Goal: Task Accomplishment & Management: Complete application form

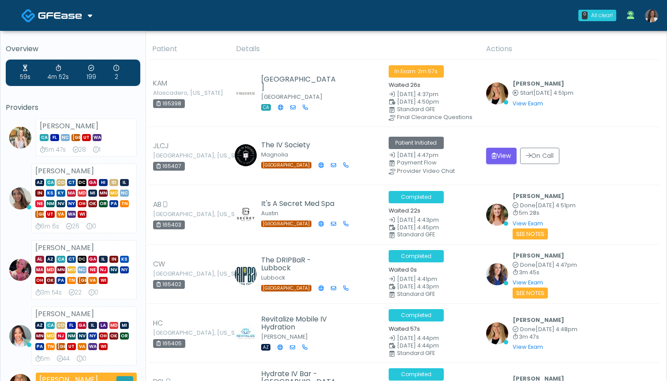
click at [652, 19] on img at bounding box center [651, 15] width 13 height 13
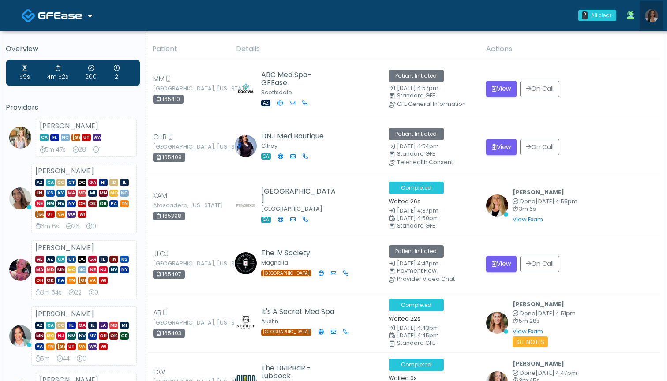
click at [653, 16] on img at bounding box center [651, 15] width 13 height 13
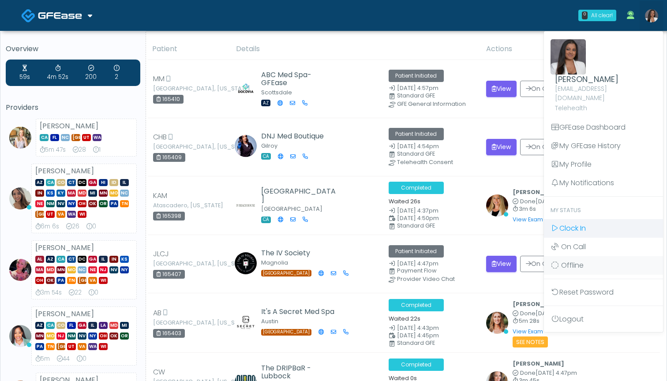
click at [586, 223] on span "Clock In" at bounding box center [572, 228] width 26 height 10
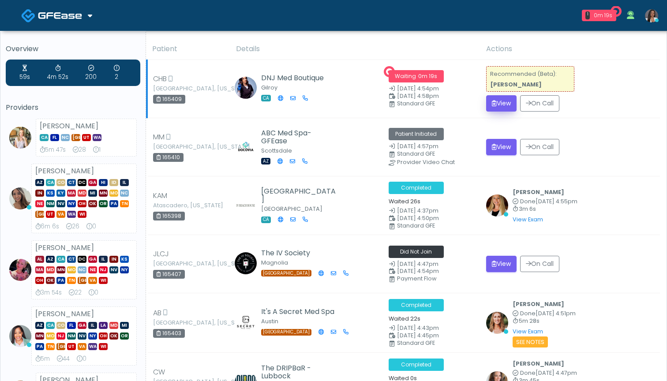
click at [498, 103] on button "View" at bounding box center [501, 103] width 30 height 16
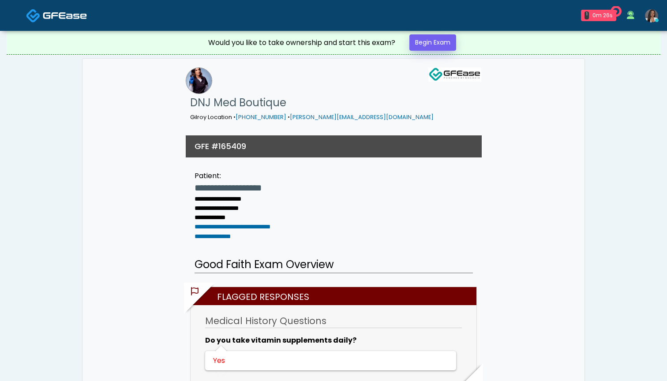
click at [425, 45] on link "Begin Exam" at bounding box center [432, 42] width 47 height 16
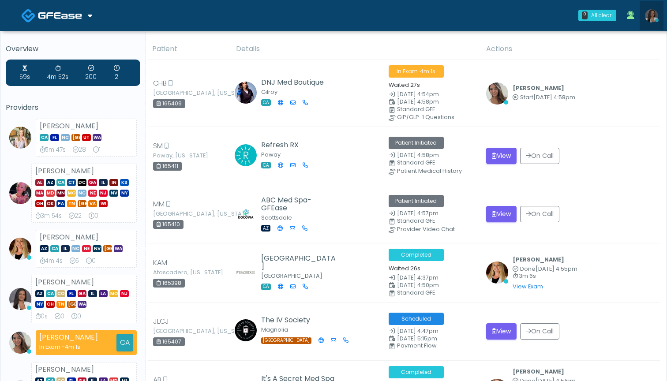
click at [655, 15] on img at bounding box center [651, 15] width 13 height 13
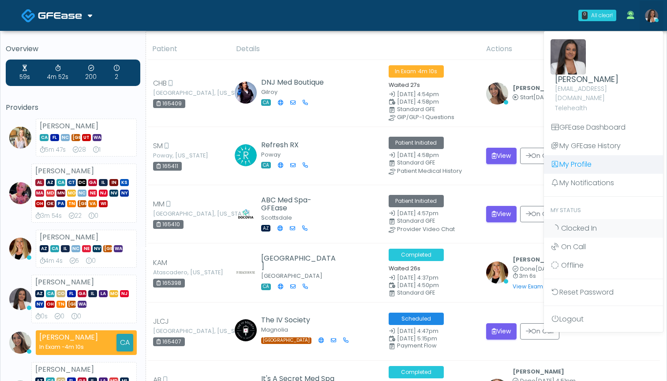
click at [583, 156] on link "My Profile" at bounding box center [603, 164] width 119 height 19
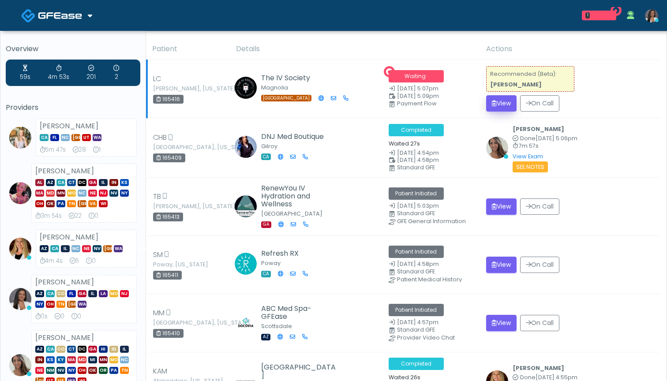
click at [502, 105] on button "View" at bounding box center [501, 103] width 30 height 16
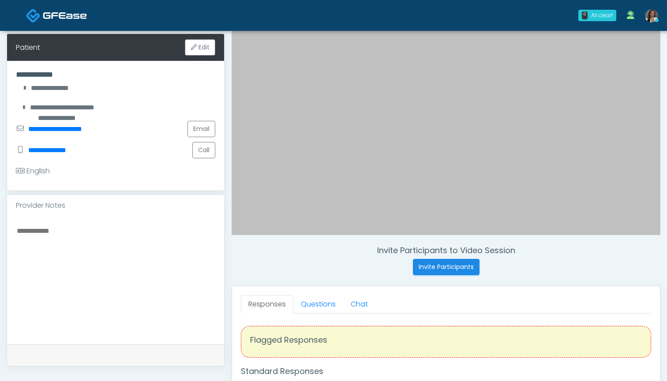
scroll to position [136, 0]
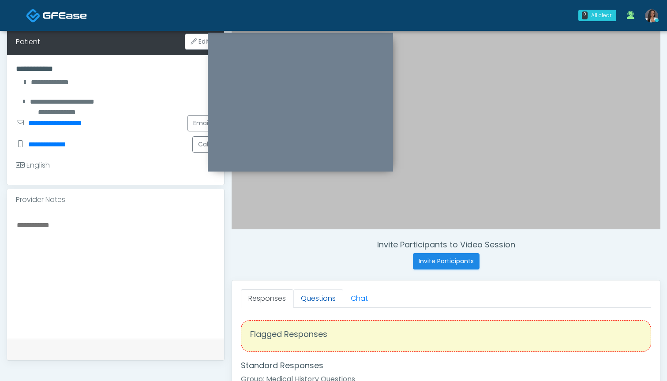
click at [325, 301] on link "Questions" at bounding box center [318, 298] width 50 height 19
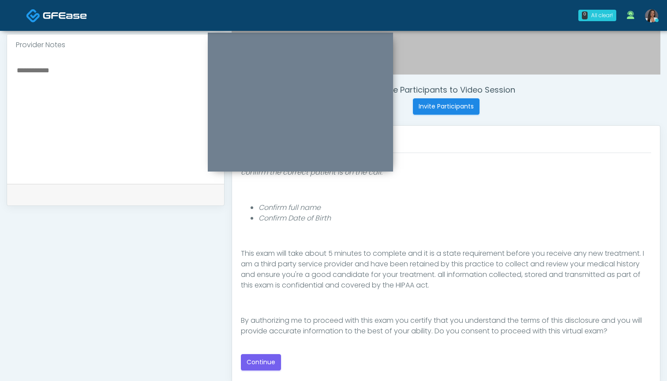
scroll to position [291, 0]
click at [263, 362] on button "Continue" at bounding box center [261, 362] width 40 height 16
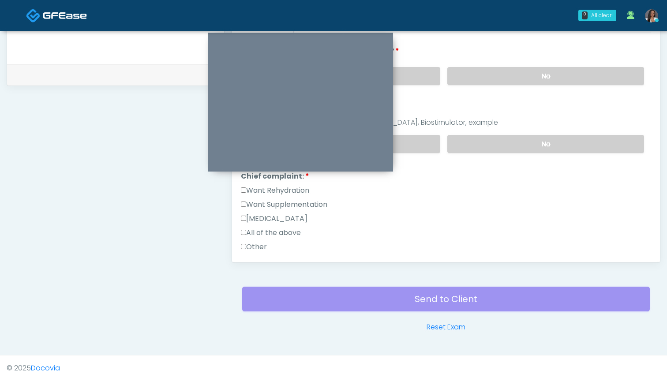
scroll to position [97, 0]
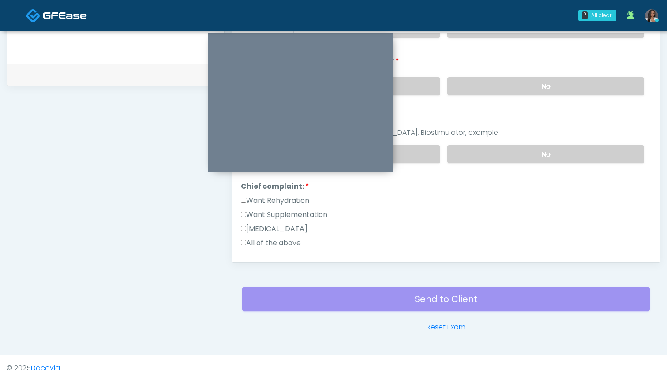
click at [289, 199] on label "Want Rehydration" at bounding box center [275, 200] width 68 height 11
click at [289, 216] on label "Want Supplementation" at bounding box center [284, 215] width 86 height 11
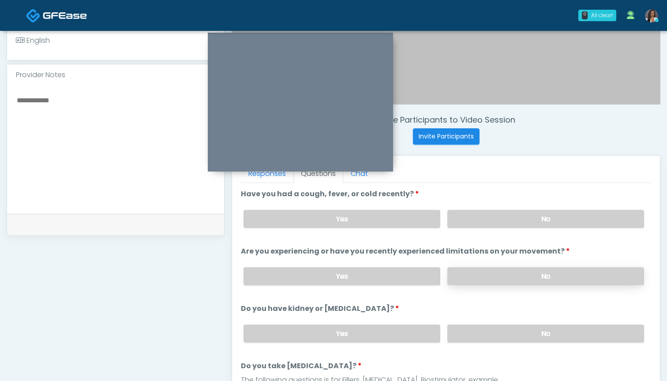
scroll to position [262, 0]
click at [480, 217] on label "No" at bounding box center [545, 218] width 197 height 18
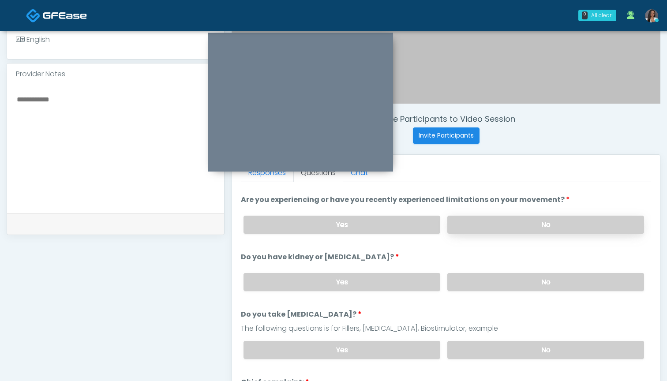
scroll to position [52, 0]
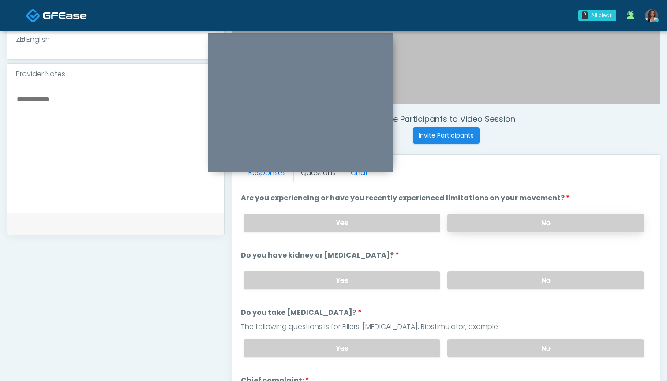
click at [488, 223] on label "No" at bounding box center [545, 223] width 197 height 18
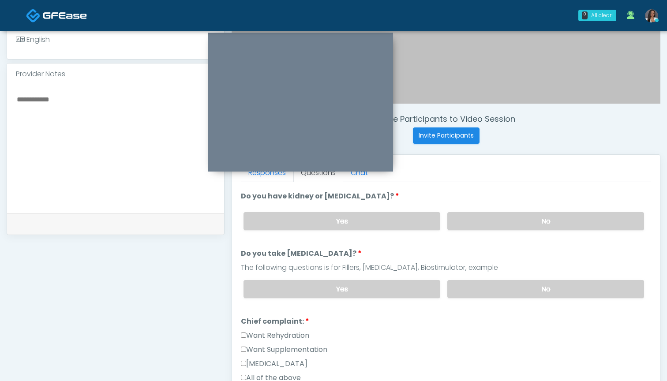
scroll to position [114, 0]
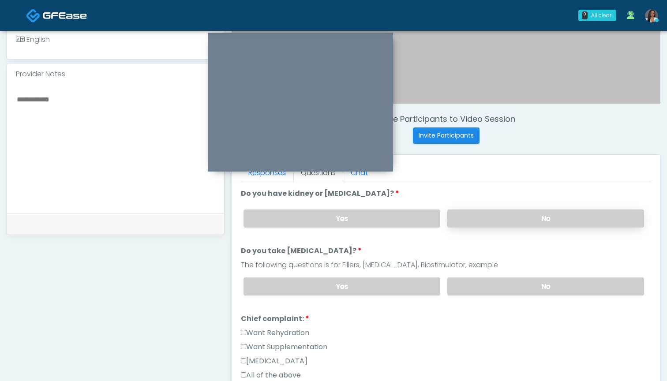
click at [486, 220] on label "No" at bounding box center [545, 219] width 197 height 18
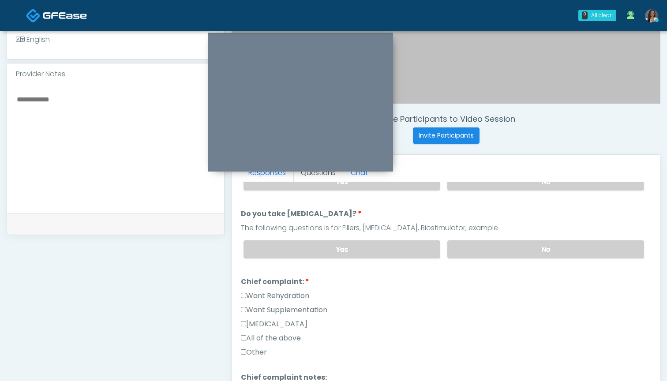
scroll to position [153, 0]
click at [491, 246] on label "No" at bounding box center [545, 248] width 197 height 18
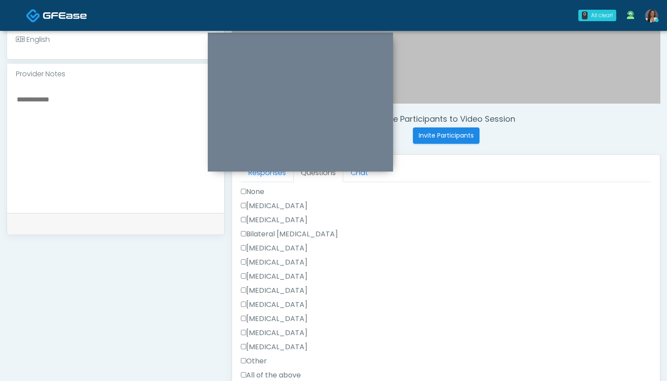
scroll to position [418, 0]
click at [249, 194] on label "None" at bounding box center [252, 191] width 23 height 11
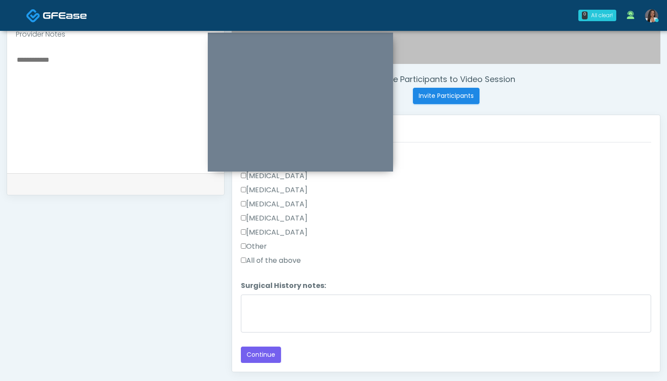
scroll to position [318, 0]
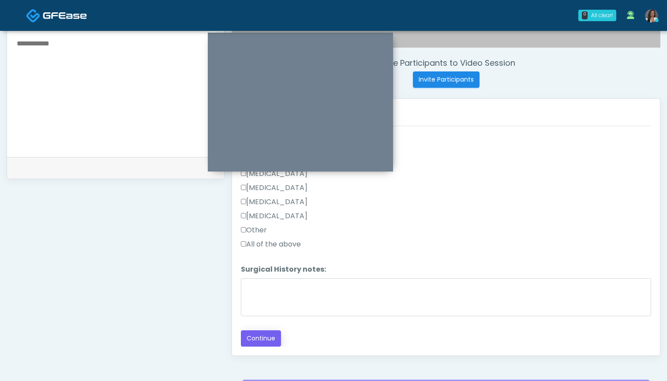
click at [260, 338] on button "Continue" at bounding box center [261, 338] width 40 height 16
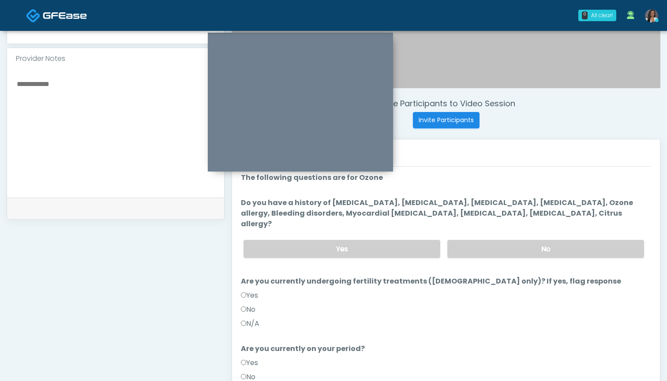
scroll to position [272, 0]
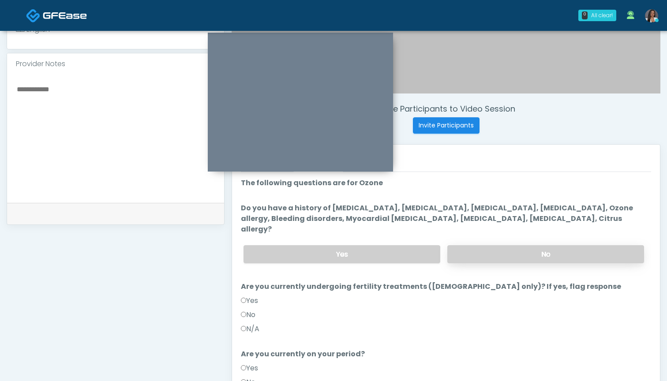
click at [475, 247] on label "No" at bounding box center [545, 254] width 197 height 18
click at [251, 310] on label "No" at bounding box center [248, 315] width 15 height 11
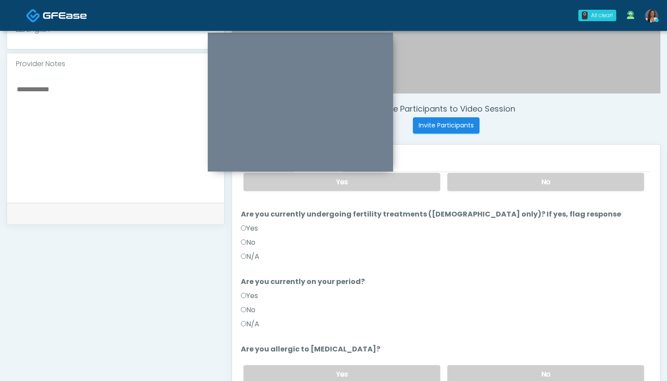
scroll to position [76, 0]
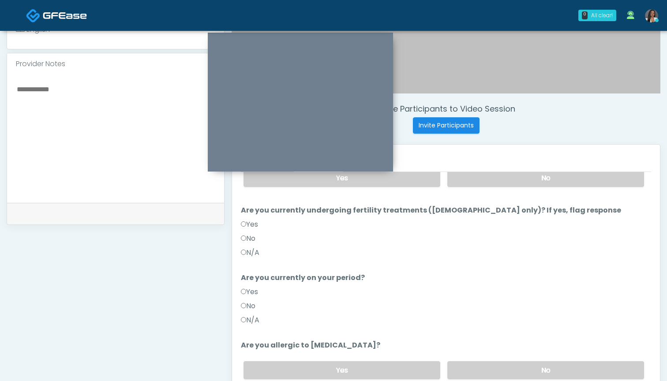
click at [254, 301] on label "No" at bounding box center [248, 306] width 15 height 11
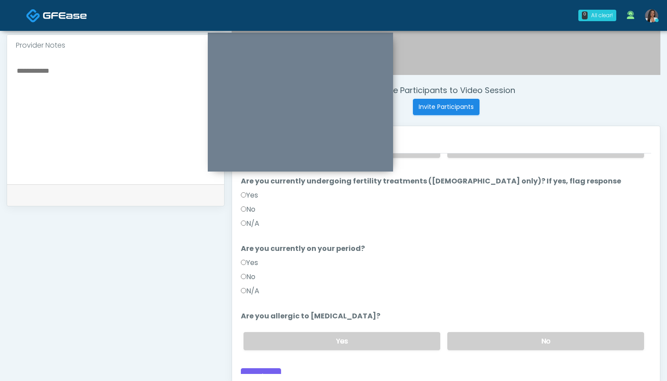
scroll to position [296, 0]
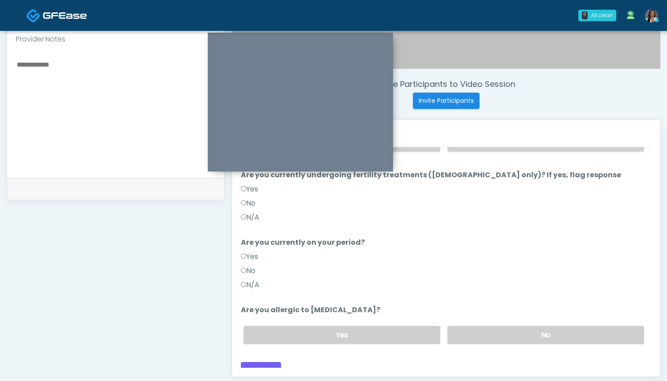
click at [495, 334] on div "Yes No" at bounding box center [443, 335] width 415 height 32
click at [494, 326] on label "No" at bounding box center [545, 335] width 197 height 18
click at [259, 362] on button "Continue" at bounding box center [261, 370] width 40 height 16
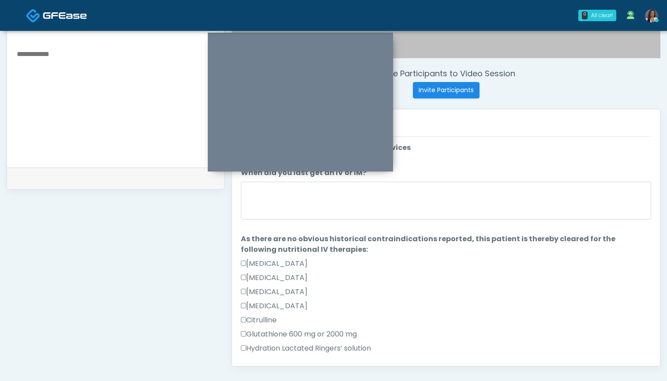
scroll to position [295, 0]
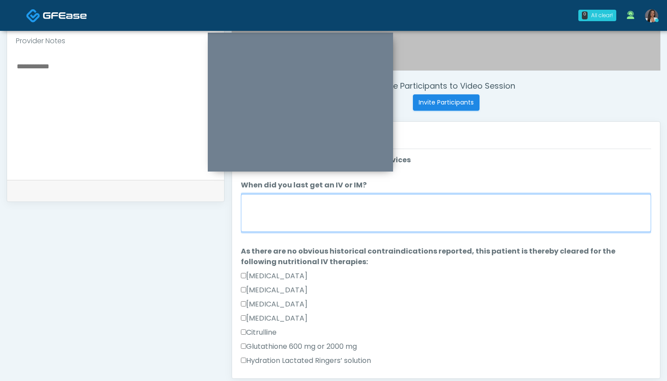
click at [405, 202] on textarea "When did you last get an IV or IM?" at bounding box center [446, 213] width 410 height 38
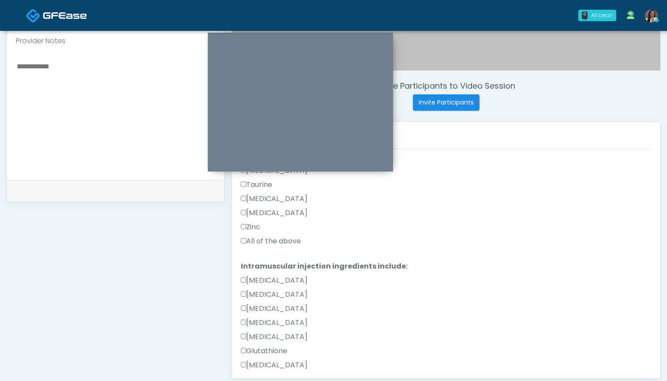
scroll to position [344, 0]
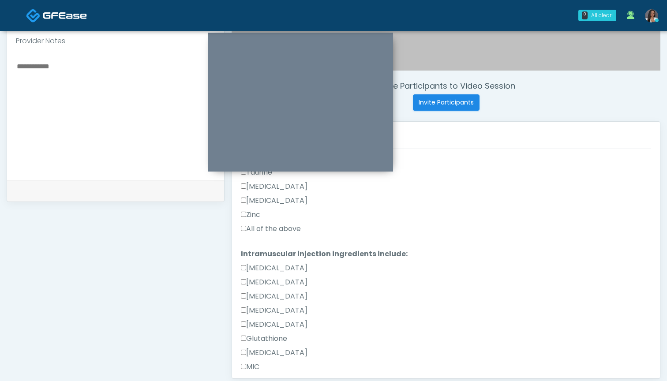
type textarea "**********"
click at [282, 226] on label "All of the above" at bounding box center [271, 229] width 60 height 11
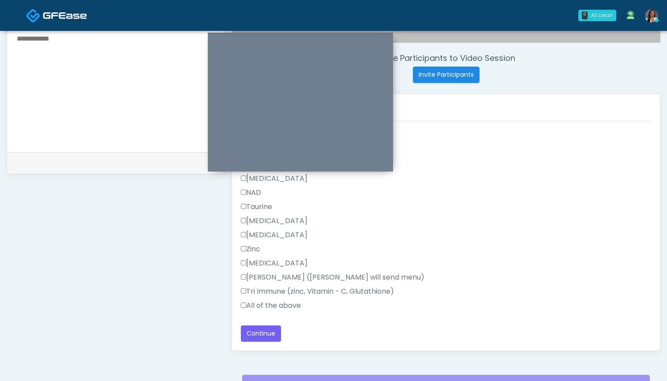
scroll to position [323, 0]
click at [287, 306] on label "All of the above" at bounding box center [271, 305] width 60 height 11
click at [266, 331] on button "Continue" at bounding box center [261, 333] width 40 height 16
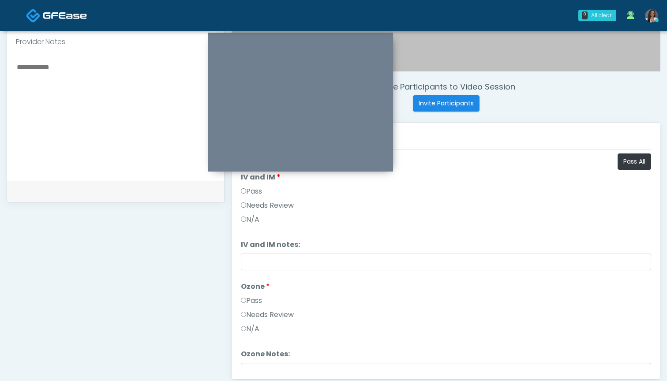
scroll to position [288, 0]
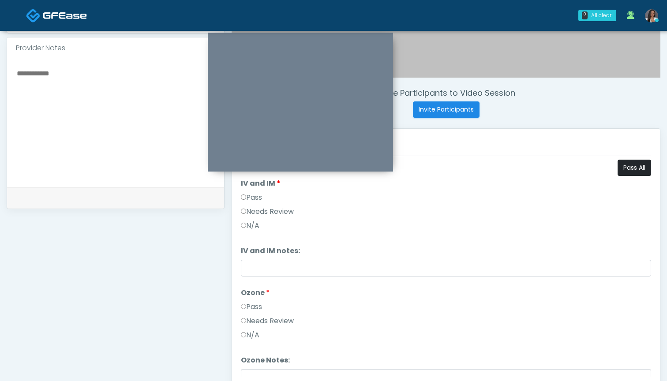
click at [634, 165] on button "Pass All" at bounding box center [635, 168] width 34 height 16
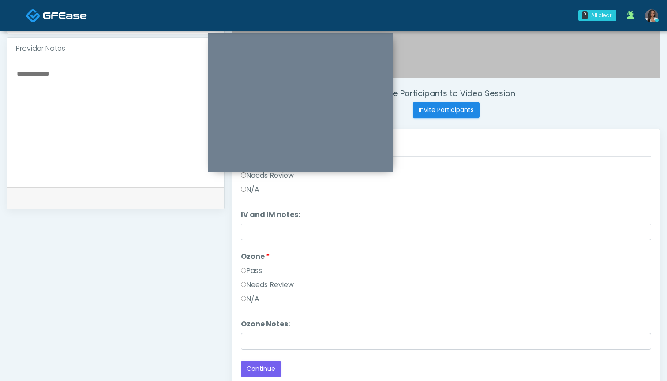
scroll to position [287, 0]
click at [253, 369] on button "Continue" at bounding box center [261, 369] width 40 height 16
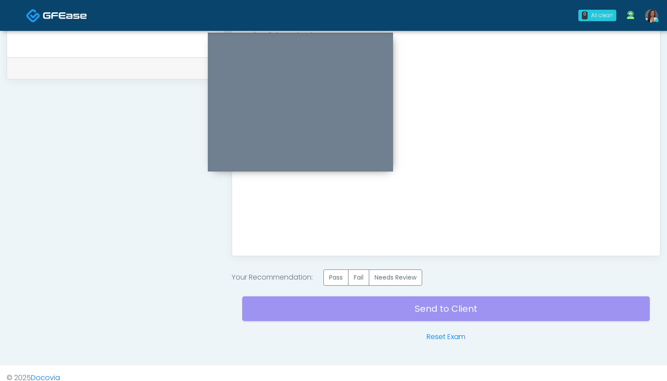
scroll to position [422, 0]
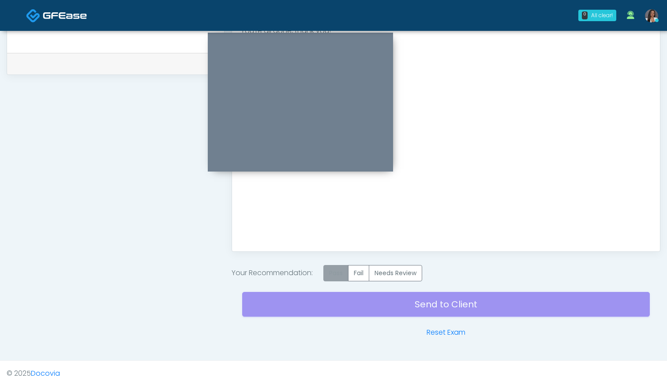
click at [336, 272] on label "Pass" at bounding box center [335, 273] width 25 height 16
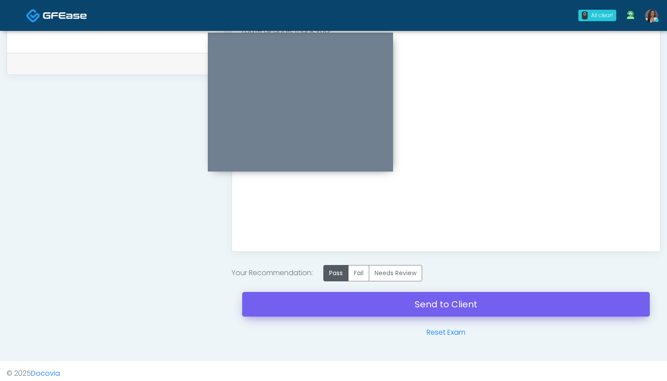
click at [442, 305] on link "Send to Client" at bounding box center [446, 304] width 408 height 25
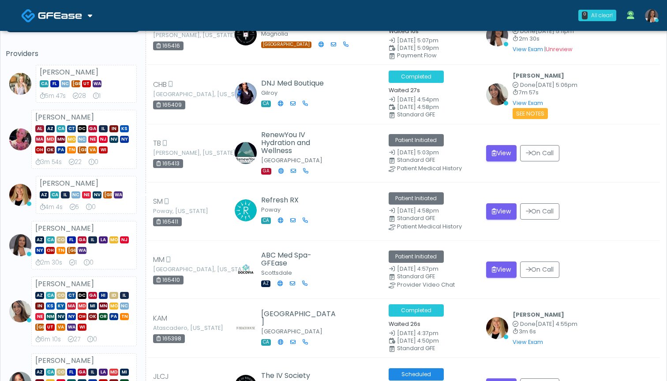
scroll to position [53, 0]
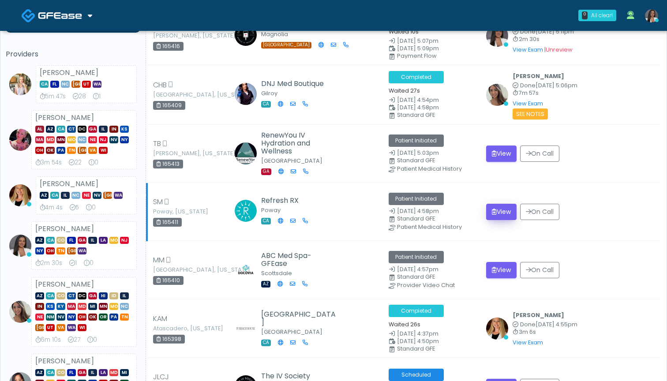
click at [506, 211] on button "View" at bounding box center [501, 212] width 30 height 16
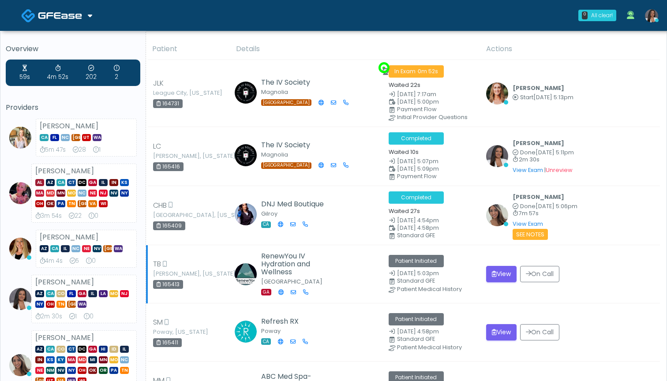
scroll to position [0, 0]
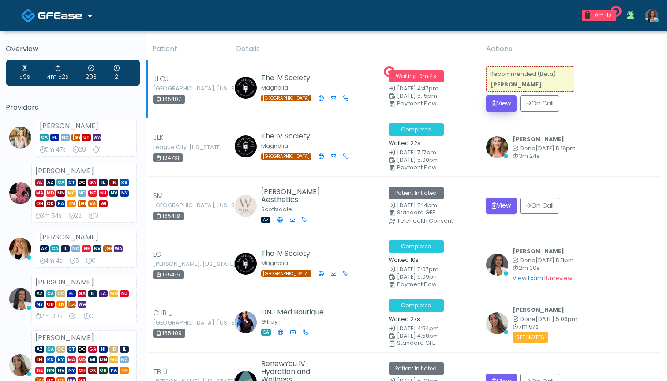
click at [506, 107] on button "View" at bounding box center [501, 103] width 30 height 16
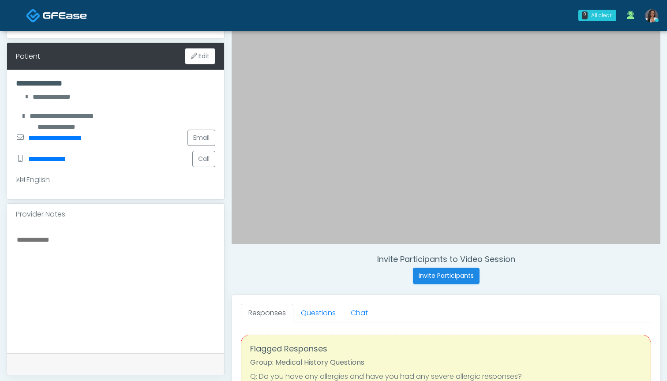
scroll to position [176, 0]
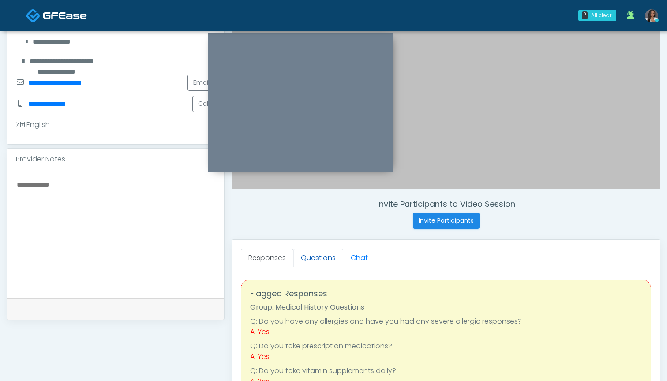
click at [316, 253] on link "Questions" at bounding box center [318, 258] width 50 height 19
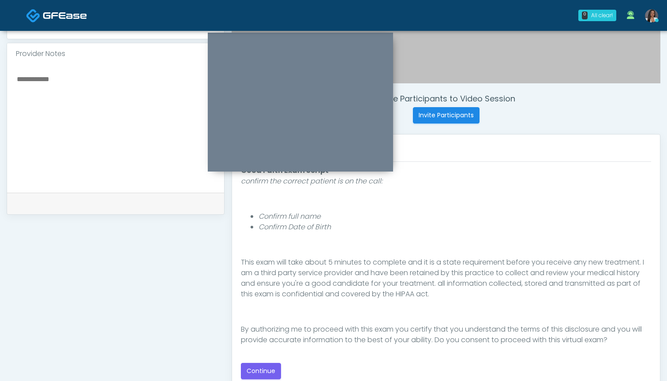
scroll to position [281, 0]
click at [266, 370] on button "Continue" at bounding box center [261, 372] width 40 height 16
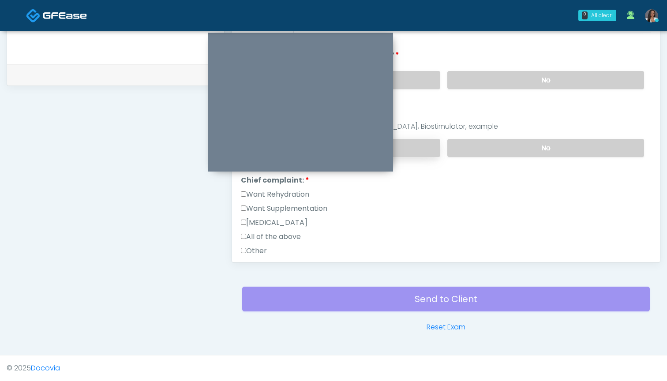
scroll to position [100, 0]
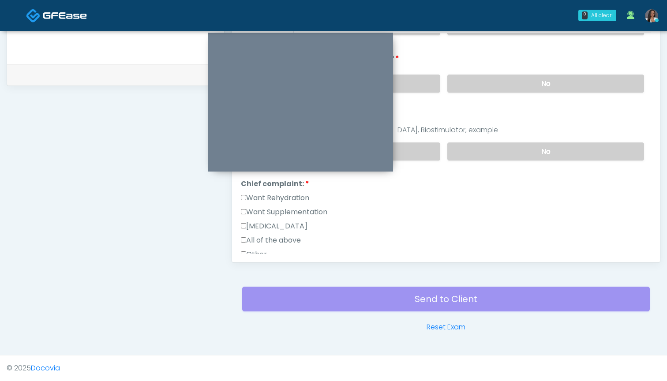
click at [298, 201] on label "Want Rehydration" at bounding box center [275, 198] width 68 height 11
click at [299, 209] on label "Want Supplementation" at bounding box center [284, 212] width 86 height 11
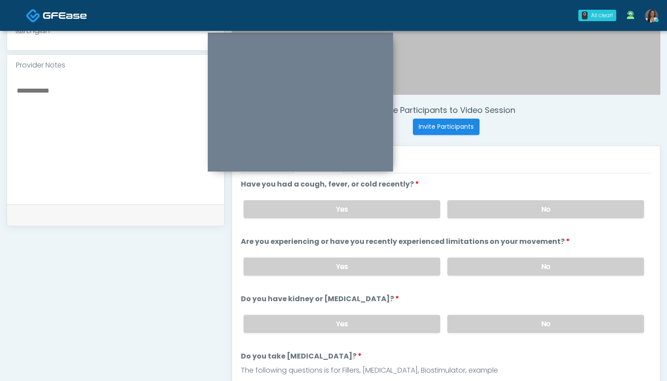
scroll to position [270, 0]
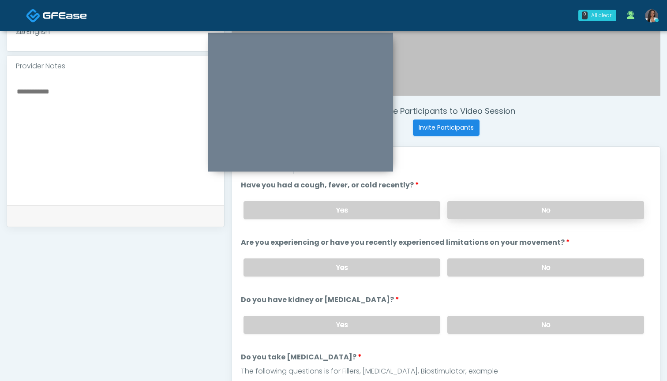
click at [491, 209] on label "No" at bounding box center [545, 210] width 197 height 18
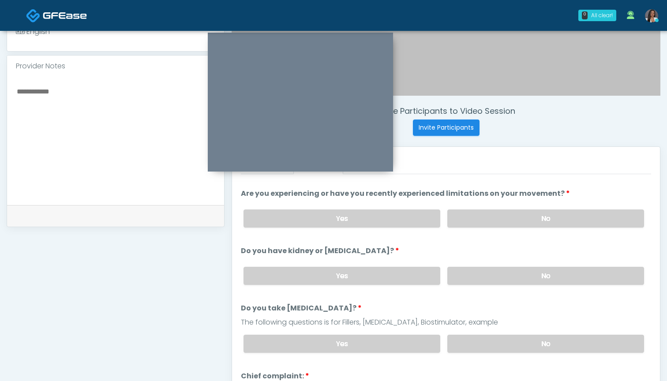
scroll to position [49, 0]
click at [484, 221] on label "No" at bounding box center [545, 219] width 197 height 18
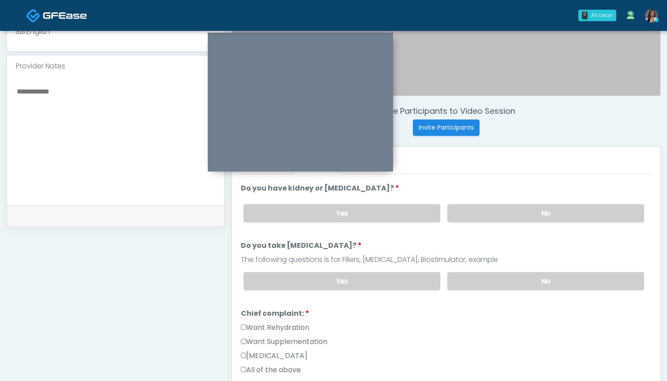
scroll to position [111, 0]
click at [480, 213] on label "No" at bounding box center [545, 214] width 197 height 18
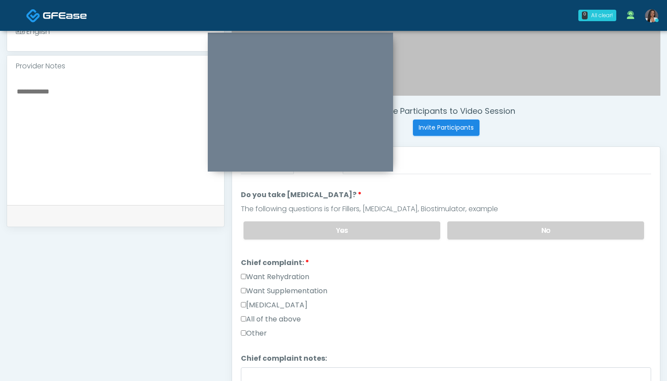
scroll to position [171, 0]
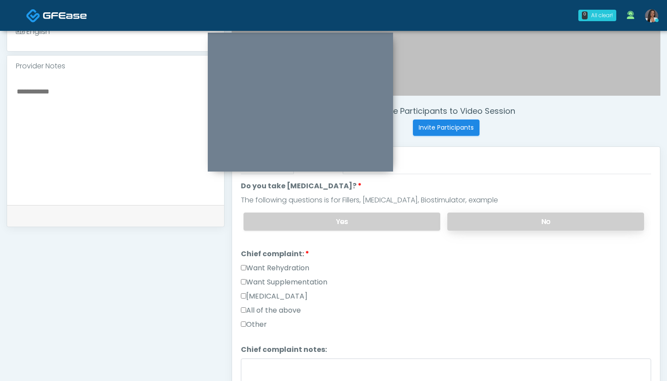
click at [490, 222] on label "No" at bounding box center [545, 222] width 197 height 18
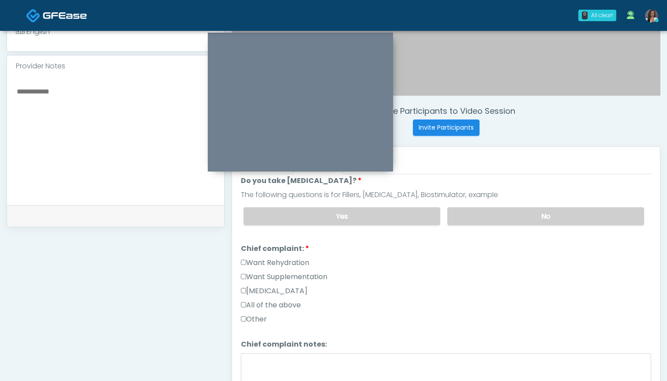
scroll to position [176, 0]
click at [394, 214] on label "Yes" at bounding box center [342, 217] width 197 height 18
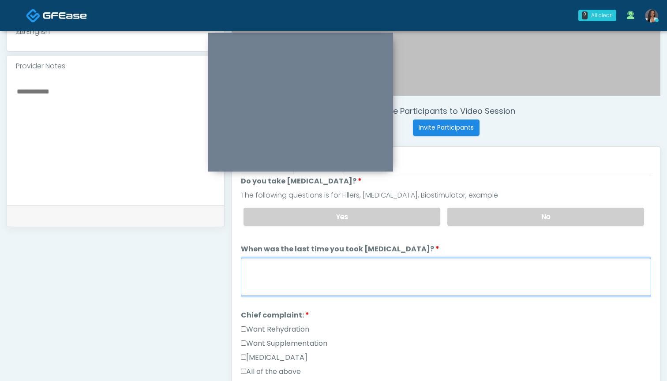
click at [388, 278] on textarea "When was the last time you took [MEDICAL_DATA]?" at bounding box center [446, 277] width 410 height 38
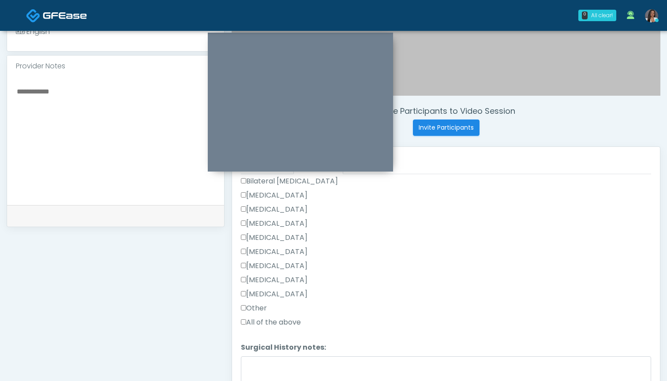
scroll to position [536, 0]
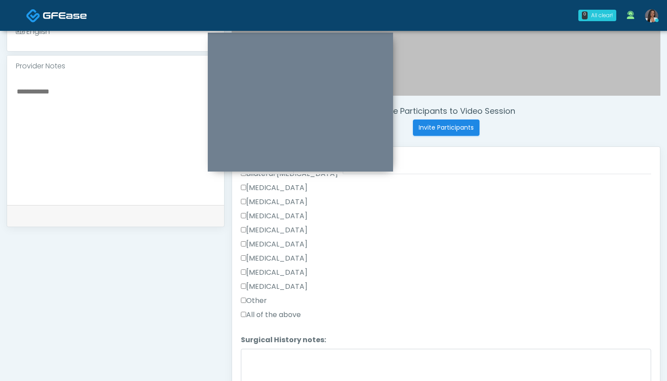
type textarea "**********"
click at [264, 302] on label "Other" at bounding box center [254, 301] width 26 height 11
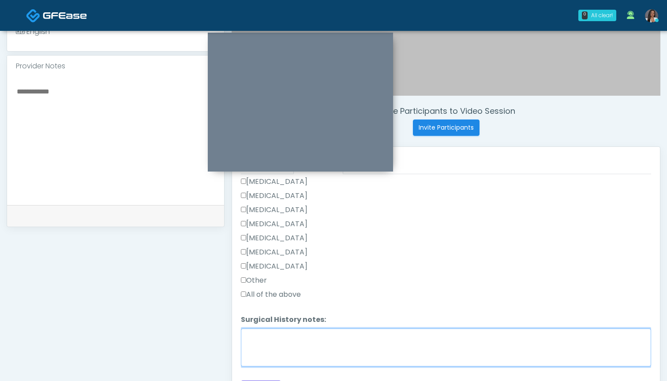
click at [304, 358] on textarea "Surgical History notes:" at bounding box center [446, 348] width 410 height 38
click at [315, 338] on textarea "**********" at bounding box center [446, 348] width 410 height 38
click at [311, 337] on textarea "**********" at bounding box center [446, 348] width 410 height 38
click at [375, 337] on textarea "**********" at bounding box center [446, 348] width 410 height 38
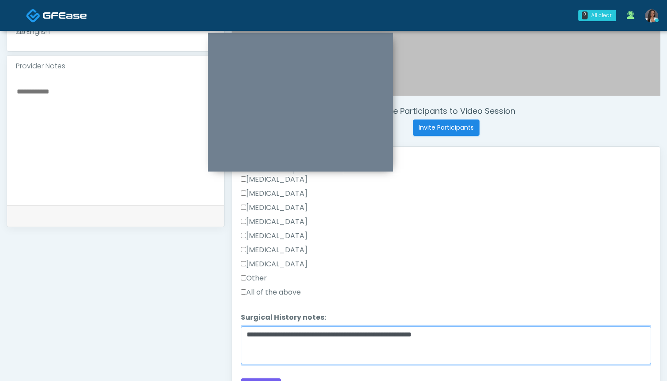
scroll to position [321, 0]
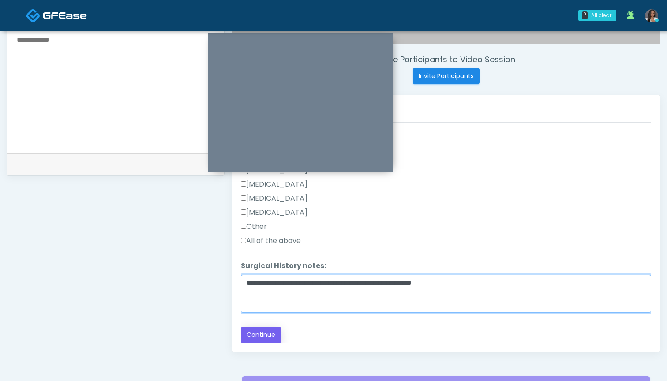
type textarea "**********"
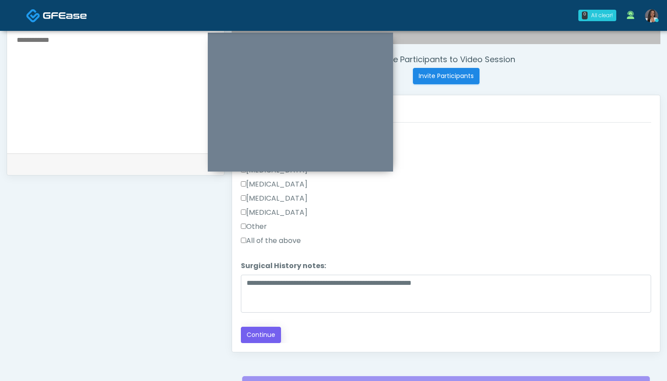
click at [269, 330] on button "Continue" at bounding box center [261, 335] width 40 height 16
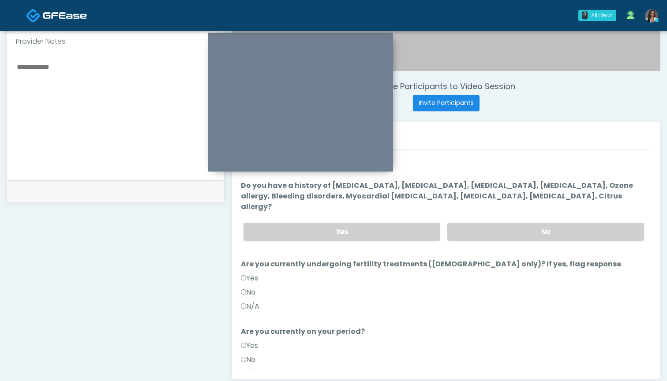
scroll to position [277, 0]
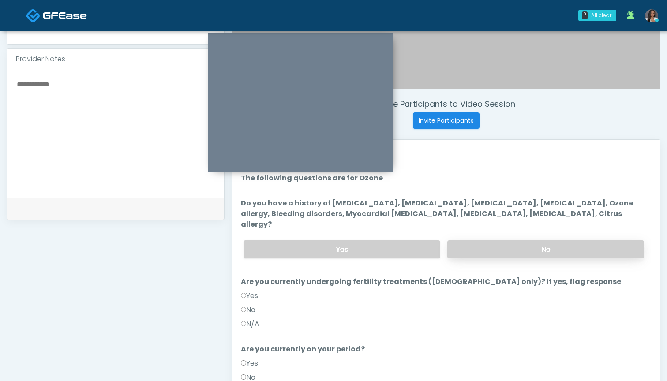
click at [472, 240] on label "No" at bounding box center [545, 249] width 197 height 18
drag, startPoint x: 390, startPoint y: 242, endPoint x: 427, endPoint y: 258, distance: 40.3
click at [427, 258] on ol "The following questions are for Ozone The following questions are for Ozone Do …" at bounding box center [446, 315] width 410 height 285
click at [400, 240] on label "Yes" at bounding box center [342, 249] width 197 height 18
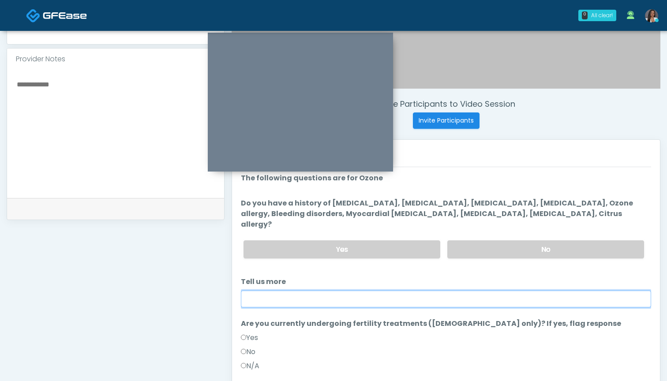
click at [400, 291] on input "Tell us more" at bounding box center [446, 299] width 410 height 17
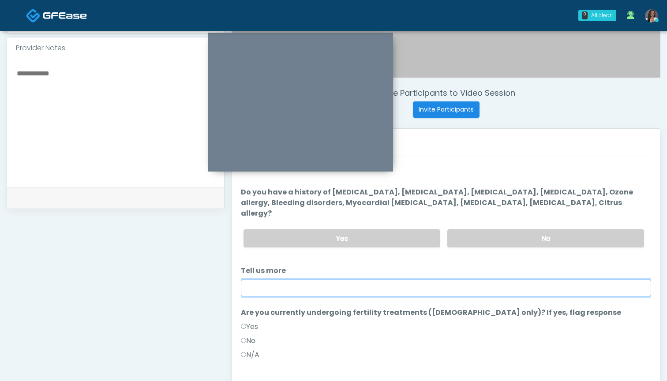
scroll to position [287, 0]
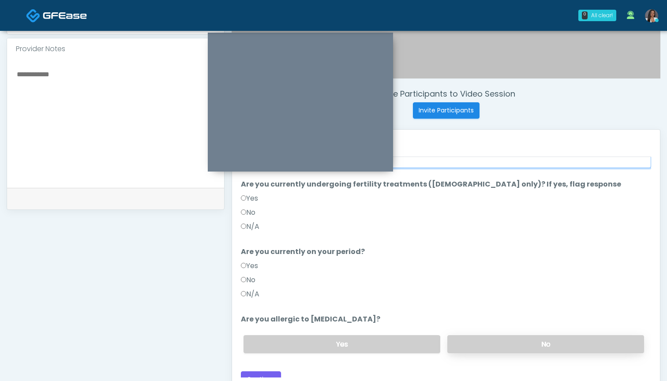
type input "**********"
click at [513, 336] on label "No" at bounding box center [545, 345] width 197 height 18
drag, startPoint x: 251, startPoint y: 368, endPoint x: 371, endPoint y: 238, distance: 177.0
click at [371, 238] on div "Loading... Connecting to your agent... Please wait while we prepare your person…" at bounding box center [446, 211] width 410 height 354
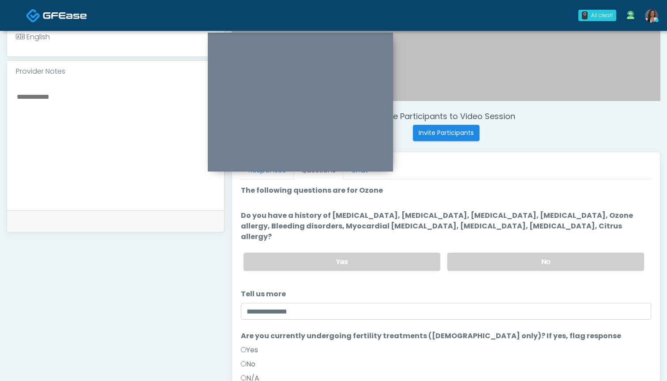
scroll to position [256, 0]
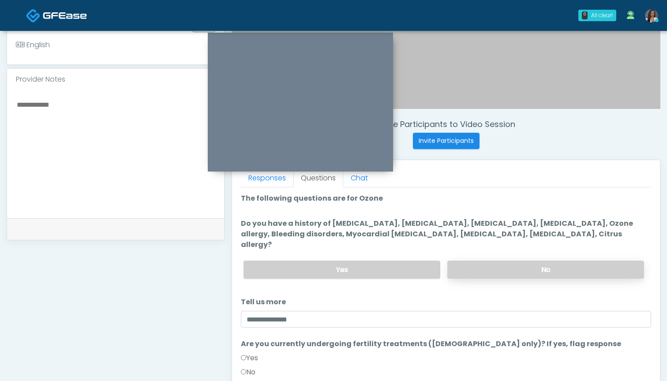
click at [484, 261] on label "No" at bounding box center [545, 270] width 197 height 18
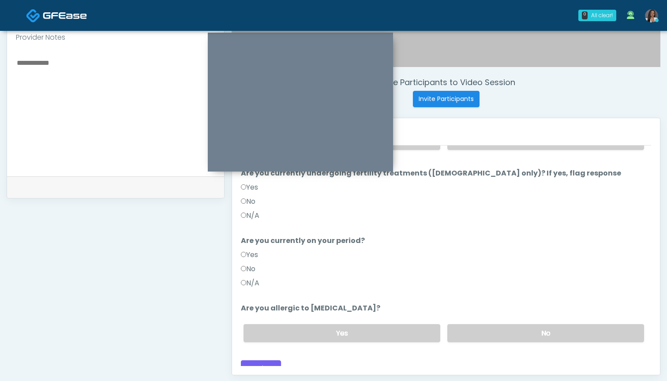
scroll to position [333, 0]
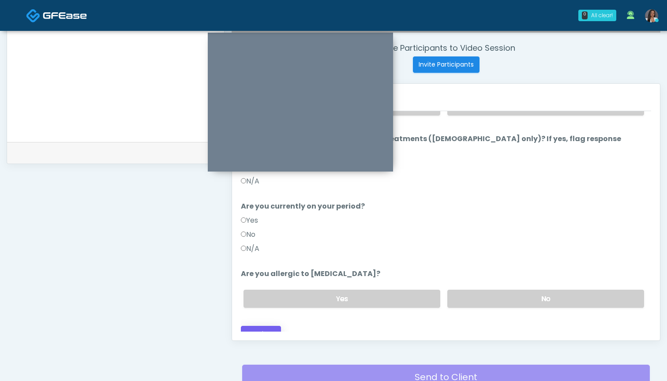
click at [256, 326] on button "Continue" at bounding box center [261, 334] width 40 height 16
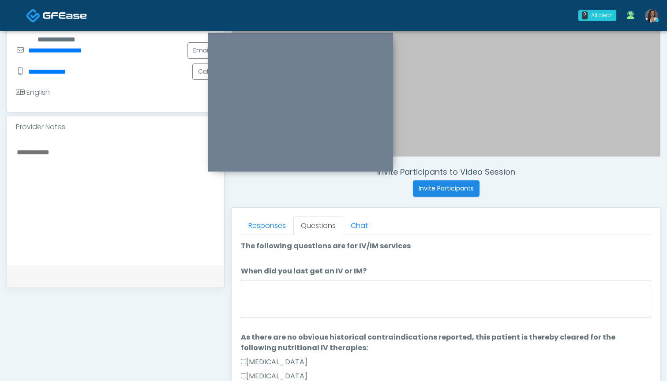
scroll to position [204, 0]
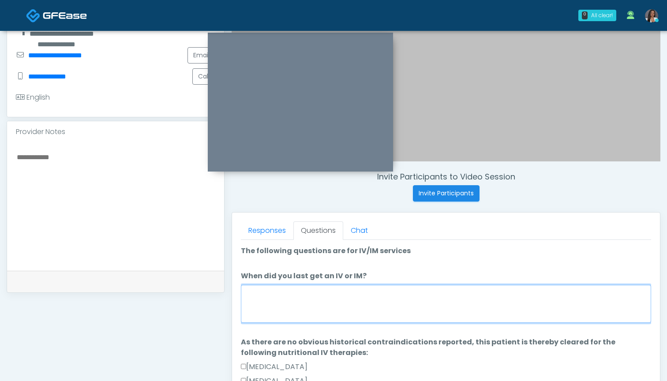
click at [420, 290] on textarea "When did you last get an IV or IM?" at bounding box center [446, 304] width 410 height 38
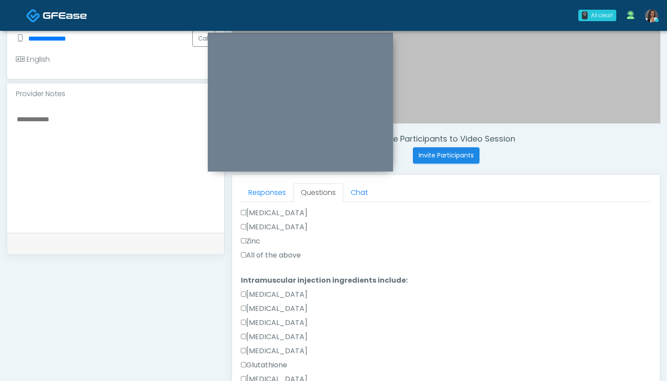
scroll to position [373, 0]
type textarea "***"
click at [273, 255] on label "All of the above" at bounding box center [271, 252] width 60 height 11
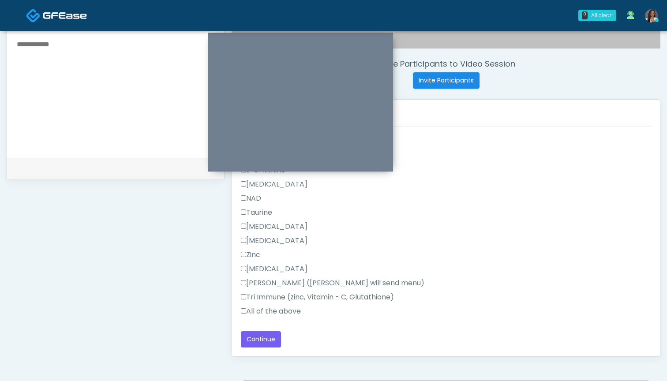
scroll to position [318, 0]
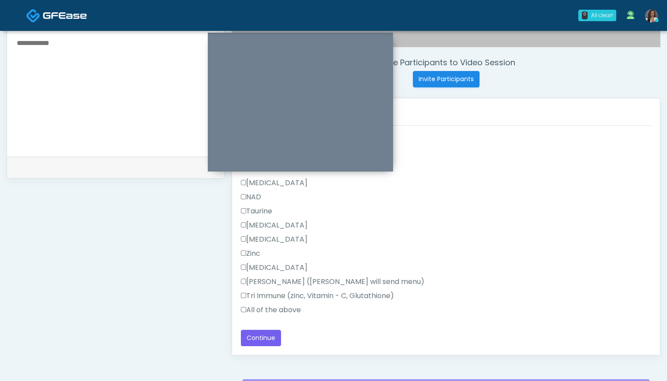
click at [270, 310] on label "All of the above" at bounding box center [271, 310] width 60 height 11
click at [259, 340] on button "Continue" at bounding box center [261, 338] width 40 height 16
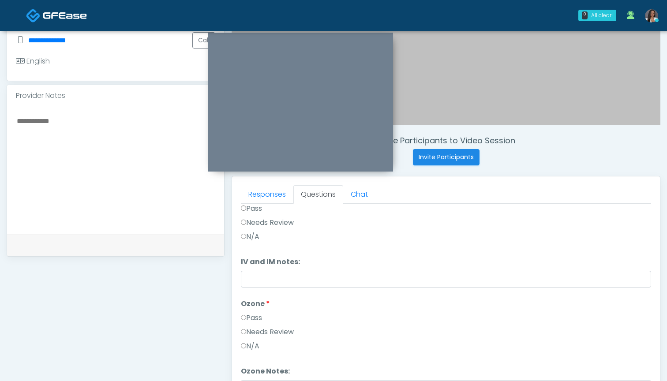
scroll to position [212, 0]
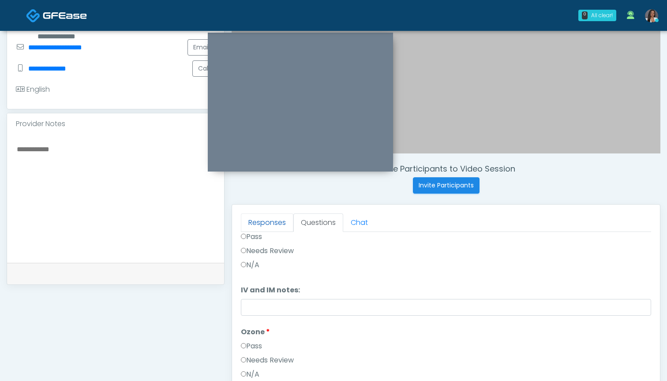
click at [270, 225] on link "Responses" at bounding box center [267, 223] width 52 height 19
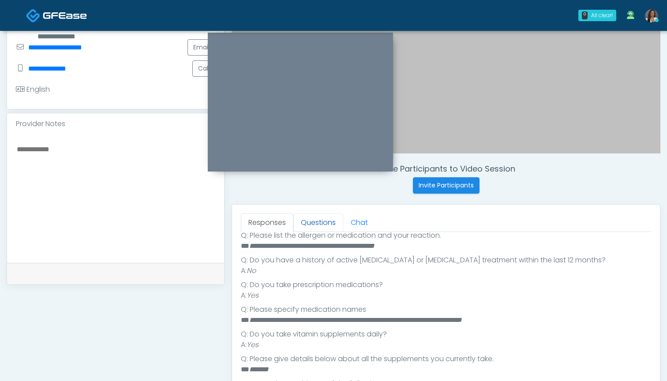
click at [324, 225] on link "Questions" at bounding box center [318, 223] width 50 height 19
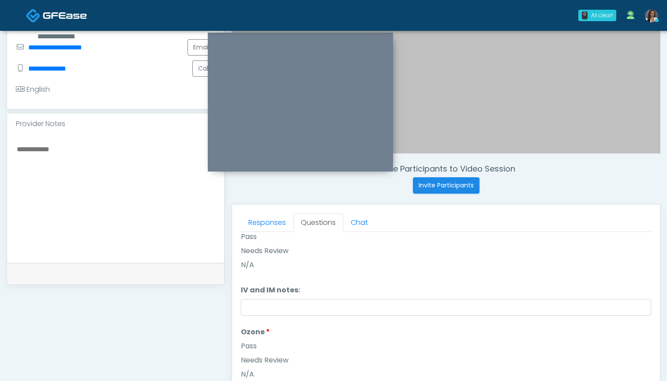
scroll to position [37, 0]
click at [75, 167] on textarea at bounding box center [115, 197] width 199 height 108
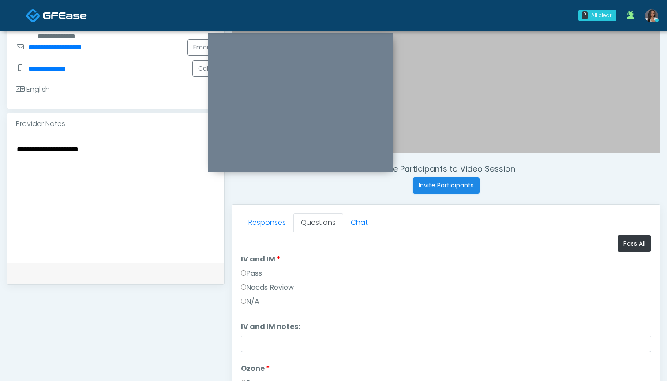
scroll to position [0, 0]
type textarea "**********"
click at [631, 247] on button "Pass All" at bounding box center [635, 244] width 34 height 16
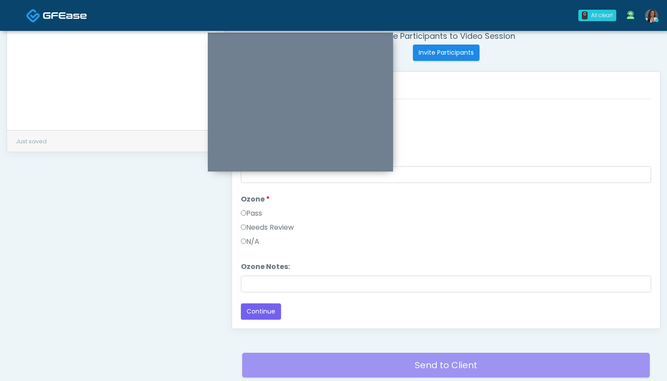
scroll to position [357, 0]
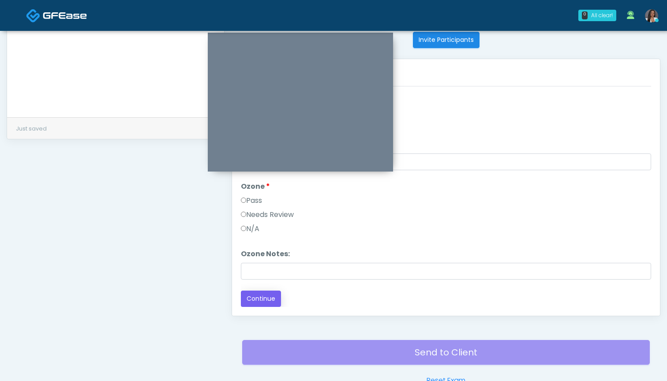
click at [263, 302] on button "Continue" at bounding box center [261, 299] width 40 height 16
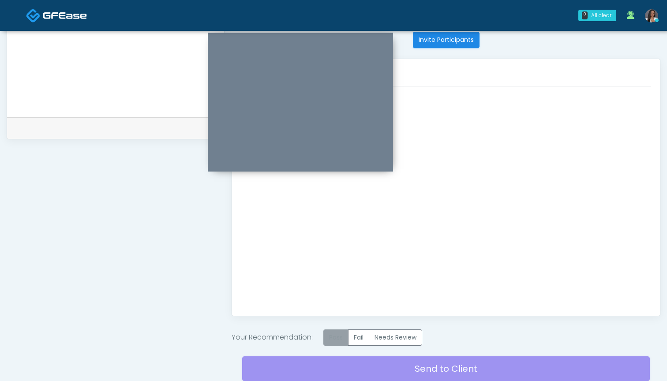
click at [341, 336] on label "Pass" at bounding box center [335, 338] width 25 height 16
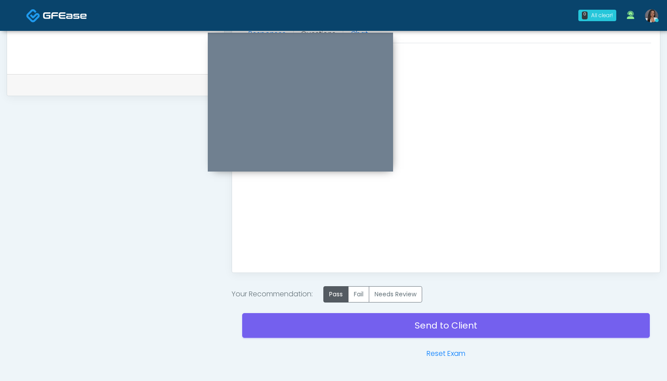
scroll to position [414, 0]
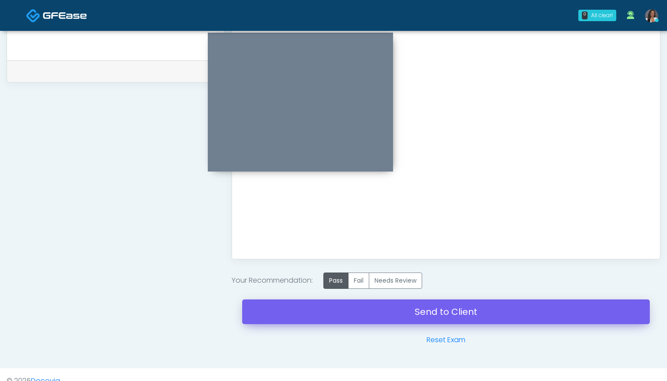
click at [427, 307] on link "Send to Client" at bounding box center [446, 312] width 408 height 25
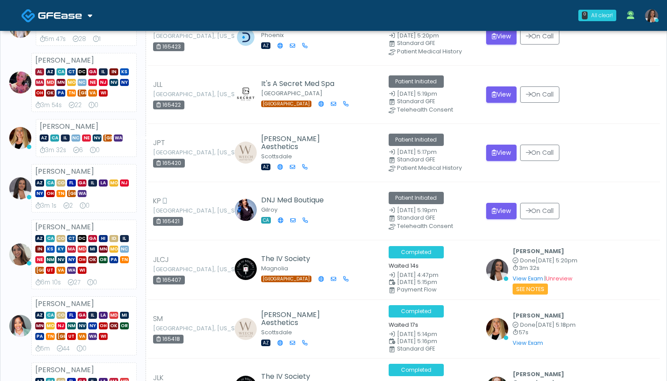
scroll to position [112, 0]
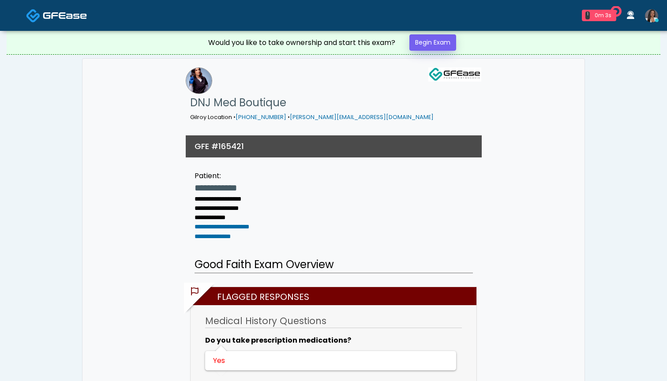
click at [444, 43] on link "Begin Exam" at bounding box center [432, 42] width 47 height 16
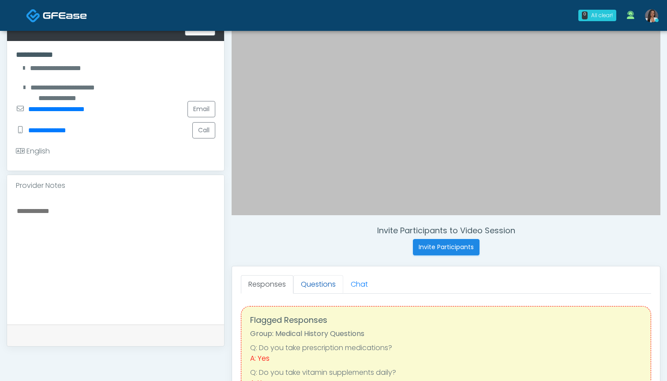
scroll to position [151, 0]
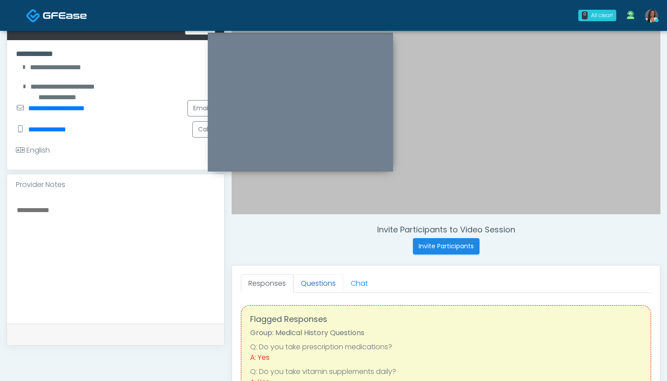
click at [321, 283] on link "Questions" at bounding box center [318, 283] width 50 height 19
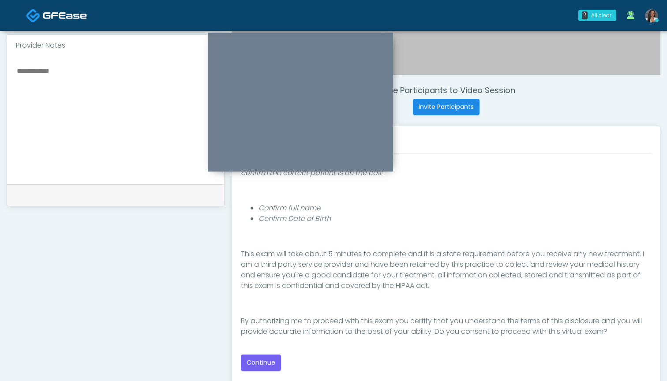
scroll to position [289, 0]
click at [261, 361] on button "Continue" at bounding box center [261, 364] width 40 height 16
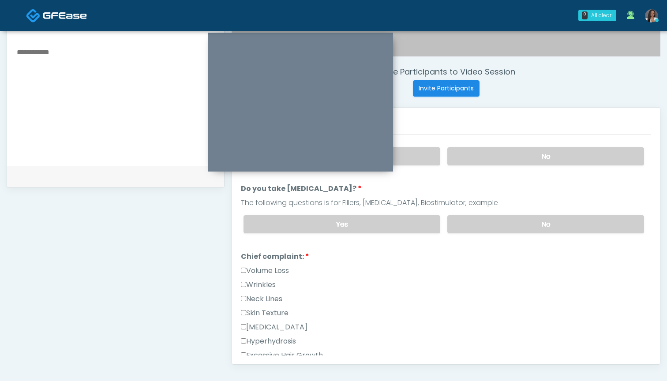
scroll to position [308, 0]
click at [260, 284] on label "Wrinkles" at bounding box center [258, 286] width 35 height 11
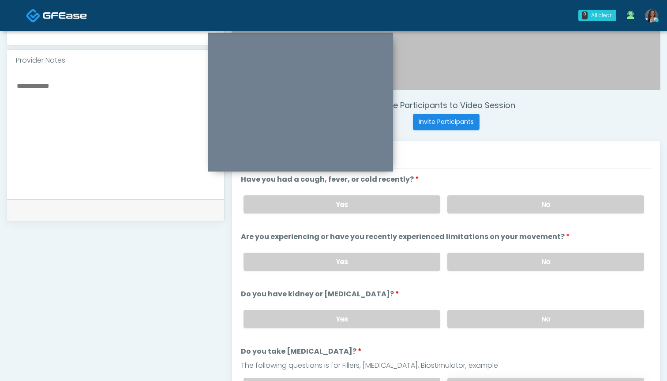
scroll to position [267, 0]
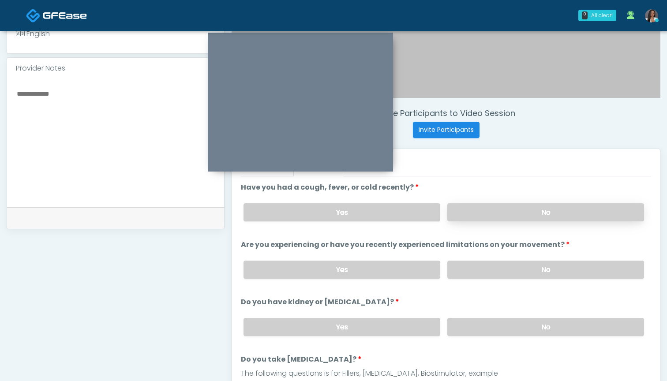
click at [479, 210] on label "No" at bounding box center [545, 212] width 197 height 18
click at [487, 268] on label "No" at bounding box center [545, 270] width 197 height 18
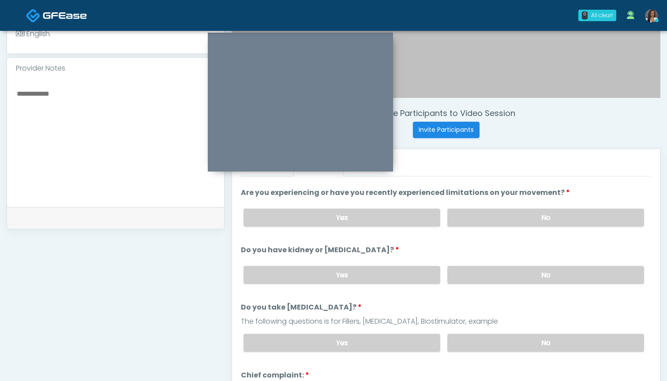
scroll to position [58, 0]
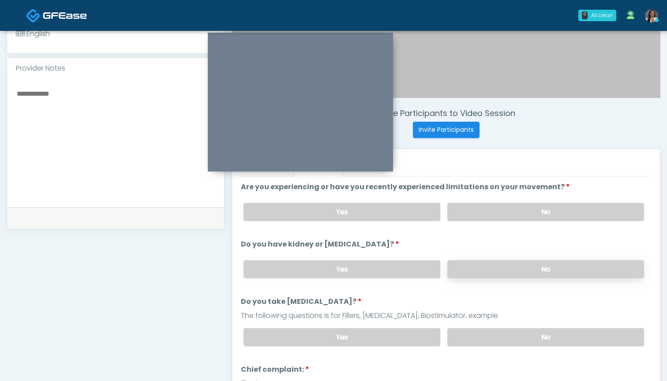
click at [484, 267] on label "No" at bounding box center [545, 269] width 197 height 18
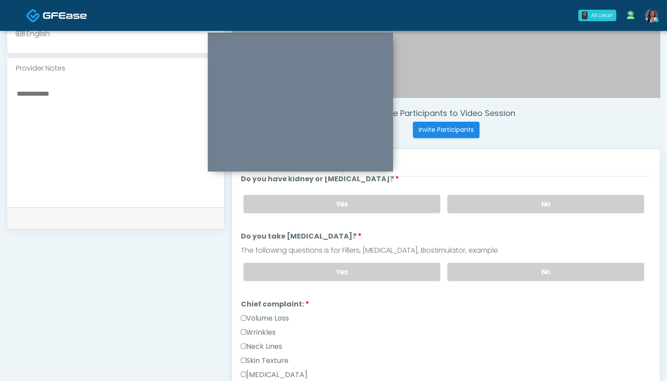
scroll to position [135, 0]
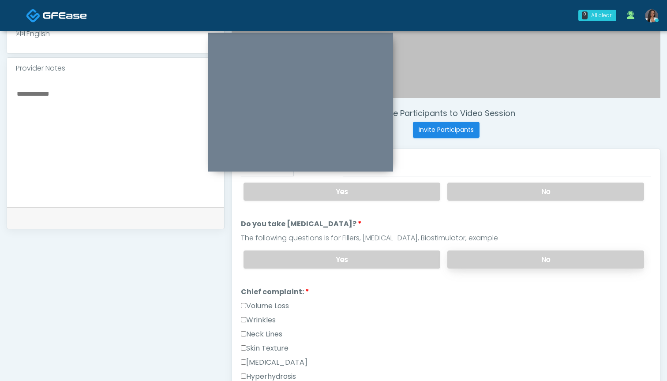
click at [487, 262] on label "No" at bounding box center [545, 260] width 197 height 18
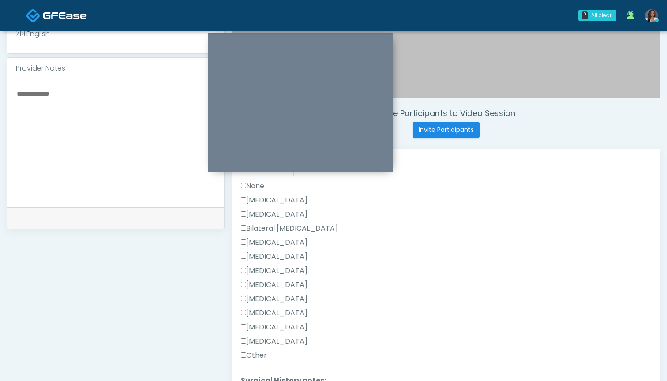
scroll to position [520, 0]
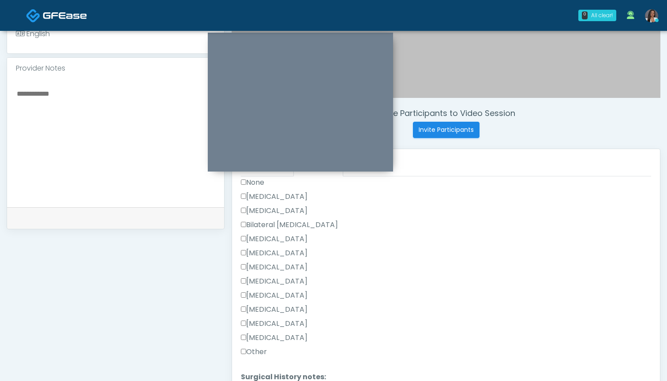
click at [259, 184] on label "None" at bounding box center [252, 182] width 23 height 11
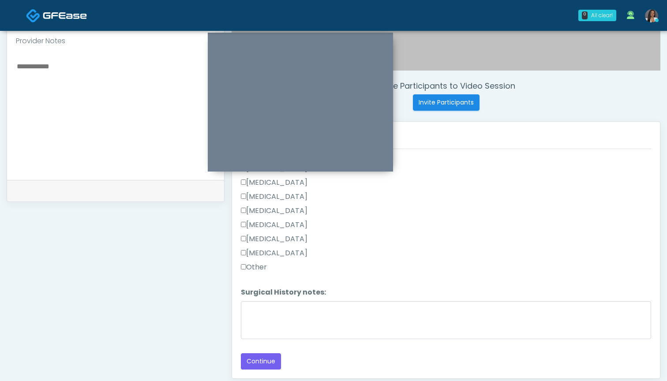
scroll to position [322, 0]
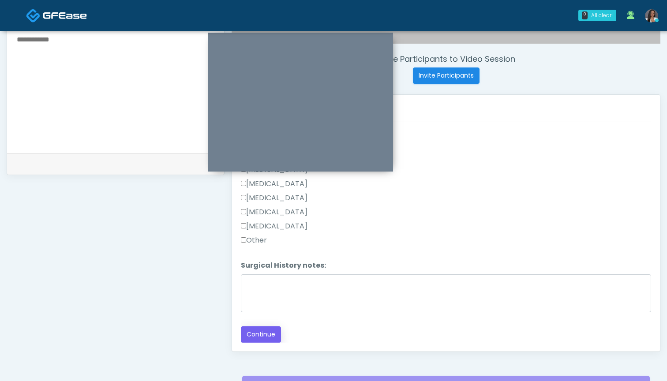
click at [259, 336] on button "Continue" at bounding box center [261, 334] width 40 height 16
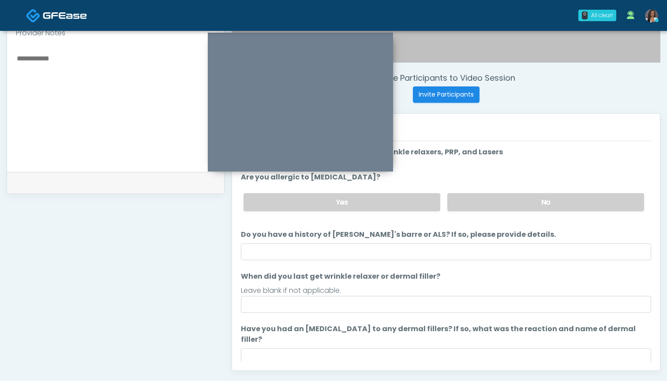
scroll to position [299, 0]
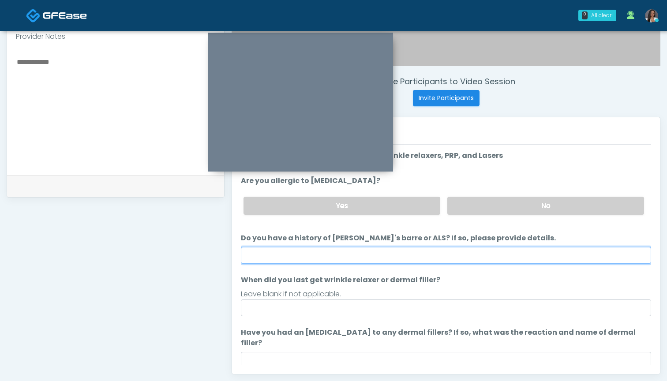
click at [439, 259] on input "Do you have a history of Guillain's barre or ALS? If so, please provide details." at bounding box center [446, 255] width 410 height 17
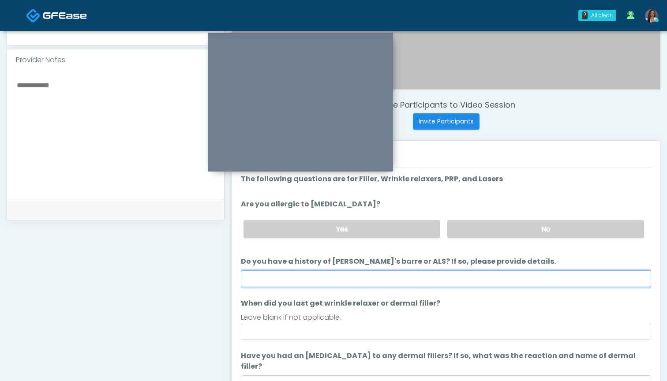
scroll to position [265, 0]
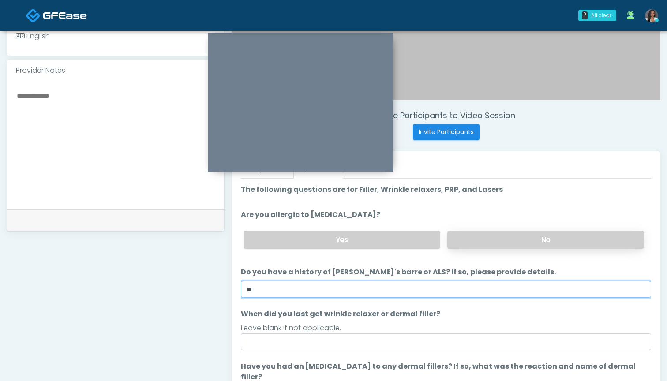
type input "**"
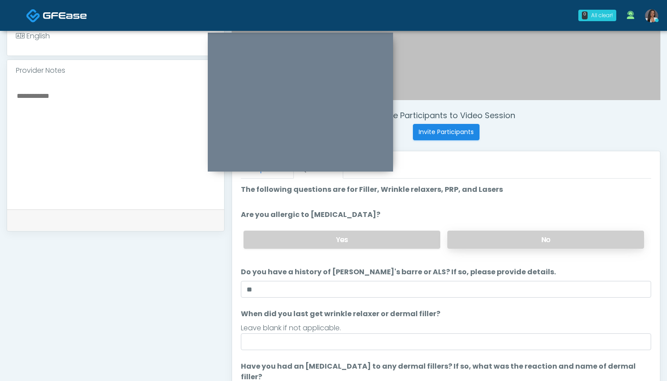
click at [513, 242] on label "No" at bounding box center [545, 240] width 197 height 18
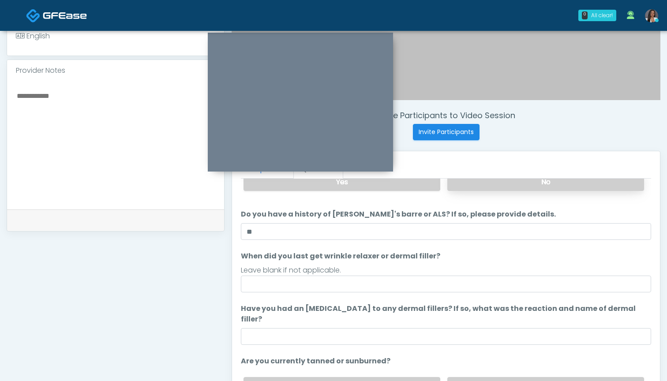
scroll to position [70, 0]
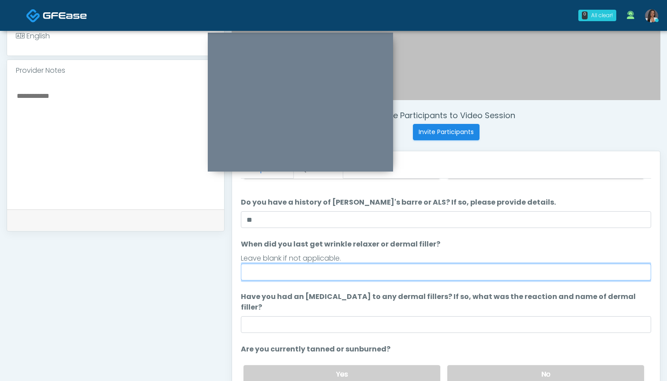
click at [459, 274] on input "When did you last get wrinkle relaxer or dermal filler?" at bounding box center [446, 272] width 410 height 17
type input "**********"
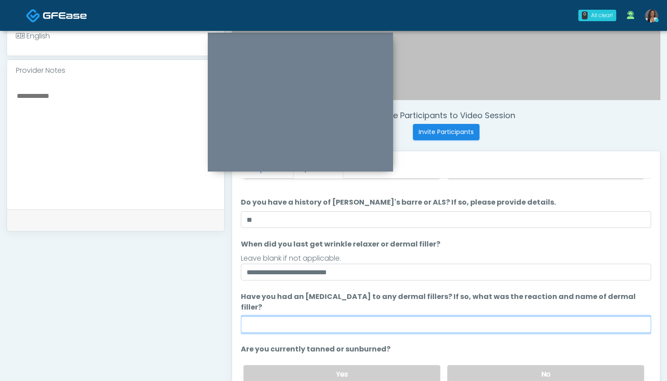
click at [468, 316] on input "Have you had an allergic response to any dermal fillers? If so, what was the re…" at bounding box center [446, 324] width 410 height 17
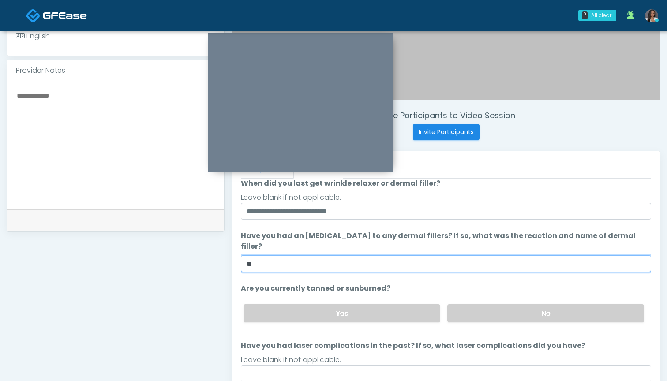
scroll to position [130, 0]
type input "**"
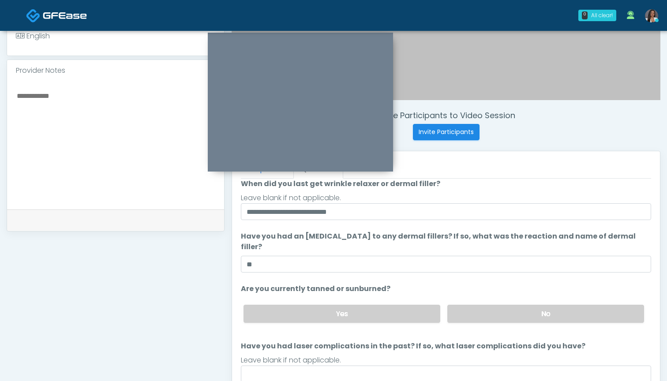
click at [499, 284] on li "Are you currently tanned or sunburned? Are you currently tanned or sunburned? Y…" at bounding box center [446, 307] width 410 height 46
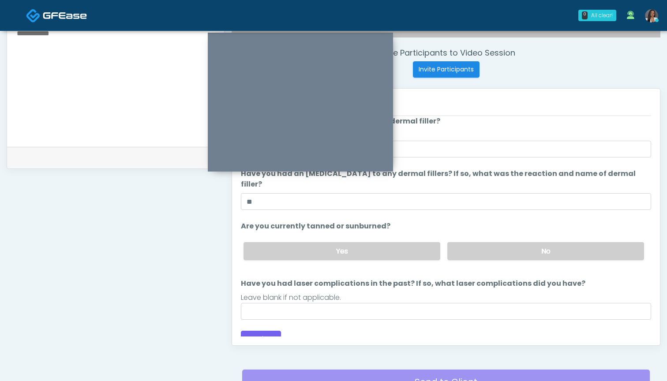
scroll to position [328, 0]
click at [478, 242] on label "No" at bounding box center [545, 251] width 197 height 18
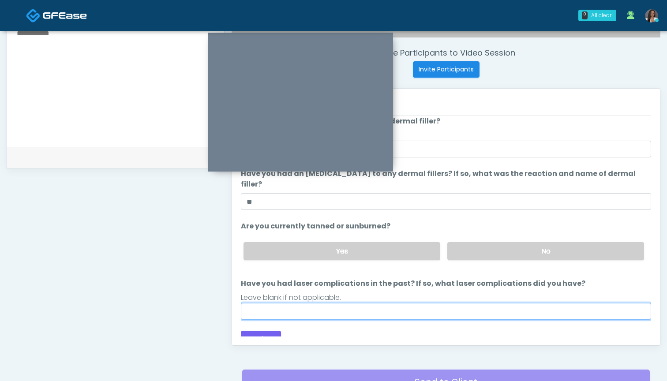
click at [431, 303] on input "Have you had laser complications in the past? If so, what laser complications d…" at bounding box center [446, 311] width 410 height 17
type input "***"
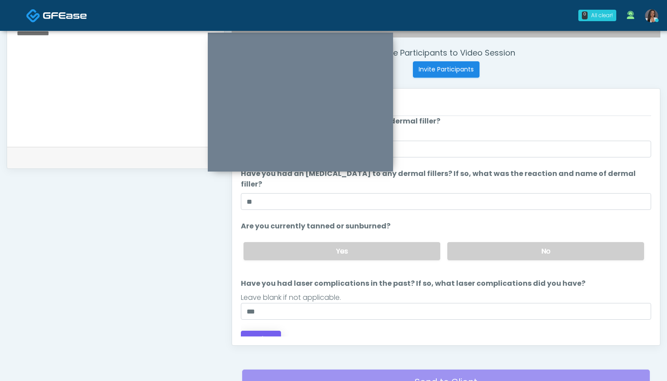
click at [270, 331] on button "Continue" at bounding box center [261, 339] width 40 height 16
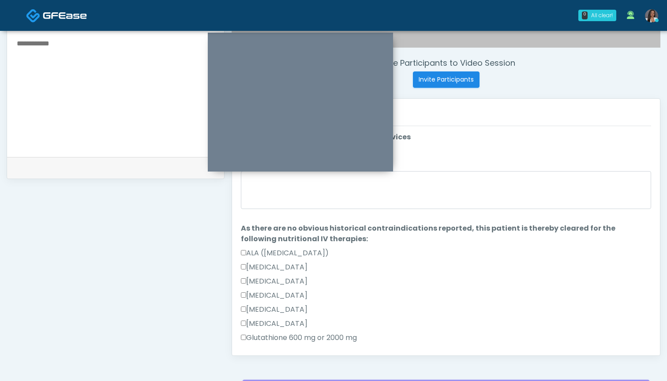
scroll to position [300, 0]
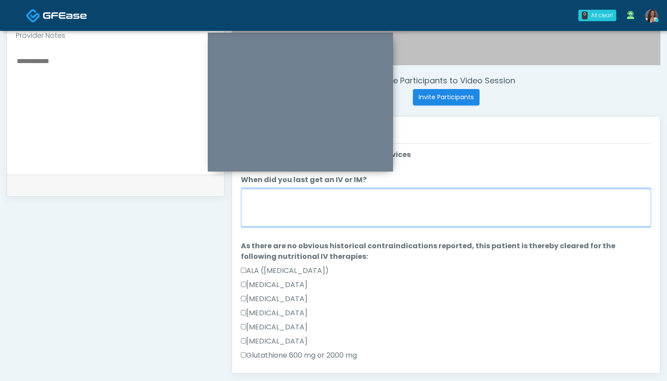
click at [477, 202] on textarea "When did you last get an IV or IM?" at bounding box center [446, 208] width 410 height 38
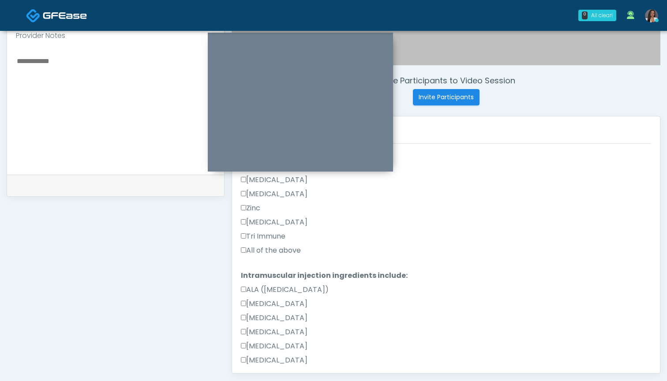
type textarea "***"
click at [281, 250] on label "All of the above" at bounding box center [271, 250] width 60 height 11
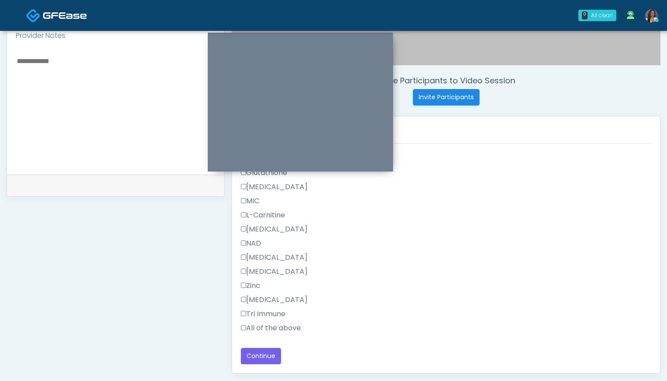
scroll to position [490, 0]
click at [268, 324] on label "All of the above" at bounding box center [271, 328] width 60 height 11
click at [263, 360] on button "Continue" at bounding box center [261, 356] width 40 height 16
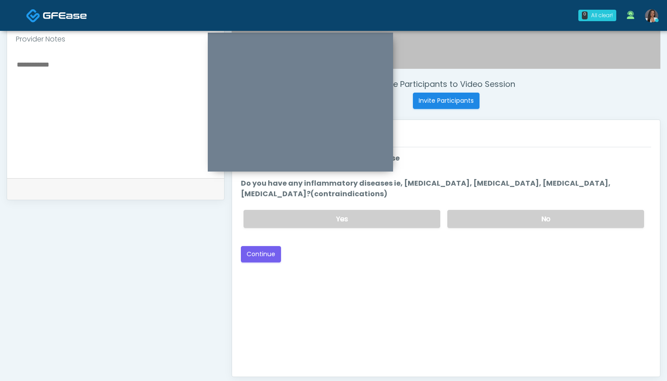
scroll to position [256, 0]
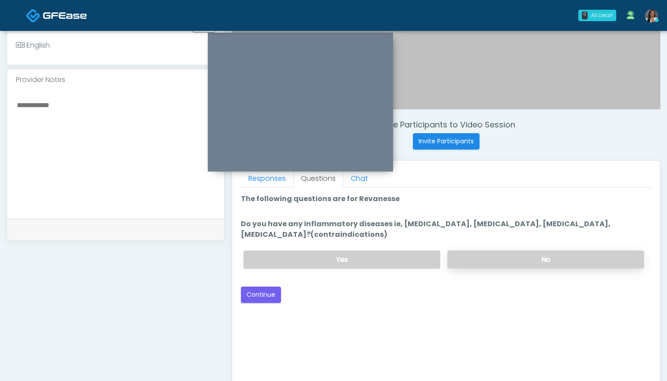
click at [486, 255] on label "No" at bounding box center [545, 260] width 197 height 18
click at [259, 293] on button "Continue" at bounding box center [261, 295] width 40 height 16
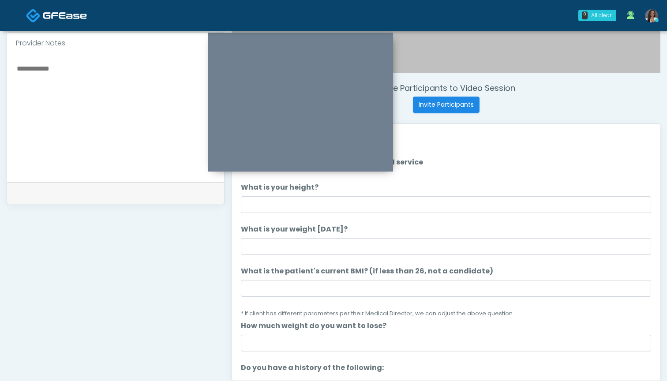
scroll to position [286, 0]
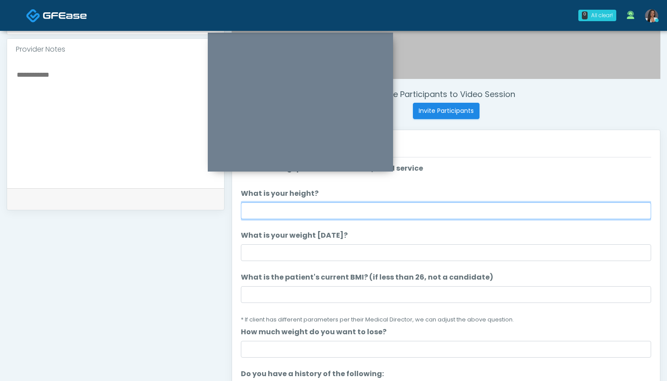
click at [345, 216] on input "What is your height?" at bounding box center [446, 210] width 410 height 17
type input "*****"
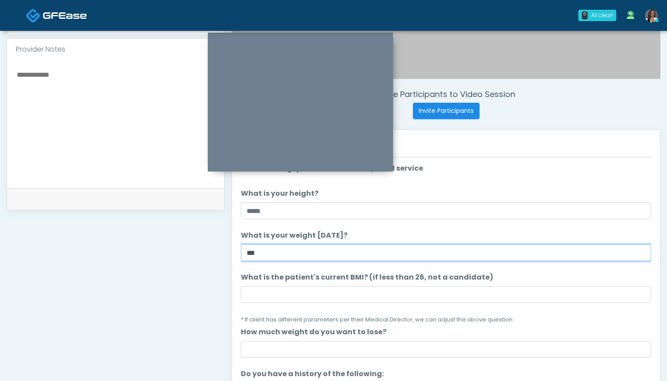
type input "***"
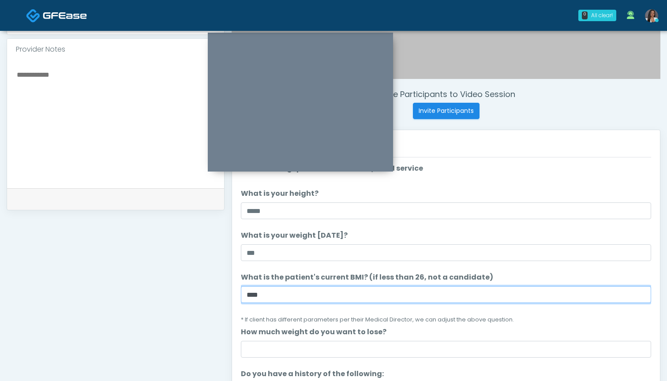
type input "****"
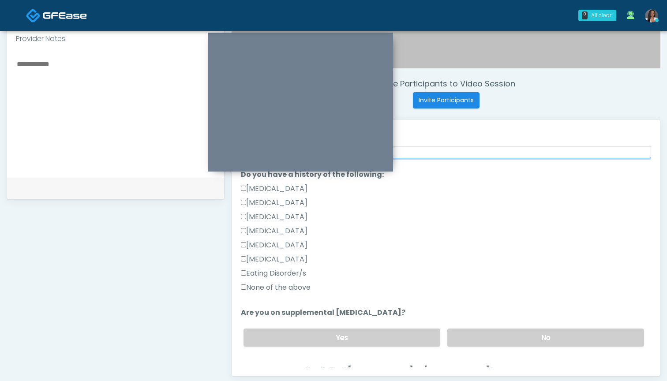
scroll to position [296, 0]
type input "**"
click at [255, 284] on label "None of the above" at bounding box center [276, 288] width 70 height 11
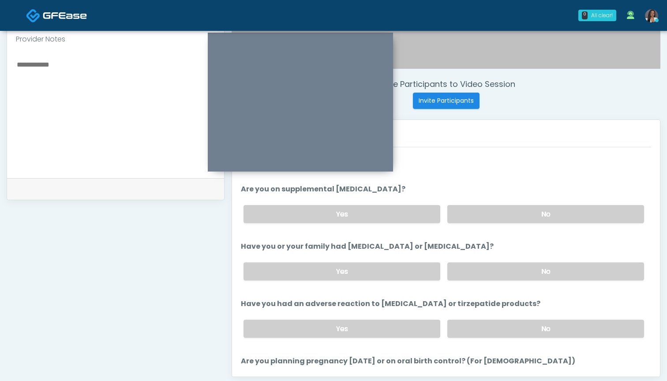
scroll to position [315, 0]
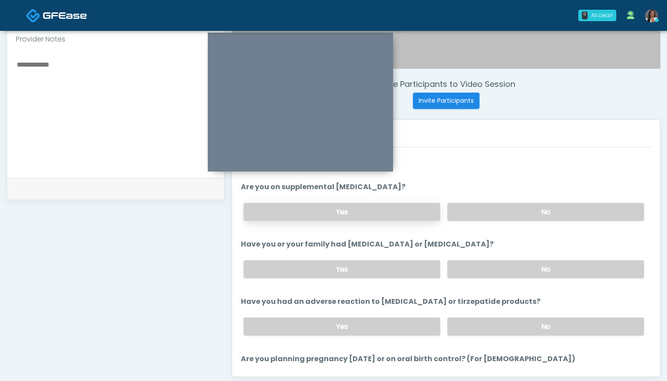
drag, startPoint x: 491, startPoint y: 211, endPoint x: 436, endPoint y: 211, distance: 54.3
click at [445, 211] on div "Yes No" at bounding box center [443, 212] width 415 height 32
click at [391, 212] on label "Yes" at bounding box center [342, 212] width 197 height 18
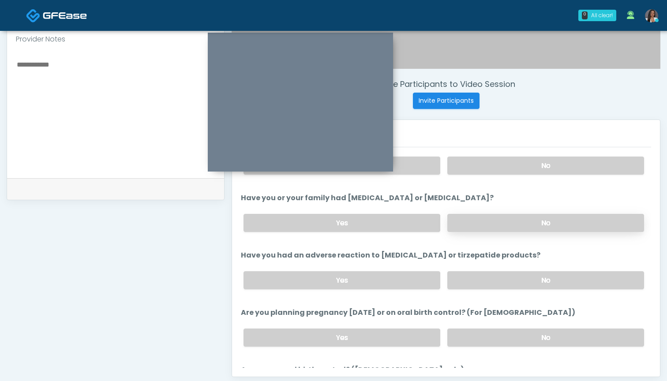
scroll to position [368, 0]
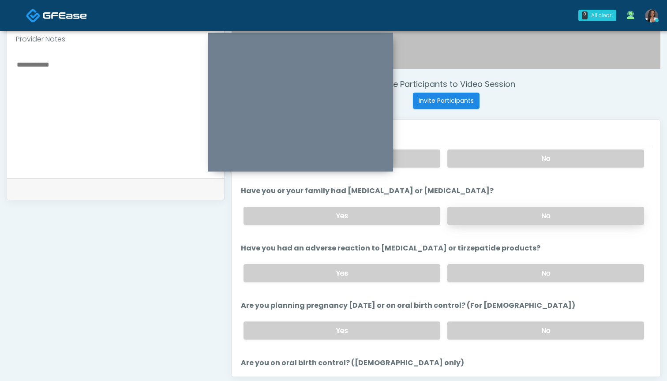
click at [490, 209] on label "No" at bounding box center [545, 216] width 197 height 18
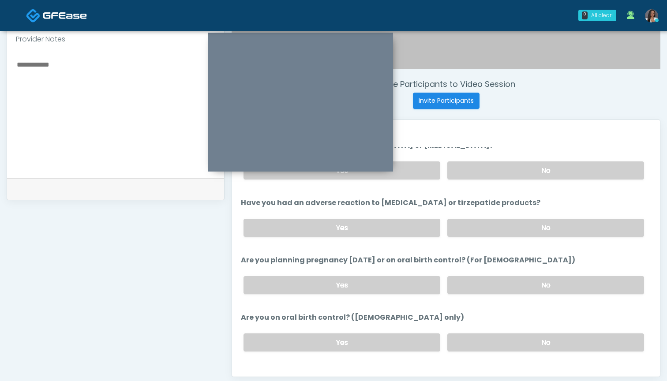
scroll to position [424, 0]
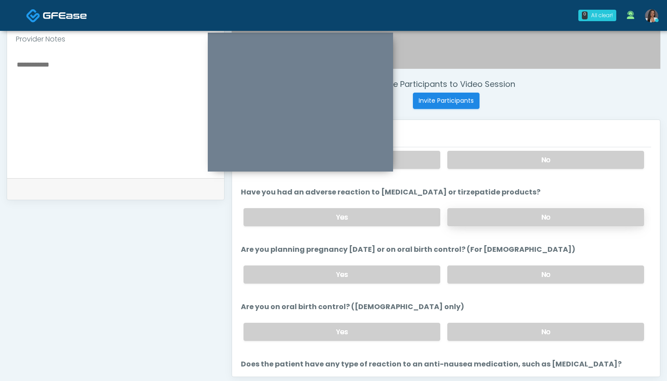
click at [501, 218] on label "No" at bounding box center [545, 217] width 197 height 18
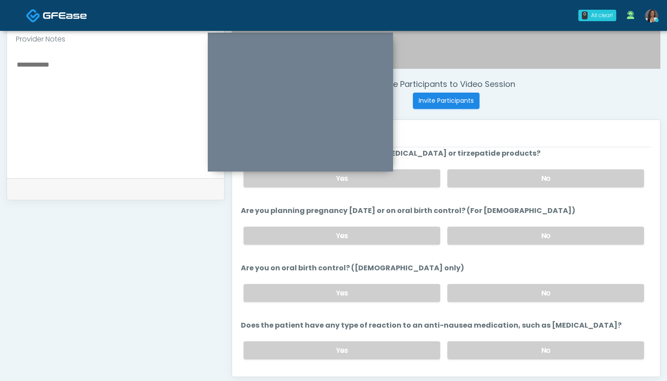
scroll to position [468, 0]
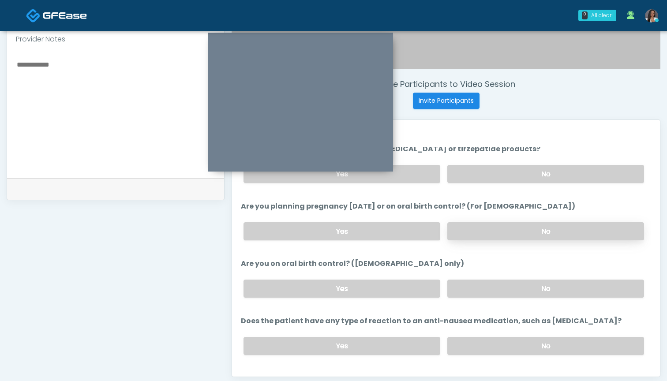
click at [489, 230] on label "No" at bounding box center [545, 231] width 197 height 18
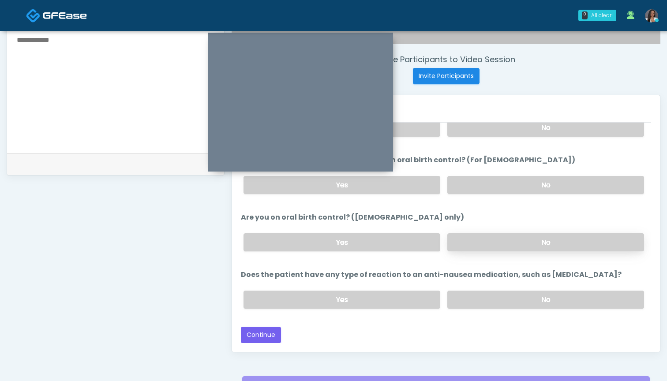
scroll to position [324, 0]
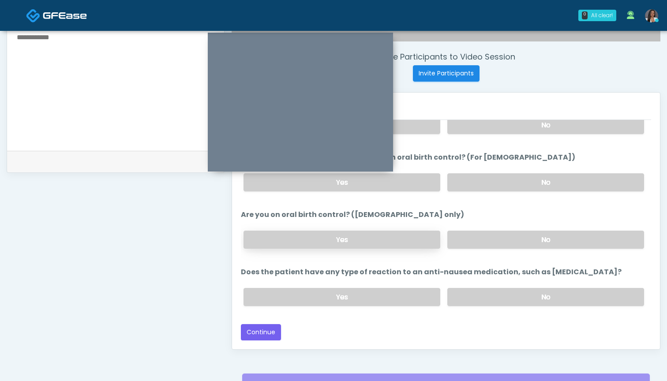
click at [359, 244] on label "Yes" at bounding box center [342, 240] width 197 height 18
click at [481, 304] on label "No" at bounding box center [545, 297] width 197 height 18
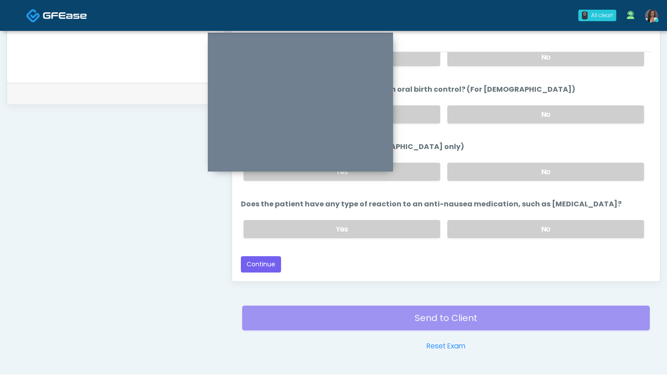
scroll to position [395, 0]
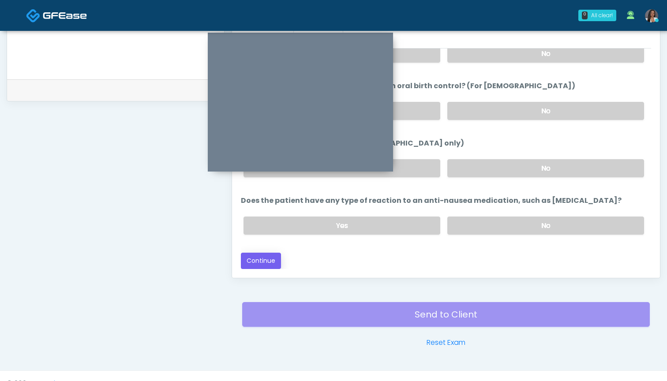
click at [259, 261] on button "Continue" at bounding box center [261, 261] width 40 height 16
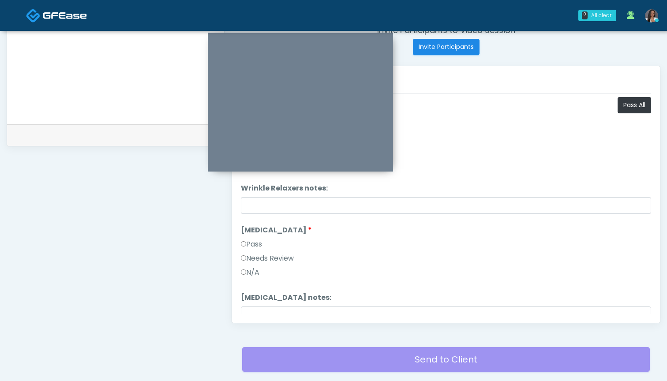
scroll to position [223, 0]
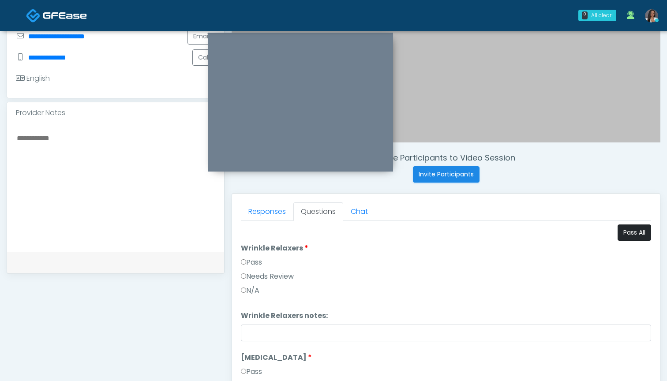
click at [626, 232] on button "Pass All" at bounding box center [635, 233] width 34 height 16
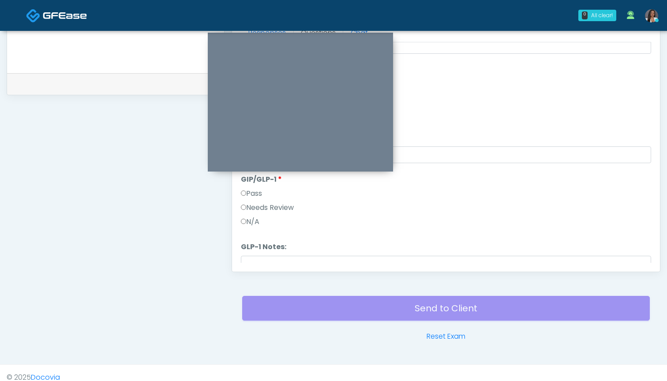
scroll to position [980, 0]
click at [278, 214] on label "Needs Review" at bounding box center [267, 212] width 53 height 11
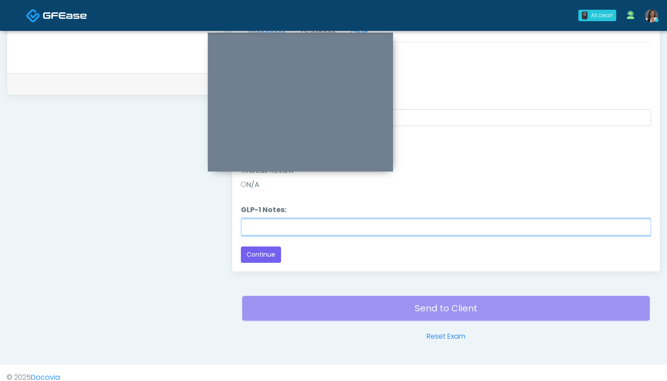
click at [274, 233] on input "GLP-1 Notes:" at bounding box center [446, 227] width 410 height 17
type input "********"
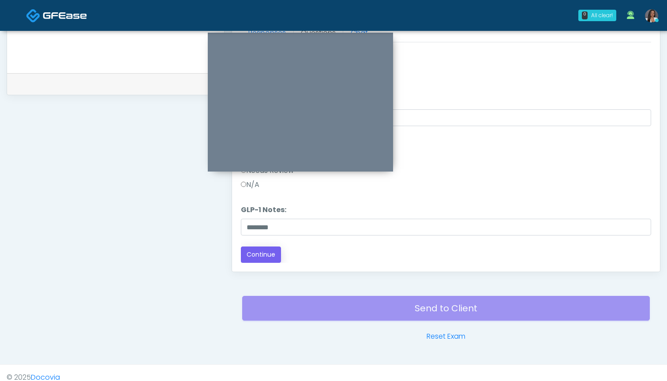
click at [250, 256] on button "Continue" at bounding box center [261, 255] width 40 height 16
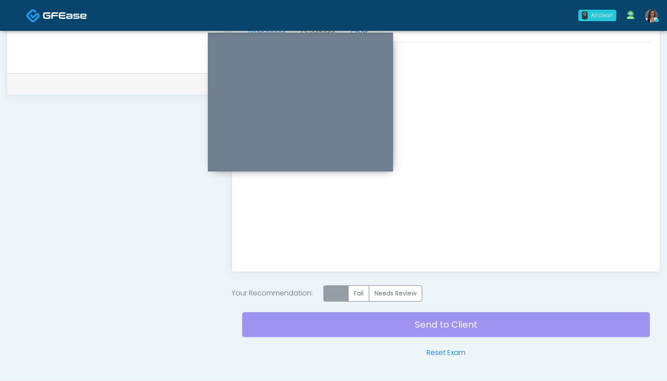
click at [341, 296] on label "Pass" at bounding box center [335, 293] width 25 height 16
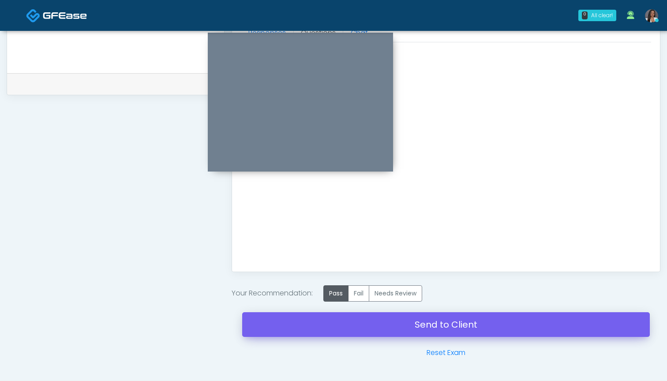
click at [433, 326] on link "Send to Client" at bounding box center [446, 324] width 408 height 25
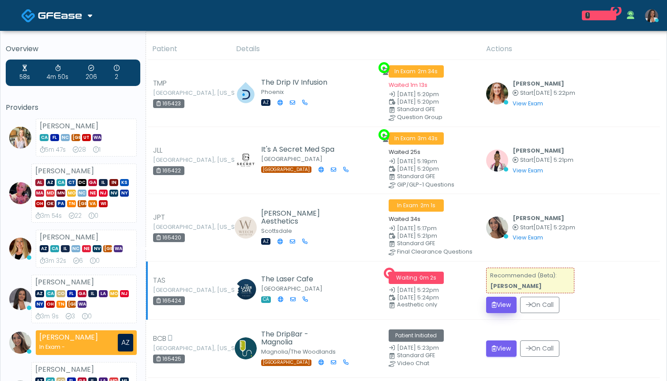
click at [505, 301] on button "View" at bounding box center [501, 305] width 30 height 16
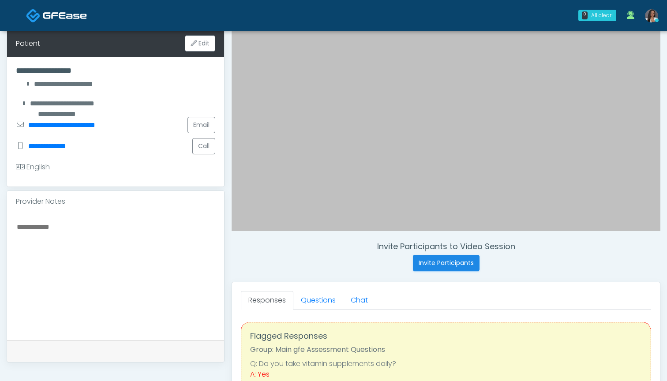
scroll to position [153, 0]
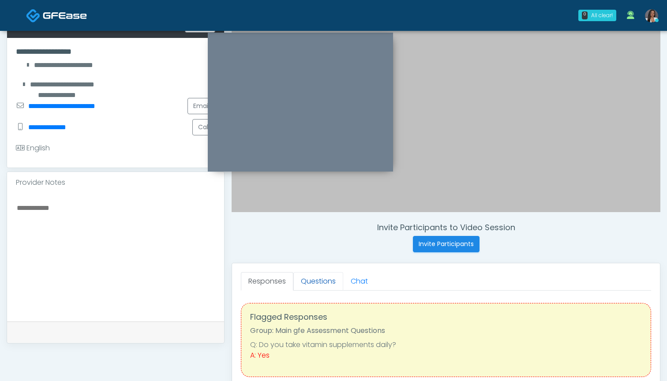
click at [314, 279] on link "Questions" at bounding box center [318, 281] width 50 height 19
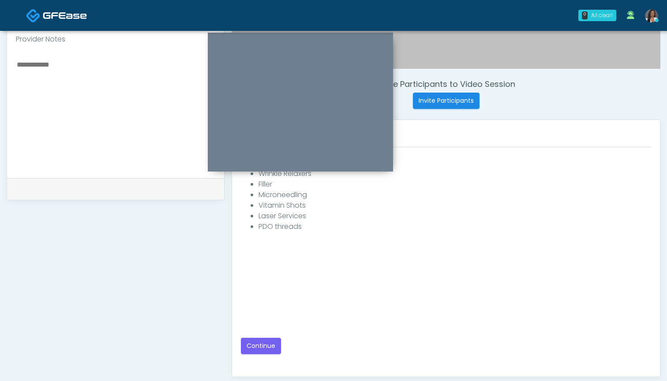
scroll to position [294, 0]
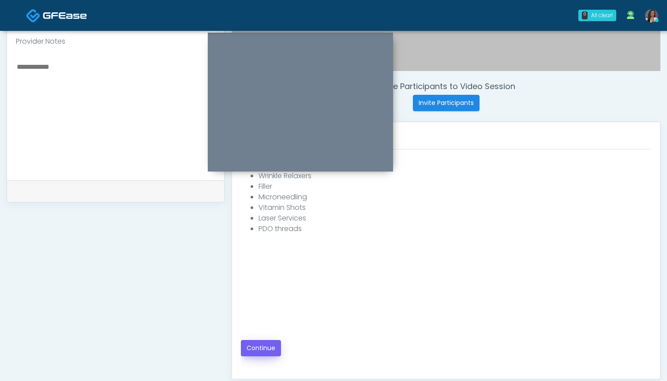
click at [258, 352] on button "Continue" at bounding box center [261, 348] width 40 height 16
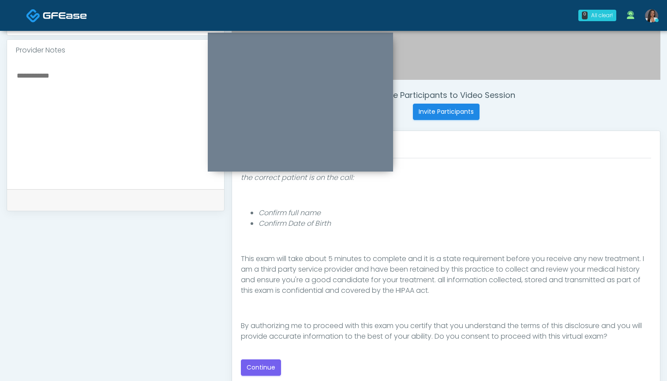
scroll to position [286, 0]
click at [264, 363] on button "Continue" at bounding box center [261, 367] width 40 height 16
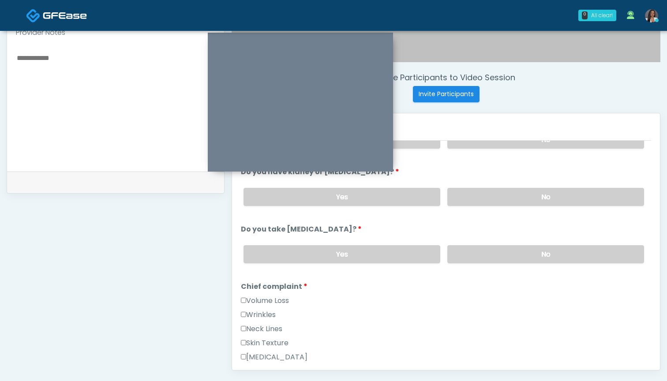
scroll to position [300, 0]
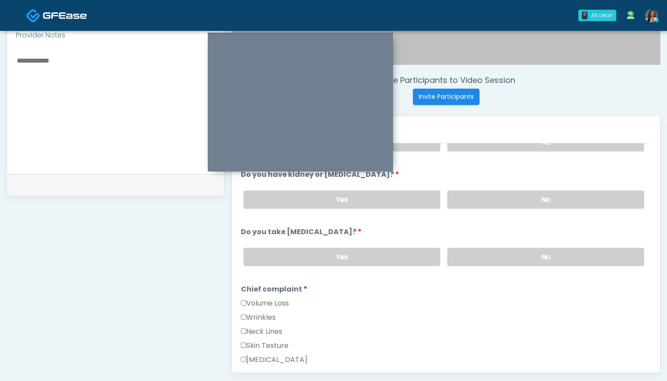
click at [269, 316] on label "Wrinkles" at bounding box center [258, 317] width 35 height 11
click at [269, 315] on label "Wrinkles" at bounding box center [258, 317] width 35 height 11
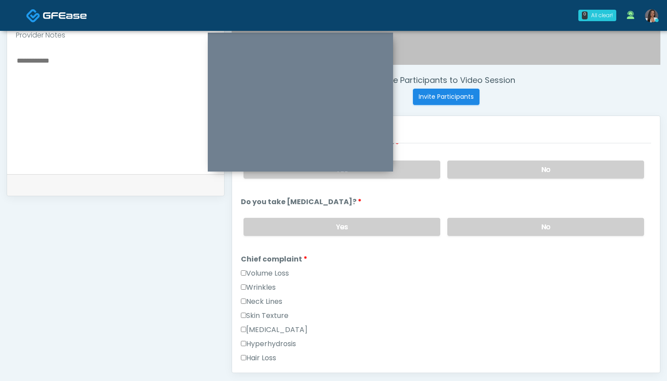
scroll to position [127, 0]
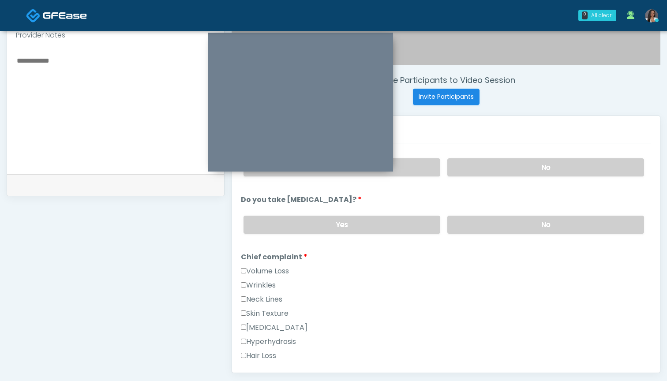
click at [271, 298] on label "Neck Lines" at bounding box center [261, 299] width 41 height 11
click at [271, 316] on label "Skin Texture" at bounding box center [265, 313] width 48 height 11
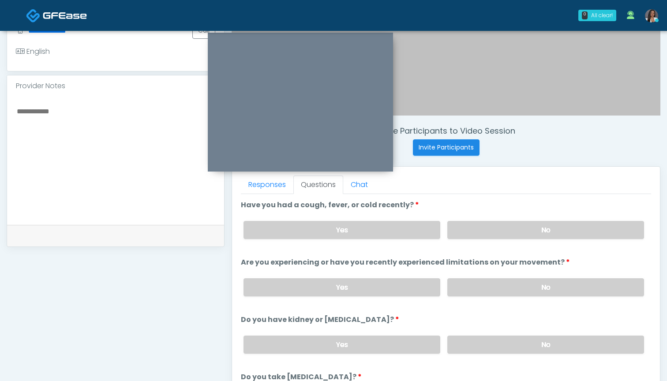
scroll to position [251, 0]
click at [495, 232] on label "No" at bounding box center [545, 229] width 197 height 18
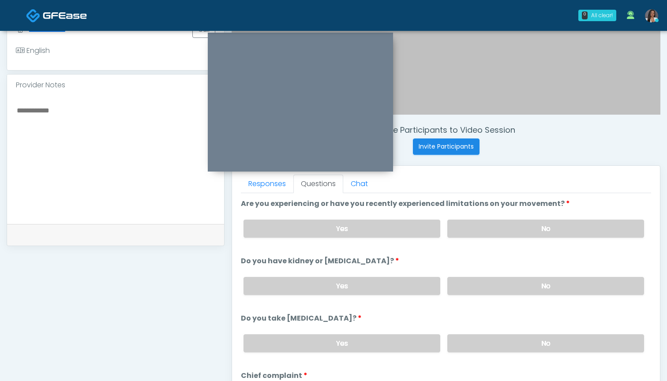
scroll to position [60, 0]
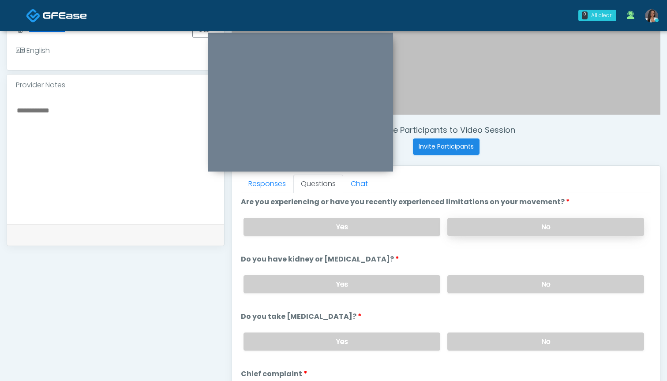
click at [500, 227] on label "No" at bounding box center [545, 227] width 197 height 18
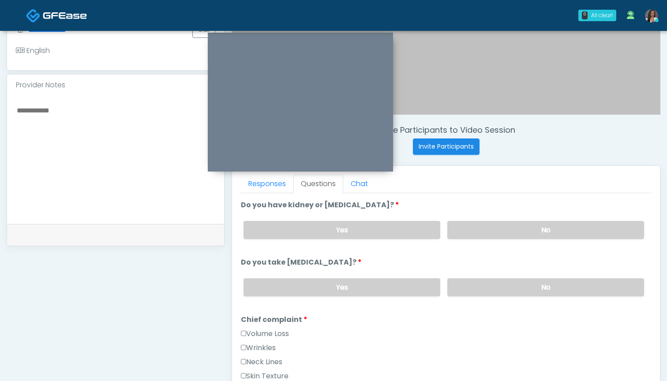
scroll to position [114, 0]
click at [489, 228] on label "No" at bounding box center [545, 230] width 197 height 18
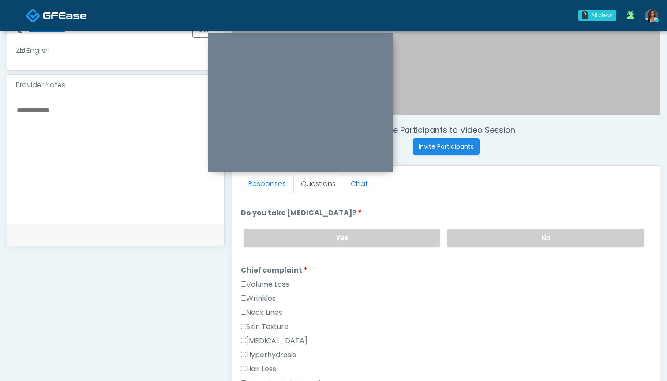
scroll to position [161, 0]
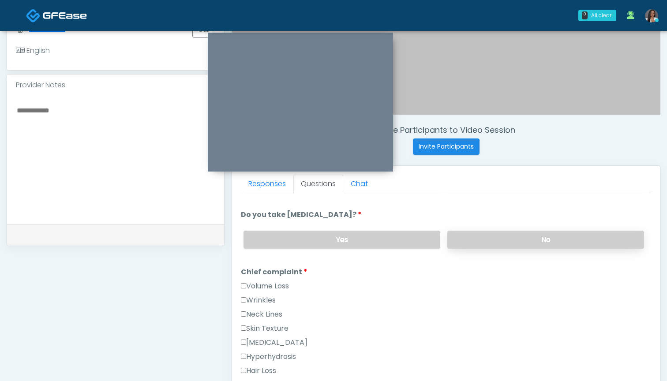
click at [488, 242] on label "No" at bounding box center [545, 240] width 197 height 18
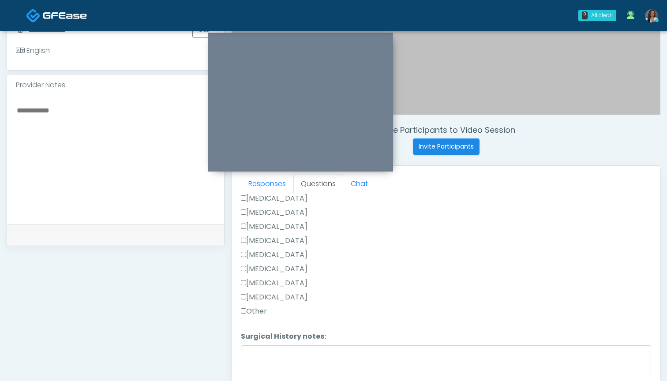
scroll to position [595, 0]
click at [256, 311] on label "Other" at bounding box center [254, 311] width 26 height 11
click at [263, 349] on textarea "Surgical History notes:" at bounding box center [446, 364] width 410 height 38
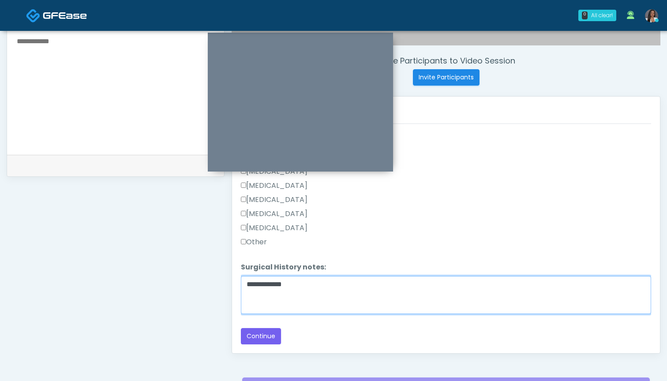
scroll to position [362, 0]
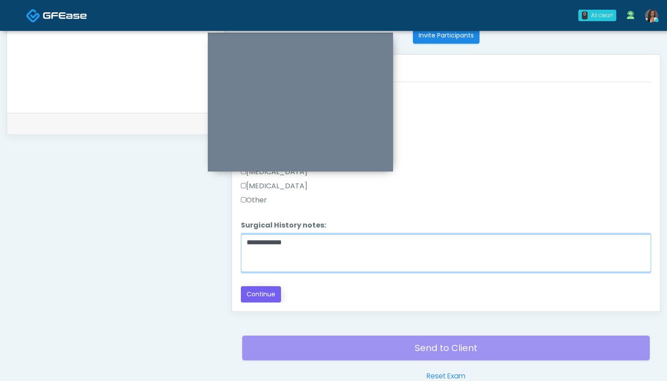
type textarea "**********"
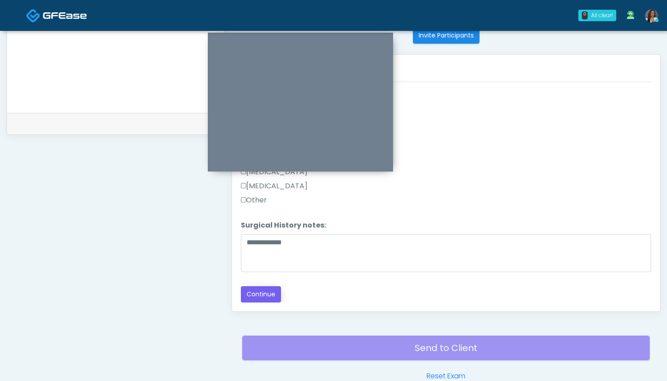
click at [257, 287] on button "Continue" at bounding box center [261, 294] width 40 height 16
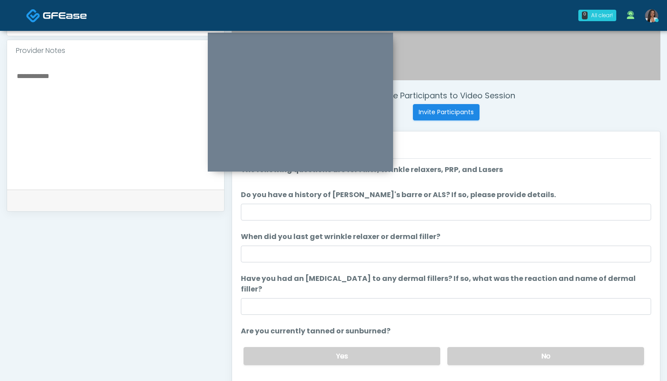
scroll to position [283, 0]
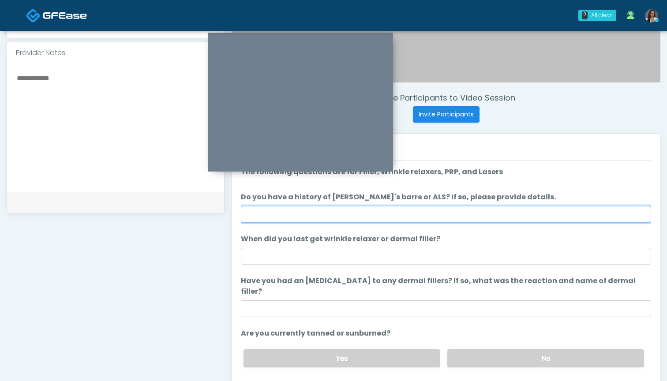
click at [390, 217] on input "Do you have a history of Guillain's barre or ALS? If so, please provide details." at bounding box center [446, 214] width 410 height 17
type input "**"
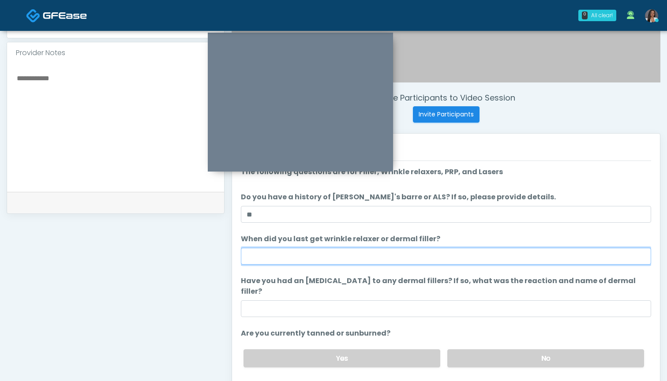
click at [392, 255] on input "When did you last get wrinkle relaxer or dermal filler?" at bounding box center [446, 256] width 410 height 17
type input "***"
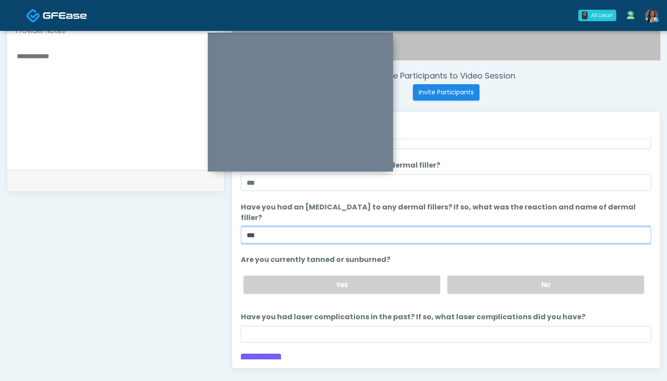
scroll to position [310, 0]
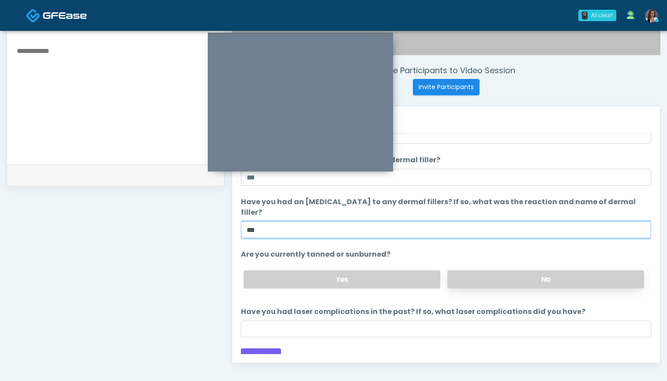
type input "***"
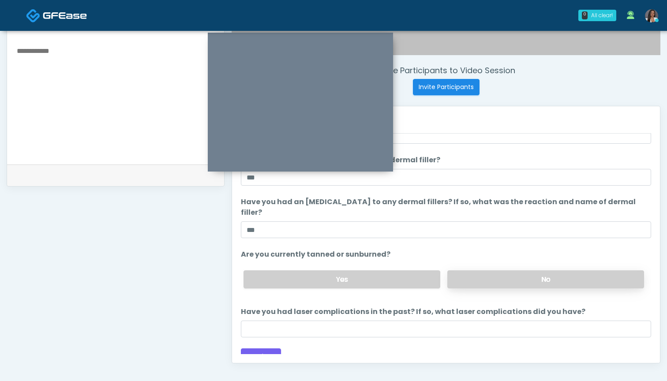
click at [498, 270] on label "No" at bounding box center [545, 279] width 197 height 18
click at [384, 273] on label "Yes" at bounding box center [342, 279] width 197 height 18
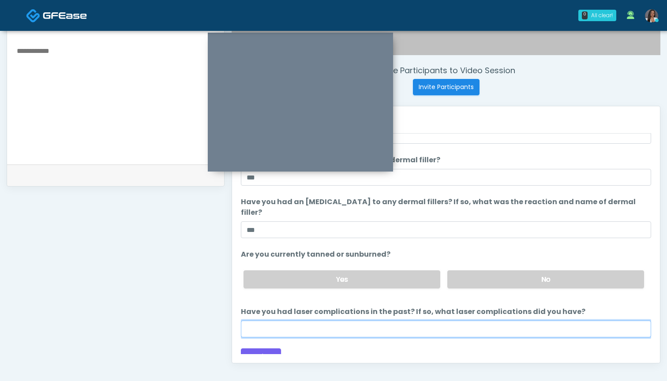
click at [383, 321] on input "Have you had laser complications in the past? If so, what laser complications d…" at bounding box center [446, 329] width 410 height 17
type input "**********"
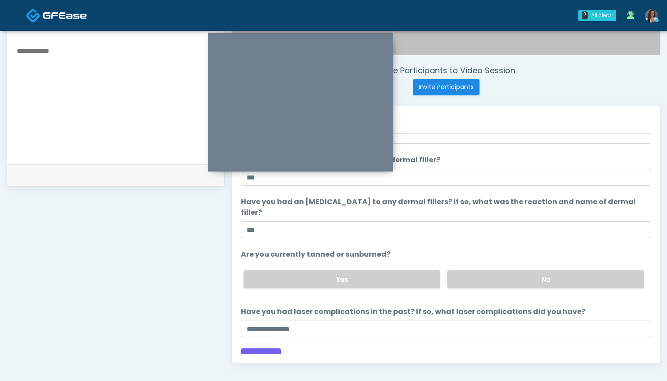
click at [246, 349] on button "Continue" at bounding box center [261, 357] width 40 height 16
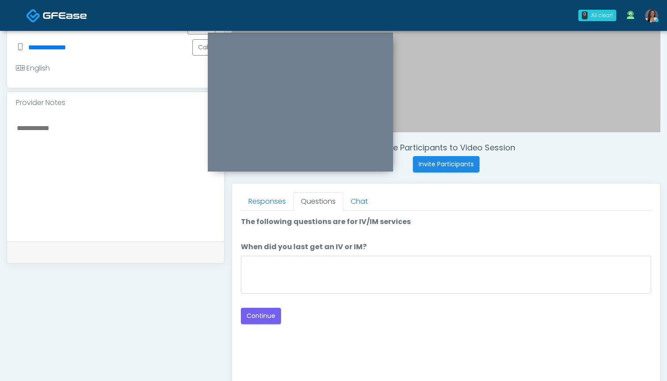
scroll to position [205, 0]
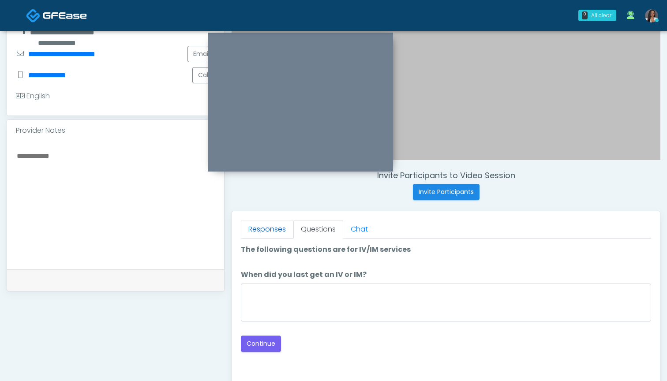
click at [270, 230] on link "Responses" at bounding box center [267, 229] width 52 height 19
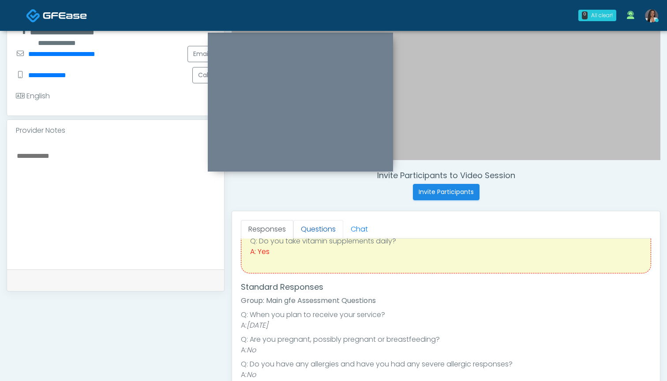
click at [314, 229] on link "Questions" at bounding box center [318, 229] width 50 height 19
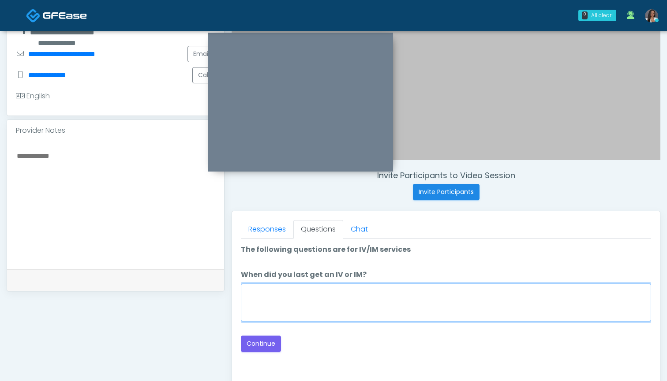
click at [367, 302] on textarea "When did you last get an IV or IM?" at bounding box center [446, 303] width 410 height 38
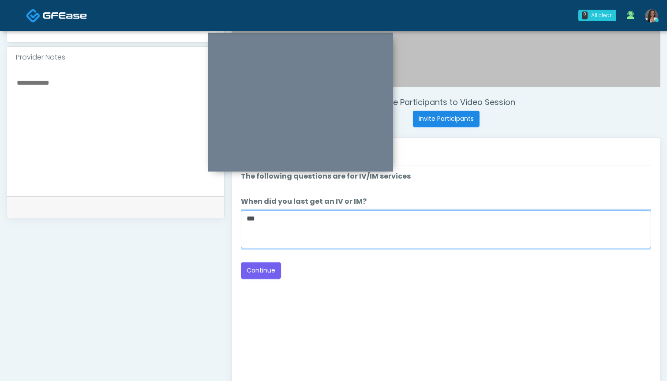
scroll to position [277, 0]
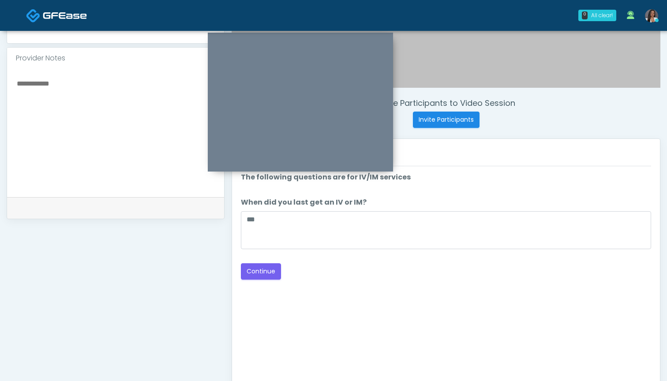
drag, startPoint x: 232, startPoint y: 212, endPoint x: 240, endPoint y: 212, distance: 8.4
click at [226, 211] on div "Invite Participants to Video Session Invite Participants Responses Questions Ch…" at bounding box center [443, 129] width 436 height 673
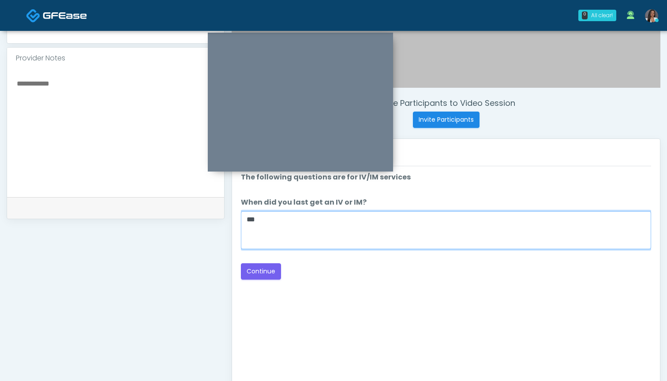
drag, startPoint x: 283, startPoint y: 216, endPoint x: 243, endPoint y: 217, distance: 39.7
click at [243, 217] on textarea "***" at bounding box center [446, 230] width 410 height 38
type textarea "*"
type textarea "********"
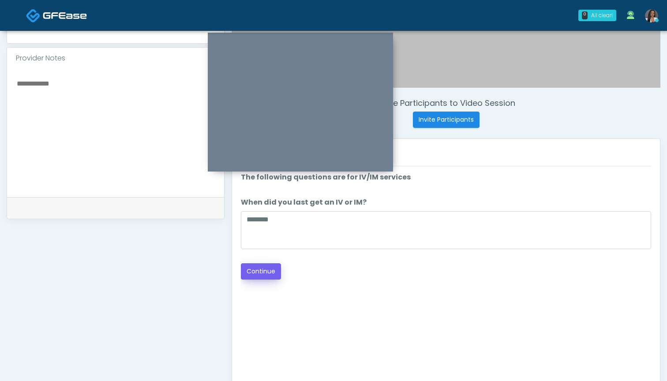
click at [266, 273] on button "Continue" at bounding box center [261, 271] width 40 height 16
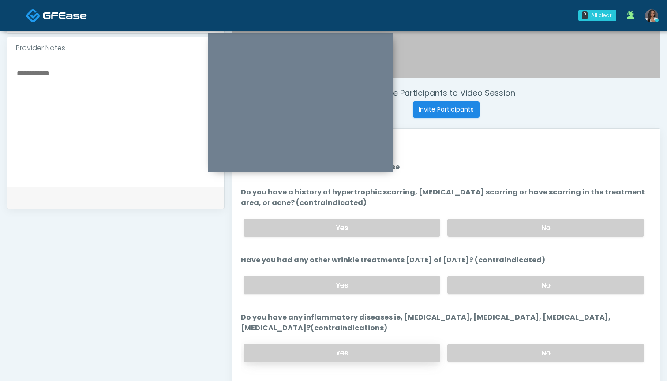
scroll to position [286, 0]
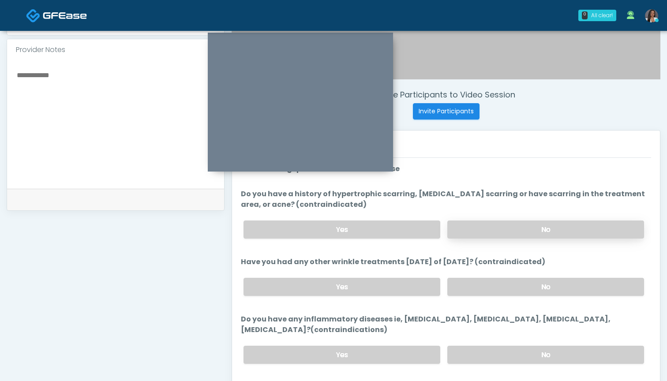
click at [506, 229] on label "No" at bounding box center [545, 230] width 197 height 18
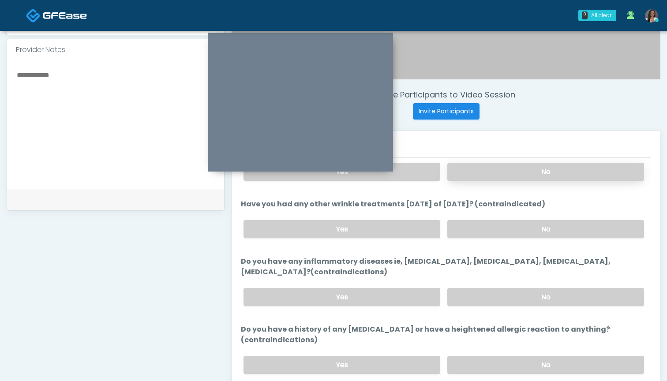
scroll to position [56, 0]
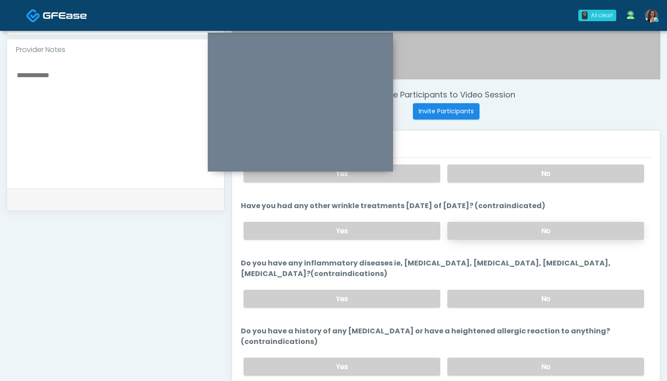
click at [487, 236] on label "No" at bounding box center [545, 231] width 197 height 18
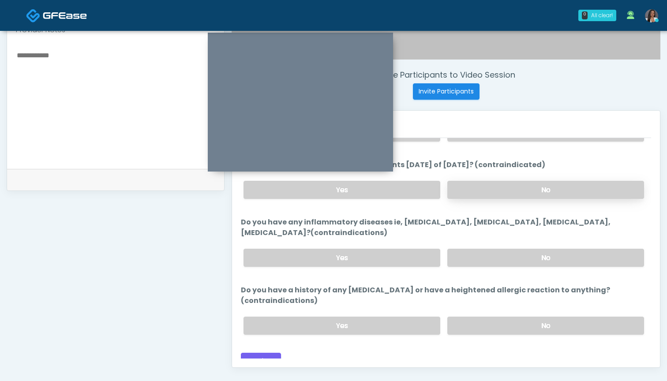
scroll to position [312, 0]
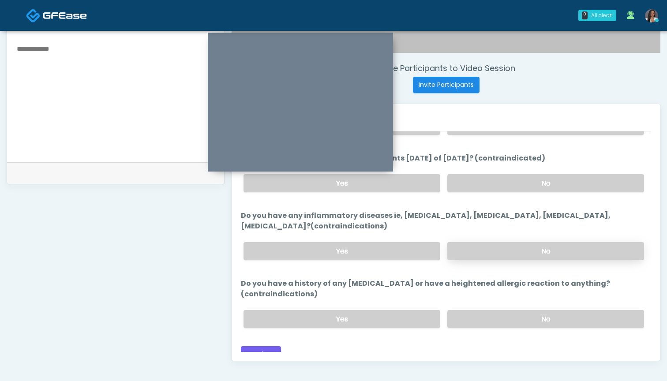
click at [478, 249] on label "No" at bounding box center [545, 251] width 197 height 18
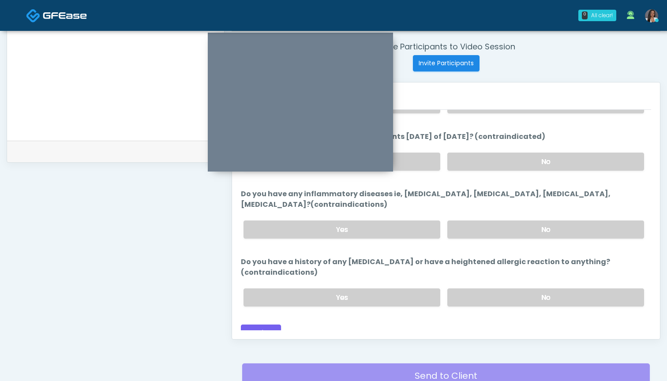
scroll to position [343, 0]
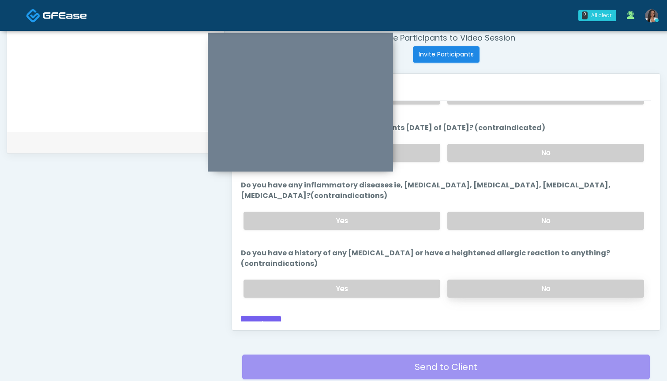
click at [492, 281] on label "No" at bounding box center [545, 289] width 197 height 18
click at [265, 316] on button "Continue" at bounding box center [261, 324] width 40 height 16
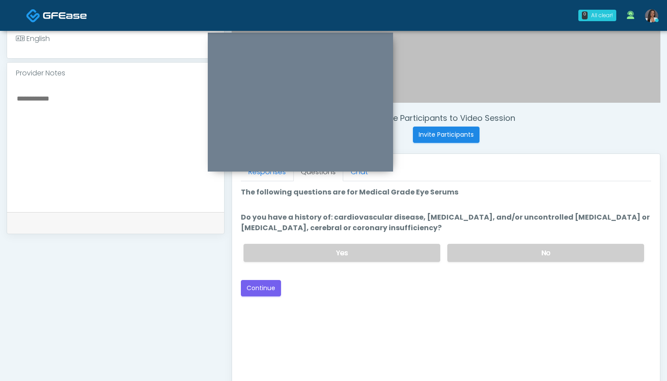
scroll to position [239, 0]
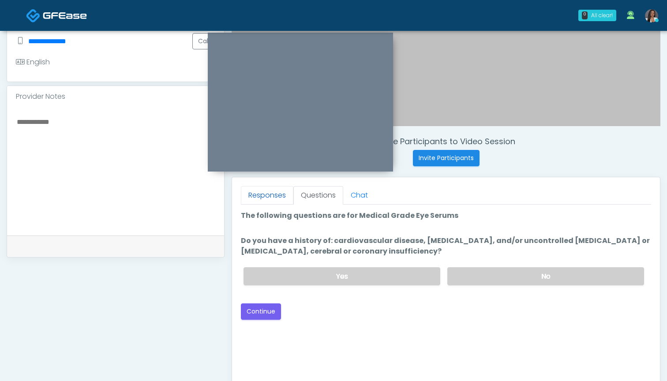
click at [275, 195] on link "Responses" at bounding box center [267, 195] width 52 height 19
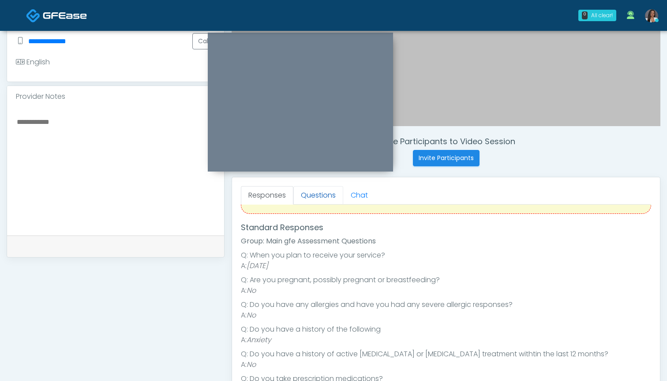
click at [314, 197] on link "Questions" at bounding box center [318, 195] width 50 height 19
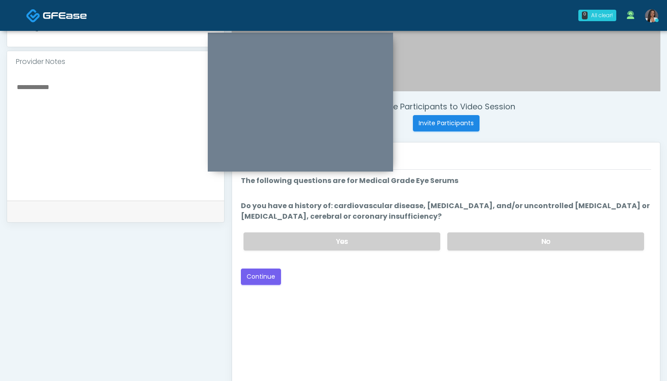
scroll to position [277, 0]
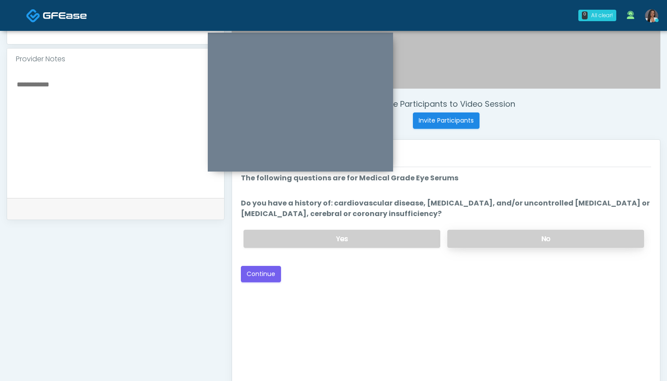
click at [497, 234] on label "No" at bounding box center [545, 239] width 197 height 18
click at [269, 276] on button "Continue" at bounding box center [261, 274] width 40 height 16
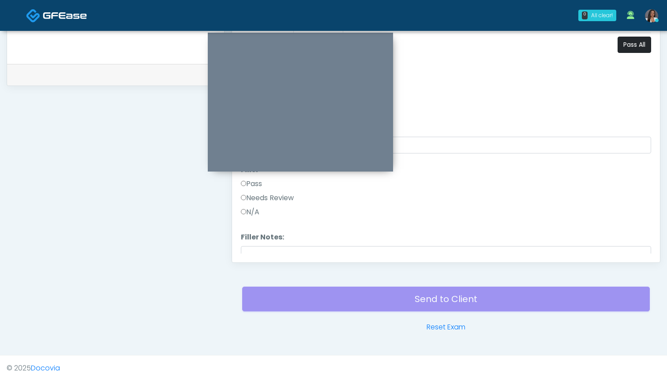
click at [631, 45] on button "Pass All" at bounding box center [635, 45] width 34 height 16
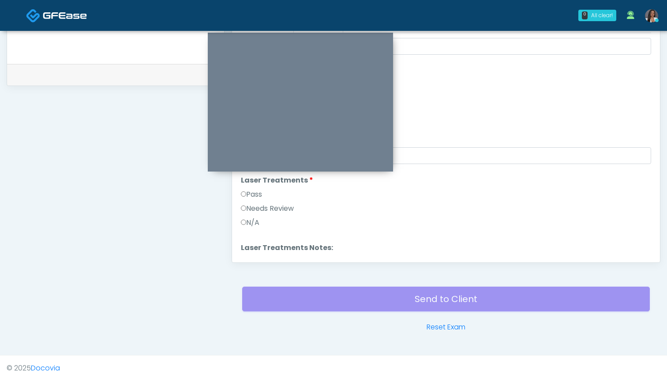
click at [274, 206] on label "Needs Review" at bounding box center [267, 208] width 53 height 11
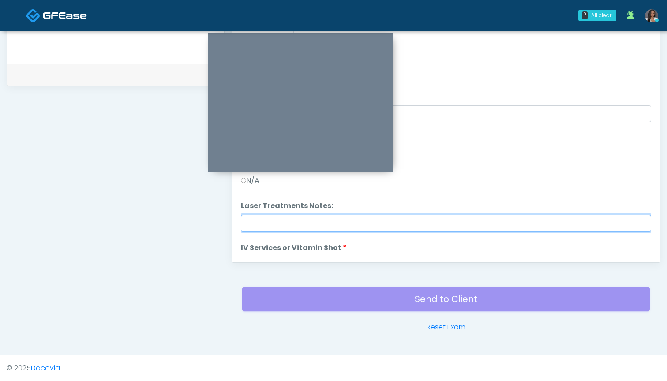
click at [269, 227] on input "Laser Treatments Notes:" at bounding box center [446, 223] width 410 height 17
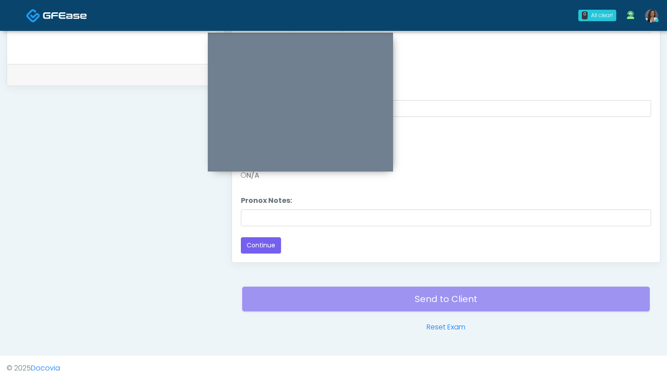
scroll to position [411, 0]
type input "**********"
click at [257, 245] on button "Continue" at bounding box center [261, 245] width 40 height 16
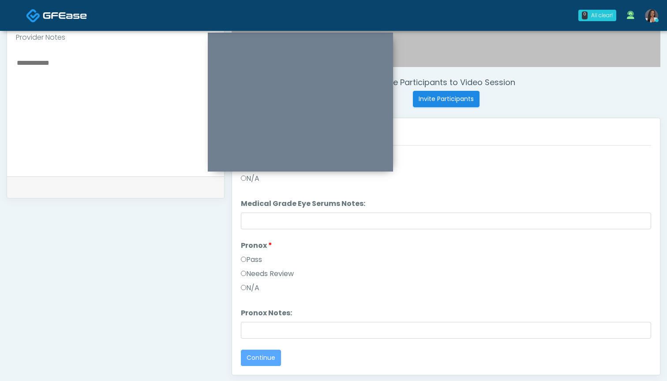
scroll to position [284, 0]
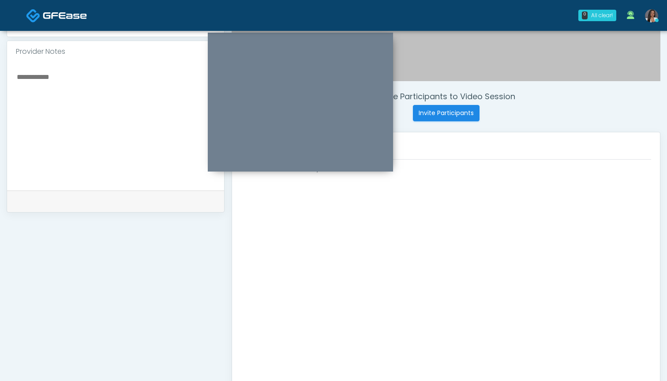
click at [100, 132] on textarea at bounding box center [115, 125] width 199 height 108
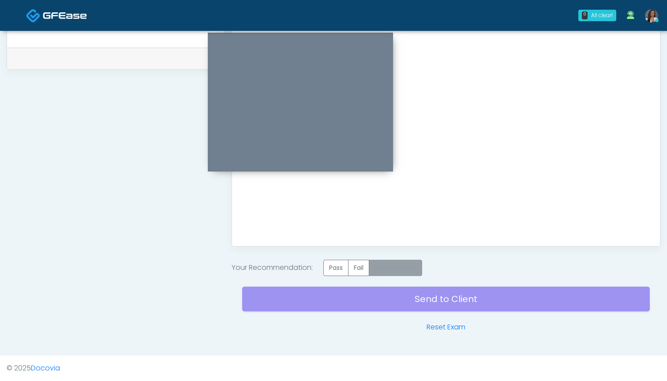
type textarea "**********"
click at [412, 270] on label "Needs Review" at bounding box center [395, 268] width 53 height 16
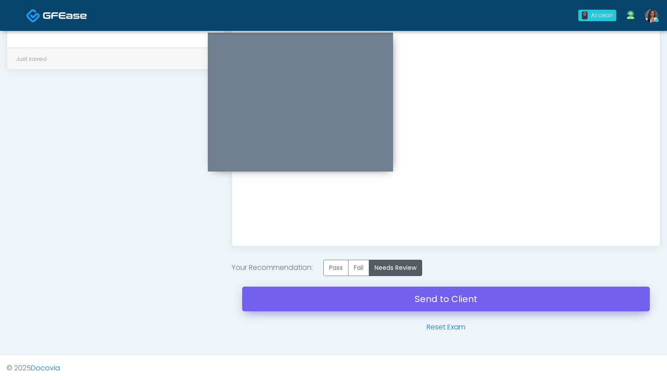
click at [454, 300] on link "Send to Client" at bounding box center [446, 299] width 408 height 25
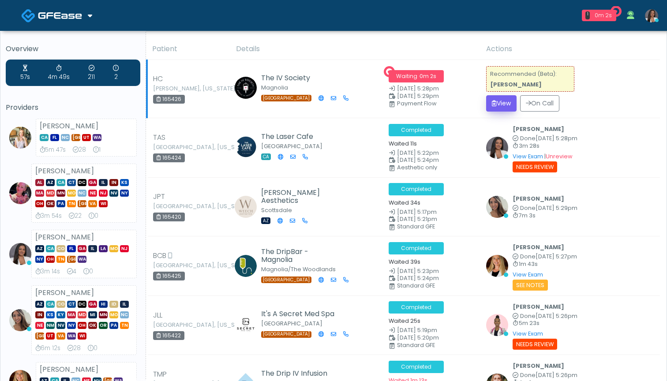
click at [503, 104] on button "View" at bounding box center [501, 103] width 30 height 16
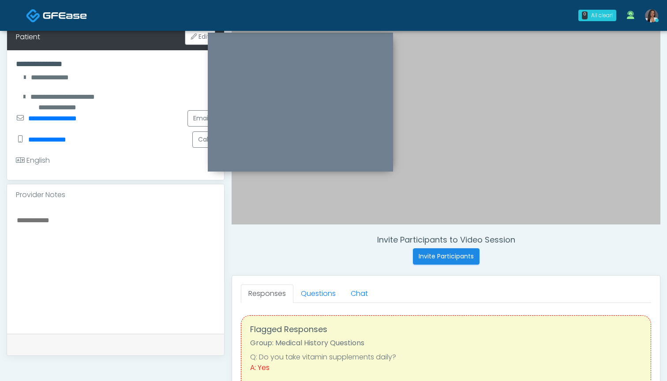
scroll to position [147, 0]
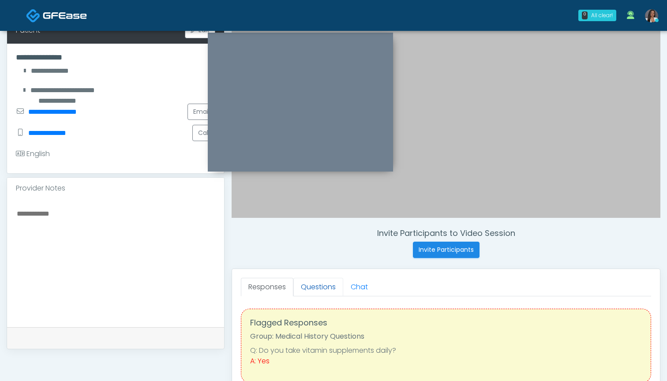
click at [323, 289] on link "Questions" at bounding box center [318, 287] width 50 height 19
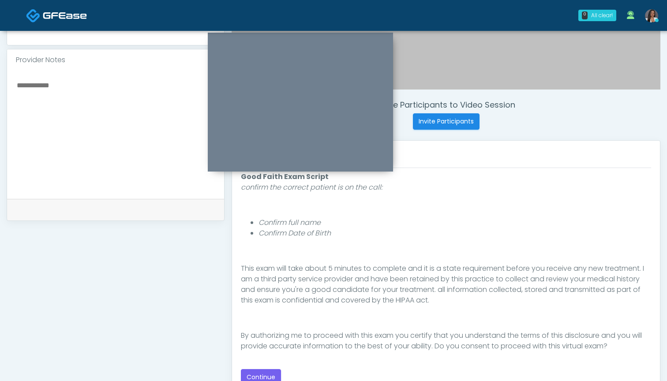
scroll to position [285, 0]
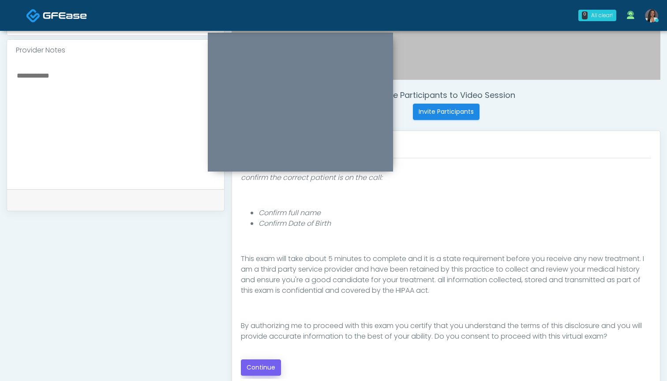
click at [255, 365] on button "Continue" at bounding box center [261, 368] width 40 height 16
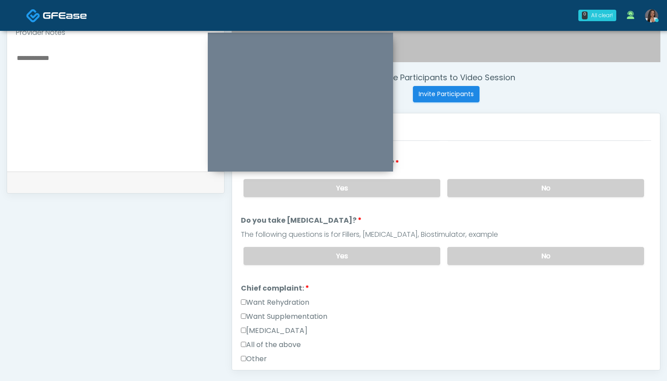
scroll to position [304, 0]
click at [279, 303] on label "Want Rehydration" at bounding box center [275, 302] width 68 height 11
click at [283, 321] on label "Want Supplementation" at bounding box center [284, 316] width 86 height 11
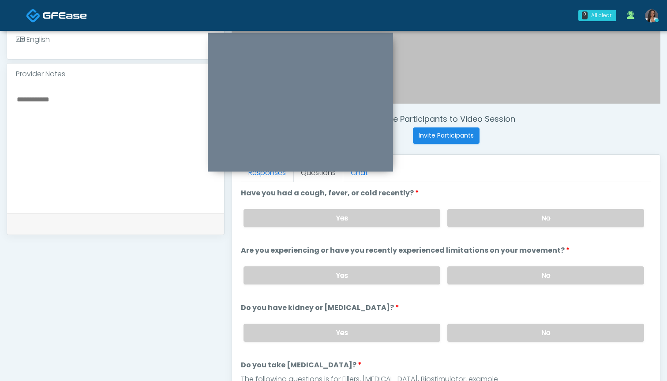
scroll to position [260, 0]
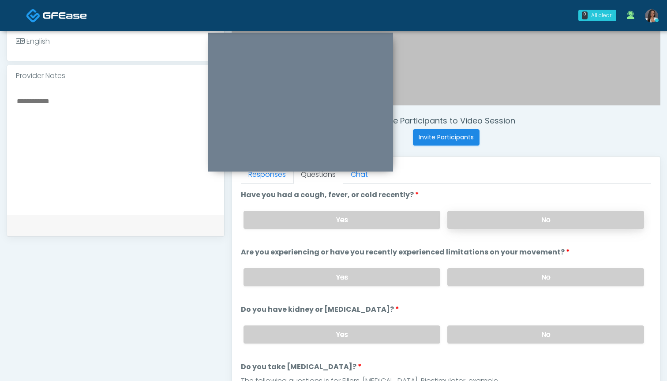
click at [480, 216] on label "No" at bounding box center [545, 220] width 197 height 18
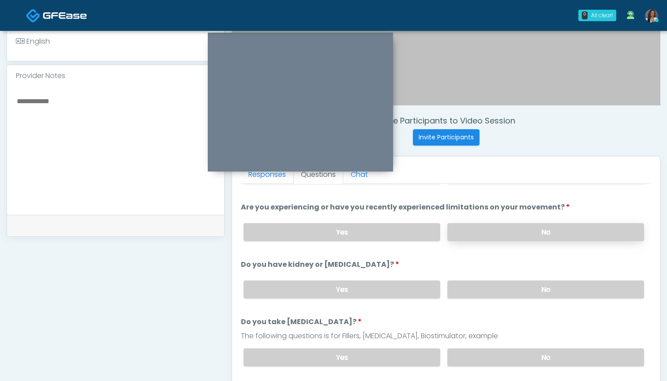
scroll to position [60, 0]
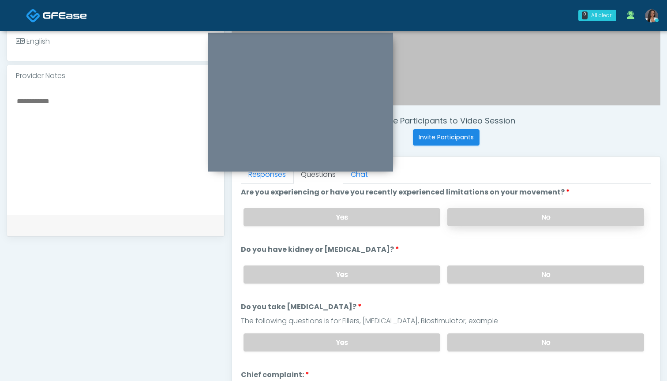
click at [488, 214] on label "No" at bounding box center [545, 217] width 197 height 18
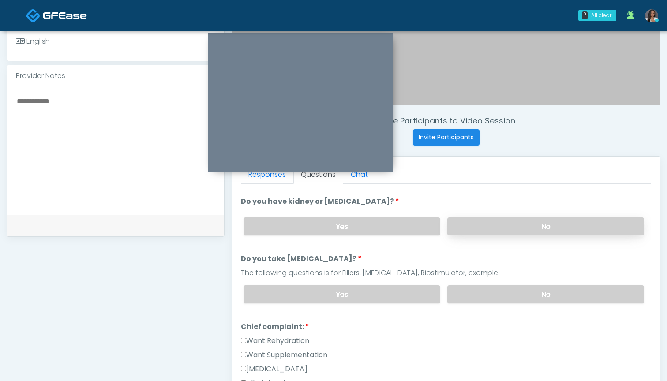
scroll to position [108, 0]
click at [479, 228] on label "No" at bounding box center [545, 226] width 197 height 18
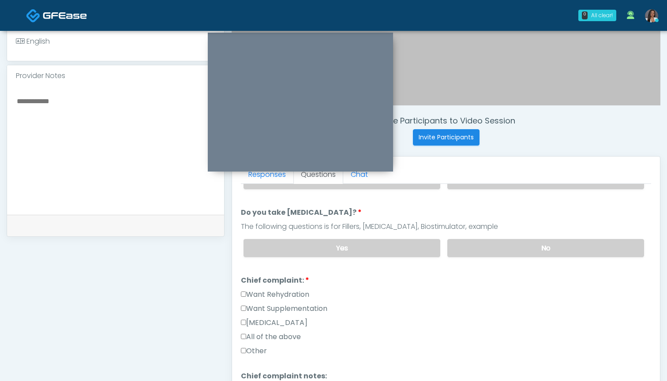
scroll to position [168, 0]
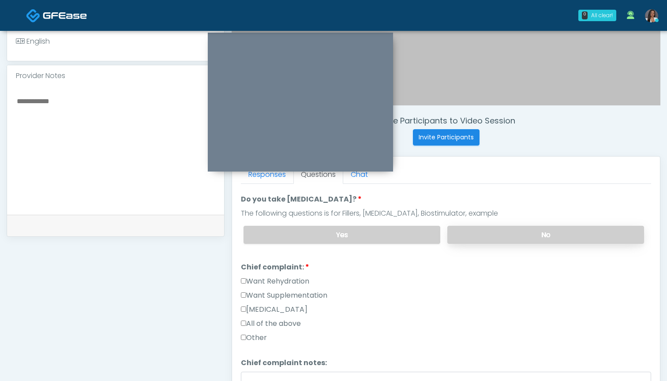
click at [483, 236] on label "No" at bounding box center [545, 235] width 197 height 18
click at [260, 338] on label "Other" at bounding box center [254, 338] width 26 height 11
click at [270, 295] on label "Want Supplementation" at bounding box center [284, 295] width 86 height 11
click at [276, 280] on label "Want Rehydration" at bounding box center [275, 281] width 68 height 11
click at [276, 292] on label "Want Supplementation" at bounding box center [284, 295] width 86 height 11
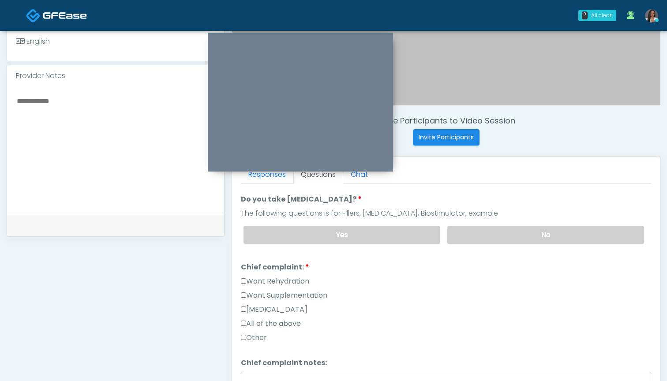
click at [256, 336] on label "Other" at bounding box center [254, 338] width 26 height 11
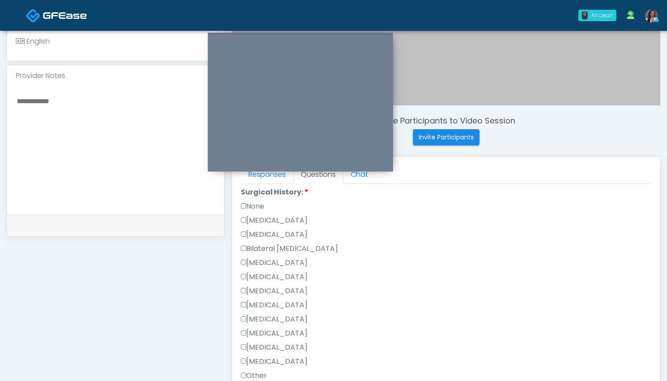
scroll to position [404, 0]
click at [266, 222] on label "Cesarean Section" at bounding box center [274, 221] width 67 height 11
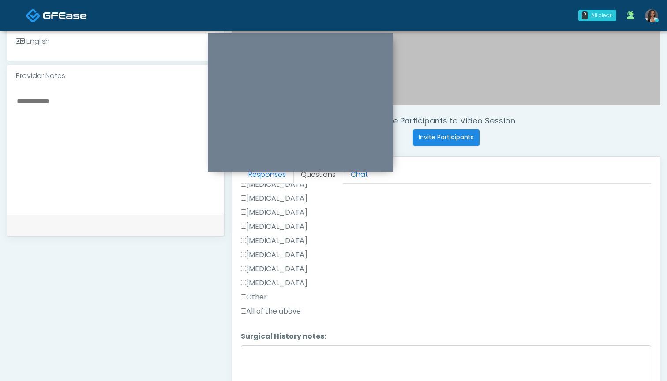
scroll to position [487, 0]
click at [262, 292] on label "Other" at bounding box center [254, 293] width 26 height 11
click at [262, 294] on label "Other" at bounding box center [254, 293] width 26 height 11
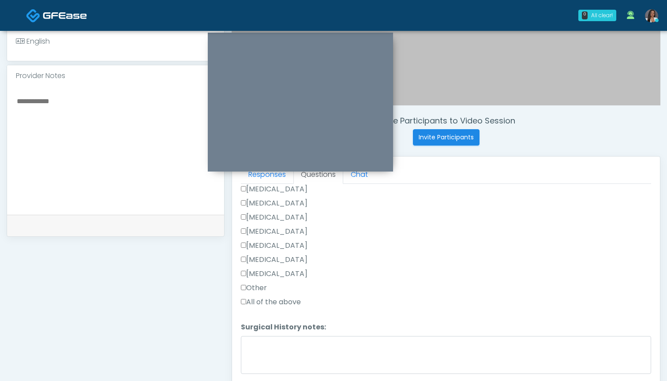
scroll to position [492, 0]
click at [261, 289] on label "Other" at bounding box center [254, 288] width 26 height 11
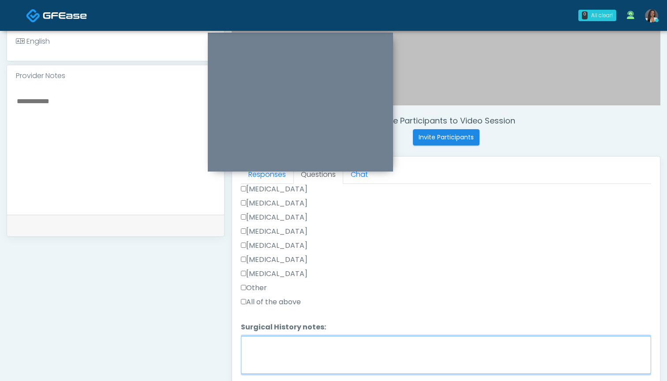
click at [271, 343] on textarea "Surgical History notes:" at bounding box center [446, 355] width 410 height 38
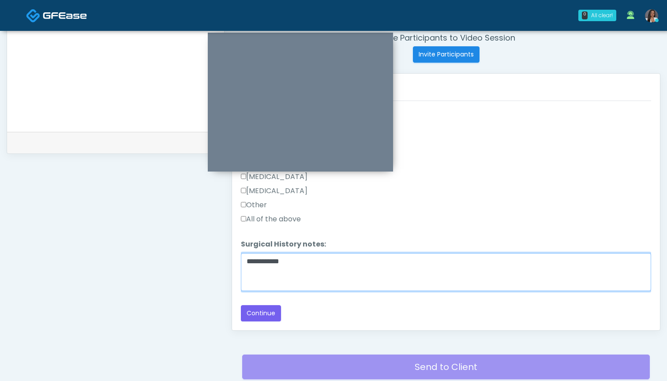
scroll to position [351, 0]
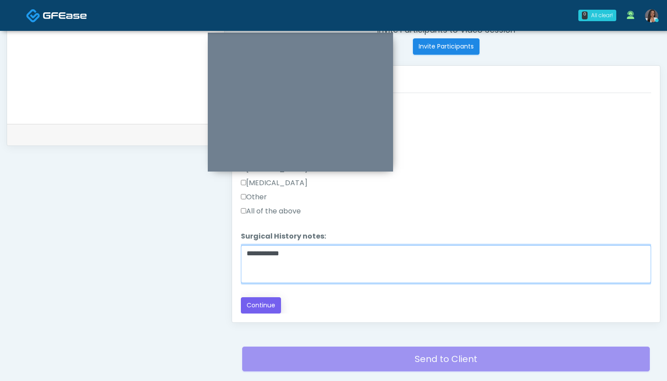
type textarea "**********"
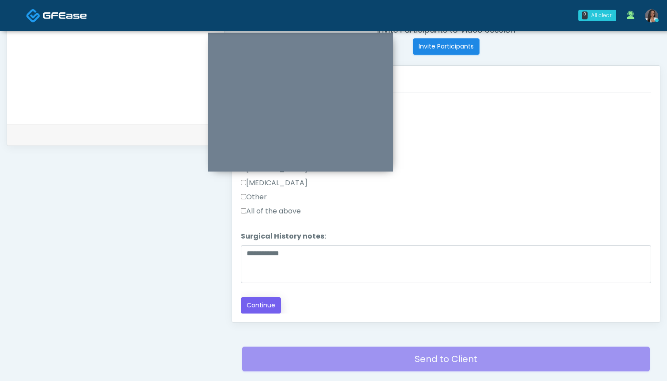
click at [261, 306] on button "Continue" at bounding box center [261, 305] width 40 height 16
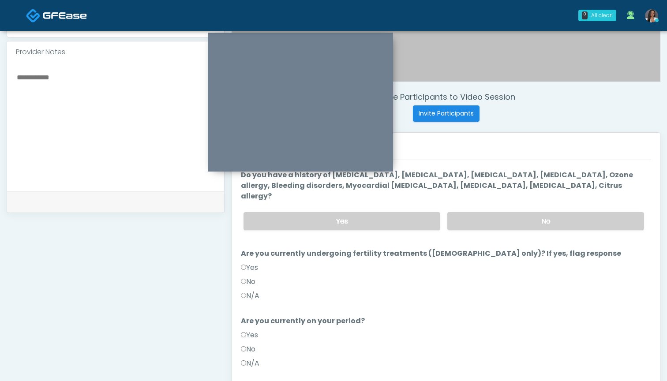
scroll to position [289, 0]
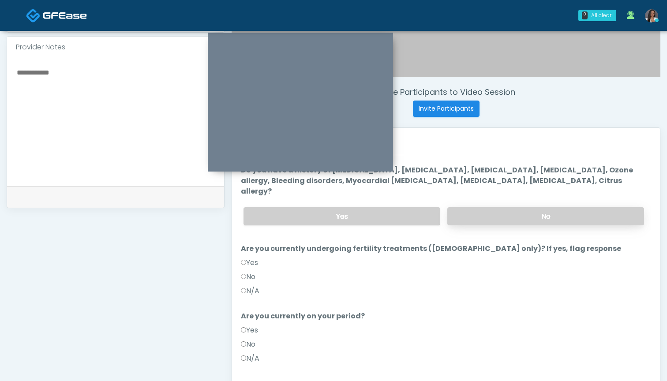
click at [496, 207] on label "No" at bounding box center [545, 216] width 197 height 18
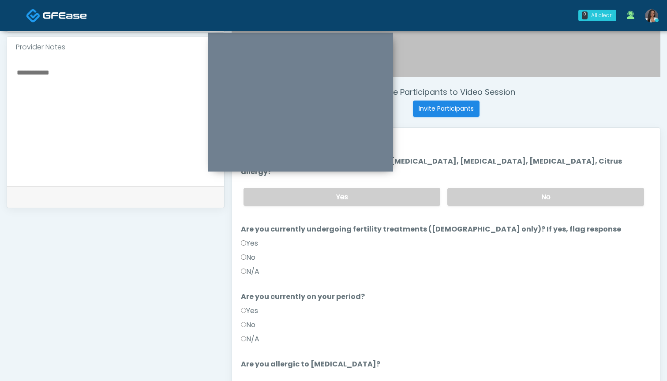
scroll to position [41, 0]
click at [251, 252] on label "No" at bounding box center [248, 257] width 15 height 11
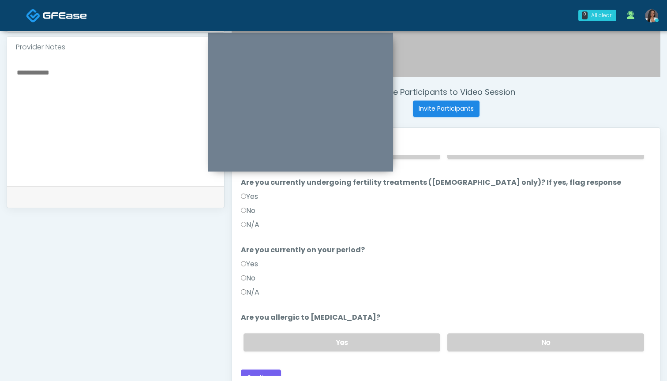
scroll to position [87, 0]
click at [251, 274] on label "No" at bounding box center [248, 279] width 15 height 11
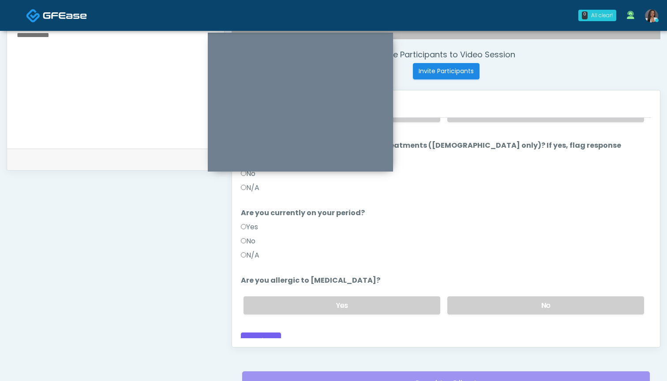
scroll to position [329, 0]
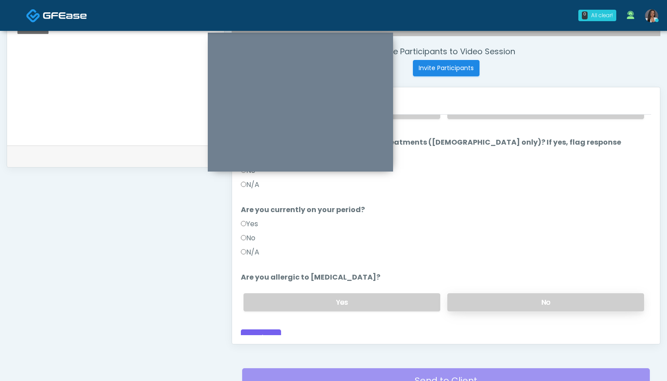
click at [498, 293] on label "No" at bounding box center [545, 302] width 197 height 18
click at [247, 330] on button "Continue" at bounding box center [261, 338] width 40 height 16
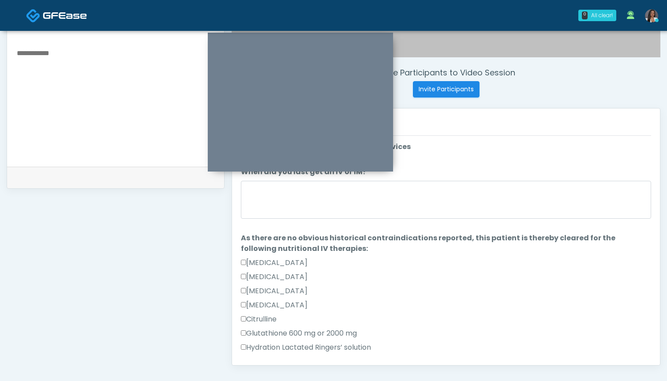
scroll to position [291, 0]
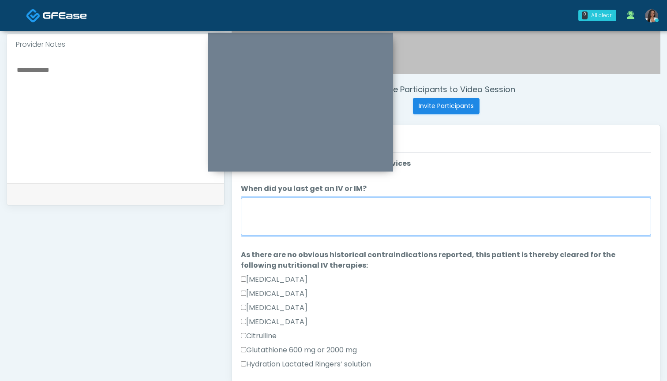
click at [451, 203] on textarea "When did you last get an IV or IM?" at bounding box center [446, 217] width 410 height 38
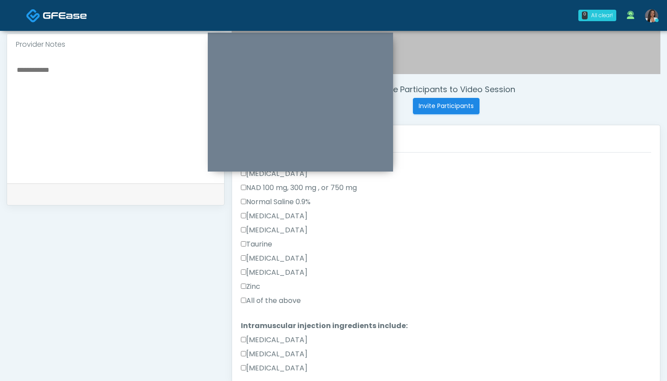
scroll to position [281, 0]
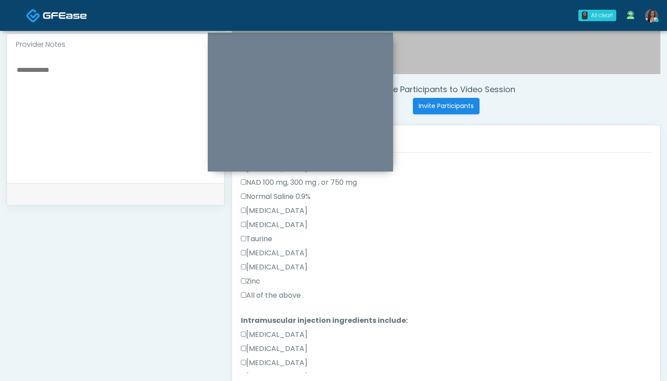
click at [269, 296] on label "All of the above" at bounding box center [271, 295] width 60 height 11
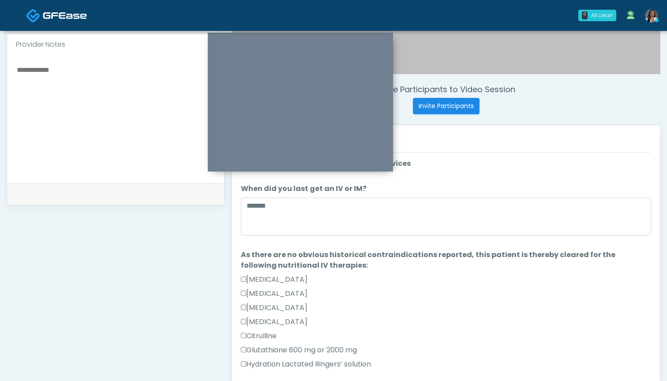
scroll to position [0, 0]
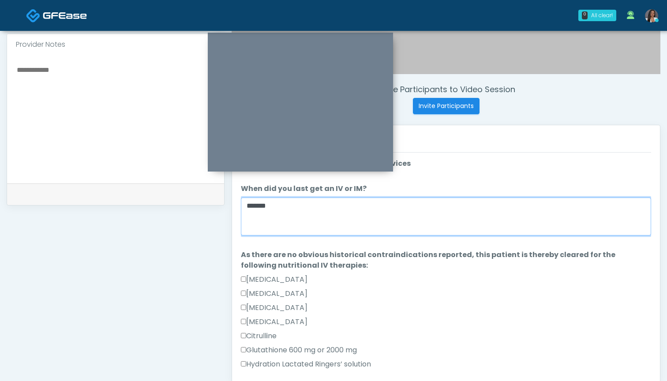
drag, startPoint x: 289, startPoint y: 208, endPoint x: 188, endPoint y: 197, distance: 101.6
click at [191, 198] on div "**********" at bounding box center [334, 115] width 654 height 673
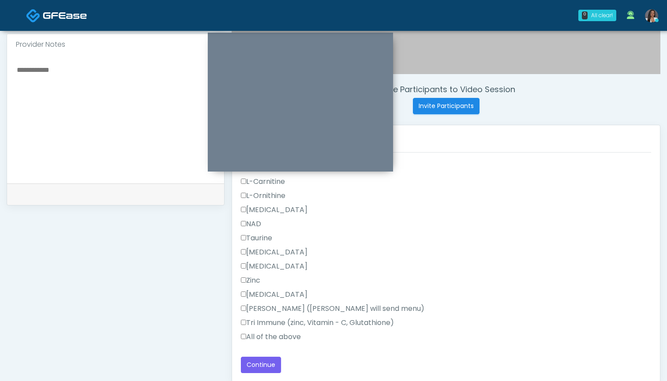
scroll to position [561, 0]
type textarea "**********"
click at [277, 334] on label "All of the above" at bounding box center [271, 337] width 60 height 11
click at [262, 369] on button "Continue" at bounding box center [261, 365] width 40 height 16
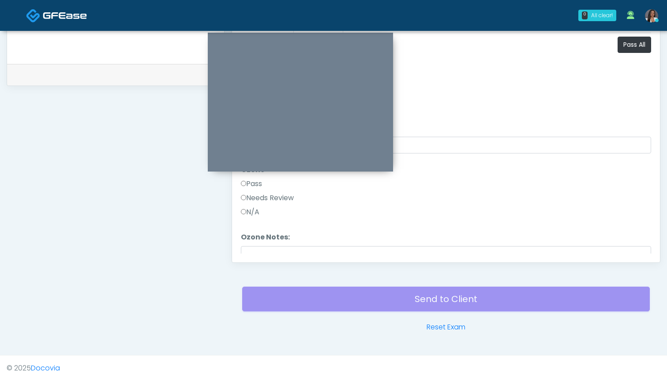
scroll to position [0, 0]
click at [634, 47] on button "Pass All" at bounding box center [635, 45] width 34 height 16
click at [272, 241] on button "Continue" at bounding box center [261, 245] width 40 height 16
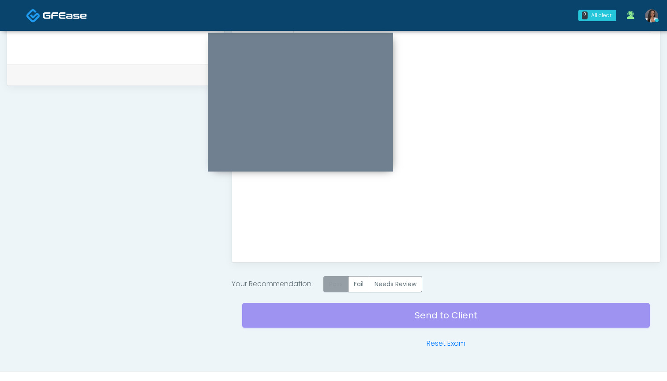
click at [335, 285] on label "Pass" at bounding box center [335, 284] width 25 height 16
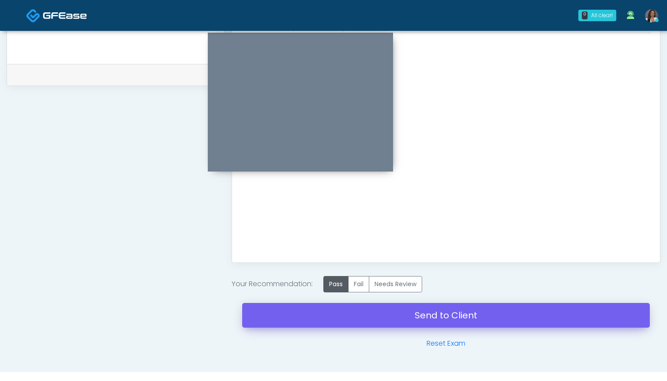
click at [426, 316] on link "Send to Client" at bounding box center [446, 315] width 408 height 25
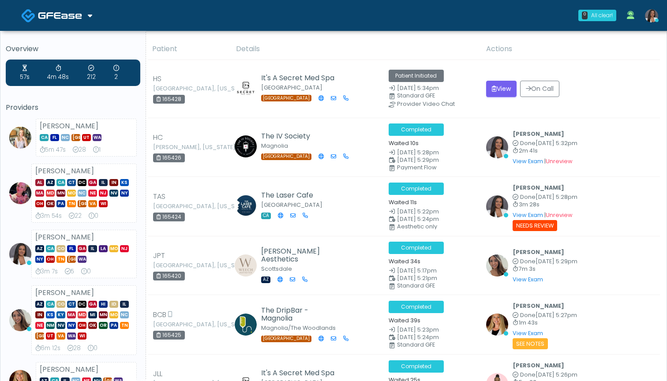
click at [345, 49] on th "Details" at bounding box center [356, 49] width 250 height 22
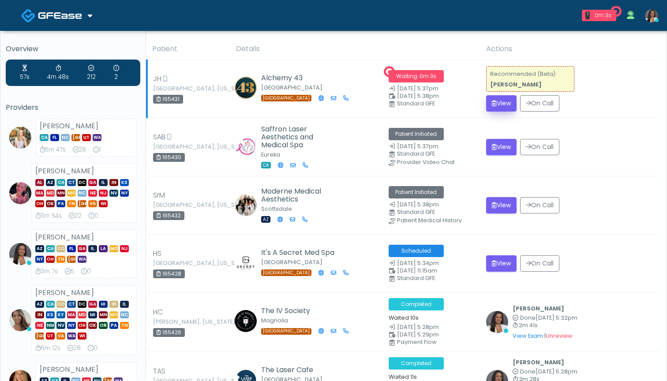
click at [503, 104] on button "View" at bounding box center [501, 103] width 30 height 16
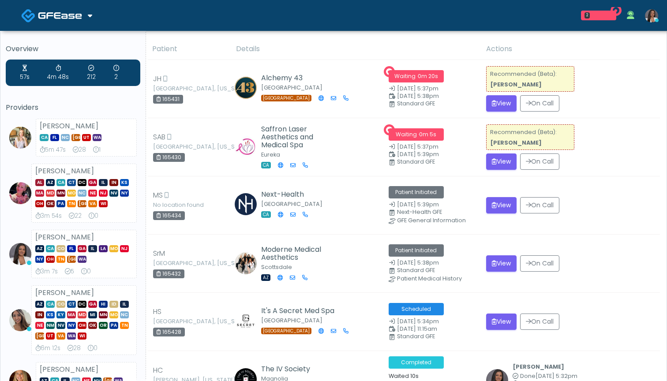
click at [498, 160] on button "View" at bounding box center [501, 162] width 30 height 16
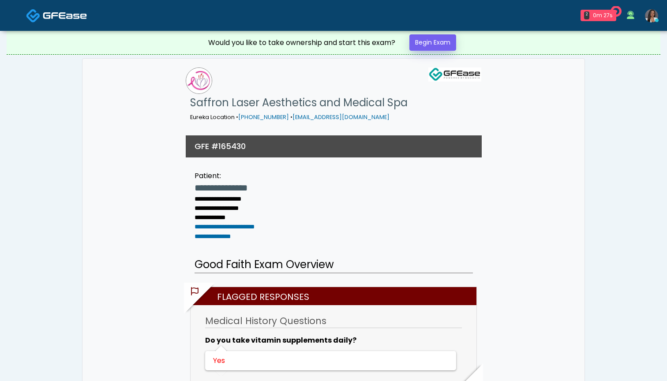
click at [427, 46] on link "Begin Exam" at bounding box center [432, 42] width 47 height 16
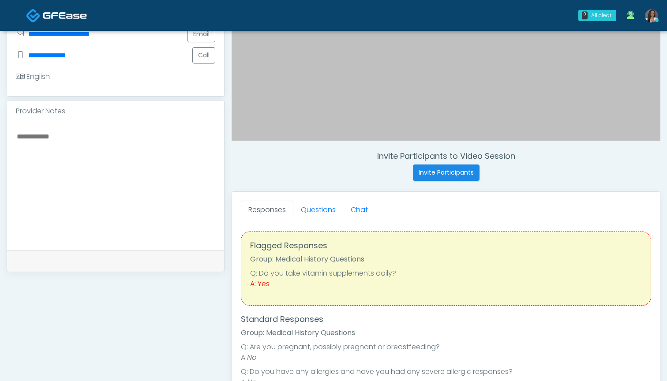
scroll to position [232, 0]
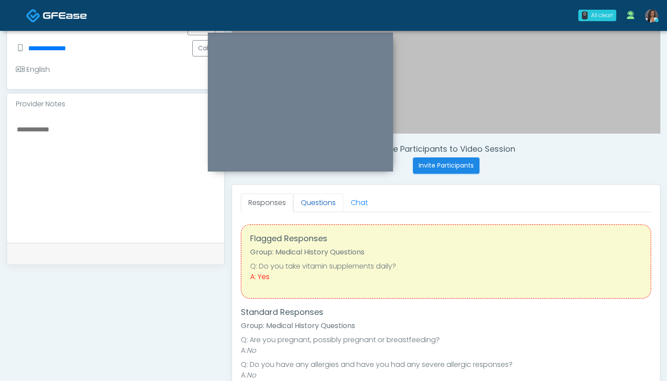
click at [310, 200] on link "Questions" at bounding box center [318, 203] width 50 height 19
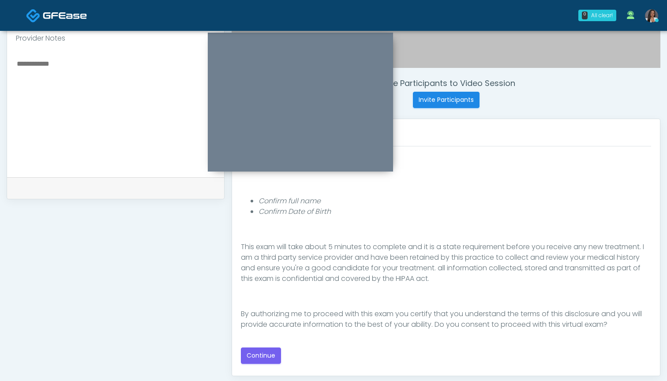
scroll to position [297, 0]
click at [263, 354] on button "Continue" at bounding box center [261, 356] width 40 height 16
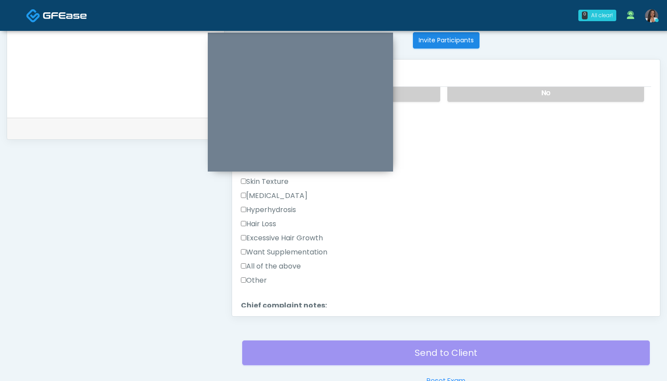
scroll to position [207, 0]
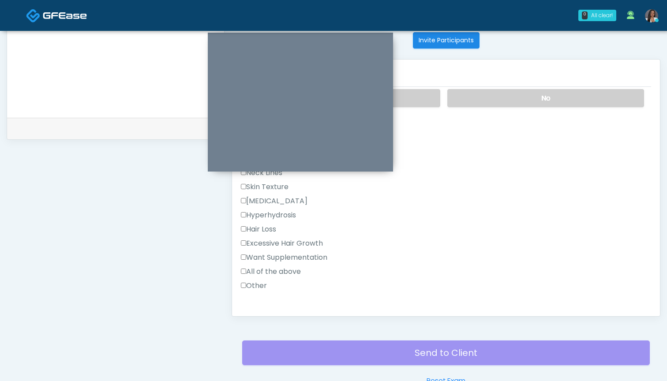
click at [262, 283] on label "Other" at bounding box center [254, 286] width 26 height 11
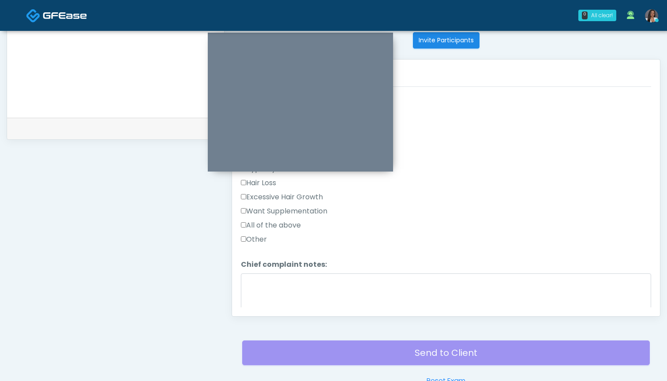
scroll to position [259, 0]
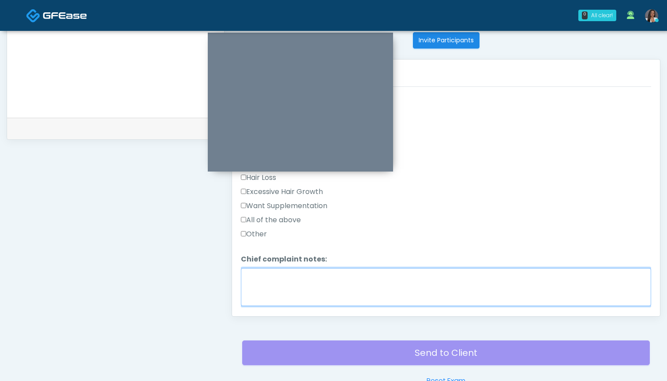
click at [262, 283] on textarea "Chief complaint notes:" at bounding box center [446, 287] width 410 height 38
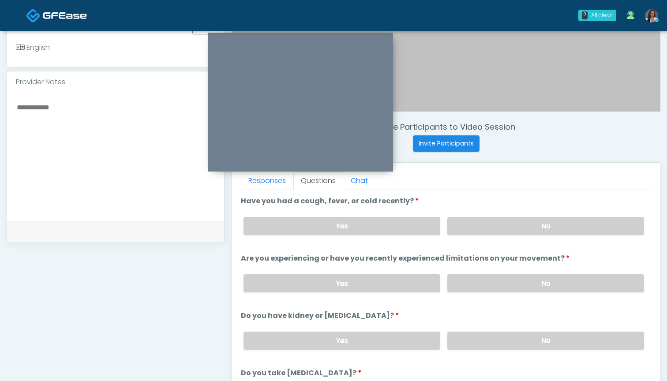
scroll to position [252, 0]
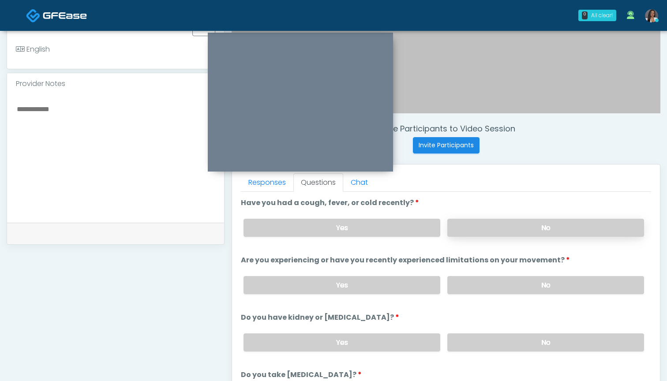
type textarea "**********"
click at [476, 227] on label "No" at bounding box center [545, 228] width 197 height 18
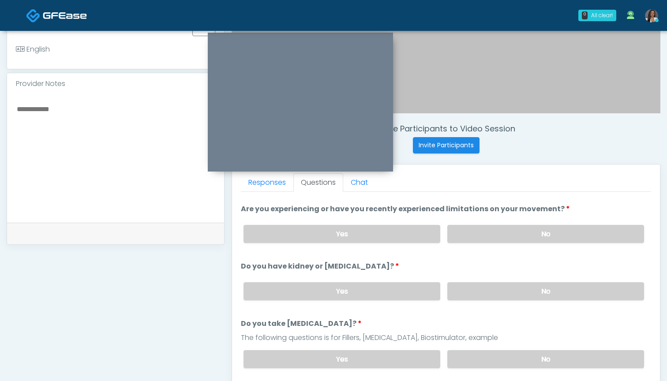
scroll to position [52, 0]
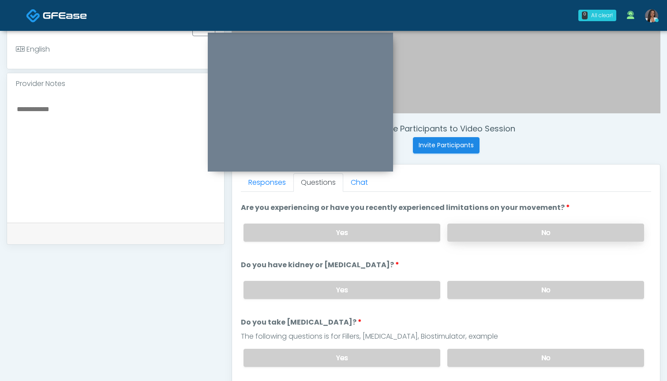
click at [470, 232] on label "No" at bounding box center [545, 233] width 197 height 18
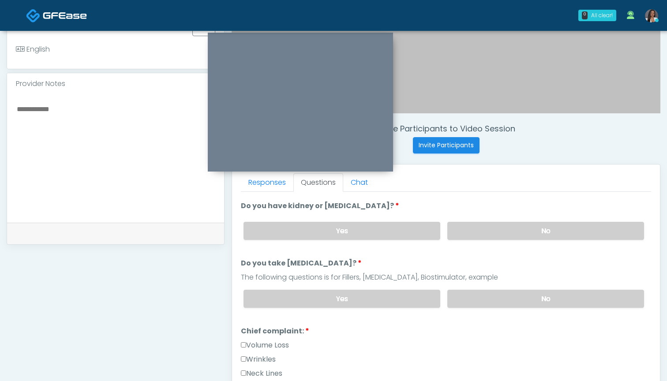
scroll to position [113, 0]
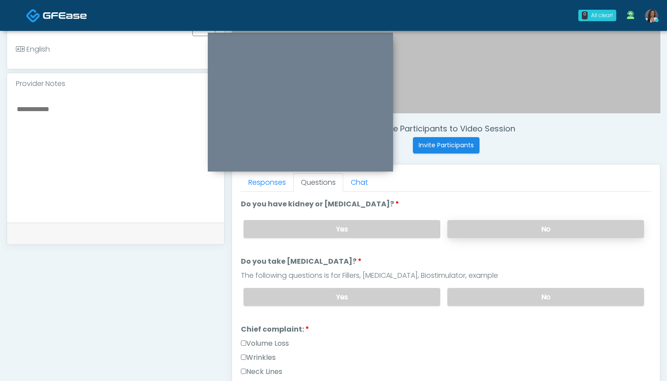
click at [483, 229] on label "No" at bounding box center [545, 229] width 197 height 18
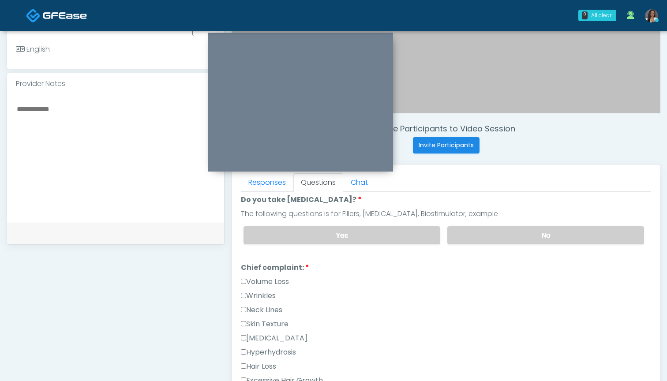
scroll to position [175, 0]
click at [480, 233] on label "No" at bounding box center [545, 236] width 197 height 18
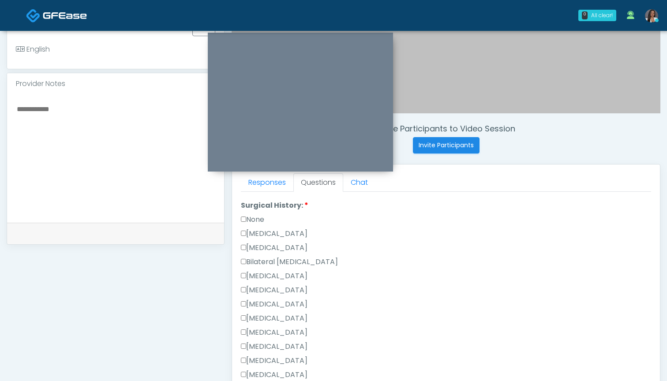
scroll to position [485, 0]
click at [255, 219] on label "None" at bounding box center [252, 218] width 23 height 11
click at [263, 236] on label "[MEDICAL_DATA]" at bounding box center [274, 232] width 67 height 11
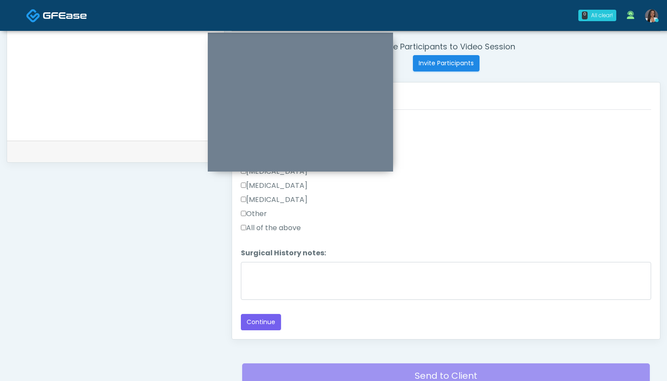
scroll to position [350, 0]
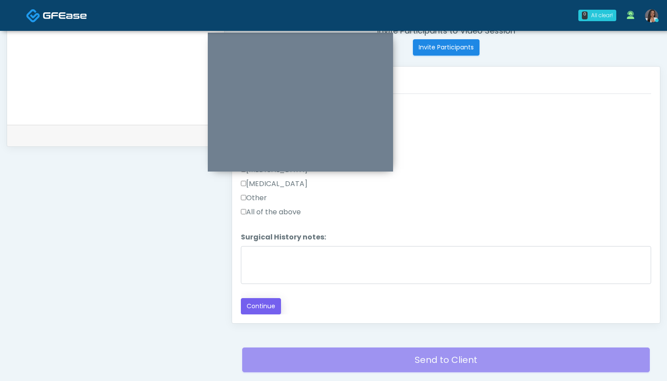
click at [253, 303] on button "Continue" at bounding box center [261, 306] width 40 height 16
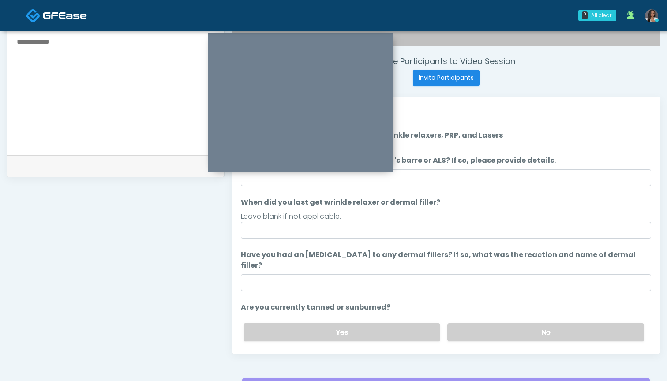
scroll to position [300, 0]
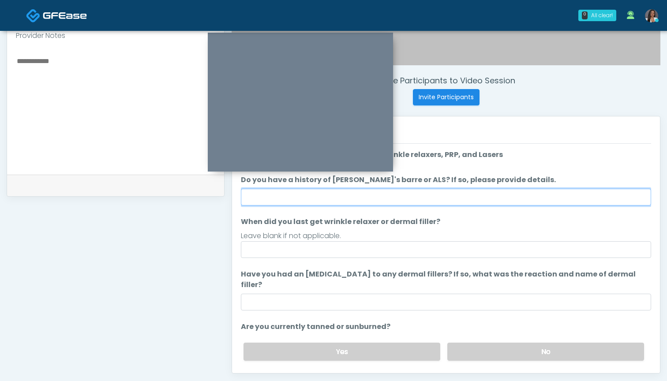
click at [442, 196] on input "Do you have a history of [PERSON_NAME]'s barre or ALS? If so, please provide de…" at bounding box center [446, 197] width 410 height 17
type input "**"
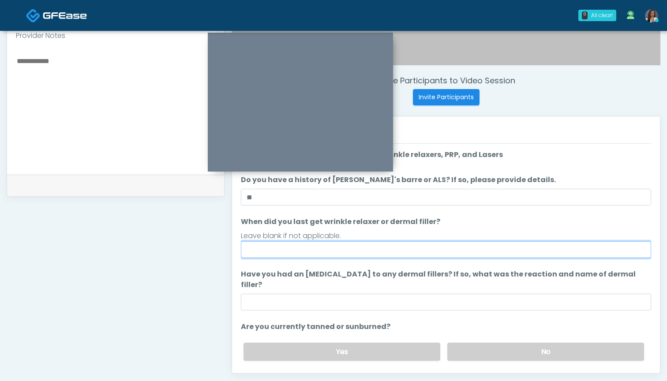
click at [433, 251] on input "When did you last get wrinkle relaxer or dermal filler?" at bounding box center [446, 249] width 410 height 17
type input "***"
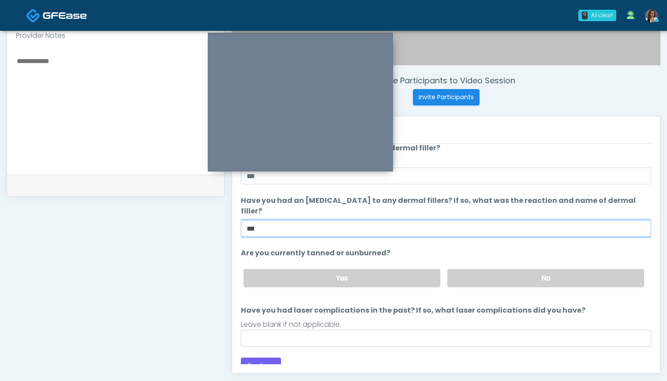
scroll to position [73, 0]
type input "***"
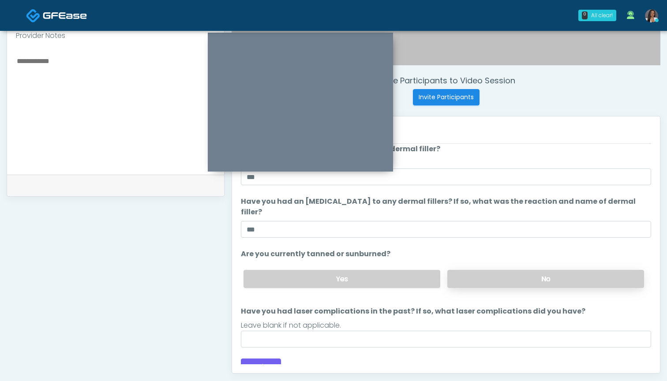
click at [502, 270] on label "No" at bounding box center [545, 279] width 197 height 18
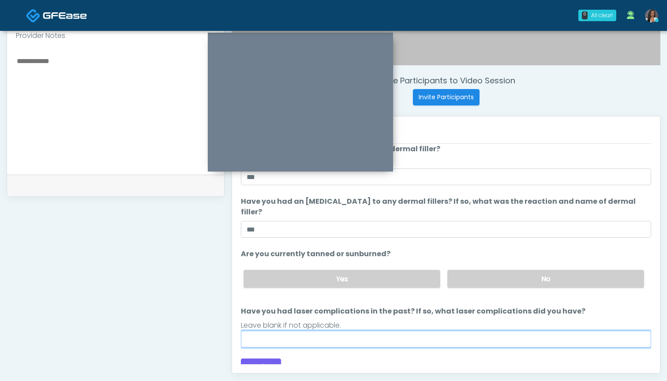
click at [451, 331] on input "Have you had laser complications in the past? If so, what laser complications d…" at bounding box center [446, 339] width 410 height 17
type input "***"
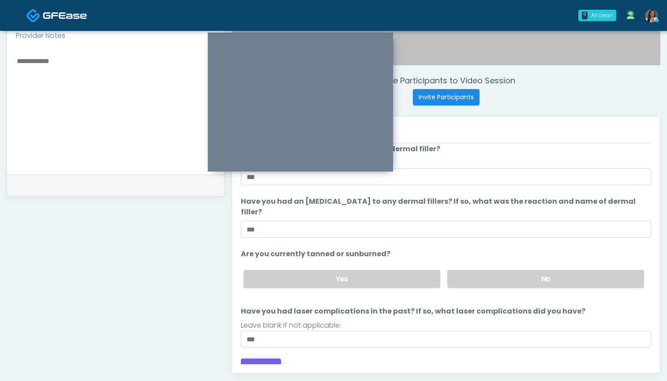
click at [262, 359] on button "Continue" at bounding box center [261, 367] width 40 height 16
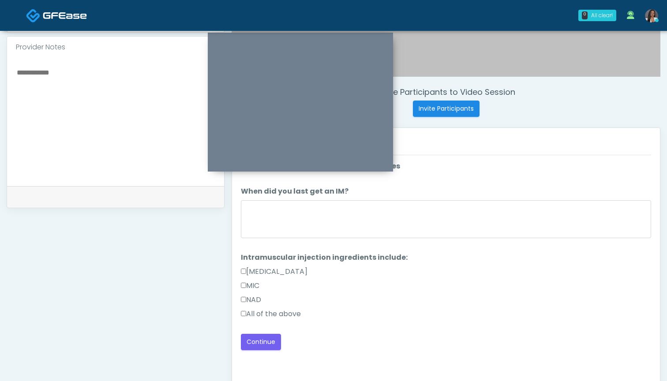
scroll to position [283, 0]
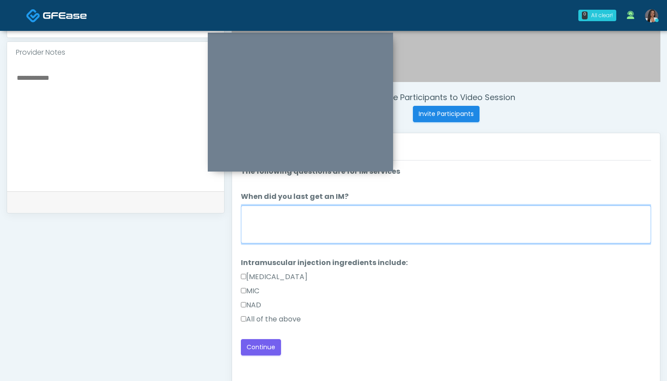
click at [419, 231] on textarea "When did you last get an IM?" at bounding box center [446, 225] width 410 height 38
type textarea "***"
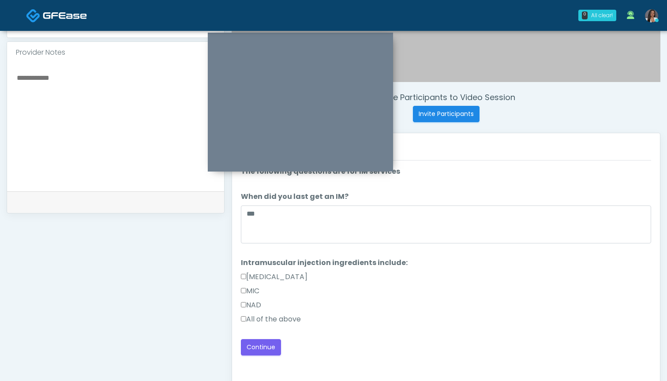
click at [282, 322] on label "All of the above" at bounding box center [271, 319] width 60 height 11
click at [263, 347] on button "Continue" at bounding box center [261, 347] width 40 height 16
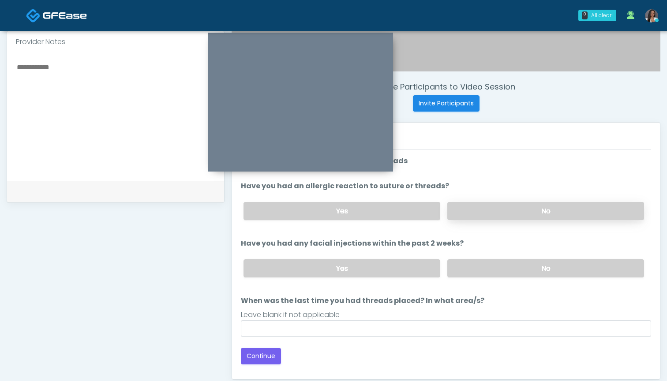
scroll to position [300, 0]
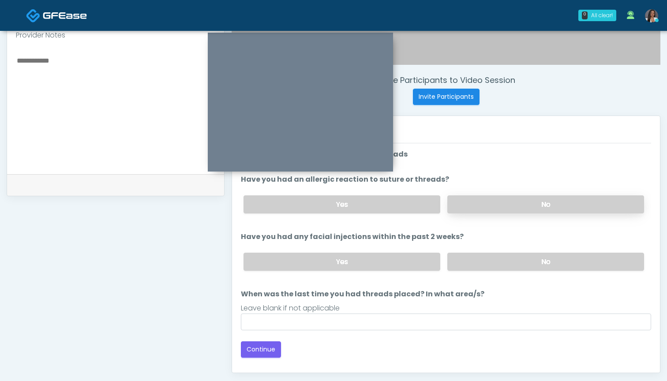
click at [487, 202] on label "No" at bounding box center [545, 204] width 197 height 18
click at [491, 260] on label "No" at bounding box center [545, 262] width 197 height 18
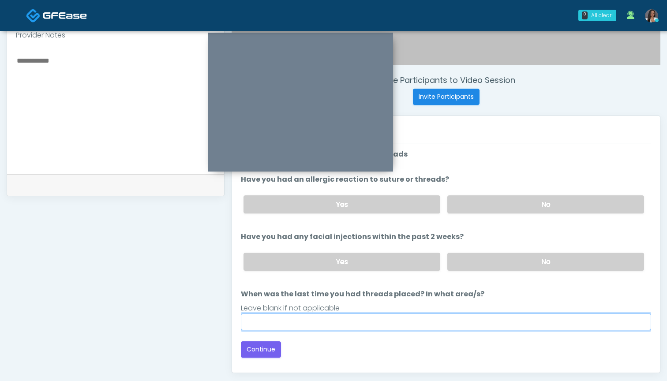
click at [469, 322] on input "When was the last time you had threads placed? In what area/s?" at bounding box center [446, 322] width 410 height 17
type input "***"
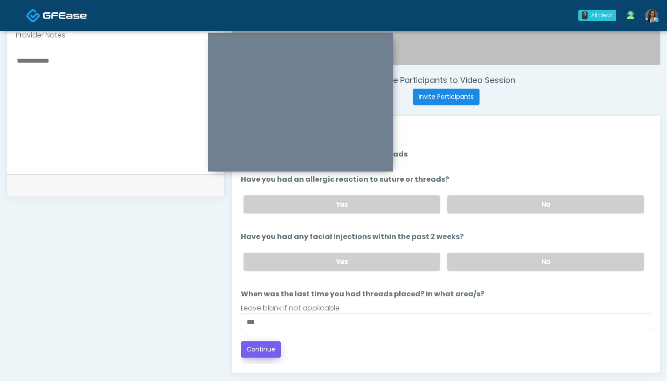
click at [258, 347] on button "Continue" at bounding box center [261, 349] width 40 height 16
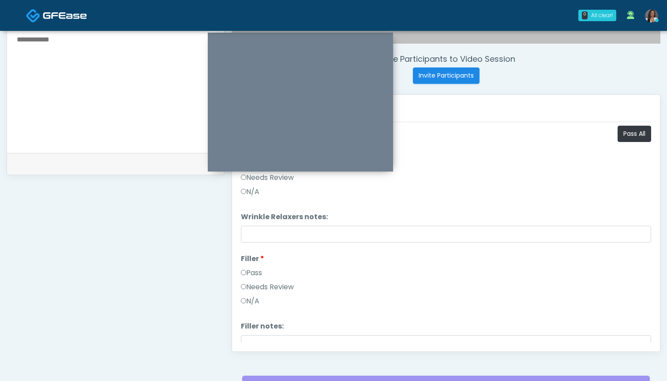
scroll to position [319, 0]
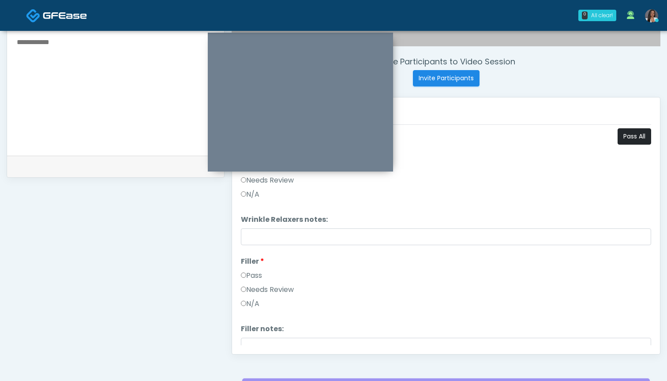
click at [634, 139] on button "Pass All" at bounding box center [635, 136] width 34 height 16
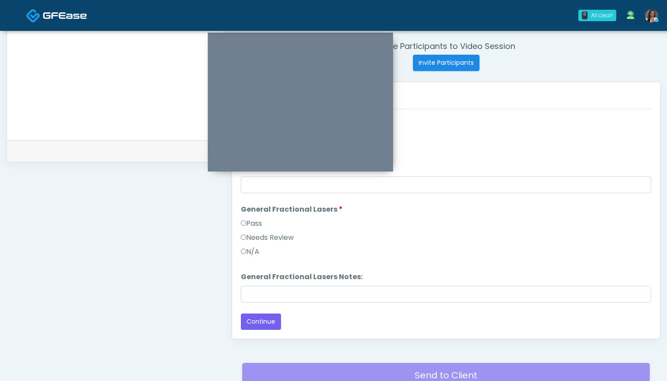
scroll to position [338, 0]
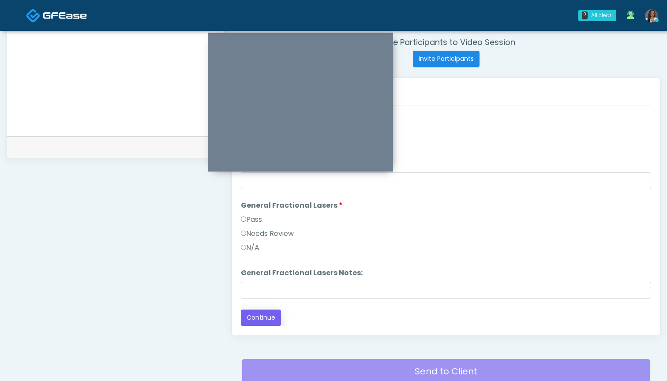
click at [249, 320] on button "Continue" at bounding box center [261, 318] width 40 height 16
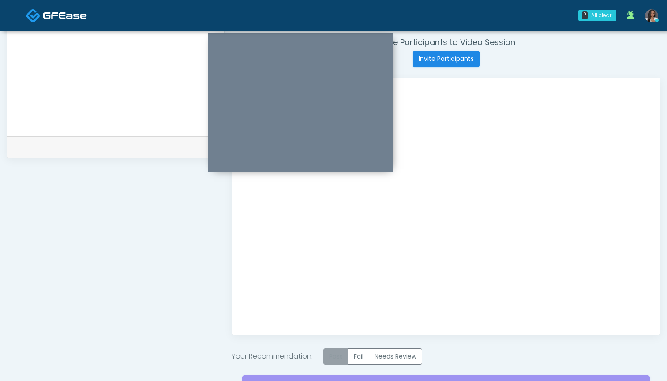
click at [340, 354] on label "Pass" at bounding box center [335, 357] width 25 height 16
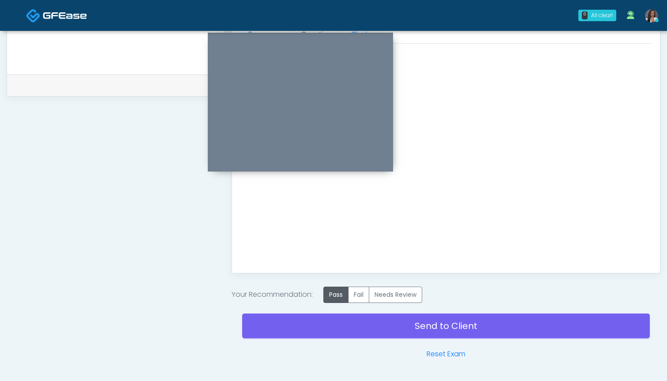
scroll to position [424, 0]
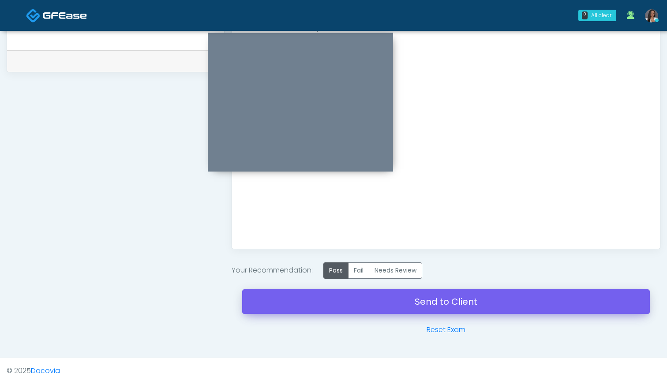
click at [426, 304] on link "Send to Client" at bounding box center [446, 301] width 408 height 25
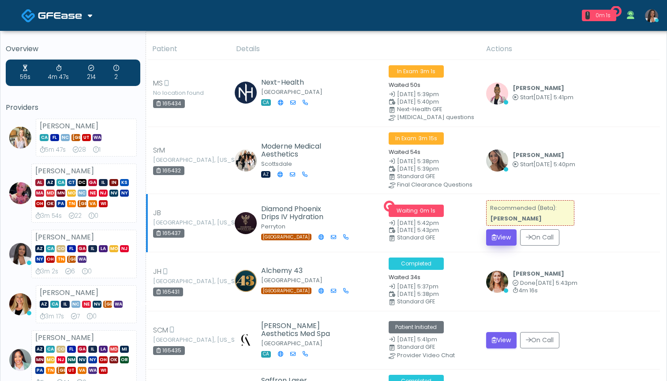
click at [499, 232] on button "View" at bounding box center [501, 237] width 30 height 16
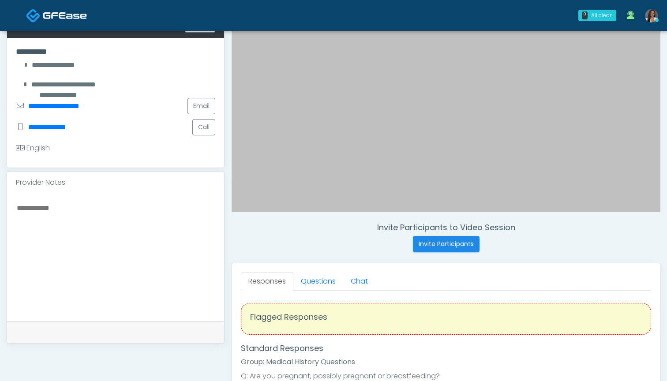
scroll to position [163, 0]
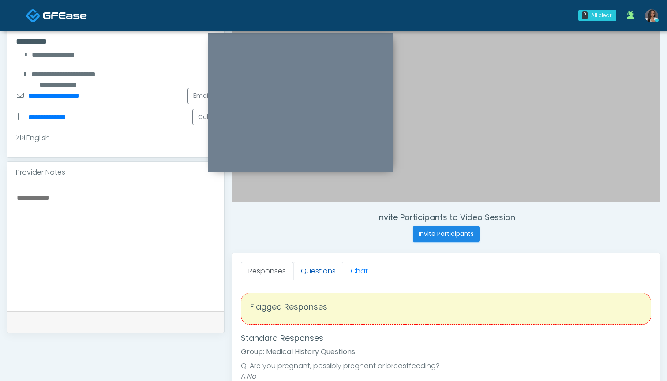
click at [317, 269] on link "Questions" at bounding box center [318, 271] width 50 height 19
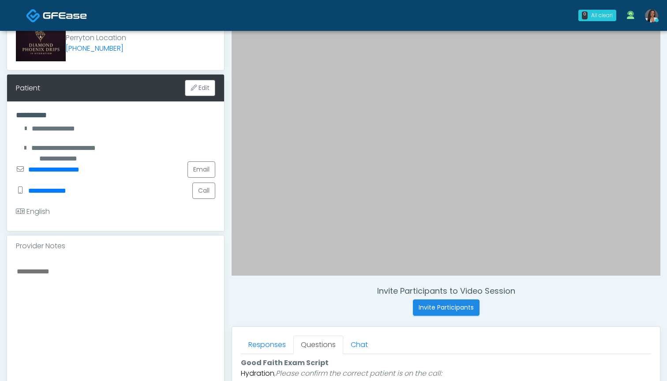
scroll to position [82, 0]
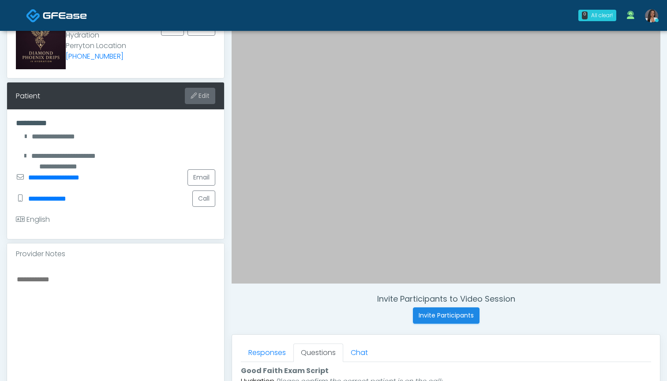
click at [202, 96] on button "Edit" at bounding box center [200, 96] width 30 height 16
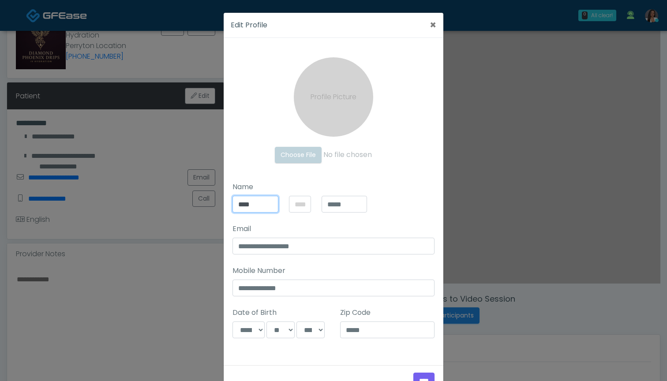
drag, startPoint x: 259, startPoint y: 203, endPoint x: 222, endPoint y: 202, distance: 36.6
click at [222, 202] on div "**********" at bounding box center [333, 190] width 667 height 381
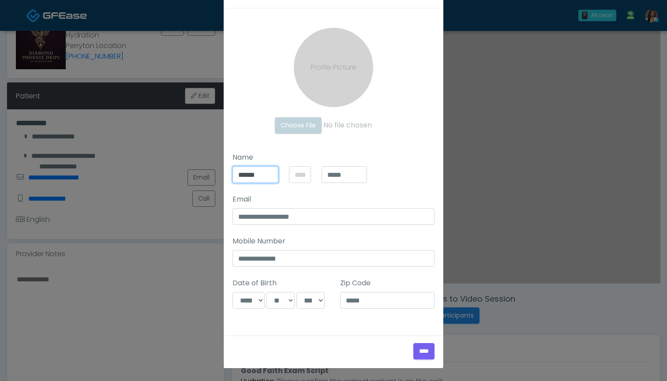
scroll to position [30, 0]
type input "******"
select select "*"
select select "**"
select select "****"
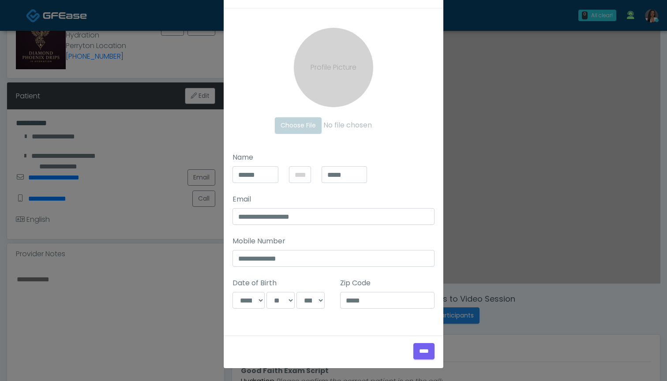
click at [353, 337] on form "**********" at bounding box center [334, 188] width 220 height 360
click at [424, 352] on input "****" at bounding box center [423, 351] width 21 height 16
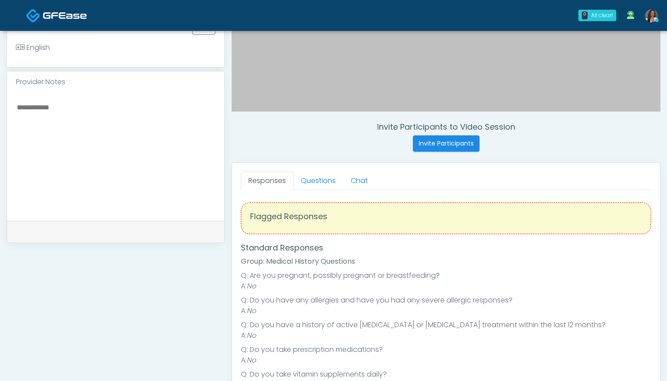
scroll to position [258, 0]
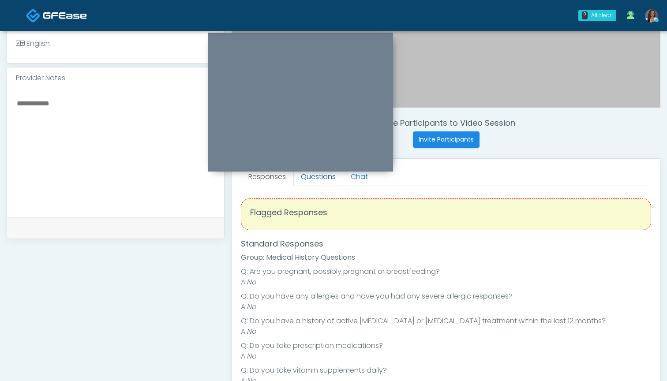
click at [306, 180] on link "Questions" at bounding box center [318, 177] width 50 height 19
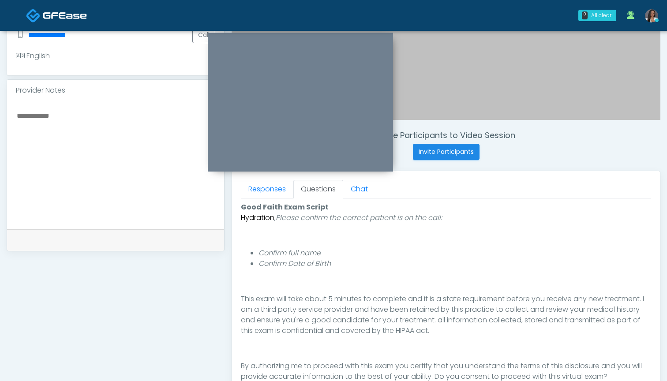
scroll to position [242, 0]
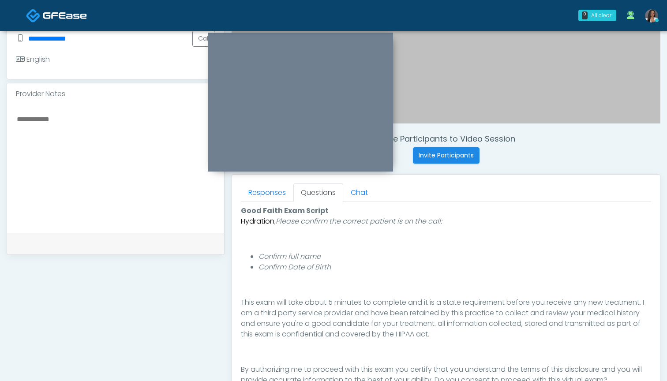
click at [116, 140] on textarea at bounding box center [115, 167] width 199 height 108
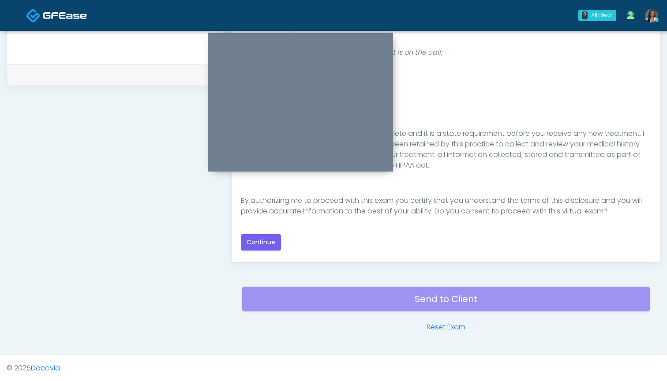
scroll to position [411, 0]
type textarea "**********"
click at [266, 241] on button "Continue" at bounding box center [261, 242] width 40 height 16
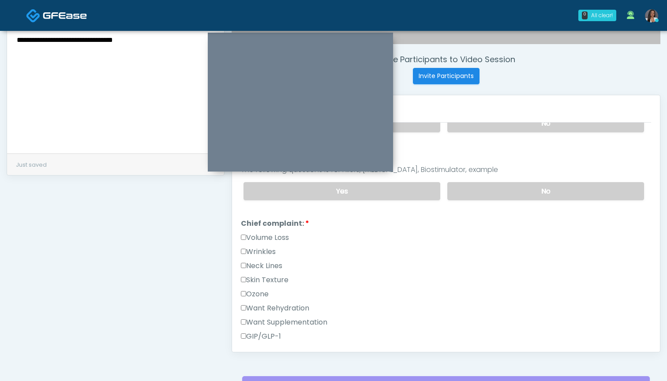
scroll to position [315, 0]
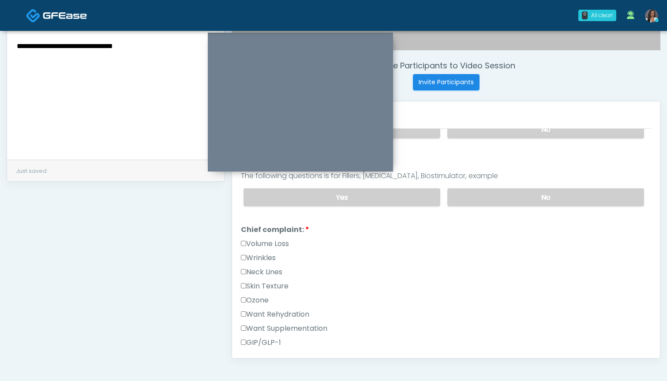
click at [279, 315] on label "Want Rehydration" at bounding box center [275, 314] width 68 height 11
click at [279, 331] on label "Want Supplementation" at bounding box center [284, 328] width 86 height 11
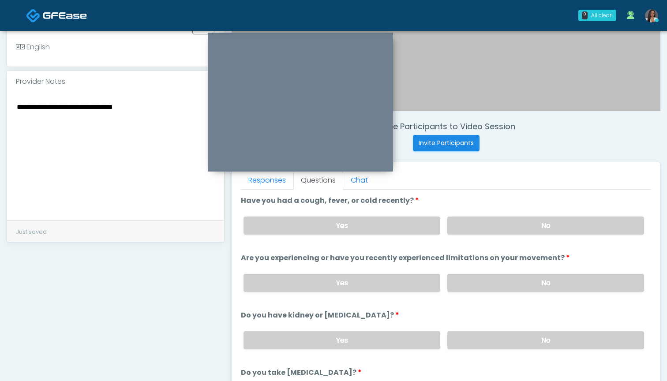
scroll to position [250, 0]
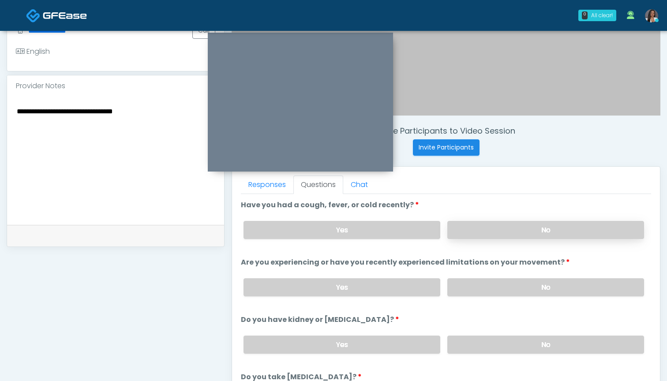
click at [480, 226] on label "No" at bounding box center [545, 230] width 197 height 18
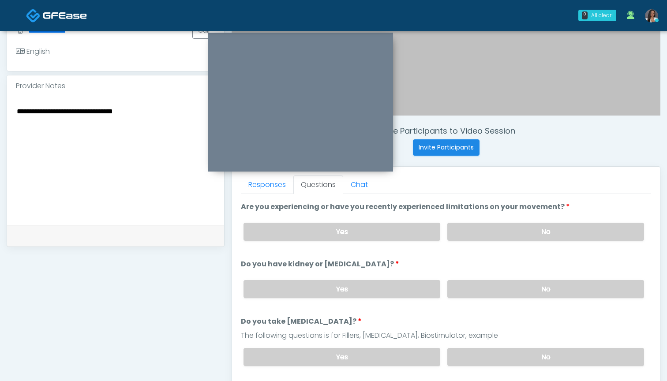
scroll to position [57, 0]
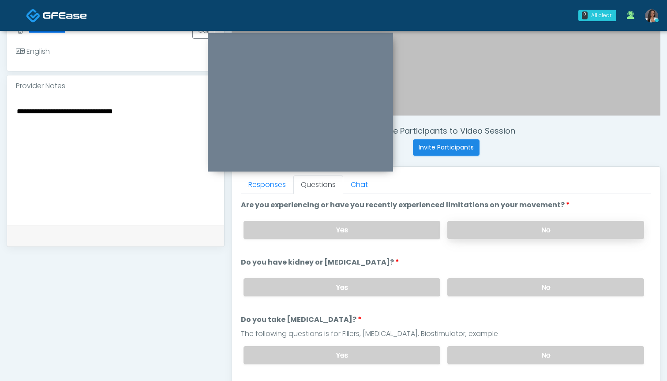
click at [497, 229] on label "No" at bounding box center [545, 230] width 197 height 18
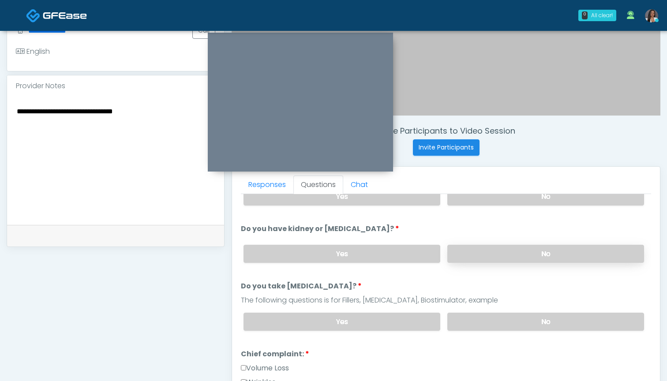
scroll to position [93, 0]
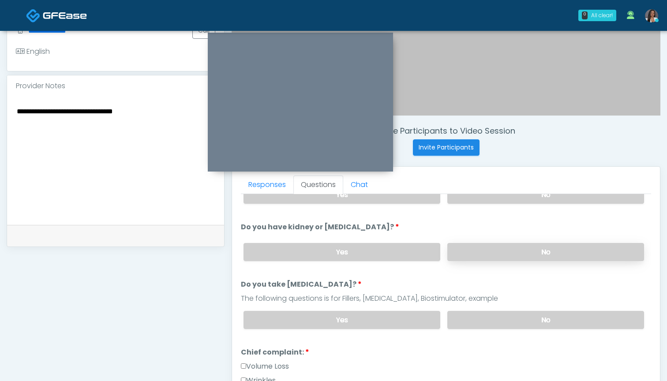
click at [499, 252] on label "No" at bounding box center [545, 252] width 197 height 18
click at [498, 324] on label "No" at bounding box center [545, 320] width 197 height 18
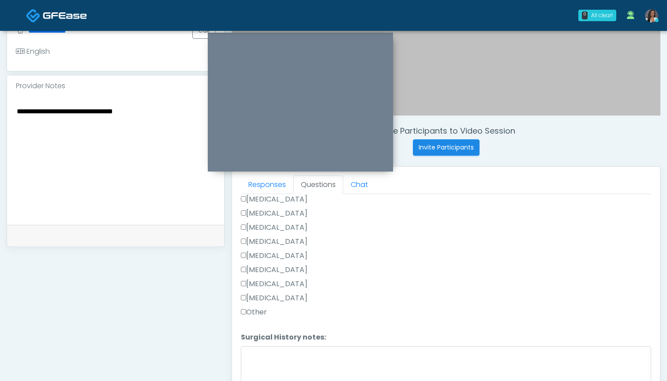
scroll to position [549, 0]
click at [262, 310] on label "Other" at bounding box center [254, 312] width 26 height 11
click at [268, 352] on textarea "Surgical History notes:" at bounding box center [446, 365] width 410 height 38
click at [272, 298] on label "[MEDICAL_DATA]" at bounding box center [274, 298] width 67 height 11
click at [273, 355] on textarea "Surgical History notes:" at bounding box center [446, 365] width 410 height 38
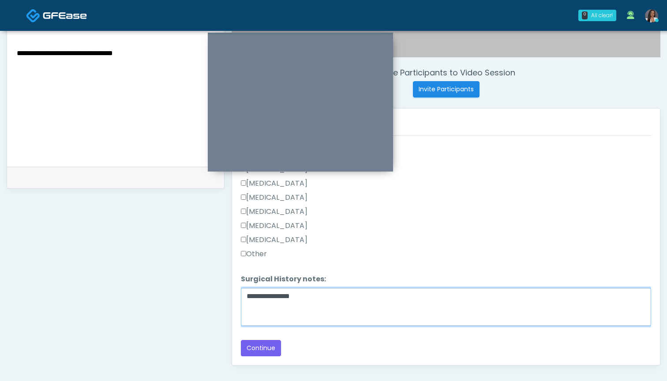
scroll to position [308, 0]
type textarea "**********"
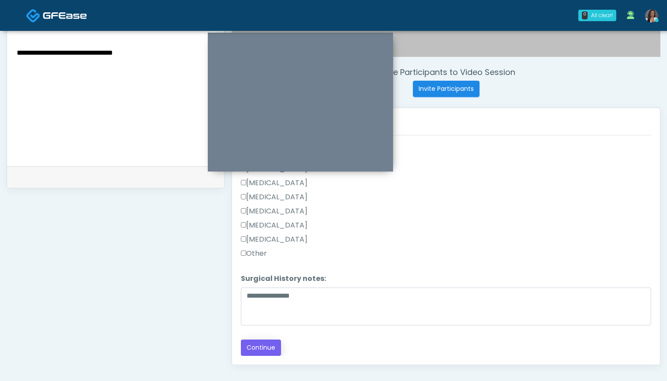
click at [271, 344] on button "Continue" at bounding box center [261, 348] width 40 height 16
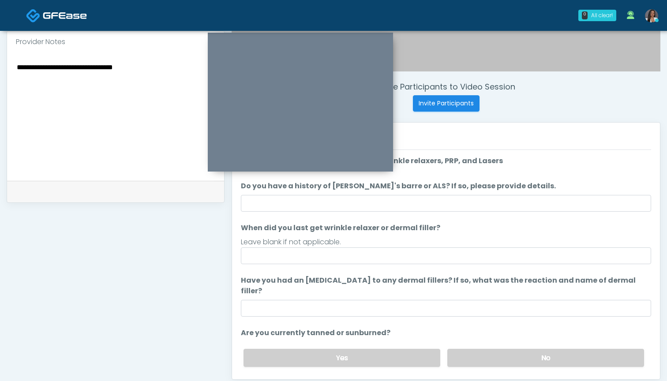
scroll to position [289, 0]
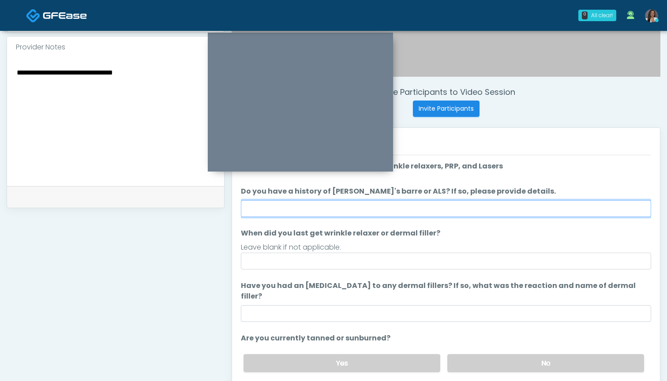
click at [449, 208] on input "Do you have a history of [PERSON_NAME]'s barre or ALS? If so, please provide de…" at bounding box center [446, 208] width 410 height 17
type input "**"
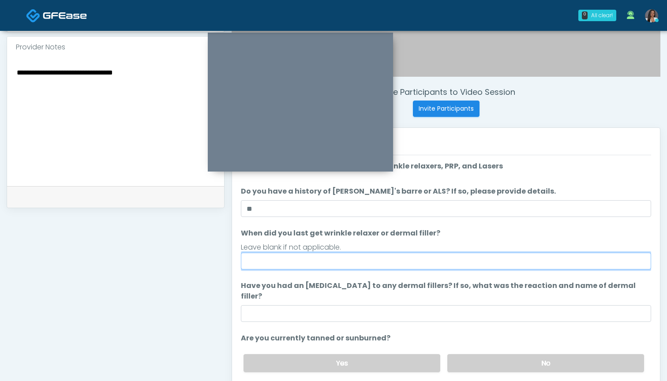
click at [411, 269] on input "When did you last get wrinkle relaxer or dermal filler?" at bounding box center [446, 261] width 410 height 17
type input "***"
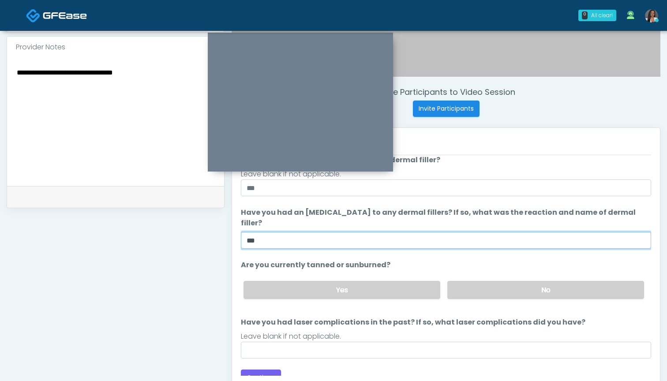
scroll to position [73, 0]
type input "***"
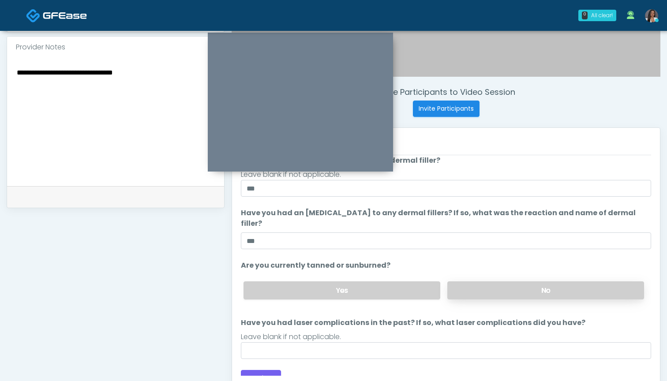
click at [485, 283] on label "No" at bounding box center [545, 290] width 197 height 18
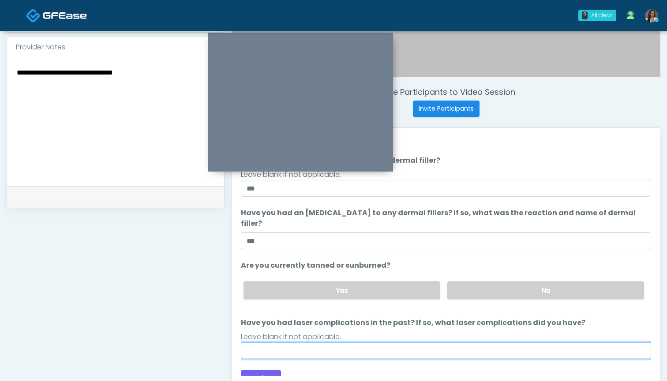
click at [448, 342] on input "Have you had laser complications in the past? If so, what laser complications d…" at bounding box center [446, 350] width 410 height 17
type input "***"
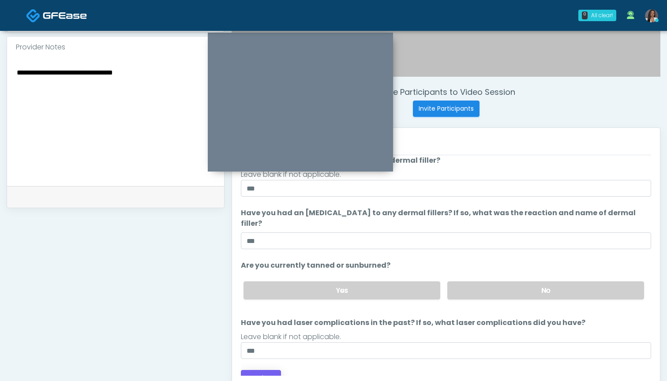
click at [260, 370] on button "Continue" at bounding box center [261, 378] width 40 height 16
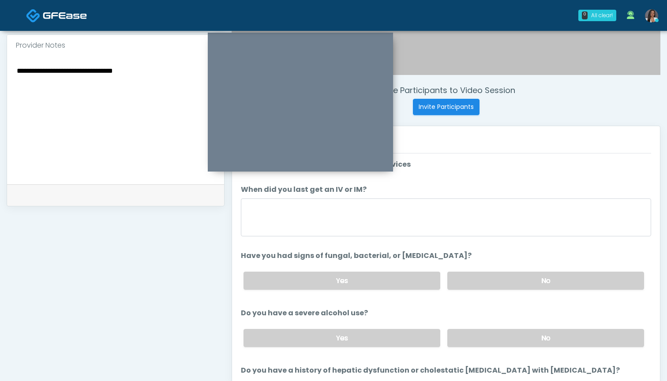
scroll to position [274, 0]
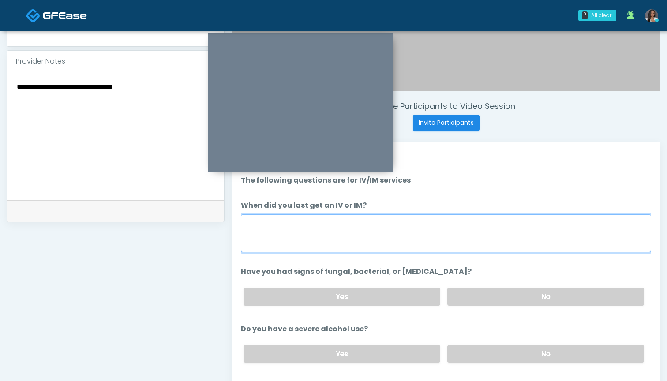
click at [435, 234] on textarea "When did you last get an IV or IM?" at bounding box center [446, 233] width 410 height 38
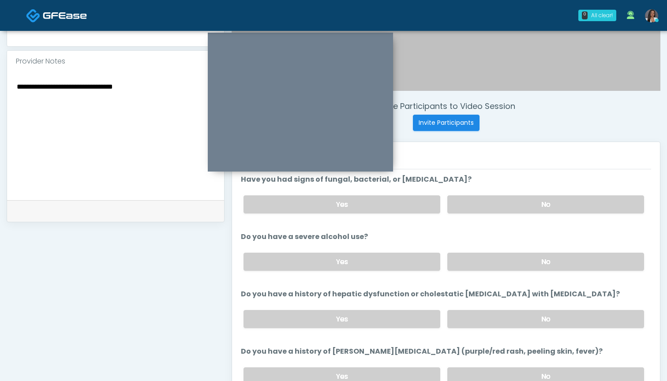
scroll to position [94, 0]
type textarea "**********"
click at [517, 260] on label "No" at bounding box center [545, 260] width 197 height 18
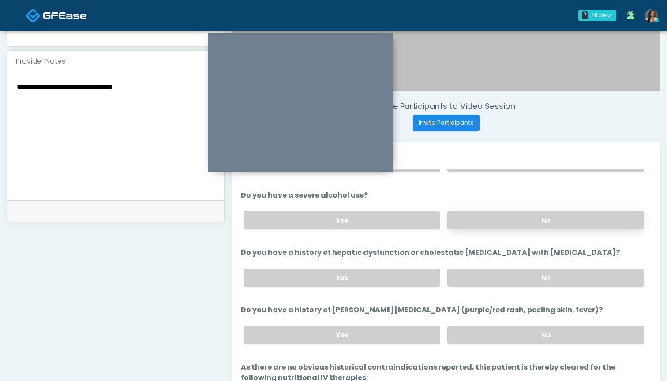
scroll to position [135, 0]
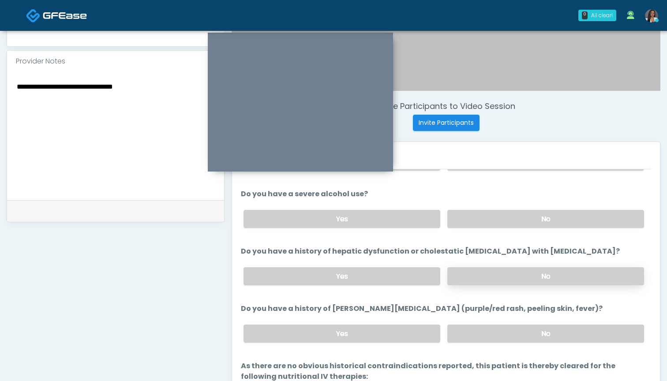
click at [496, 277] on label "No" at bounding box center [545, 276] width 197 height 18
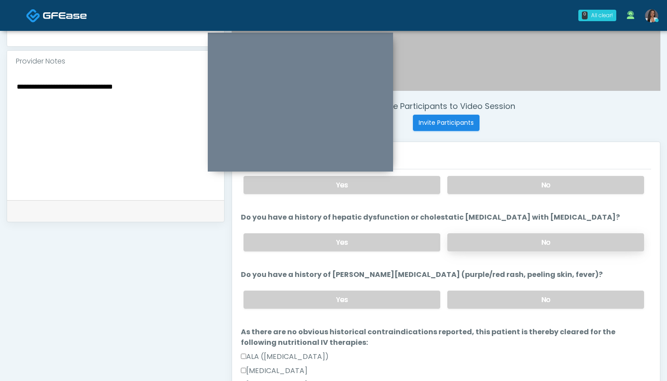
scroll to position [169, 0]
click at [491, 296] on label "No" at bounding box center [545, 299] width 197 height 18
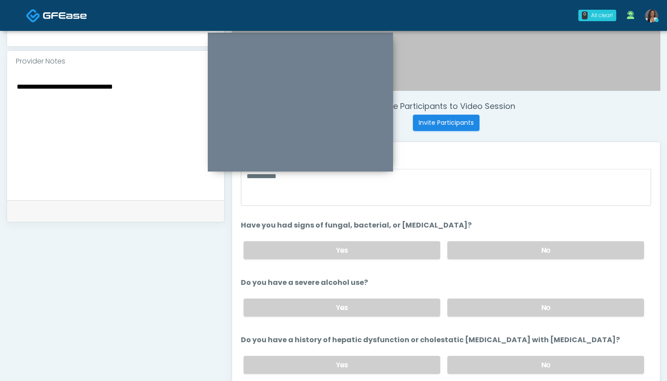
scroll to position [43, 0]
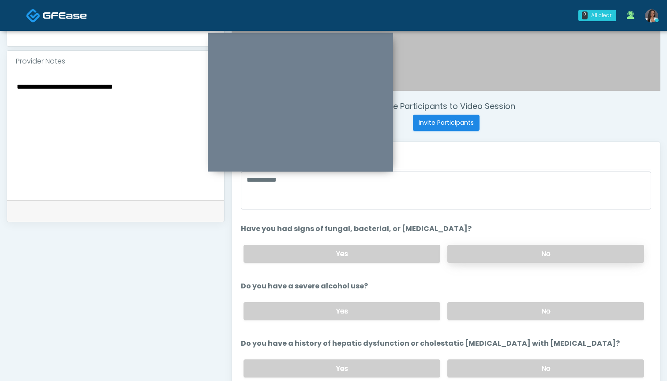
click at [482, 254] on label "No" at bounding box center [545, 254] width 197 height 18
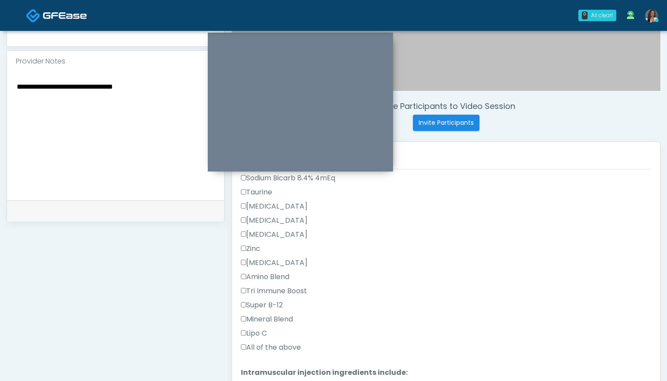
scroll to position [777, 0]
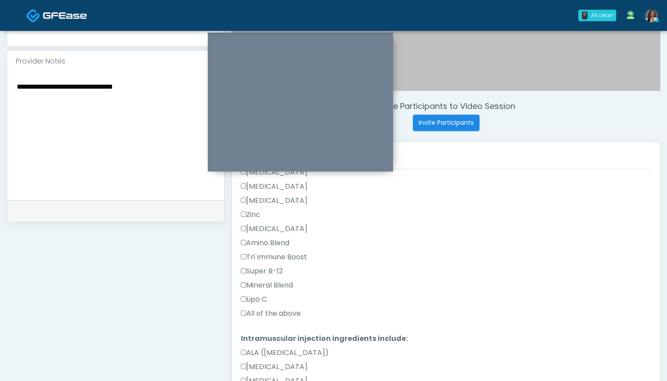
click at [281, 312] on label "All of the above" at bounding box center [271, 313] width 60 height 11
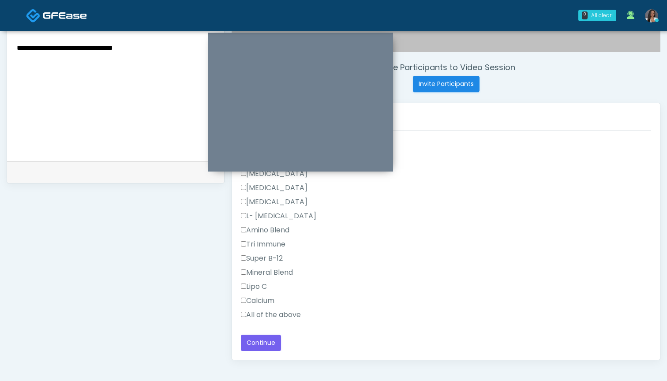
scroll to position [315, 0]
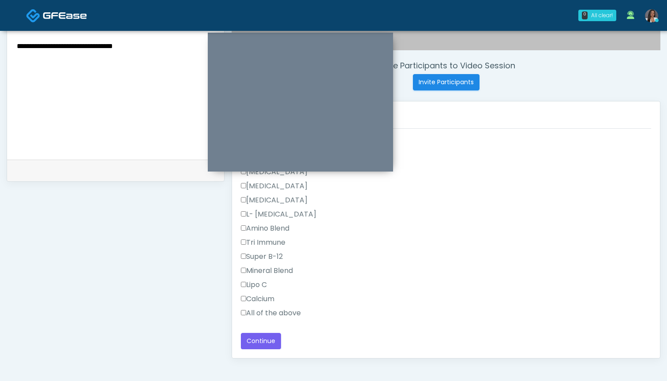
click at [278, 312] on label "All of the above" at bounding box center [271, 313] width 60 height 11
click at [264, 342] on button "Continue" at bounding box center [261, 341] width 40 height 16
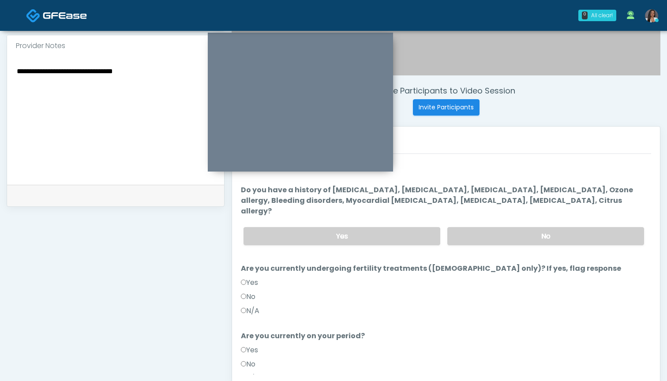
scroll to position [279, 0]
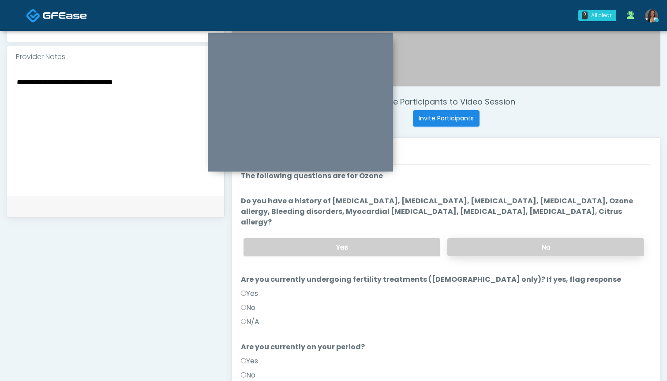
click at [487, 238] on label "No" at bounding box center [545, 247] width 197 height 18
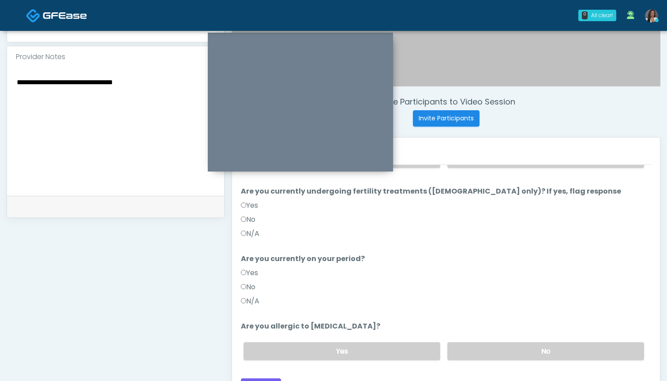
scroll to position [87, 0]
click at [501, 349] on label "No" at bounding box center [545, 353] width 197 height 18
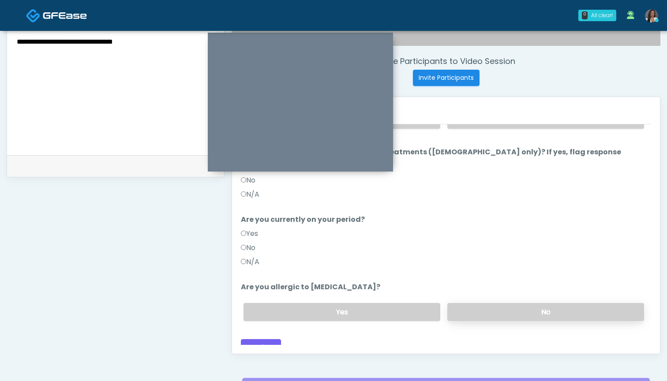
scroll to position [322, 0]
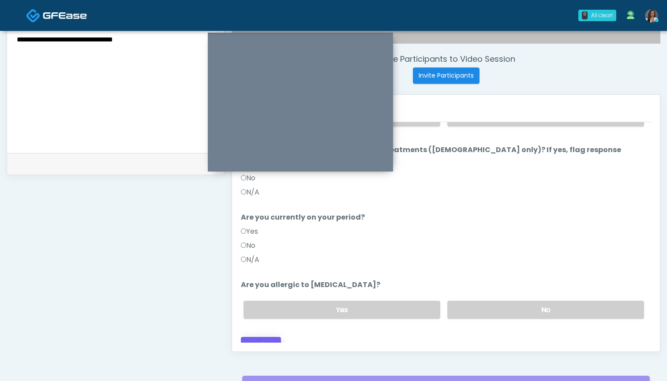
click at [267, 337] on button "Continue" at bounding box center [261, 345] width 40 height 16
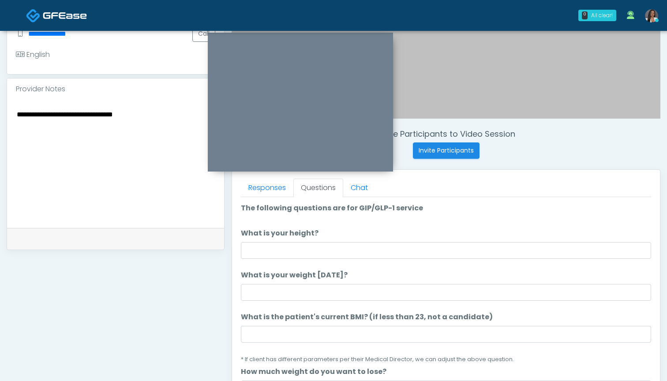
scroll to position [242, 0]
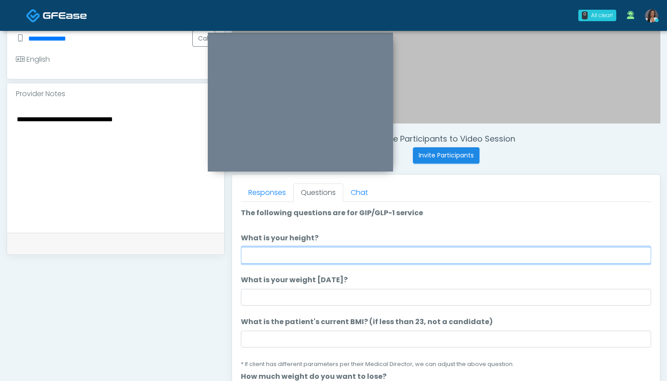
click at [323, 253] on input "What is your height?" at bounding box center [446, 255] width 410 height 17
type input "*****"
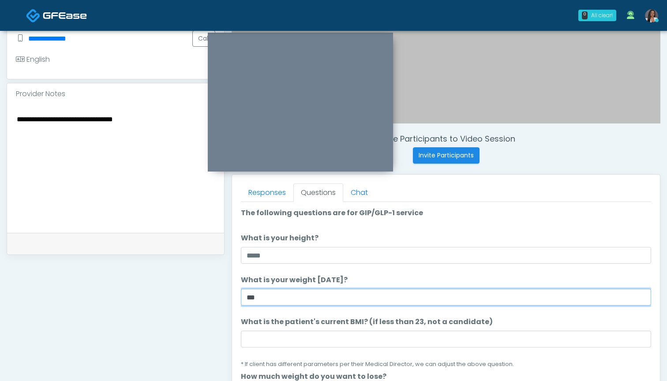
type input "***"
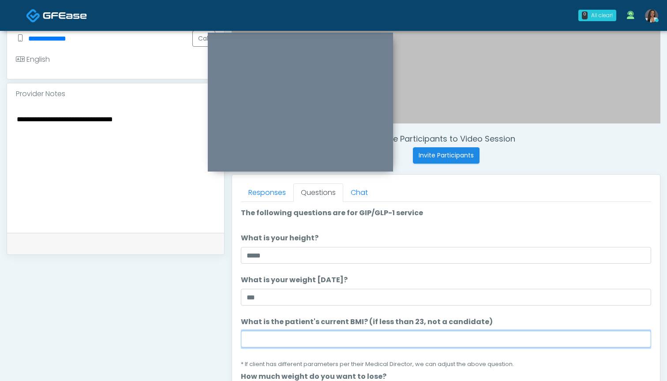
scroll to position [52, 0]
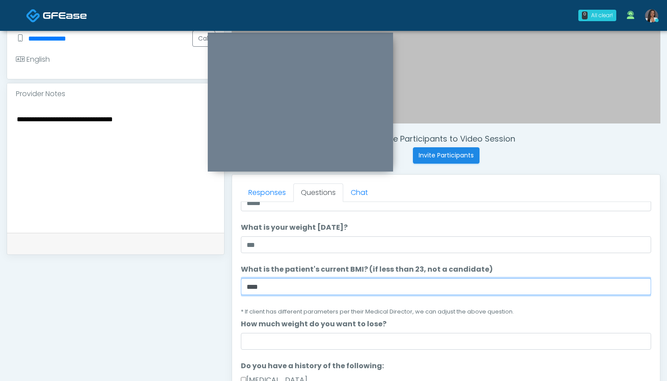
type input "****"
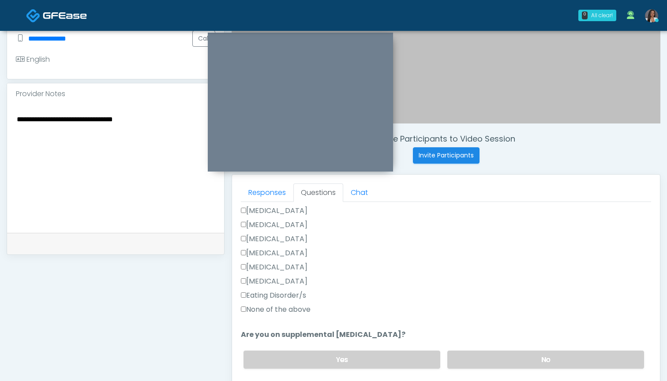
scroll to position [223, 0]
type input "*"
click at [282, 311] on label "None of the above" at bounding box center [276, 309] width 70 height 11
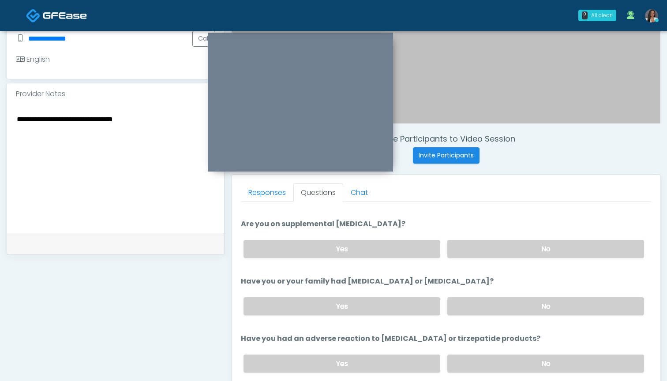
scroll to position [334, 0]
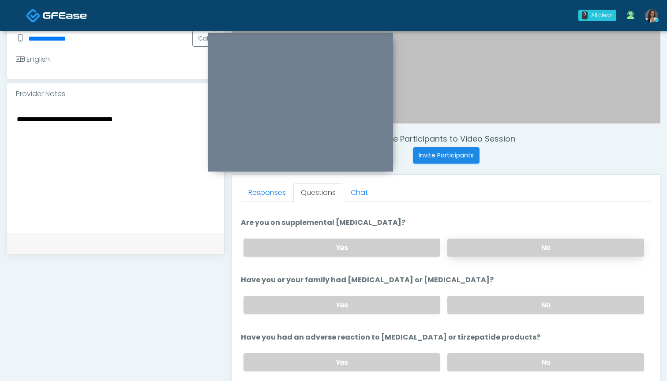
click at [469, 250] on label "No" at bounding box center [545, 248] width 197 height 18
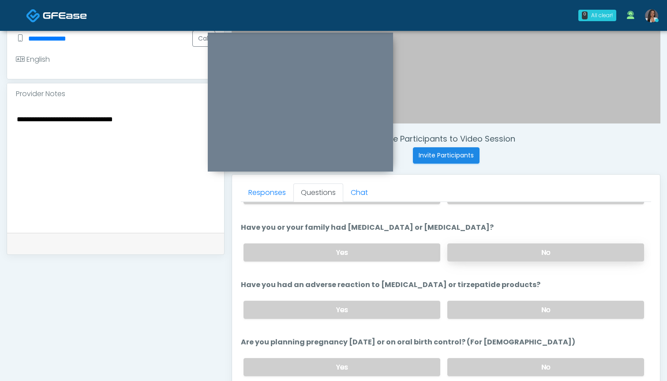
scroll to position [395, 0]
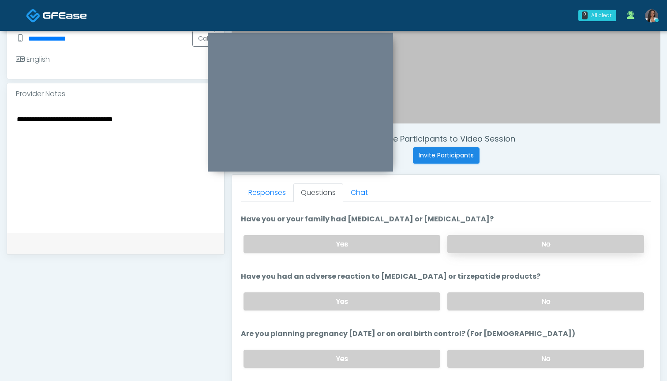
click at [512, 243] on label "No" at bounding box center [545, 244] width 197 height 18
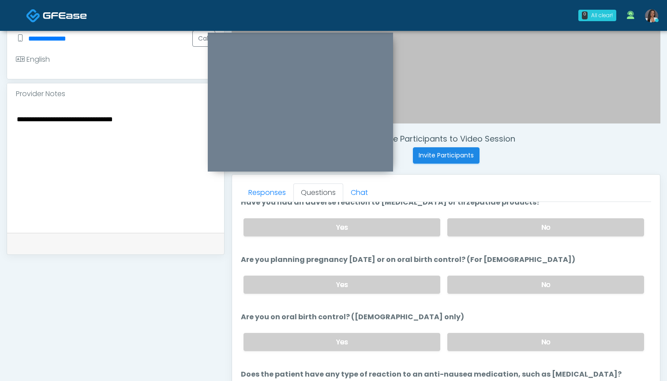
scroll to position [473, 0]
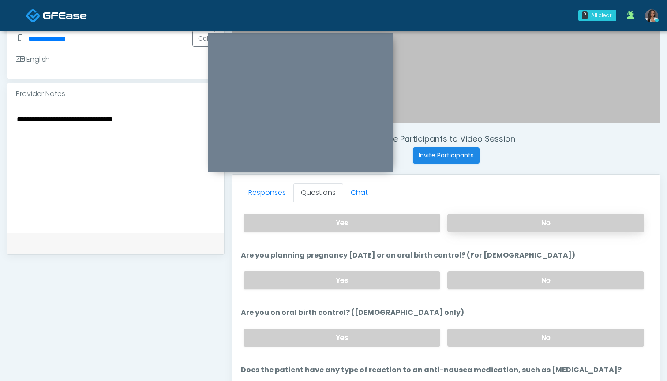
click at [526, 228] on label "No" at bounding box center [545, 223] width 197 height 18
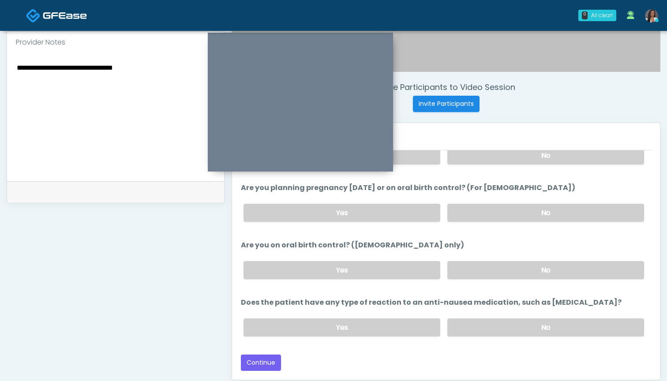
scroll to position [291, 0]
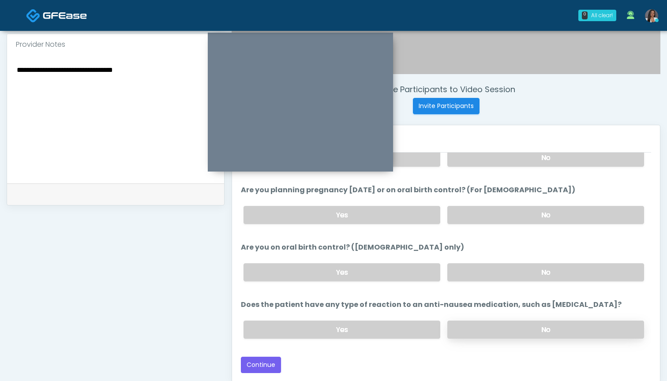
click at [505, 326] on label "No" at bounding box center [545, 330] width 197 height 18
click at [263, 363] on button "Continue" at bounding box center [261, 365] width 40 height 16
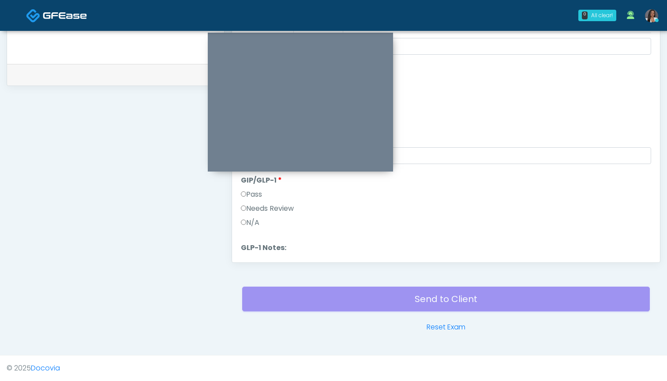
scroll to position [313, 0]
click at [281, 214] on label "Needs Review" at bounding box center [267, 213] width 53 height 11
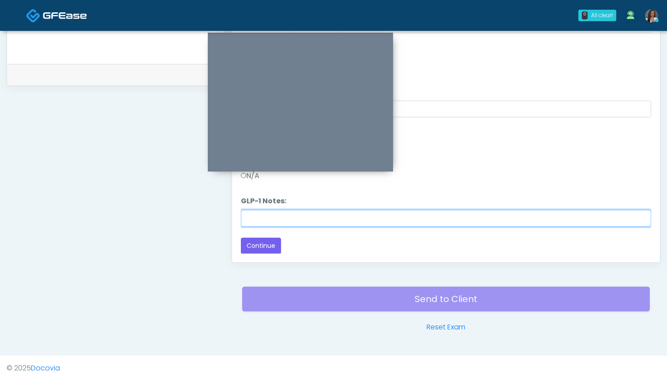
click at [352, 218] on input "GLP-1 Notes:" at bounding box center [446, 218] width 410 height 17
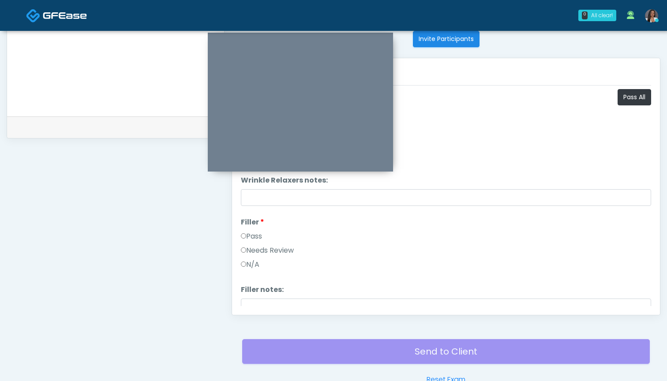
scroll to position [359, 0]
type input "********"
click at [631, 96] on button "Pass All" at bounding box center [635, 97] width 34 height 16
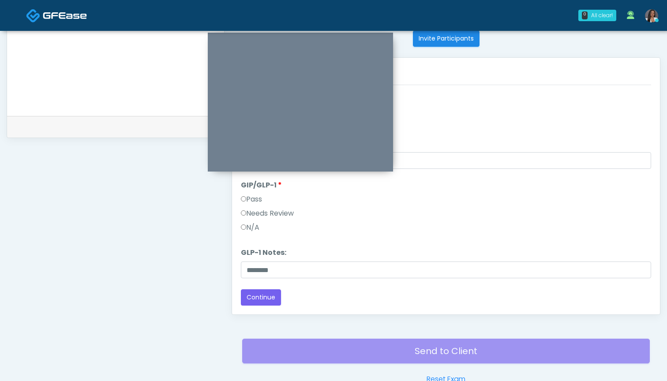
scroll to position [365, 0]
click at [252, 213] on label "Needs Review" at bounding box center [267, 213] width 53 height 11
click at [264, 300] on button "Continue" at bounding box center [261, 297] width 40 height 16
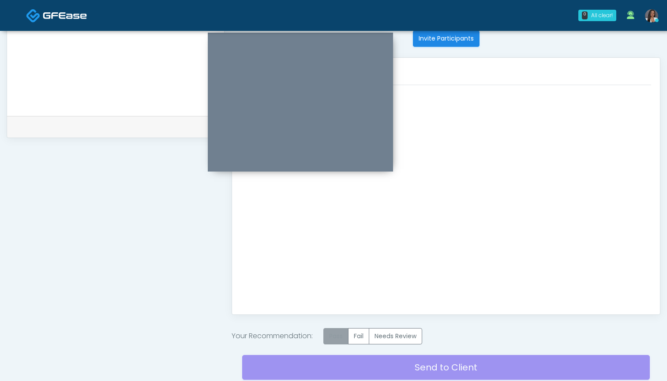
click at [339, 335] on label "Pass" at bounding box center [335, 336] width 25 height 16
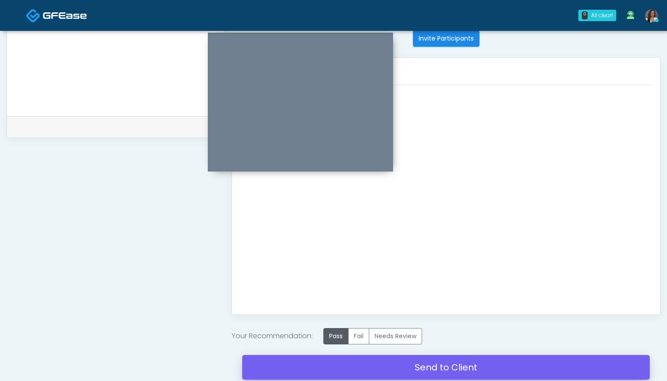
click at [444, 367] on link "Send to Client" at bounding box center [446, 367] width 408 height 25
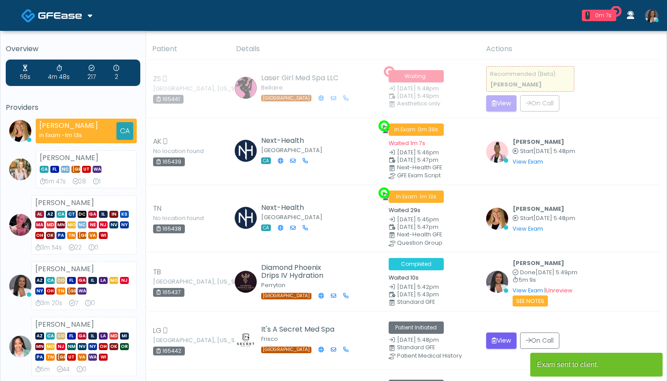
click at [502, 105] on button "View" at bounding box center [501, 103] width 30 height 16
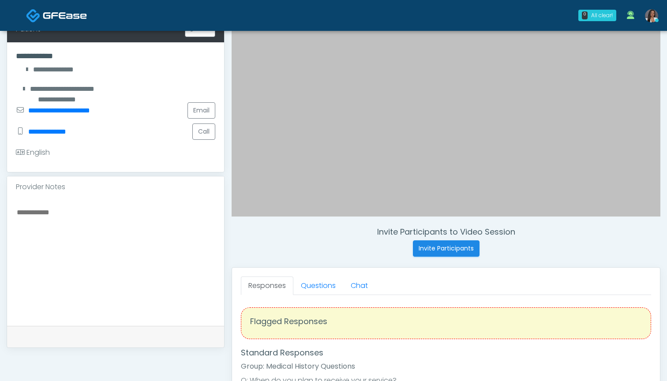
scroll to position [151, 0]
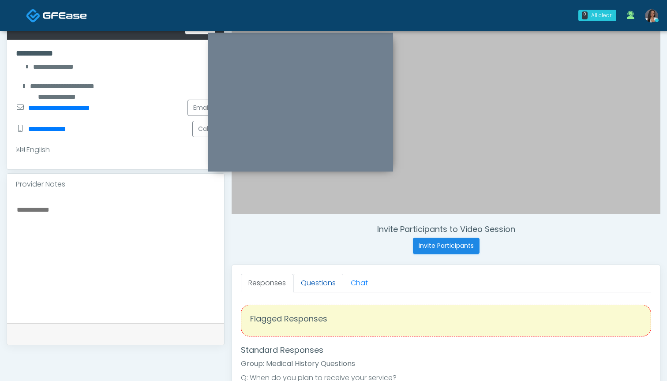
click at [308, 279] on link "Questions" at bounding box center [318, 283] width 50 height 19
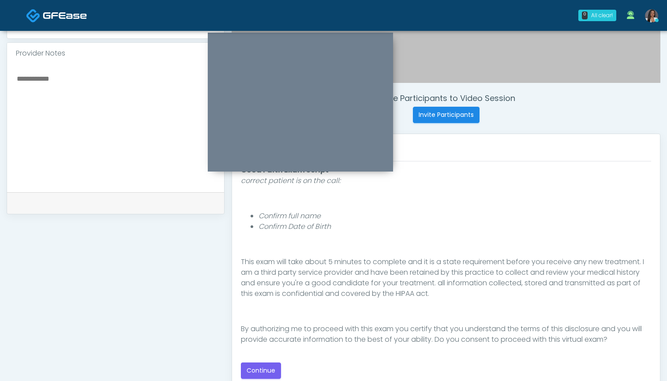
scroll to position [285, 0]
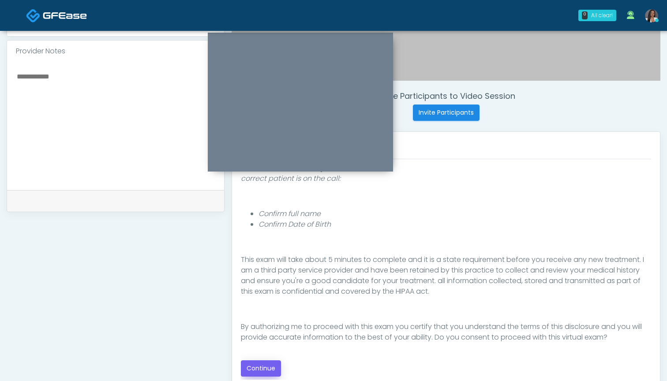
click at [259, 366] on button "Continue" at bounding box center [261, 368] width 40 height 16
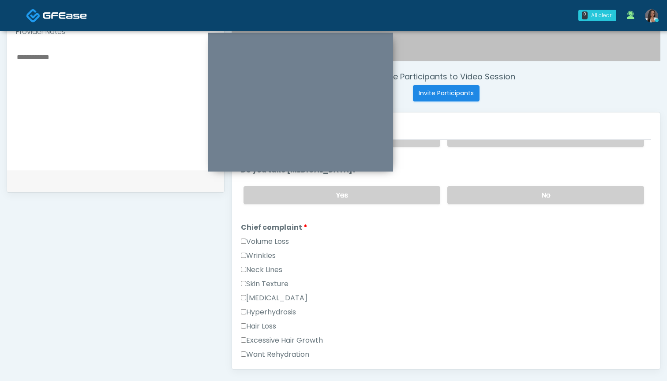
scroll to position [303, 0]
click at [255, 255] on label "Wrinkles" at bounding box center [258, 256] width 35 height 11
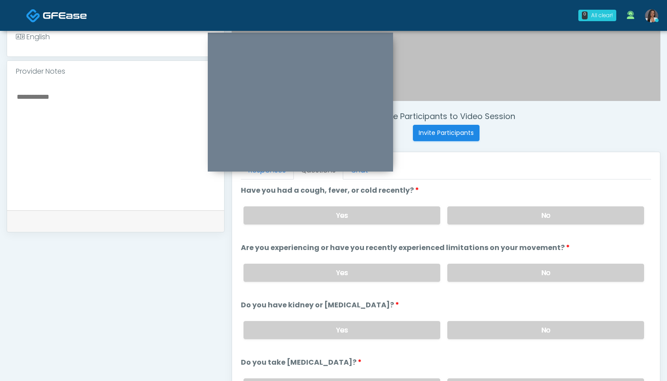
scroll to position [260, 0]
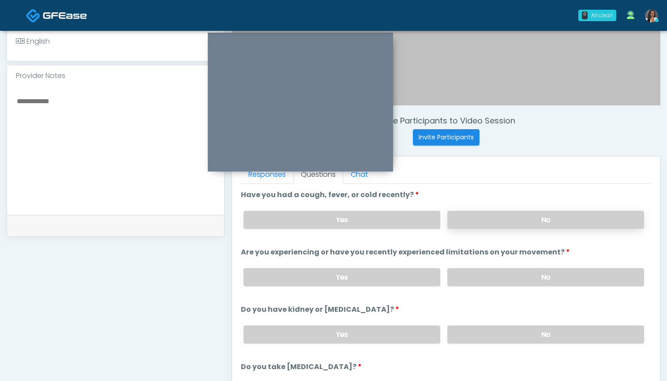
click at [486, 219] on label "No" at bounding box center [545, 220] width 197 height 18
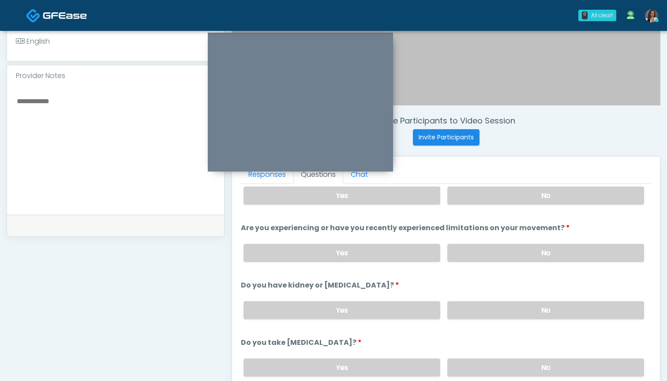
scroll to position [35, 0]
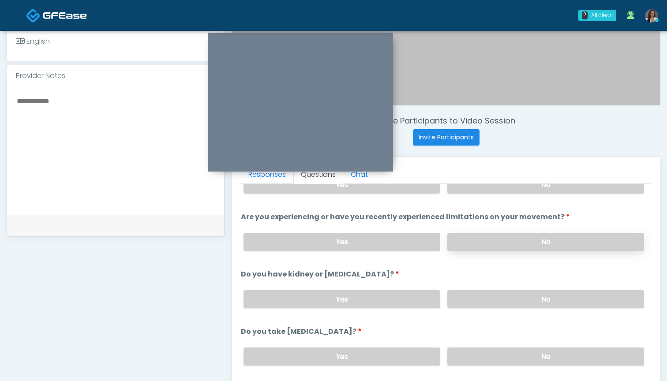
click at [484, 248] on label "No" at bounding box center [545, 242] width 197 height 18
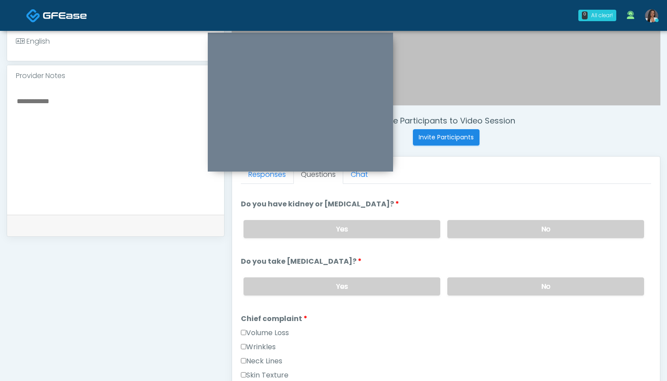
scroll to position [107, 0]
click at [84, 139] on textarea at bounding box center [115, 149] width 199 height 108
click at [493, 224] on label "No" at bounding box center [545, 228] width 197 height 18
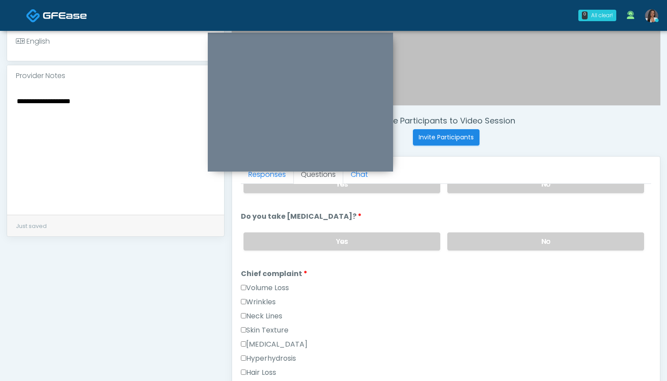
scroll to position [150, 0]
click at [126, 117] on textarea "**********" at bounding box center [115, 149] width 199 height 108
type textarea "**********"
click at [503, 248] on label "No" at bounding box center [545, 242] width 197 height 18
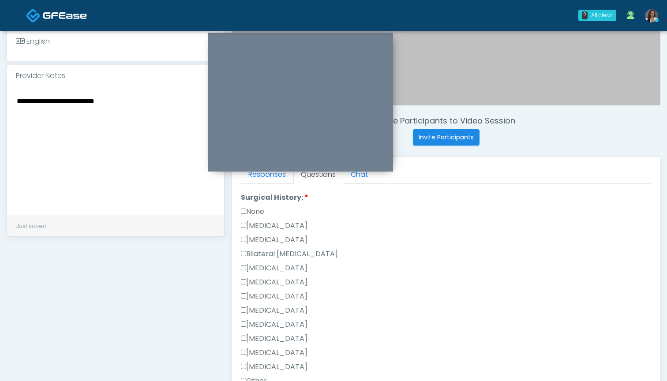
scroll to position [503, 0]
click at [294, 265] on label "[MEDICAL_DATA]" at bounding box center [274, 266] width 67 height 11
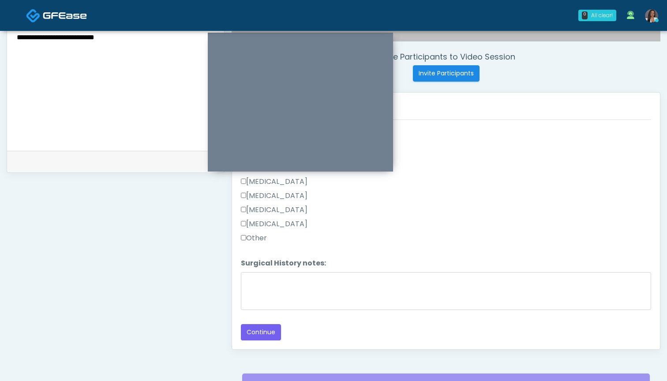
scroll to position [327, 0]
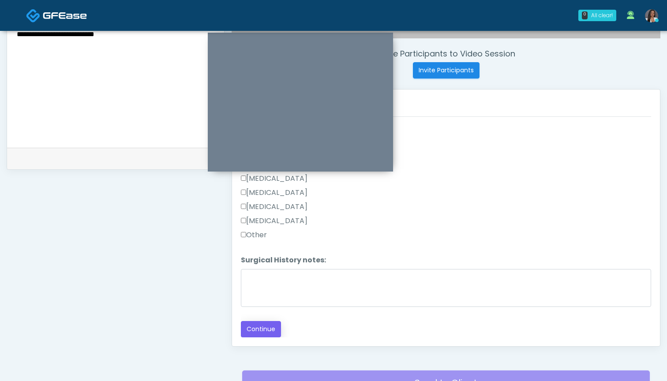
click at [265, 332] on button "Continue" at bounding box center [261, 329] width 40 height 16
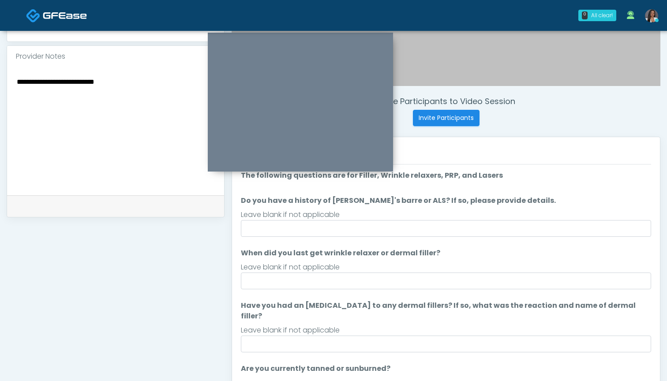
scroll to position [274, 0]
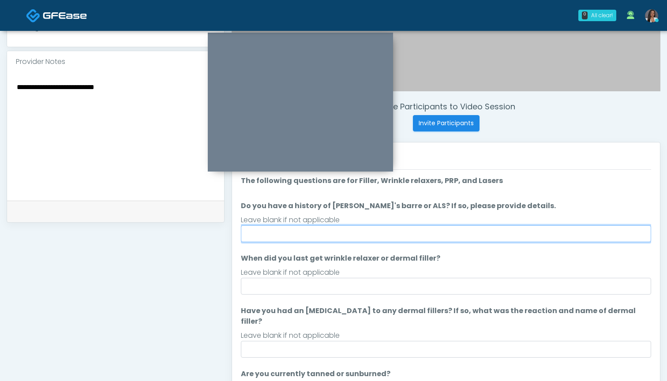
click at [450, 232] on input "Do you have a history of Guillain's barre or ALS? If so, please provide details." at bounding box center [446, 233] width 410 height 17
type input "**"
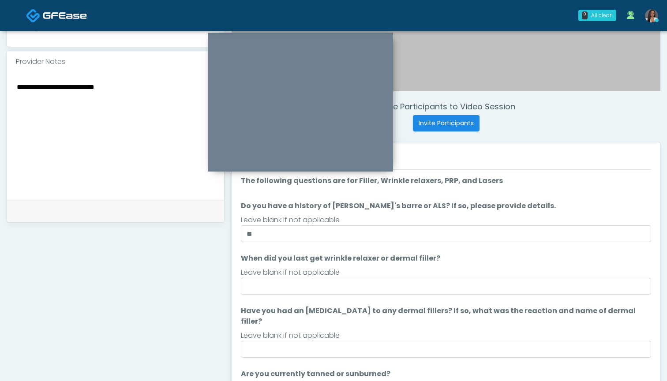
click at [164, 98] on textarea "**********" at bounding box center [115, 135] width 199 height 108
type textarea "**********"
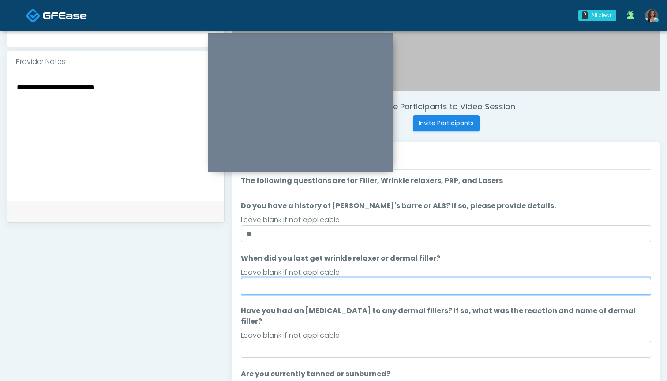
click at [416, 288] on input "When did you last get wrinkle relaxer or dermal filler?" at bounding box center [446, 286] width 410 height 17
type input "**********"
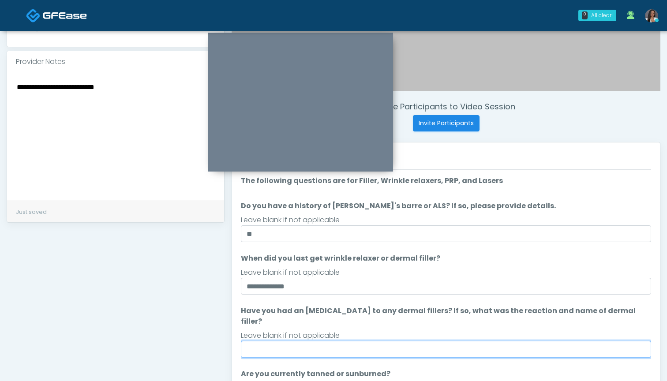
click at [405, 341] on input "Have you had an allergic response to any dermal fillers? If so, what was the re…" at bounding box center [446, 349] width 410 height 17
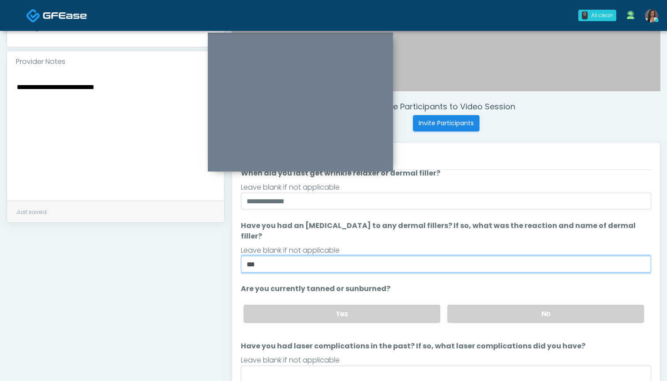
scroll to position [90, 0]
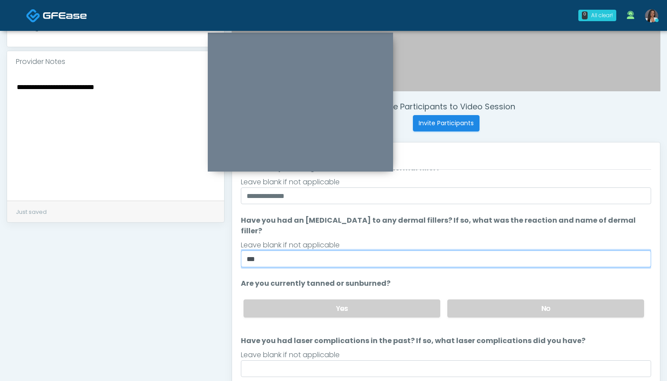
type input "***"
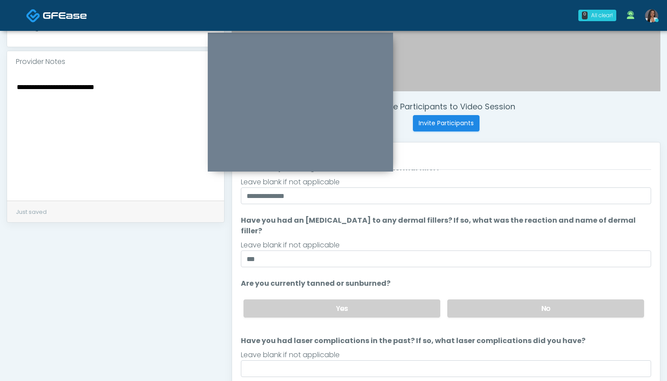
drag, startPoint x: 131, startPoint y: 95, endPoint x: 0, endPoint y: 86, distance: 131.4
click at [0, 86] on div "**********" at bounding box center [333, 124] width 667 height 735
click at [163, 98] on textarea "**********" at bounding box center [115, 135] width 199 height 108
click at [516, 301] on label "No" at bounding box center [545, 309] width 197 height 18
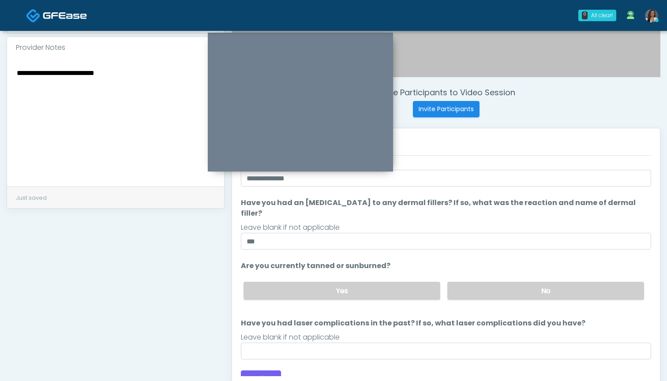
scroll to position [290, 0]
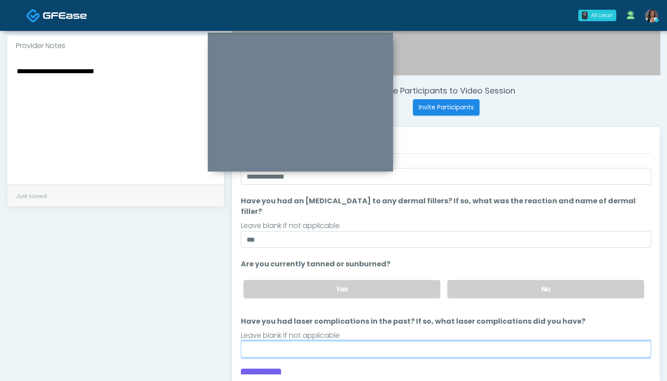
click at [386, 341] on input "Have you had laser complications in the past? If so, what laser complications d…" at bounding box center [446, 349] width 410 height 17
type input "**"
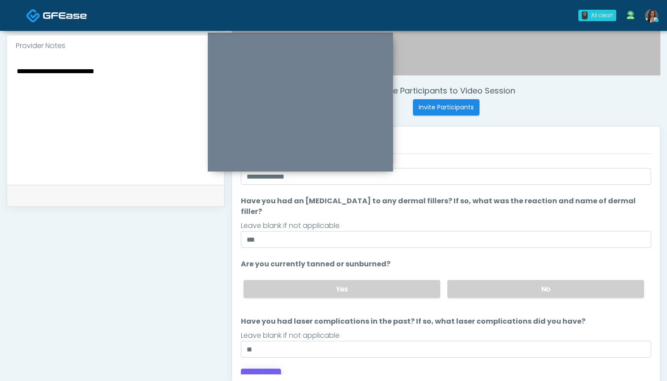
click at [245, 369] on button "Continue" at bounding box center [261, 377] width 40 height 16
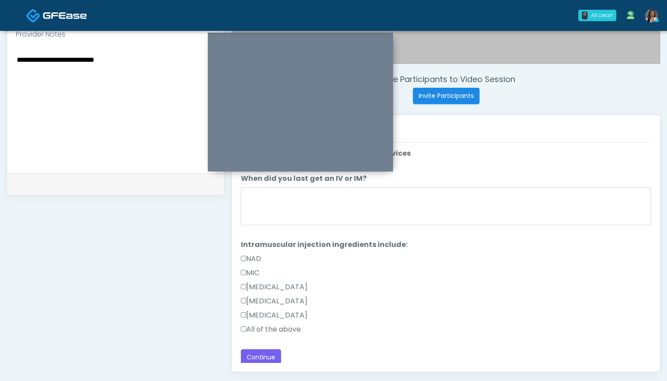
scroll to position [295, 0]
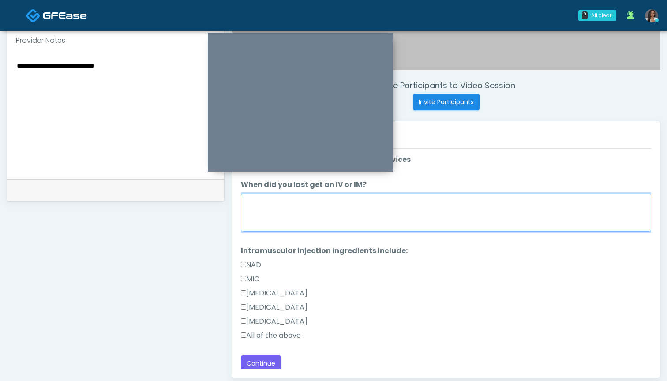
click at [475, 224] on textarea "When did you last get an IV or IM?" at bounding box center [446, 213] width 410 height 38
type textarea "***"
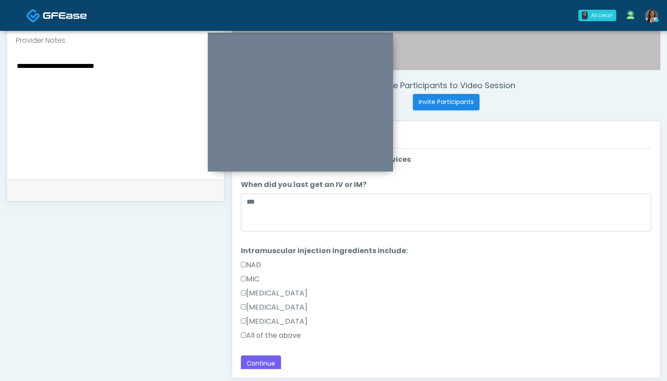
click at [292, 335] on label "All of the above" at bounding box center [271, 335] width 60 height 11
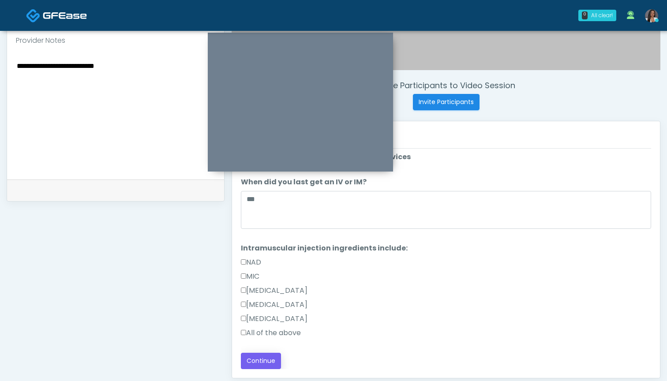
scroll to position [3, 0]
click at [272, 358] on button "Continue" at bounding box center [261, 361] width 40 height 16
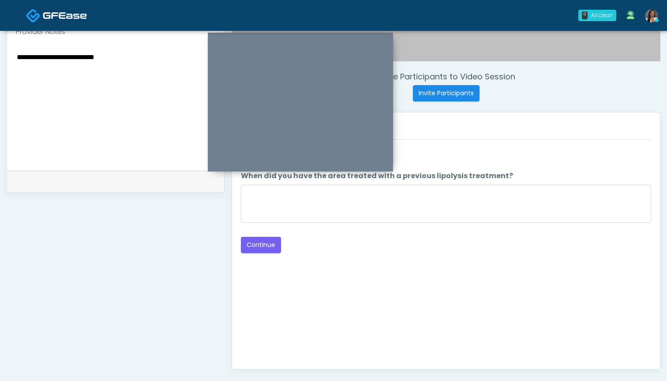
scroll to position [302, 0]
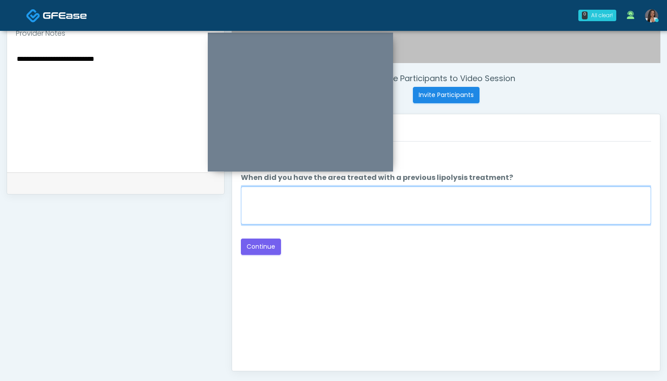
click at [472, 199] on textarea "When did you have the area treated with a previous lipolysis treatment?" at bounding box center [446, 206] width 410 height 38
type textarea "***"
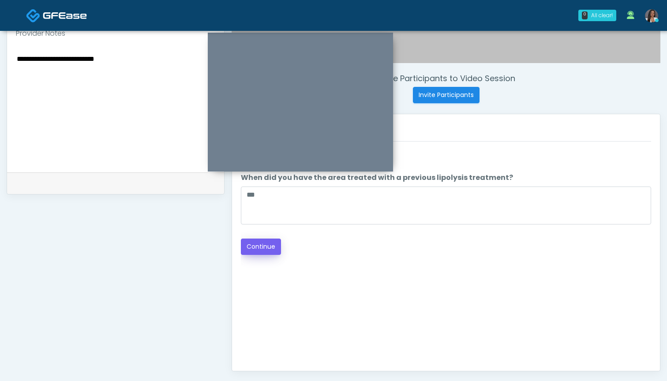
click at [266, 243] on button "Continue" at bounding box center [261, 247] width 40 height 16
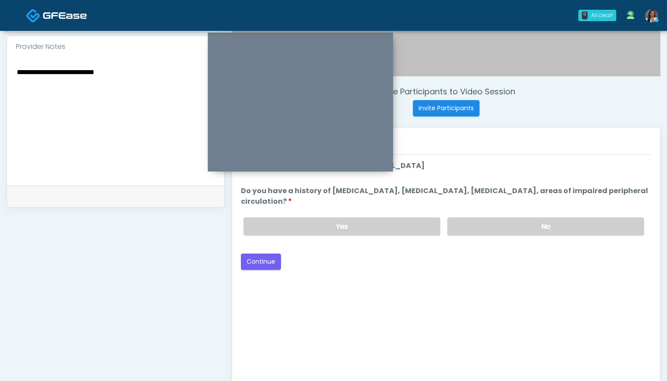
scroll to position [266, 0]
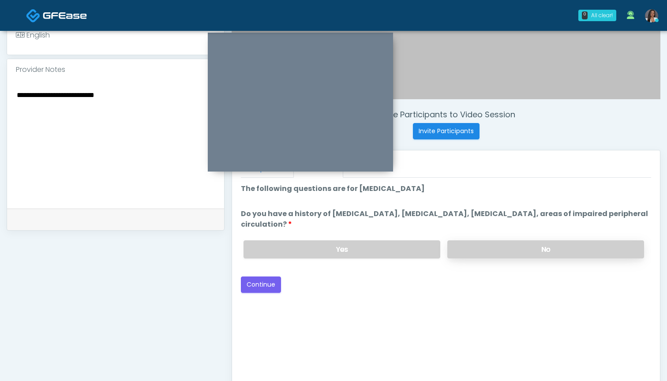
click at [486, 247] on label "No" at bounding box center [545, 249] width 197 height 18
click at [263, 281] on button "Continue" at bounding box center [261, 285] width 40 height 16
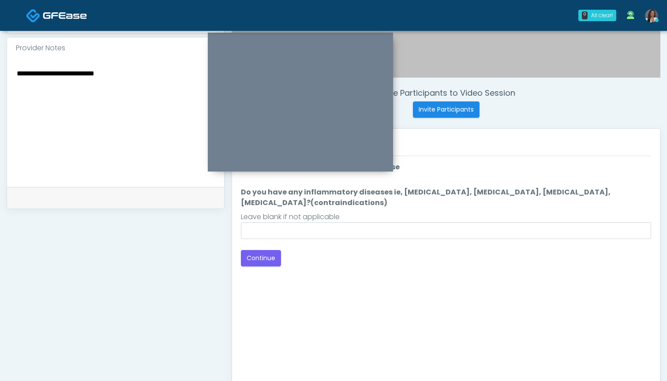
scroll to position [289, 0]
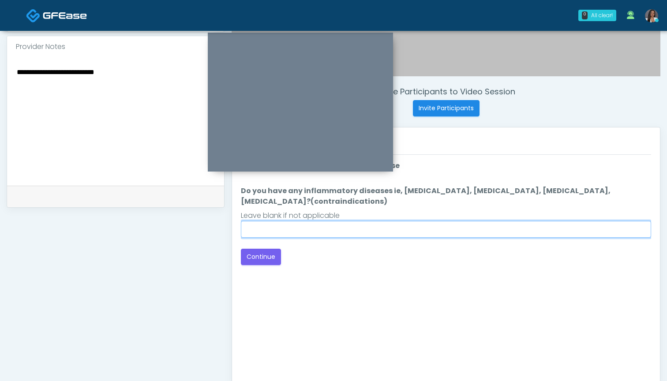
click at [423, 230] on input "Do you have any inflammatory diseases ie, psoriasis, rheumatoid arthritis, rosa…" at bounding box center [446, 229] width 410 height 17
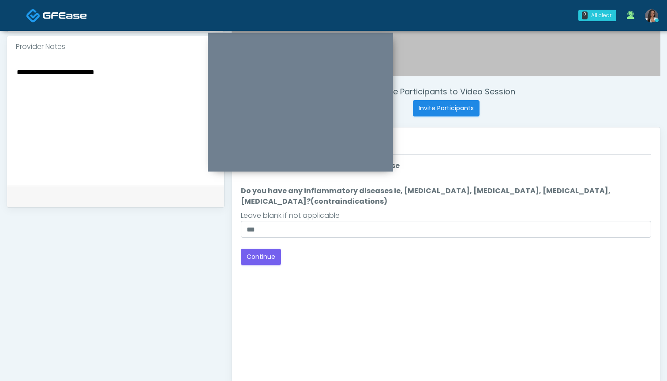
click at [264, 248] on div "Loading... Connecting to your agent... Please wait while we prepare your person…" at bounding box center [446, 213] width 410 height 105
drag, startPoint x: 272, startPoint y: 220, endPoint x: 271, endPoint y: 225, distance: 5.8
click at [272, 221] on li "Do you have any inflammatory diseases ie, psoriasis, rheumatoid arthritis, rosa…" at bounding box center [446, 212] width 410 height 52
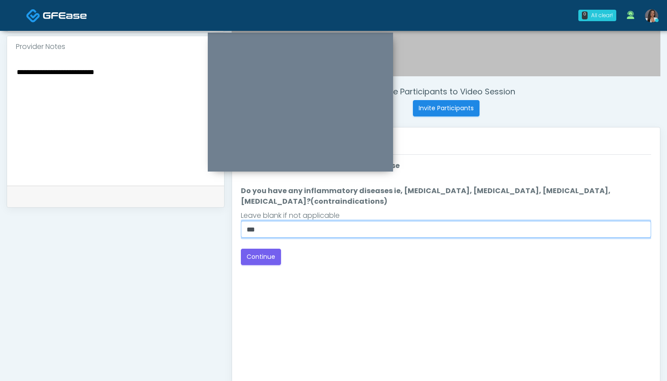
click at [270, 229] on input "***" at bounding box center [446, 229] width 410 height 17
type input "**"
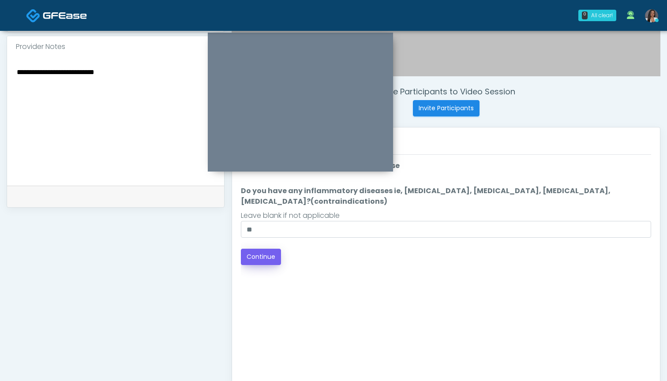
click at [262, 262] on button "Continue" at bounding box center [261, 257] width 40 height 16
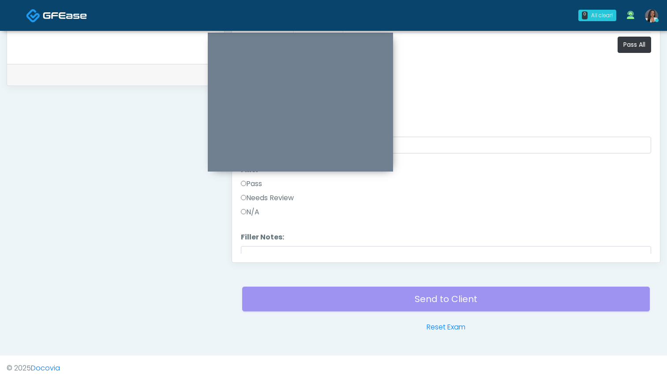
scroll to position [407, 0]
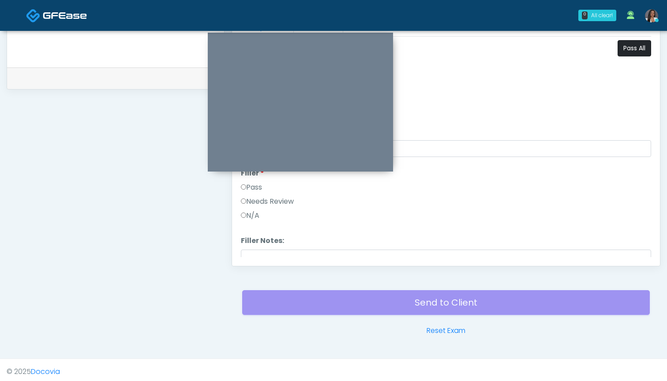
click at [637, 51] on button "Pass All" at bounding box center [635, 48] width 34 height 16
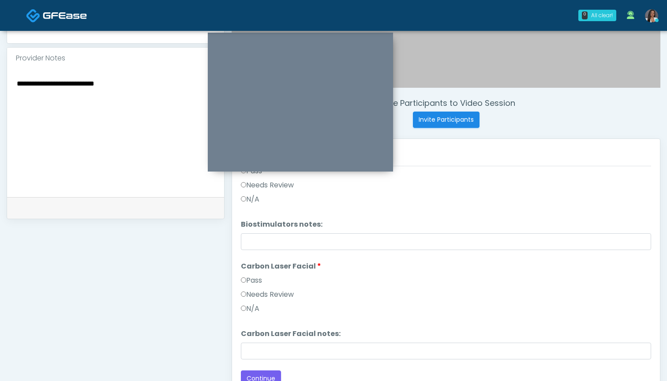
scroll to position [313, 0]
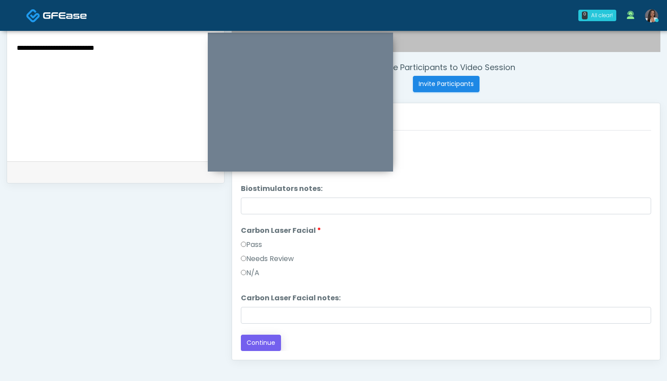
click at [265, 342] on button "Continue" at bounding box center [261, 343] width 40 height 16
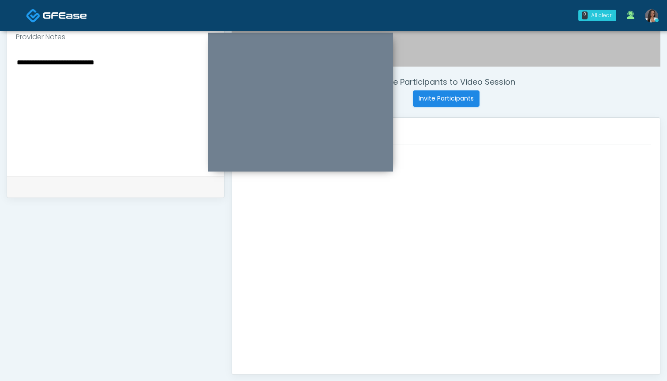
scroll to position [280, 0]
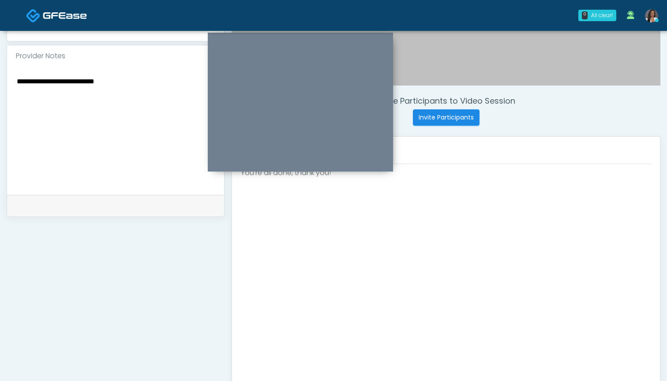
drag, startPoint x: 131, startPoint y: 86, endPoint x: 0, endPoint y: 64, distance: 132.3
click at [0, 64] on div "**********" at bounding box center [333, 126] width 667 height 751
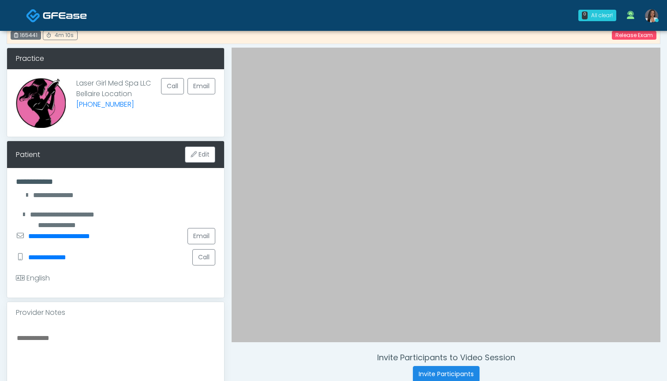
scroll to position [11, 0]
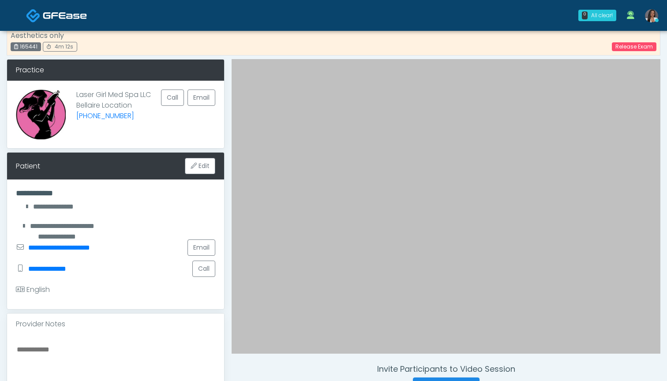
drag, startPoint x: 39, startPoint y: 46, endPoint x: 19, endPoint y: 47, distance: 19.4
click at [19, 47] on div "165441" at bounding box center [26, 46] width 30 height 9
copy div "165441"
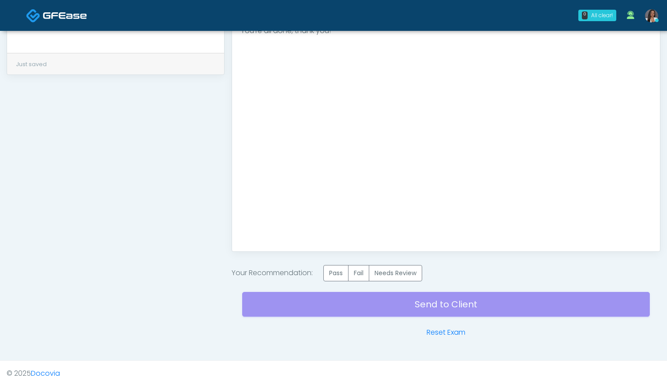
scroll to position [427, 0]
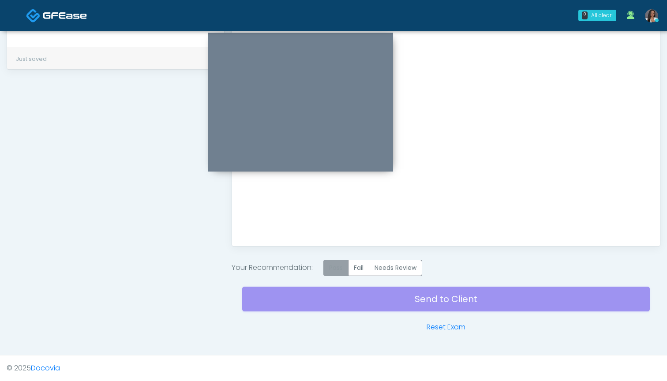
click at [334, 263] on label "Pass" at bounding box center [335, 268] width 25 height 16
click at [426, 297] on div "Send to Client Reset Exam" at bounding box center [446, 304] width 408 height 56
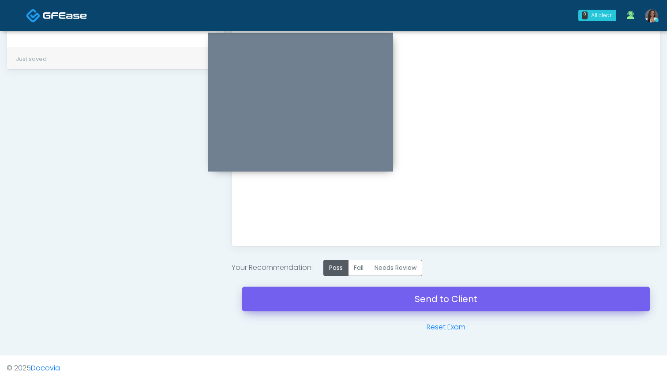
click at [431, 299] on link "Send to Client" at bounding box center [446, 299] width 408 height 25
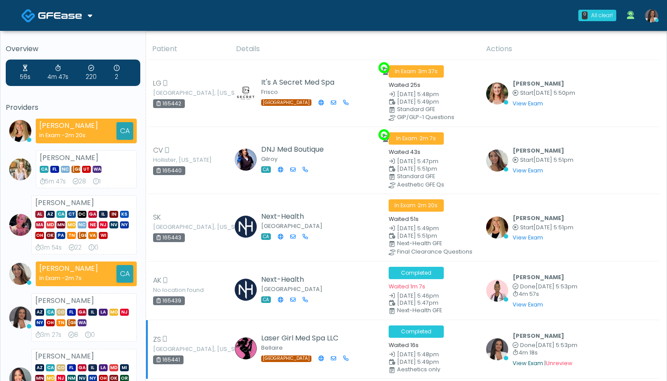
click at [530, 361] on link "View Exam" at bounding box center [528, 363] width 30 height 7
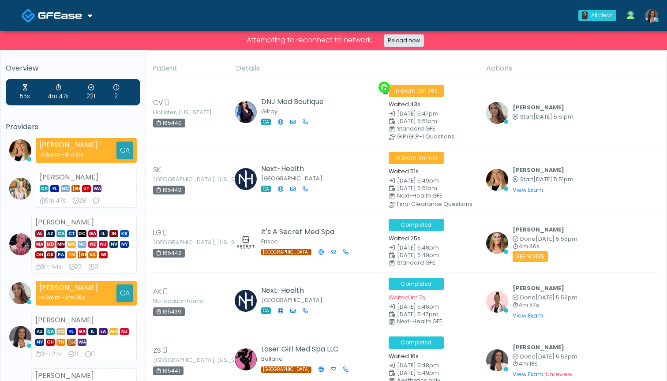
click at [415, 44] on link "Reload now" at bounding box center [404, 40] width 40 height 12
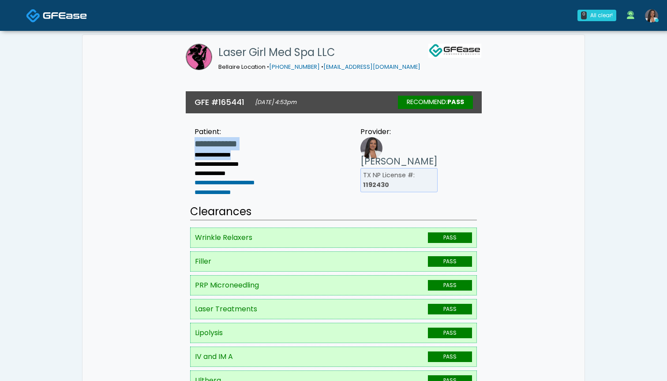
drag, startPoint x: 244, startPoint y: 175, endPoint x: 195, endPoint y: 161, distance: 51.3
click at [195, 161] on ul "**********" at bounding box center [232, 167] width 110 height 60
click at [270, 61] on h1 "Laser Girl Med Spa LLC" at bounding box center [319, 53] width 202 height 18
drag, startPoint x: 236, startPoint y: 94, endPoint x: 189, endPoint y: 82, distance: 48.5
click at [189, 82] on div "Laser Girl Med Spa LLC Bellaire Location • (713) 360-7900 • alyssa@lasergirlski…" at bounding box center [334, 61] width 296 height 52
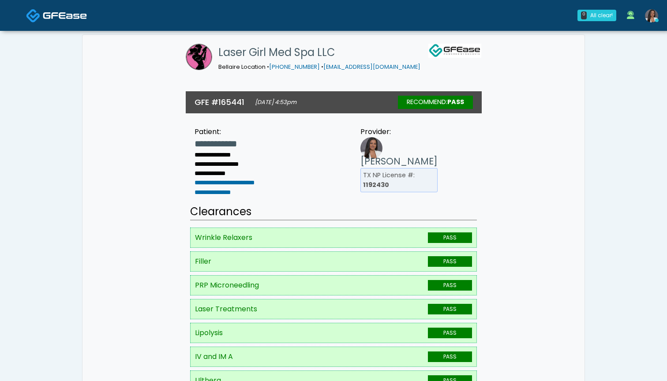
copy div "Laser Girl Med Spa LLC Bellaire Location"
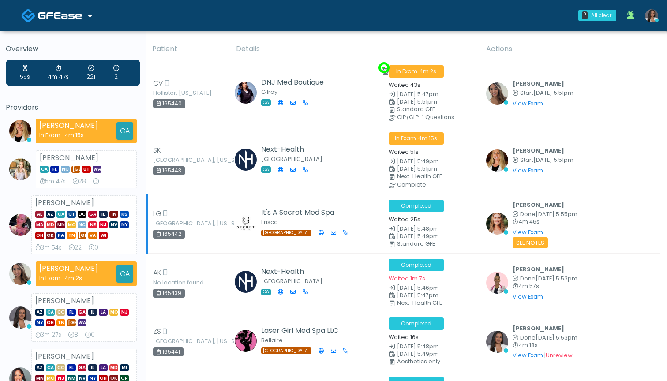
click at [392, 234] on icon at bounding box center [392, 237] width 6 height 6
click at [311, 43] on th "Details" at bounding box center [356, 49] width 250 height 22
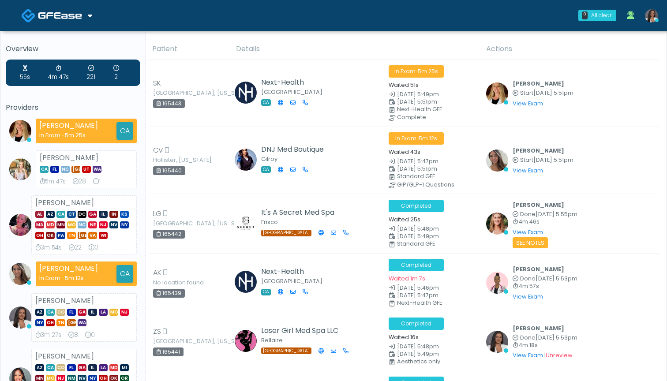
click at [311, 42] on th "Details" at bounding box center [356, 49] width 250 height 22
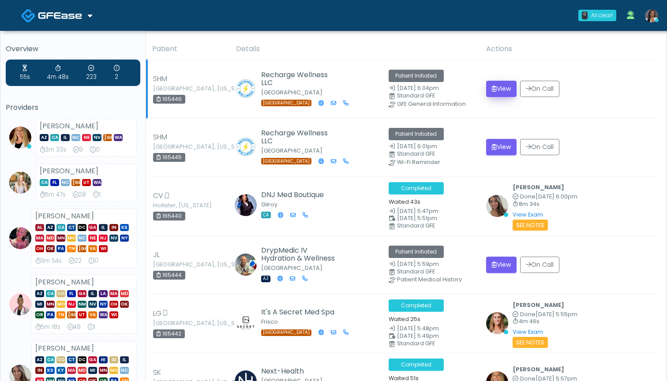
click at [506, 89] on button "View" at bounding box center [501, 89] width 30 height 16
click at [500, 152] on button "View" at bounding box center [501, 147] width 30 height 16
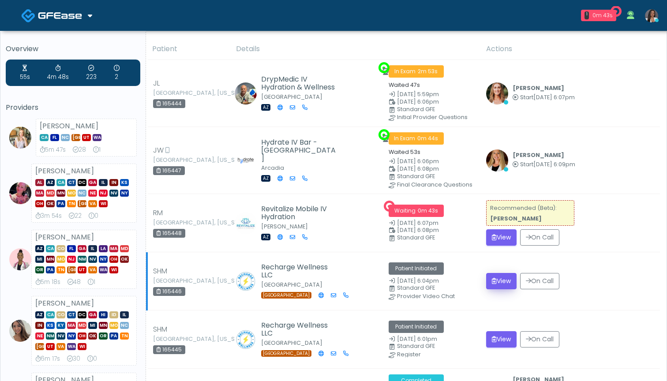
click at [507, 279] on button "View" at bounding box center [501, 281] width 30 height 16
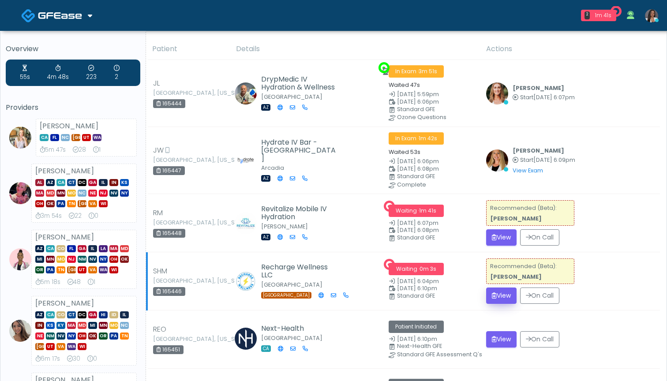
click at [506, 294] on button "View" at bounding box center [501, 296] width 30 height 16
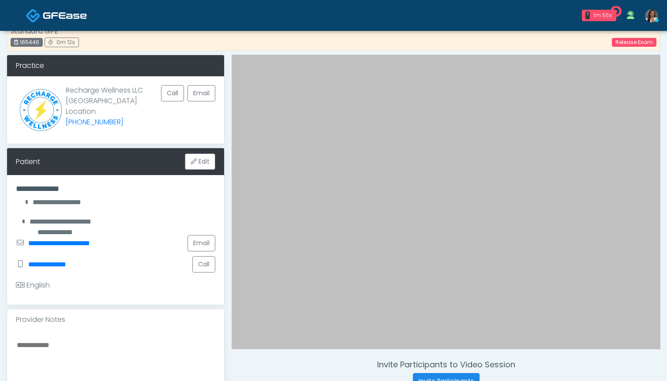
scroll to position [21, 0]
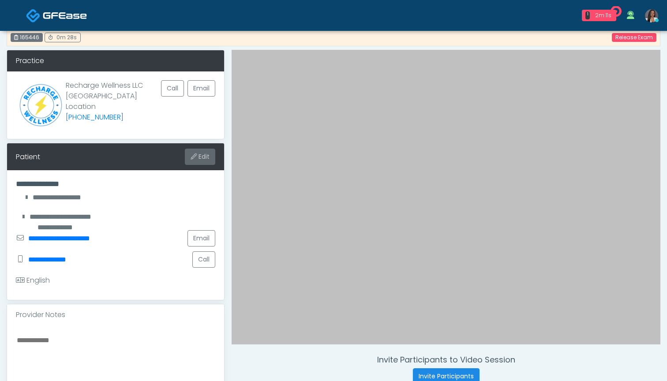
click at [205, 161] on button "Edit" at bounding box center [200, 157] width 30 height 16
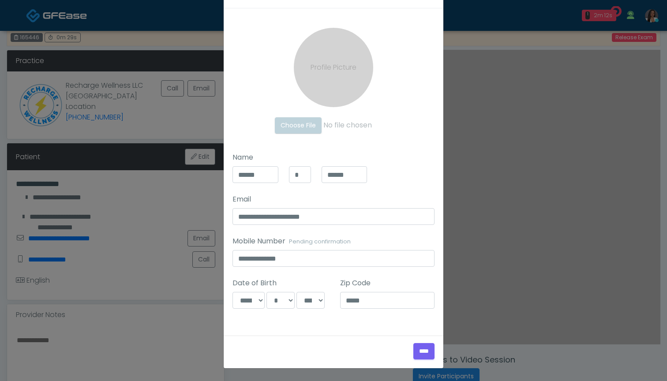
scroll to position [30, 0]
select select "****"
click at [374, 324] on div "**********" at bounding box center [334, 168] width 220 height 320
click at [417, 349] on input "****" at bounding box center [423, 351] width 21 height 16
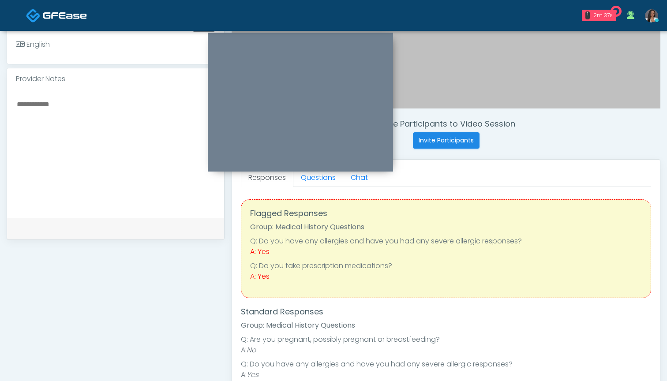
scroll to position [235, 0]
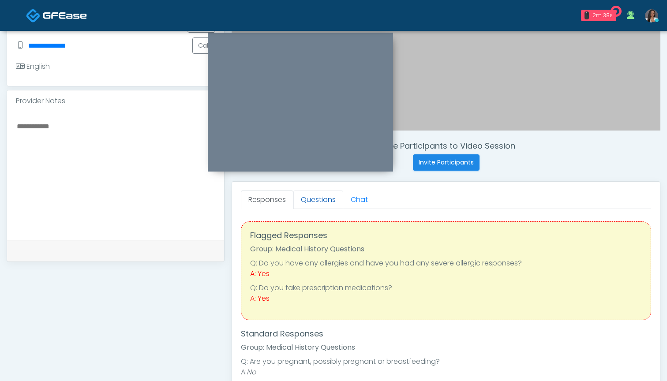
click at [308, 202] on link "Questions" at bounding box center [318, 200] width 50 height 19
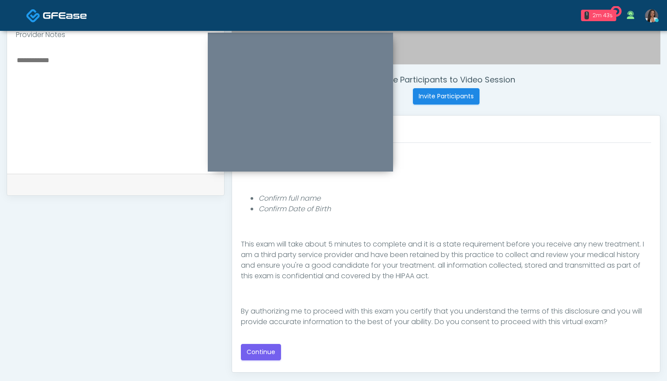
scroll to position [304, 0]
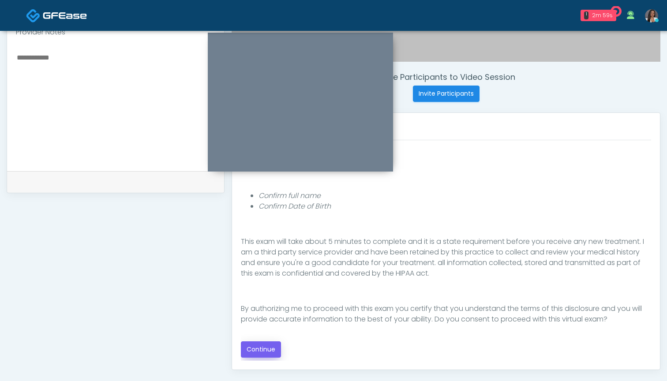
click at [257, 349] on button "Continue" at bounding box center [261, 349] width 40 height 16
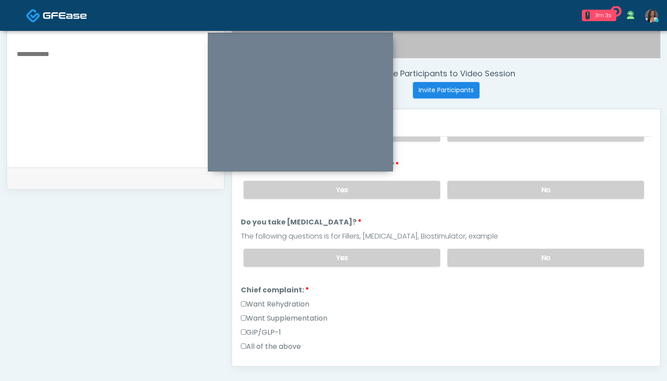
scroll to position [301, 0]
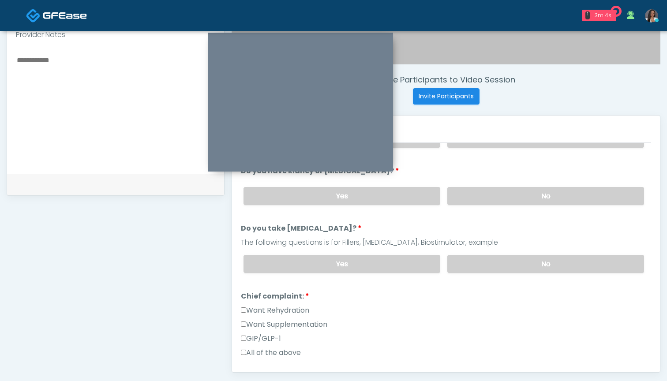
click at [273, 309] on label "Want Rehydration" at bounding box center [275, 310] width 68 height 11
click at [273, 324] on label "Want Supplementation" at bounding box center [284, 324] width 86 height 11
click at [274, 341] on label "GIP/GLP-1" at bounding box center [261, 339] width 40 height 11
click at [280, 326] on label "Want Supplementation" at bounding box center [284, 324] width 86 height 11
click at [284, 310] on label "Want Rehydration" at bounding box center [275, 310] width 68 height 11
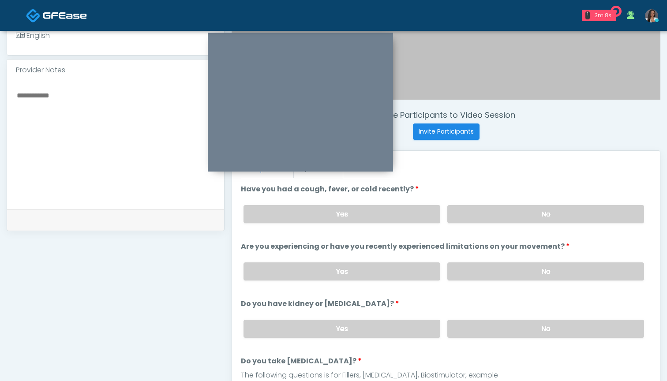
scroll to position [262, 0]
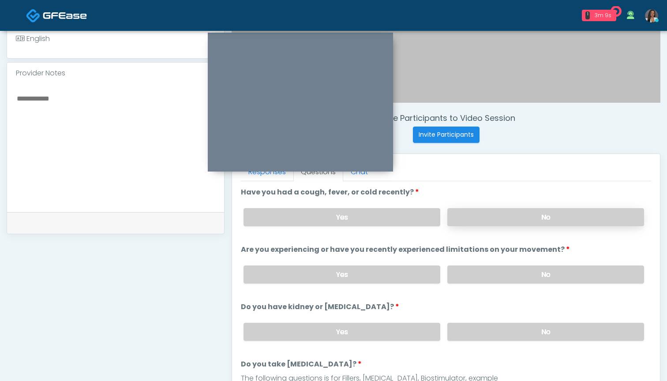
click at [506, 213] on label "No" at bounding box center [545, 217] width 197 height 18
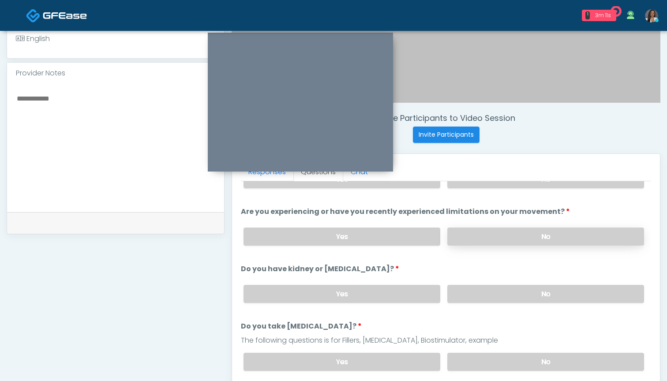
scroll to position [42, 0]
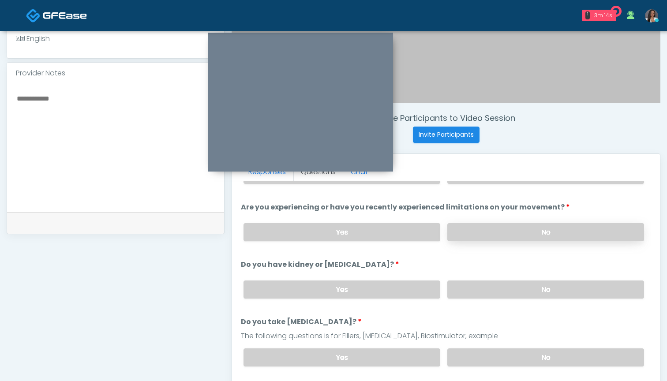
click at [494, 231] on label "No" at bounding box center [545, 232] width 197 height 18
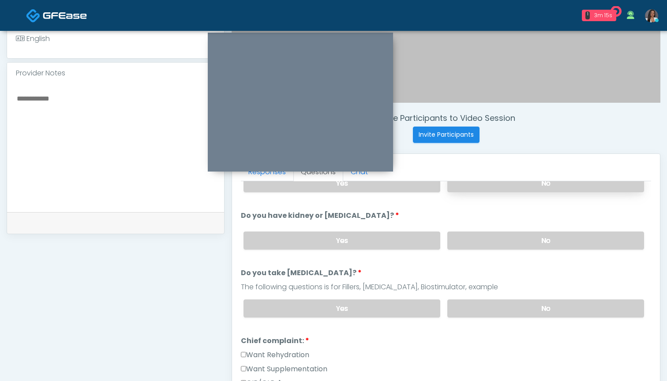
scroll to position [95, 0]
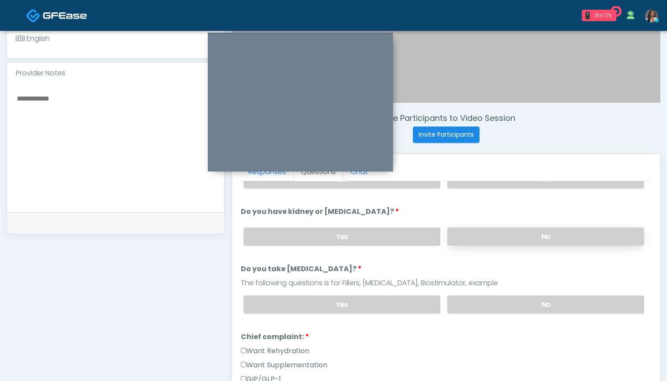
click at [485, 233] on label "No" at bounding box center [545, 237] width 197 height 18
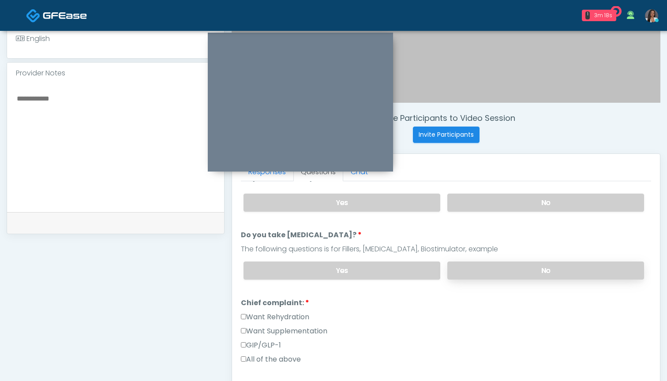
scroll to position [145, 0]
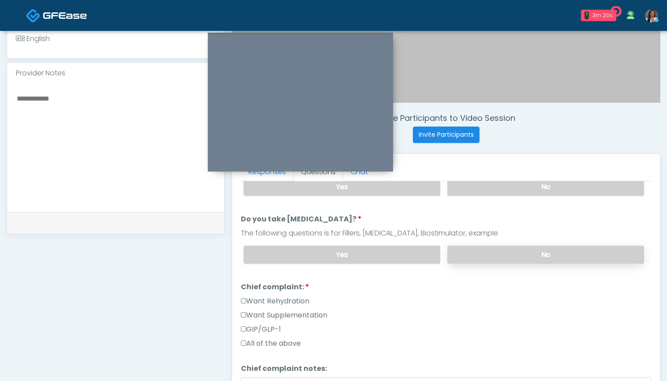
click at [483, 253] on label "No" at bounding box center [545, 255] width 197 height 18
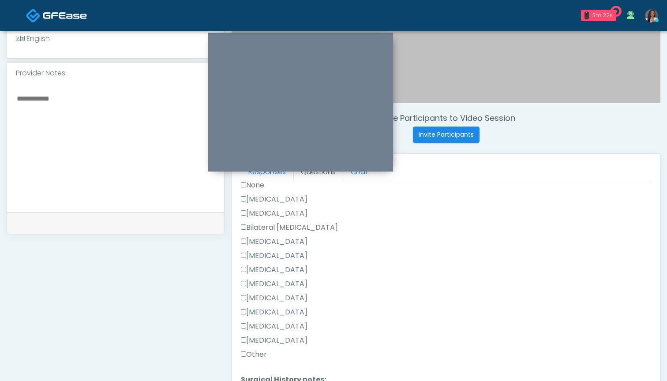
scroll to position [399, 0]
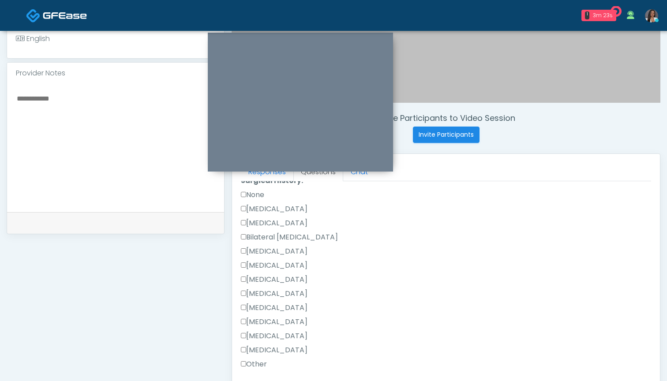
click at [257, 198] on label "None" at bounding box center [252, 195] width 23 height 11
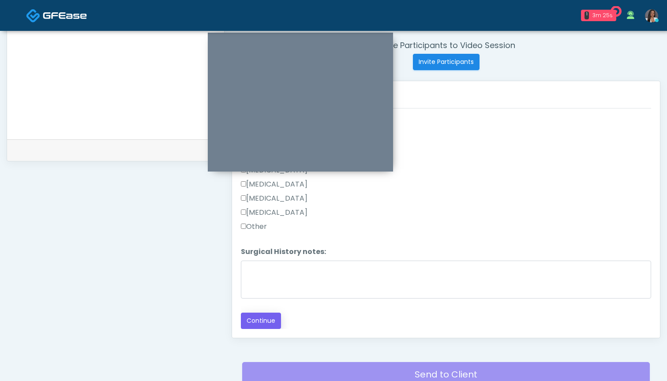
scroll to position [336, 0]
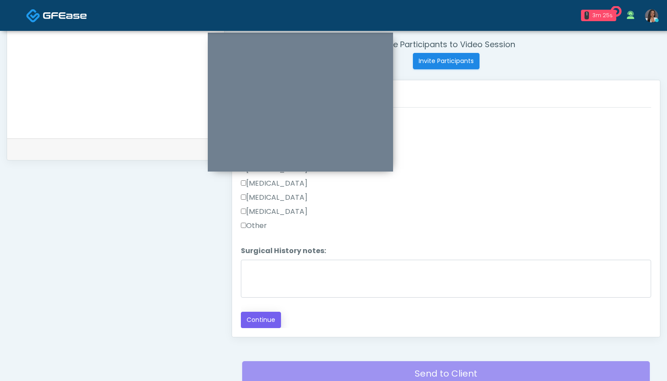
click at [252, 316] on button "Continue" at bounding box center [261, 320] width 40 height 16
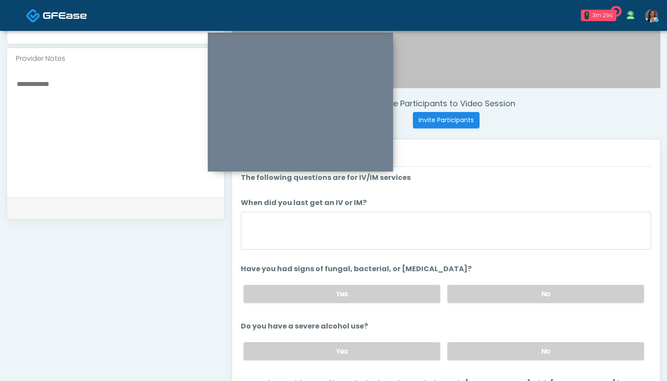
scroll to position [275, 0]
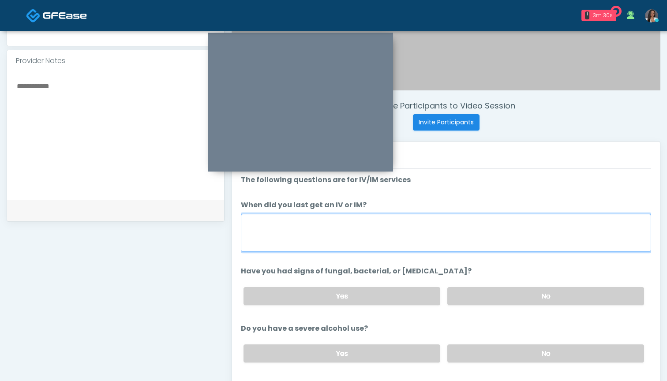
click at [460, 232] on textarea "When did you last get an IV or IM?" at bounding box center [446, 233] width 410 height 38
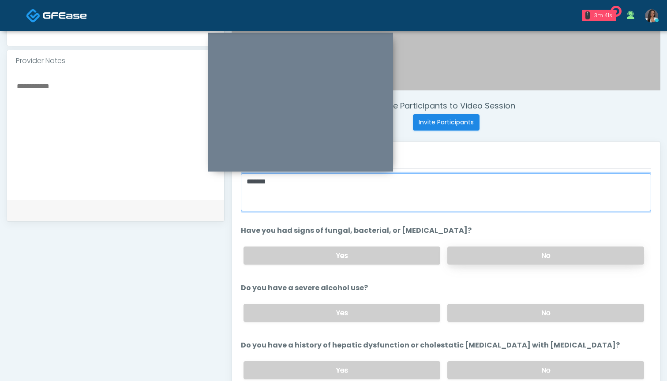
scroll to position [51, 0]
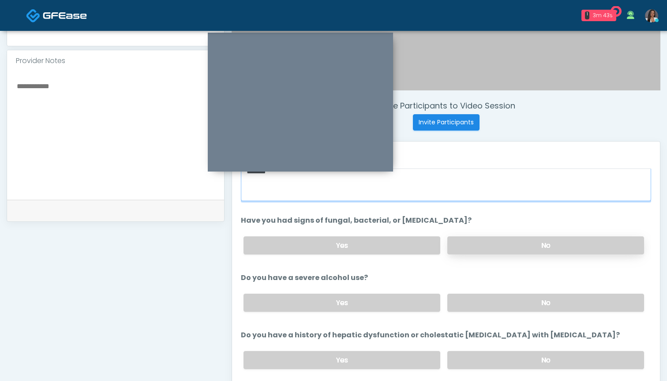
type textarea "*******"
click at [501, 244] on label "No" at bounding box center [545, 245] width 197 height 18
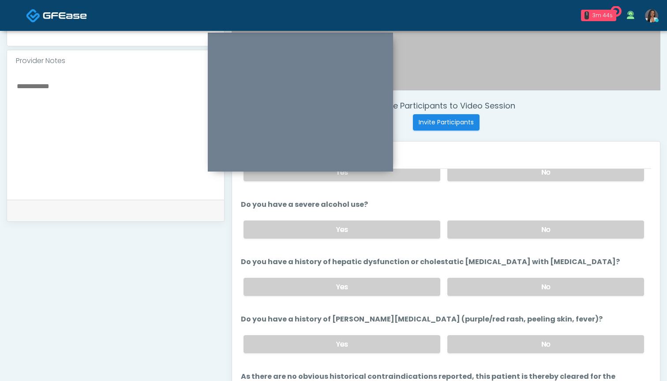
scroll to position [125, 0]
click at [485, 226] on label "No" at bounding box center [545, 229] width 197 height 18
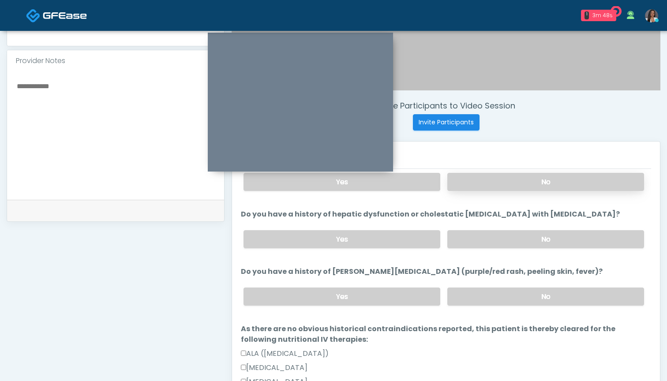
scroll to position [177, 0]
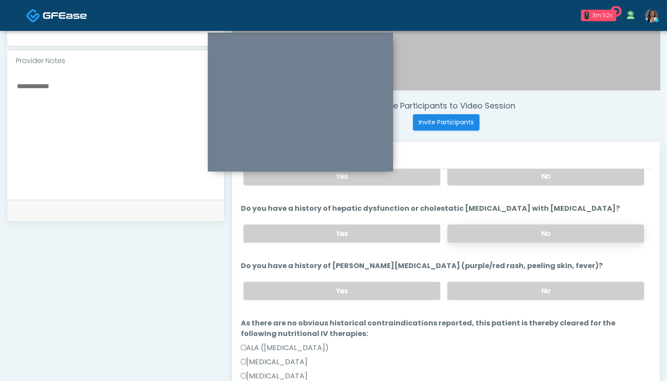
click at [491, 234] on label "No" at bounding box center [545, 234] width 197 height 18
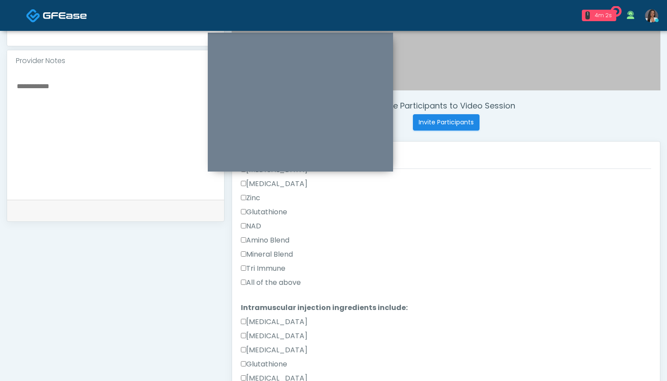
scroll to position [554, 0]
click at [251, 282] on label "All of the above" at bounding box center [271, 282] width 60 height 11
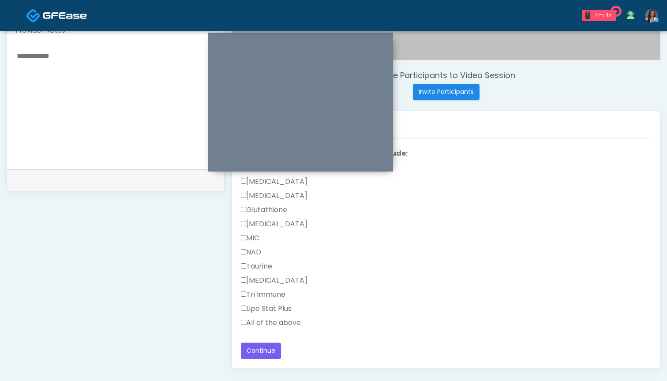
scroll to position [314, 0]
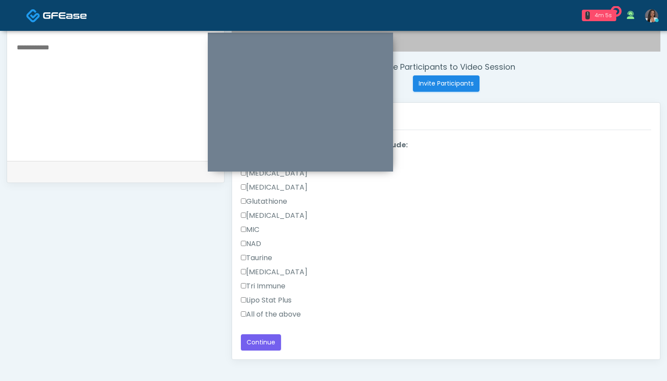
click at [253, 315] on label "All of the above" at bounding box center [271, 314] width 60 height 11
click at [71, 86] on textarea at bounding box center [115, 95] width 199 height 108
type textarea "*"
type textarea "**********"
click at [256, 345] on button "Continue" at bounding box center [261, 342] width 40 height 16
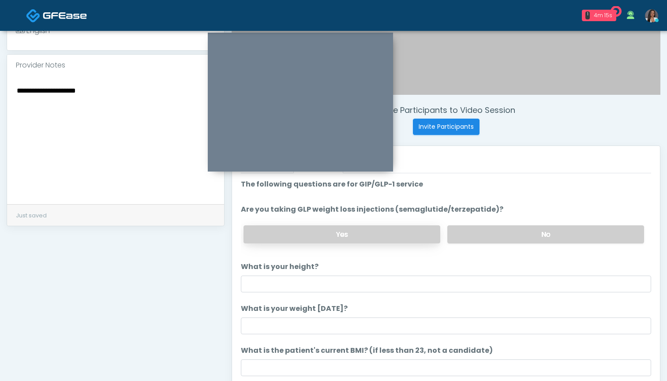
scroll to position [264, 0]
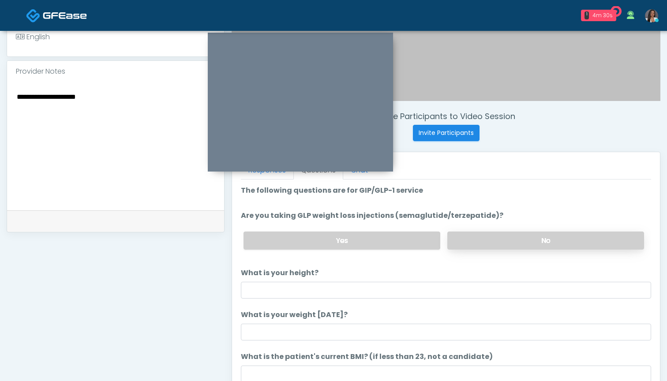
click at [489, 244] on label "No" at bounding box center [545, 241] width 197 height 18
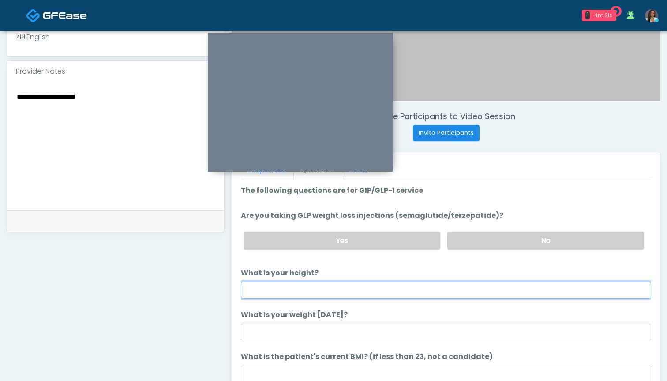
click at [385, 295] on input "What is your height?" at bounding box center [446, 290] width 410 height 17
type input "****"
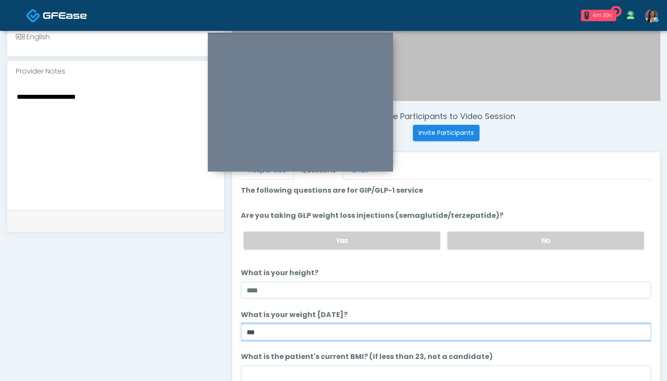
type input "***"
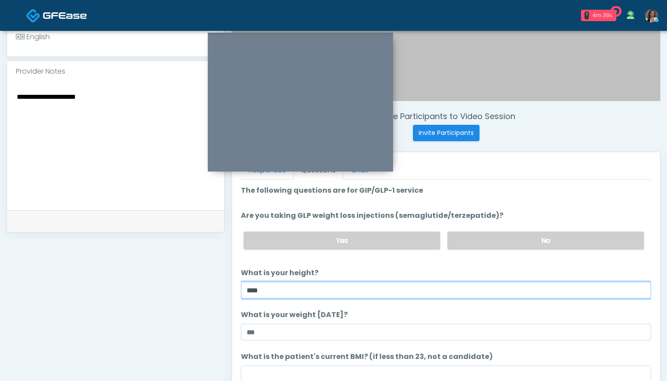
click at [253, 291] on input "****" at bounding box center [446, 290] width 410 height 17
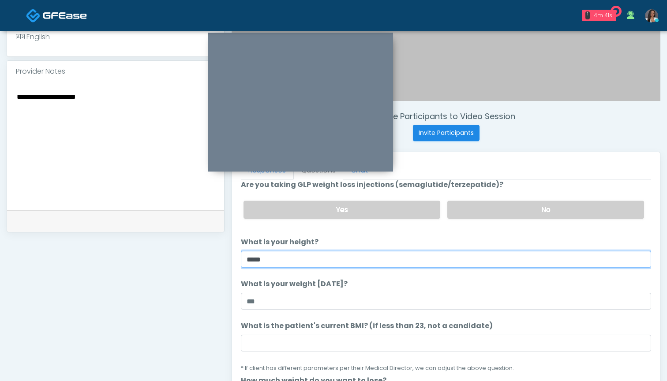
scroll to position [44, 0]
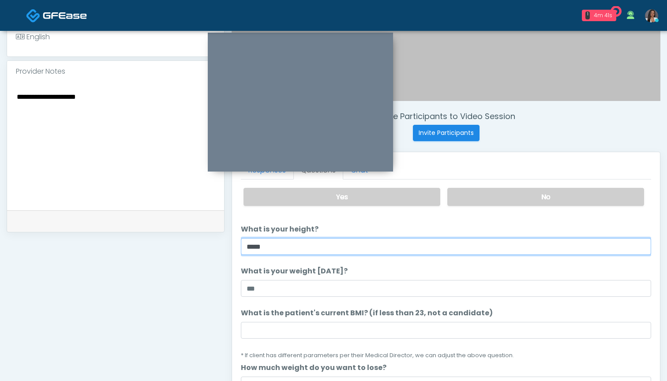
type input "*****"
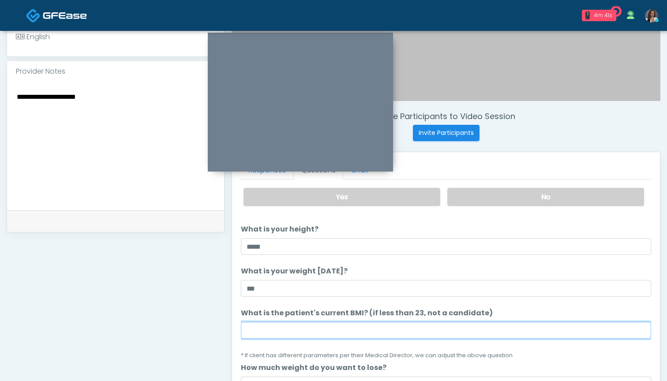
click at [291, 328] on input "What is the patient's current BMI? (if less than 23, not a candidate)" at bounding box center [446, 330] width 410 height 17
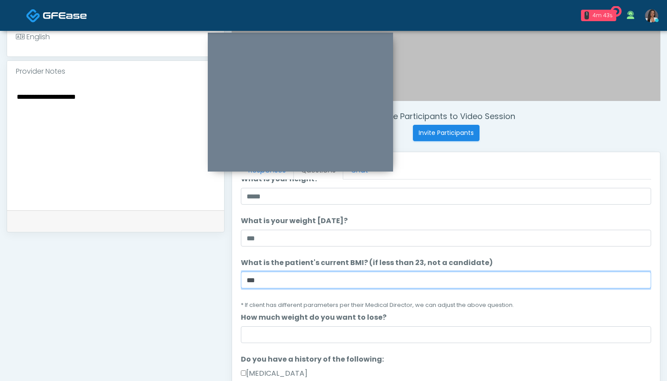
scroll to position [95, 0]
type input "***"
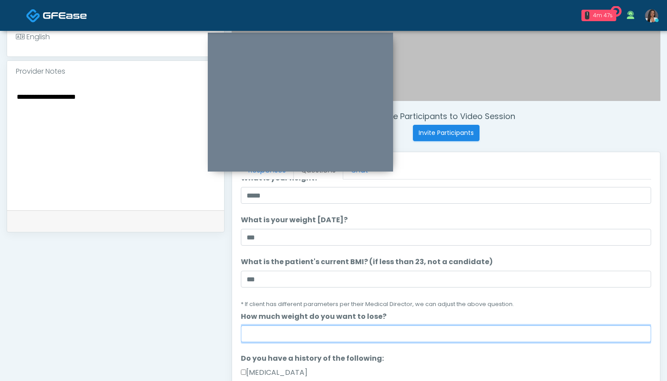
click at [266, 332] on input "How much weight do you want to lose?" at bounding box center [446, 334] width 410 height 17
type input "**"
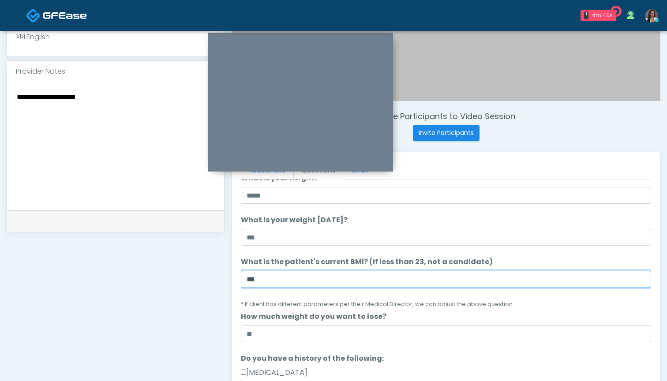
click at [276, 281] on input "***" at bounding box center [446, 279] width 410 height 17
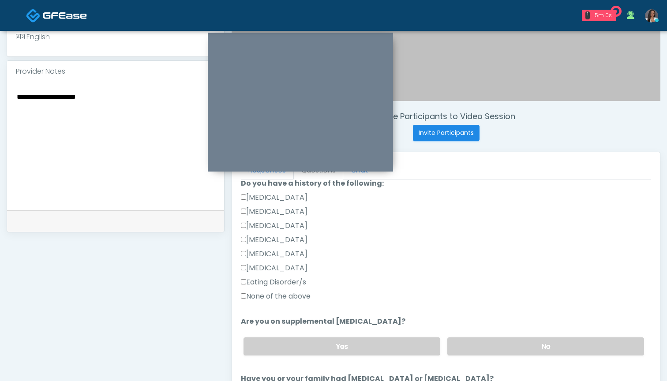
scroll to position [276, 0]
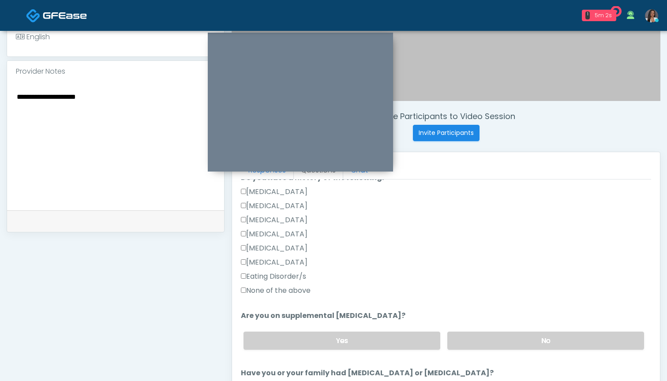
type input "****"
click at [303, 291] on label "None of the above" at bounding box center [276, 290] width 70 height 11
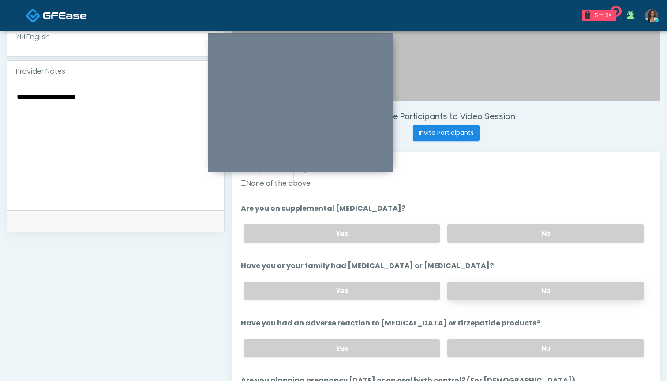
scroll to position [383, 0]
click at [493, 234] on label "No" at bounding box center [545, 233] width 197 height 18
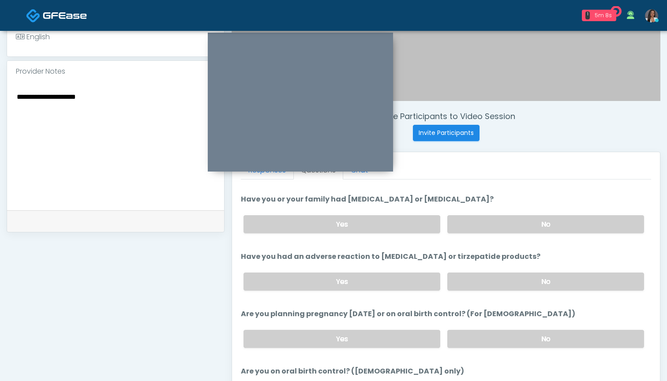
scroll to position [450, 0]
click at [488, 222] on label "No" at bounding box center [545, 224] width 197 height 18
click at [487, 286] on label "No" at bounding box center [545, 282] width 197 height 18
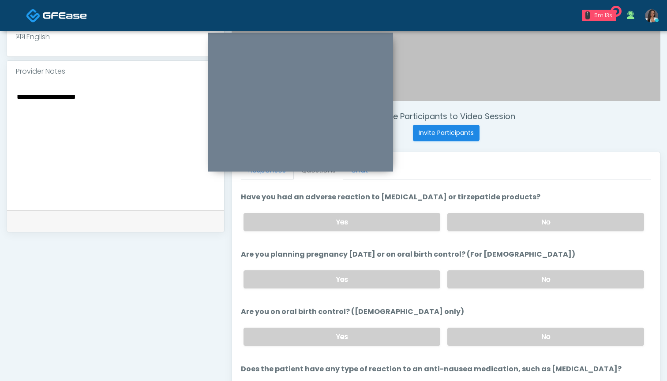
scroll to position [508, 0]
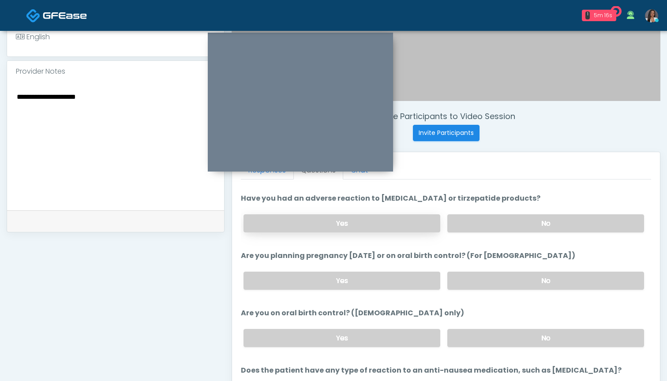
click at [390, 228] on label "Yes" at bounding box center [342, 223] width 197 height 18
click at [450, 226] on label "No" at bounding box center [545, 223] width 197 height 18
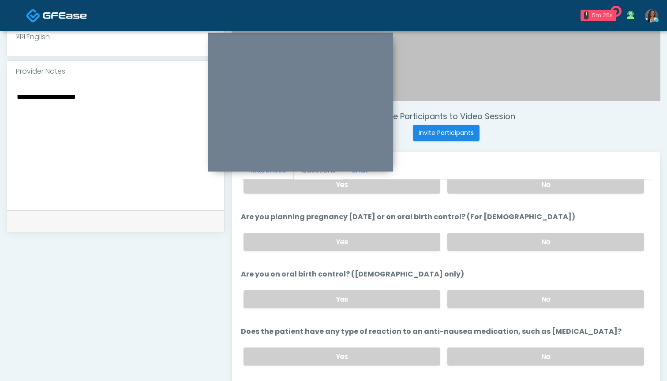
scroll to position [287, 0]
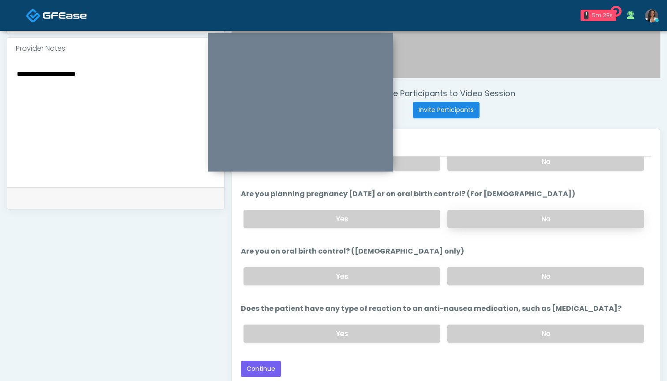
click at [468, 217] on label "No" at bounding box center [545, 219] width 197 height 18
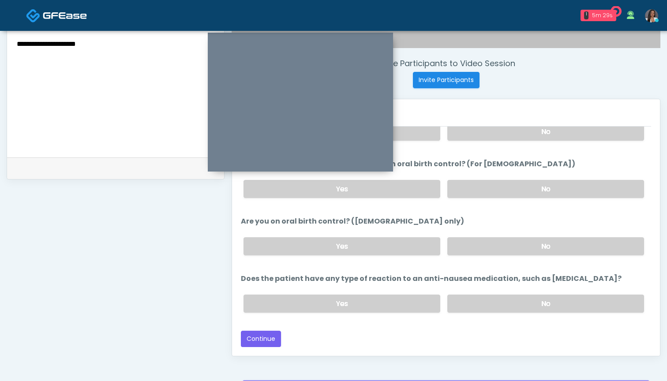
scroll to position [319, 0]
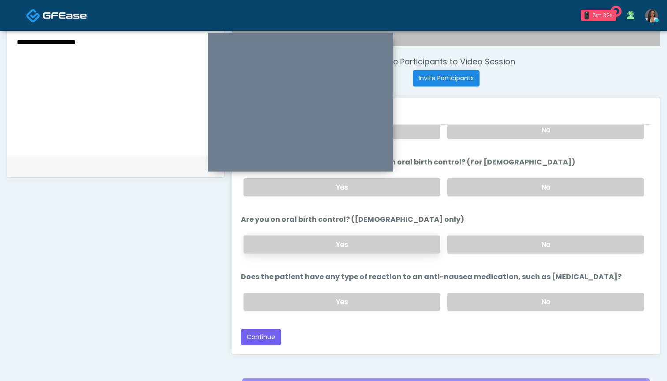
click at [391, 249] on label "Yes" at bounding box center [342, 245] width 197 height 18
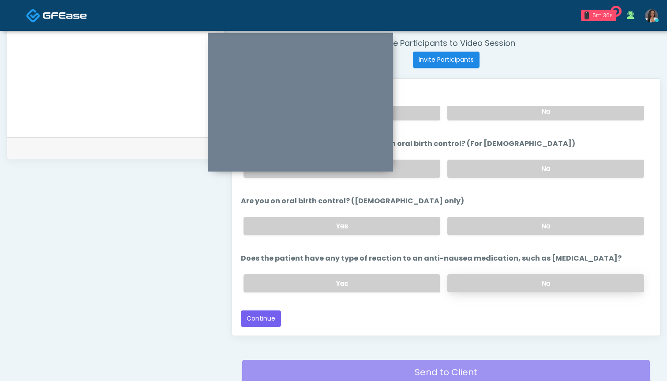
click at [479, 281] on label "No" at bounding box center [545, 283] width 197 height 18
click at [252, 317] on button "Continue" at bounding box center [261, 319] width 40 height 16
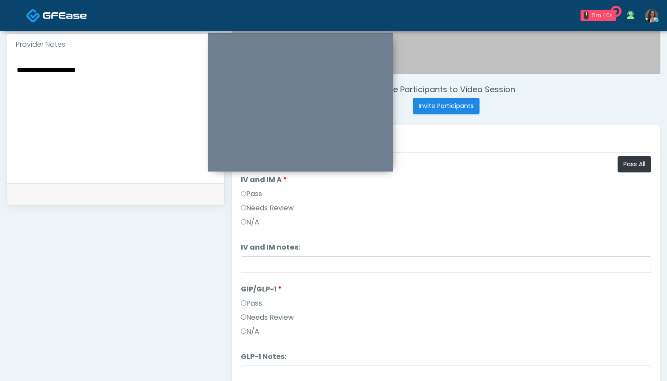
scroll to position [286, 0]
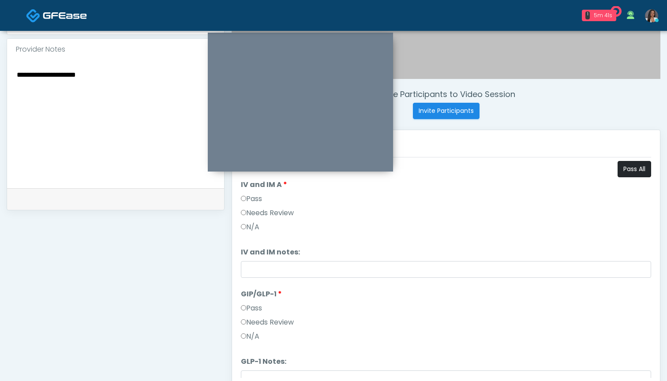
click at [628, 173] on button "Pass All" at bounding box center [635, 169] width 34 height 16
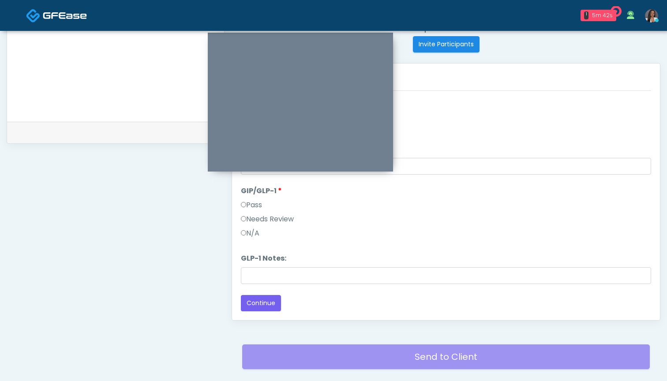
scroll to position [356, 0]
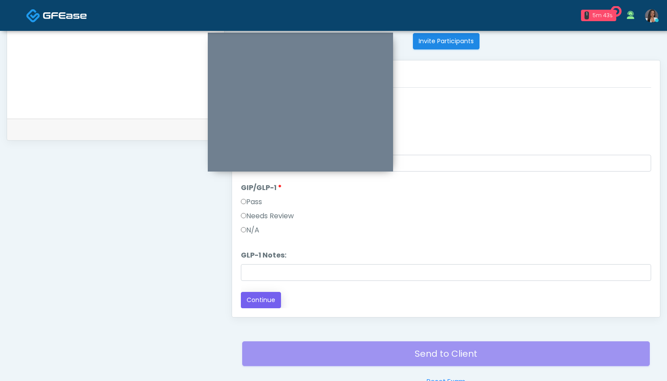
click at [264, 305] on button "Continue" at bounding box center [261, 300] width 40 height 16
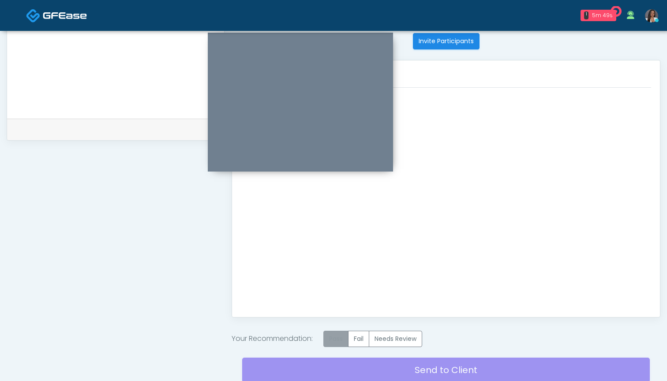
click at [339, 339] on label "Pass" at bounding box center [335, 339] width 25 height 16
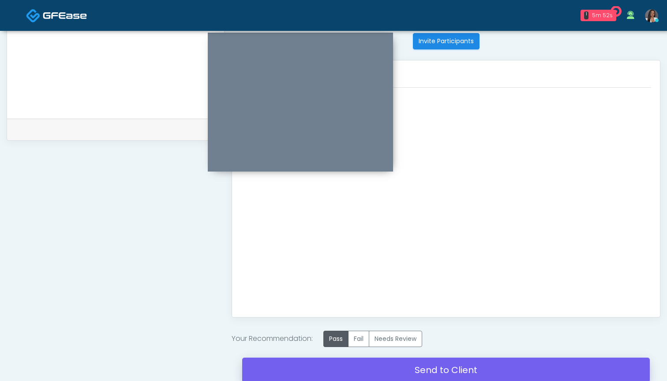
click at [427, 368] on link "Send to Client" at bounding box center [446, 370] width 408 height 25
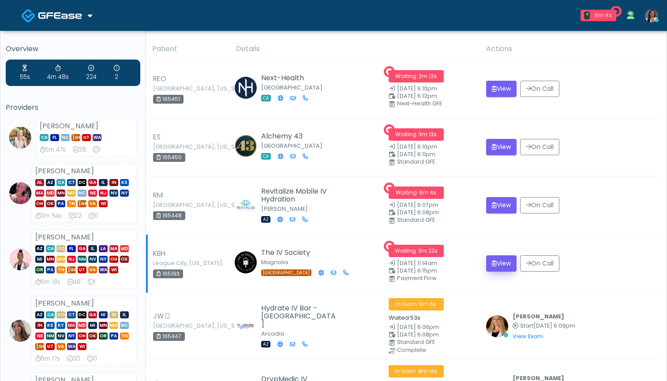
click at [502, 262] on button "View" at bounding box center [501, 263] width 30 height 16
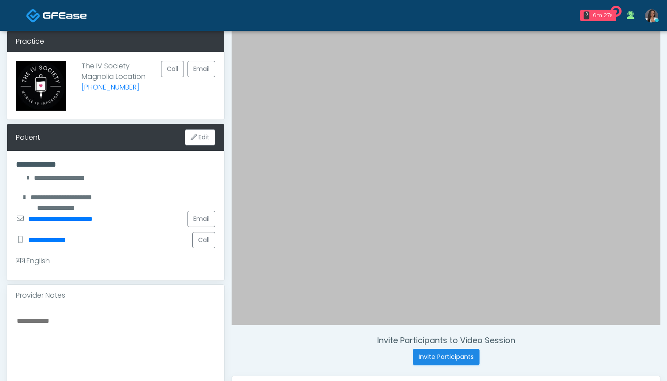
scroll to position [59, 0]
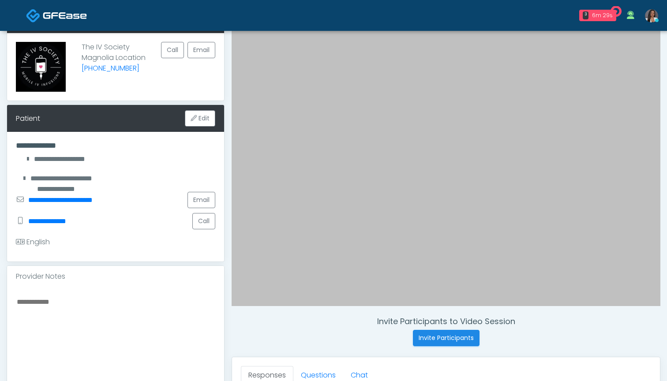
click at [170, 312] on textarea at bounding box center [115, 350] width 199 height 108
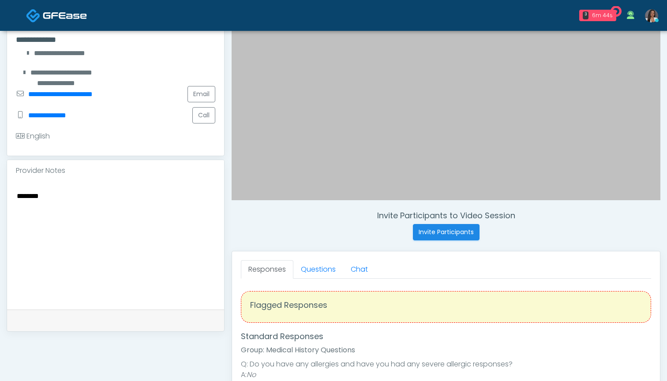
scroll to position [179, 0]
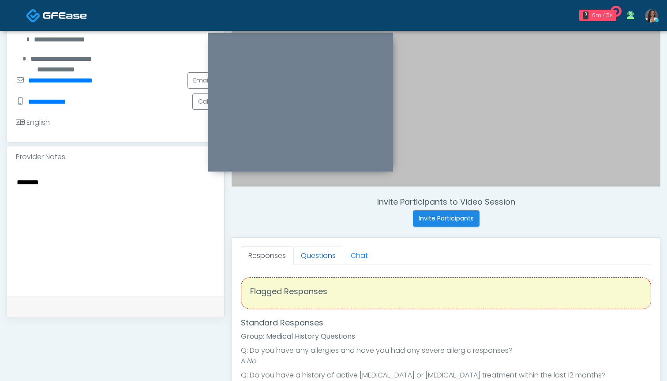
click at [307, 255] on link "Questions" at bounding box center [318, 256] width 50 height 19
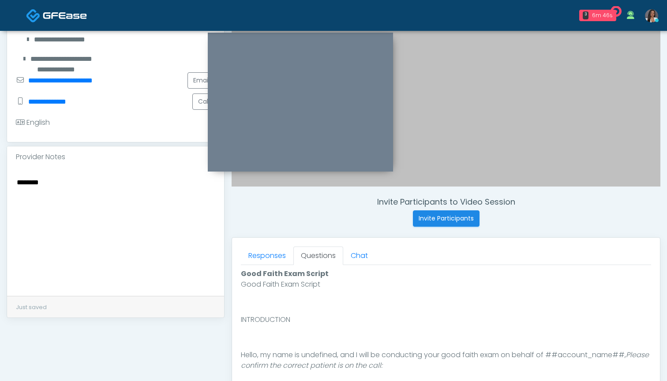
click at [84, 196] on textarea "*******" at bounding box center [115, 230] width 199 height 108
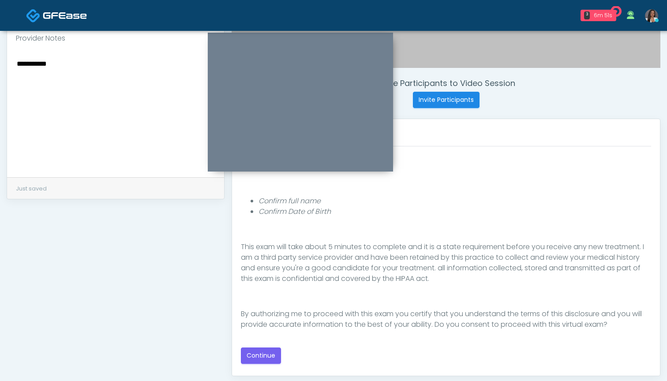
scroll to position [298, 0]
click at [261, 352] on button "Continue" at bounding box center [261, 355] width 40 height 16
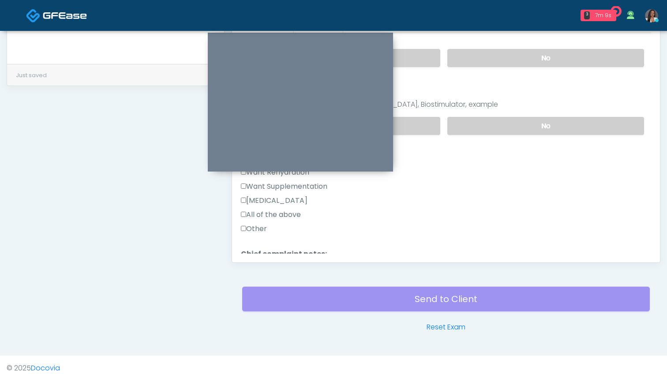
scroll to position [104, 0]
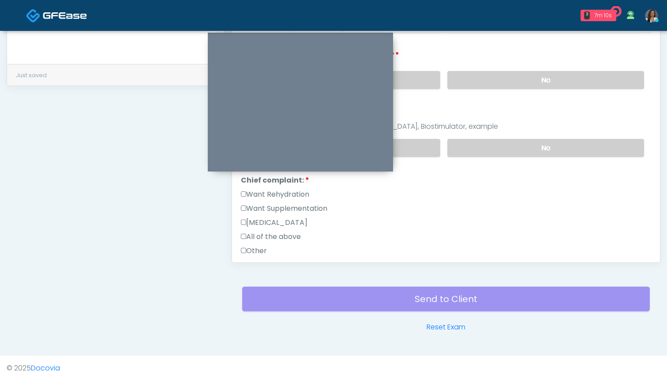
click at [296, 196] on label "Want Rehydration" at bounding box center [275, 194] width 68 height 11
click at [296, 213] on label "Want Supplementation" at bounding box center [284, 208] width 86 height 11
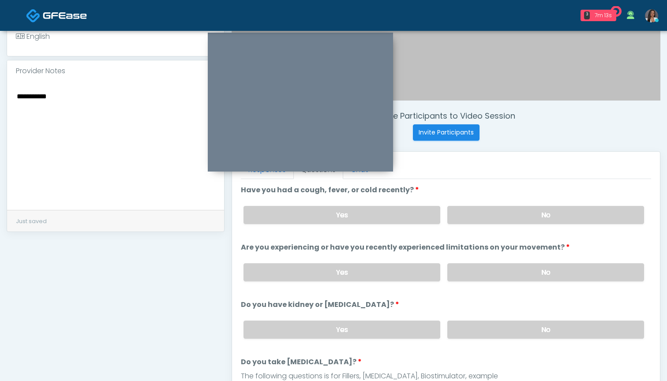
scroll to position [262, 0]
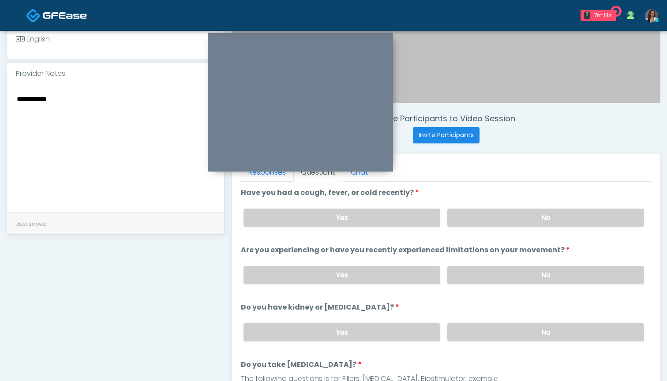
click at [146, 115] on textarea "**********" at bounding box center [115, 147] width 199 height 108
click at [505, 216] on label "No" at bounding box center [545, 218] width 197 height 18
click at [113, 111] on textarea "**********" at bounding box center [115, 147] width 199 height 108
type textarea "**********"
click at [469, 268] on label "No" at bounding box center [545, 275] width 197 height 18
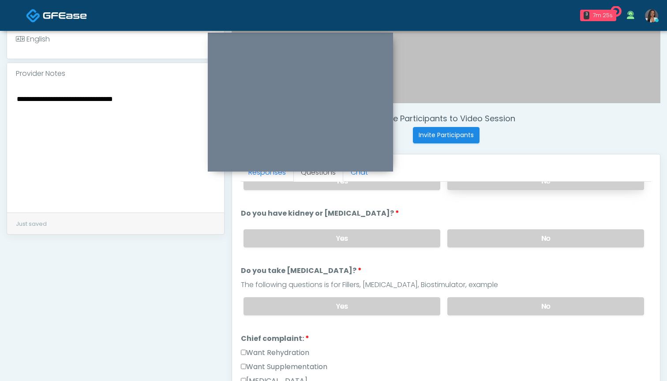
scroll to position [98, 0]
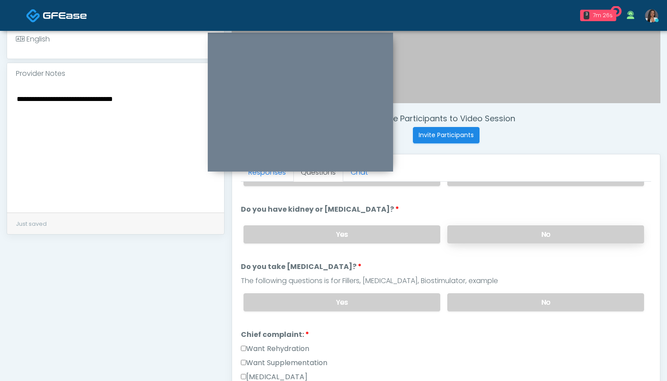
click at [481, 235] on label "No" at bounding box center [545, 234] width 197 height 18
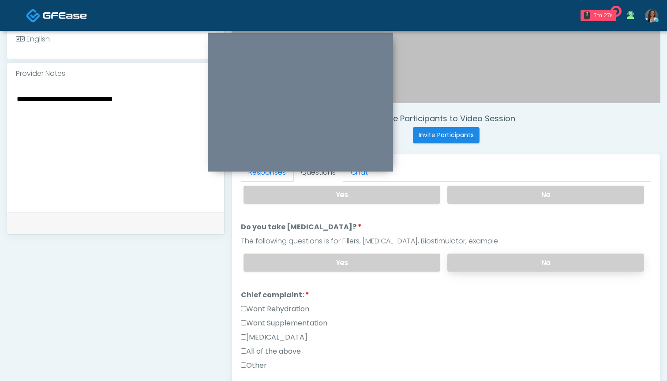
scroll to position [140, 0]
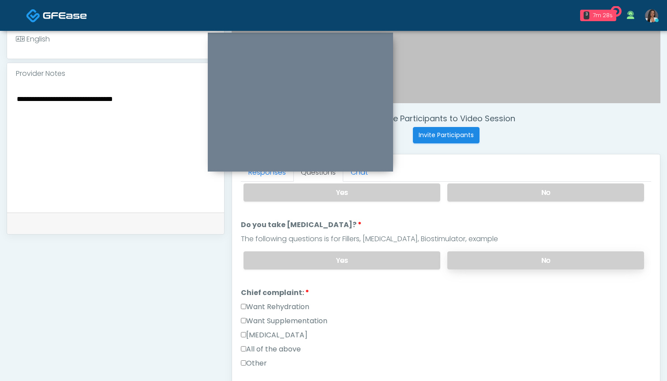
click at [483, 261] on label "No" at bounding box center [545, 260] width 197 height 18
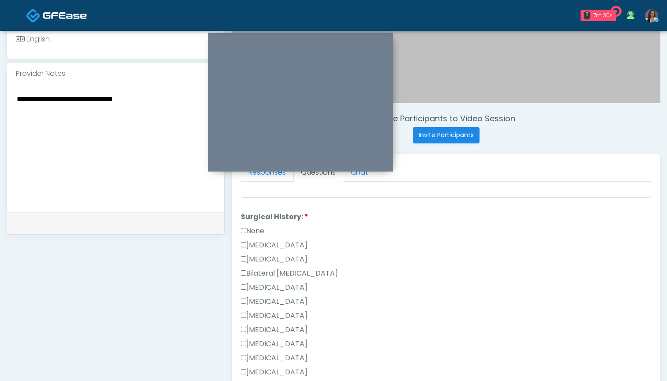
scroll to position [379, 0]
click at [253, 228] on label "None" at bounding box center [252, 229] width 23 height 11
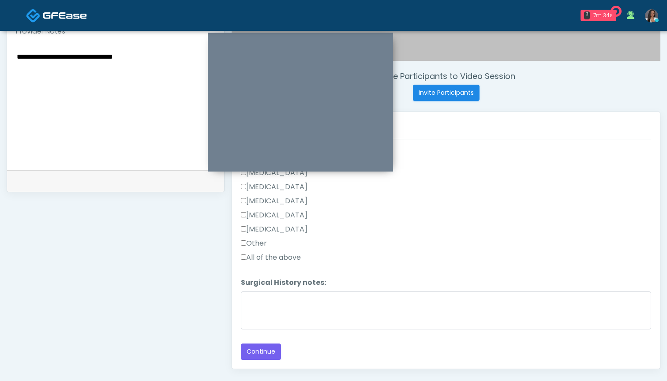
scroll to position [307, 0]
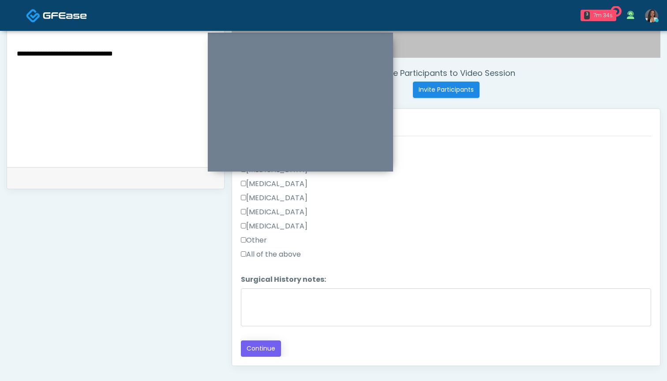
click at [257, 351] on button "Continue" at bounding box center [261, 349] width 40 height 16
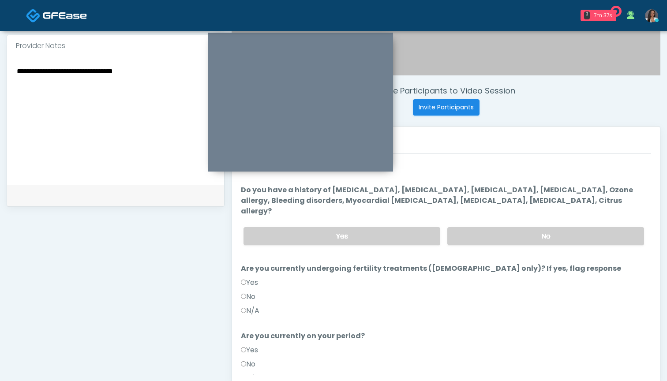
scroll to position [287, 0]
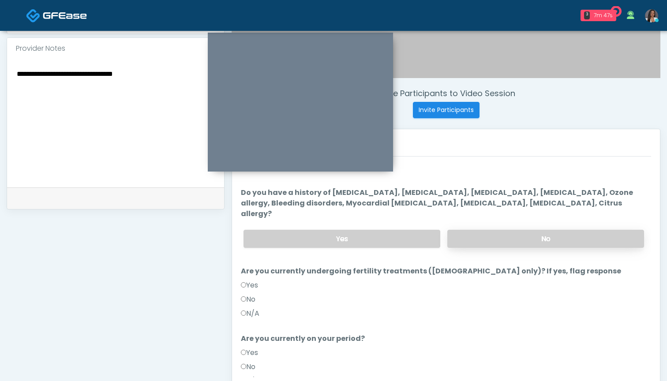
click at [495, 234] on label "No" at bounding box center [545, 239] width 197 height 18
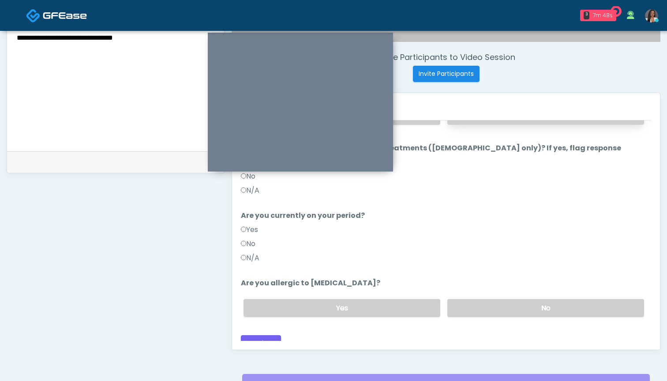
scroll to position [340, 0]
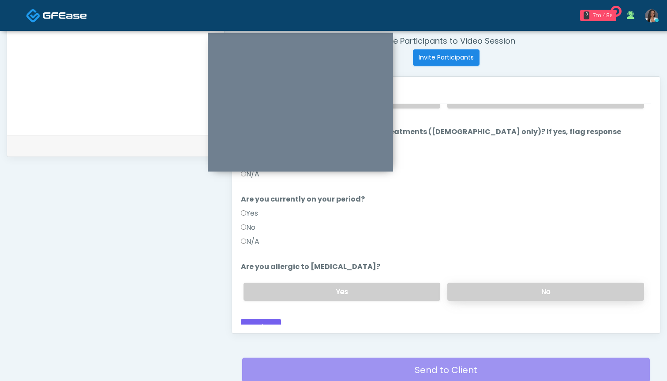
click at [484, 283] on label "No" at bounding box center [545, 292] width 197 height 18
click at [258, 319] on button "Continue" at bounding box center [261, 327] width 40 height 16
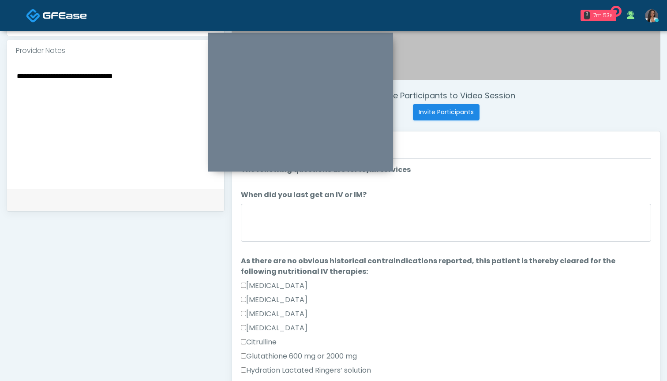
scroll to position [260, 0]
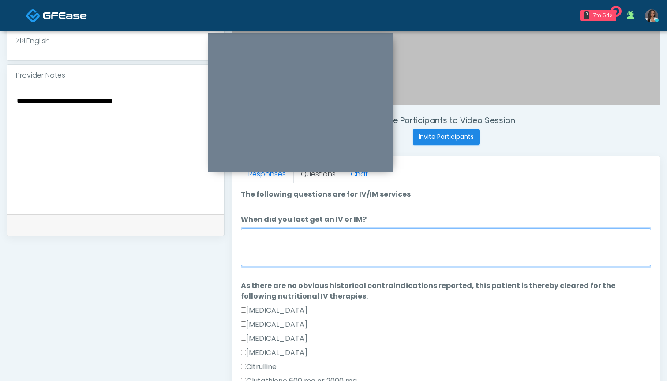
click at [465, 251] on textarea "When did you last get an IV or IM?" at bounding box center [446, 248] width 410 height 38
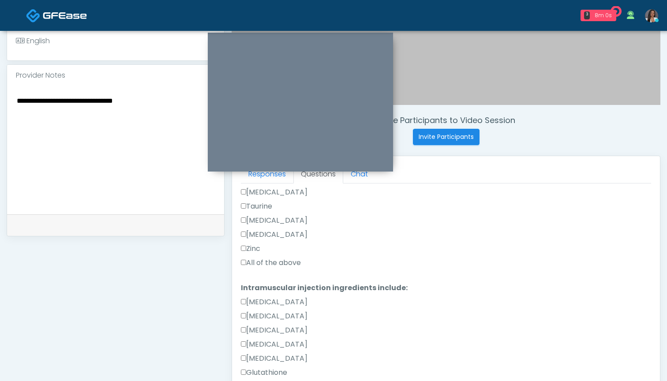
scroll to position [349, 0]
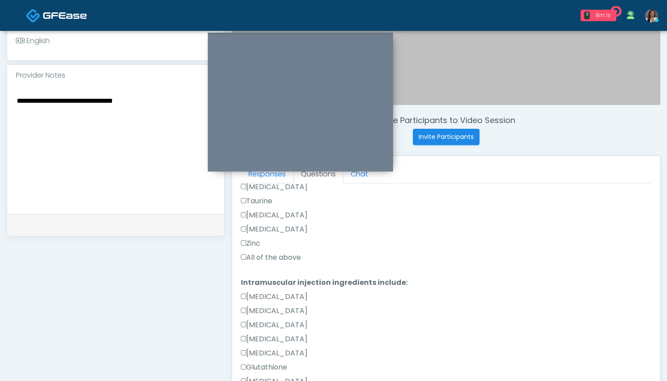
type textarea "***"
click at [295, 258] on label "All of the above" at bounding box center [271, 257] width 60 height 11
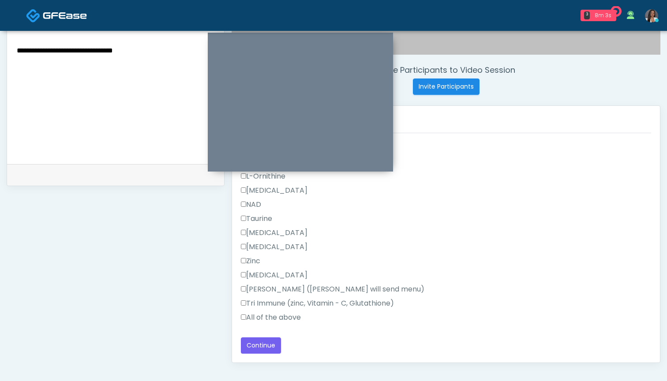
scroll to position [315, 0]
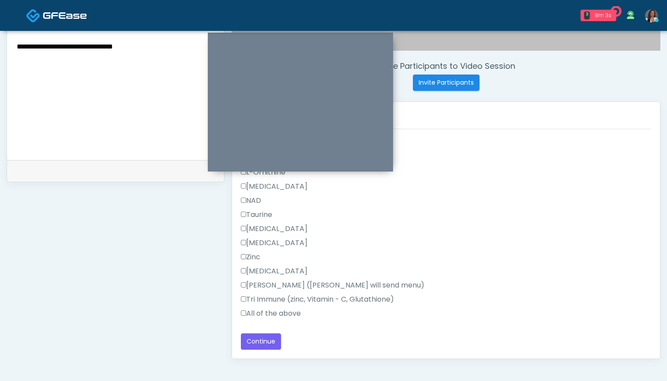
click at [258, 316] on label "All of the above" at bounding box center [271, 313] width 60 height 11
click at [258, 345] on button "Continue" at bounding box center [261, 342] width 40 height 16
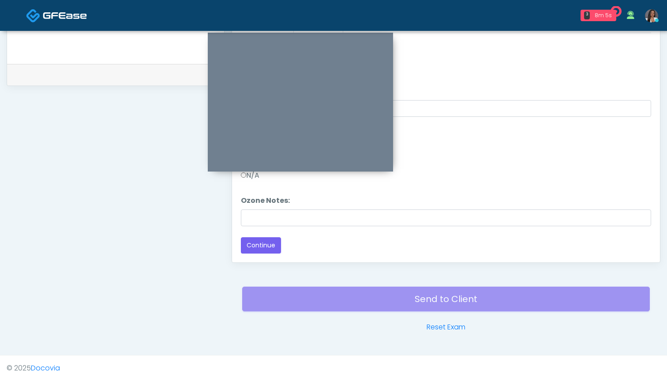
scroll to position [0, 0]
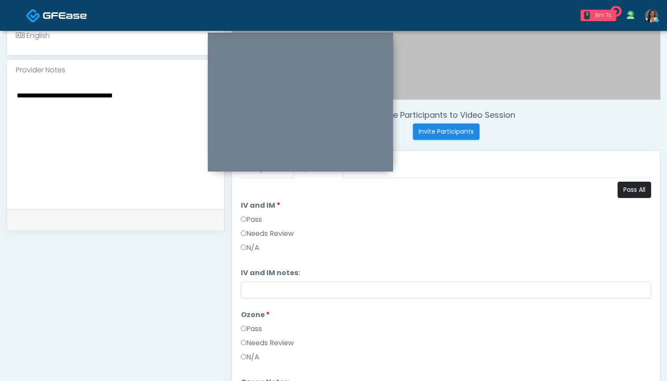
click at [632, 188] on button "Pass All" at bounding box center [635, 190] width 34 height 16
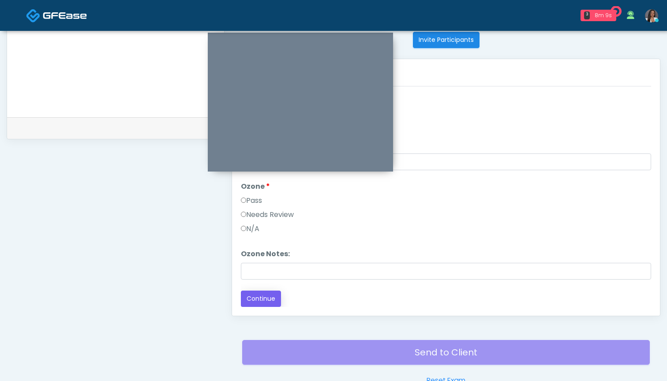
click at [270, 299] on button "Continue" at bounding box center [261, 299] width 40 height 16
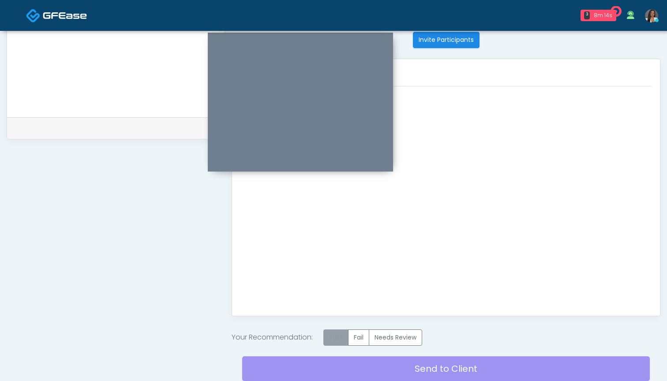
click at [335, 337] on label "Pass" at bounding box center [335, 338] width 25 height 16
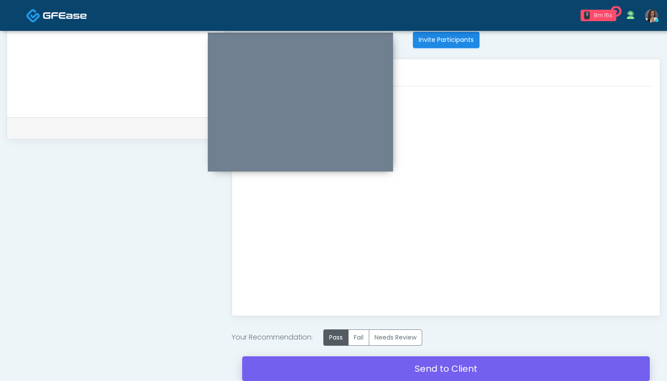
click at [380, 366] on link "Send to Client" at bounding box center [446, 368] width 408 height 25
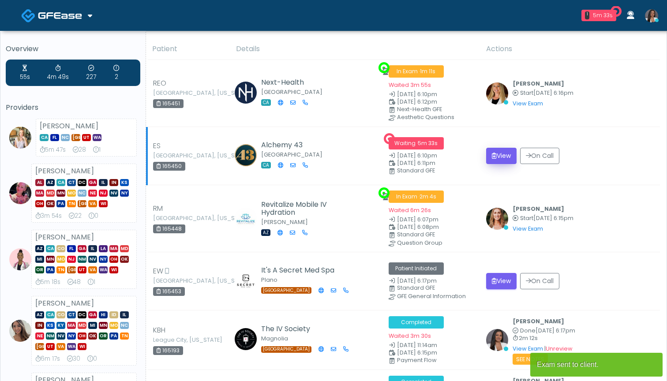
click at [499, 153] on button "View" at bounding box center [501, 156] width 30 height 16
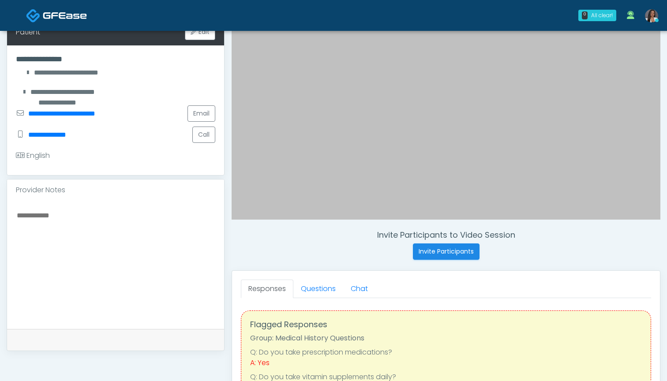
scroll to position [162, 0]
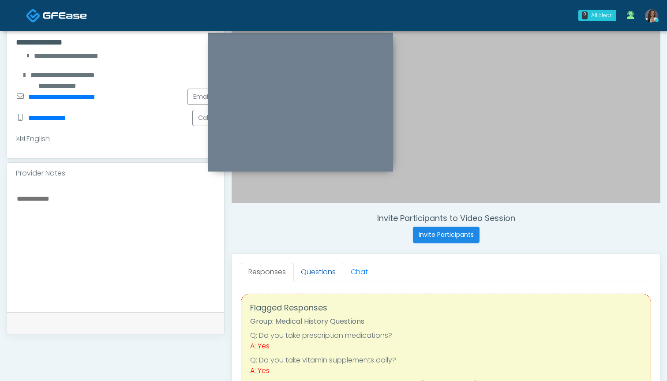
click at [326, 275] on link "Questions" at bounding box center [318, 272] width 50 height 19
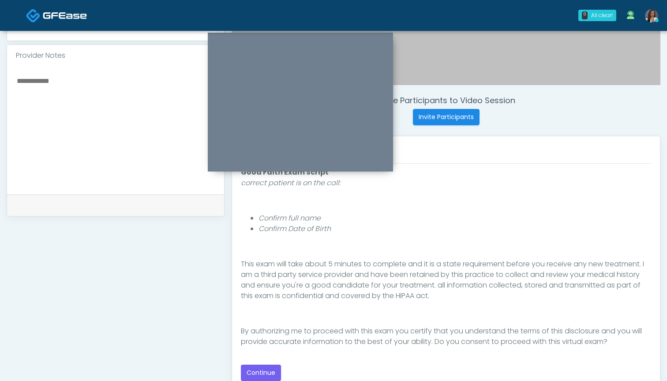
scroll to position [285, 0]
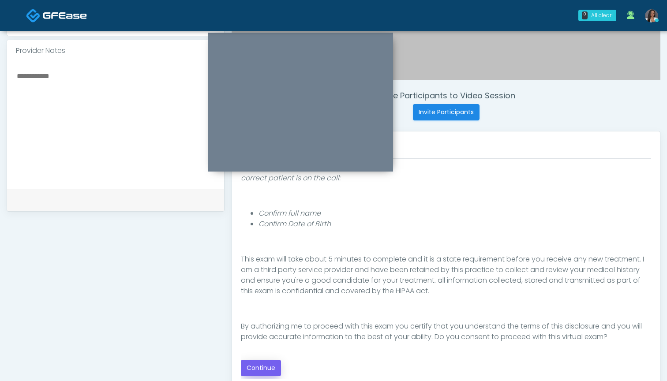
click at [251, 371] on button "Continue" at bounding box center [261, 368] width 40 height 16
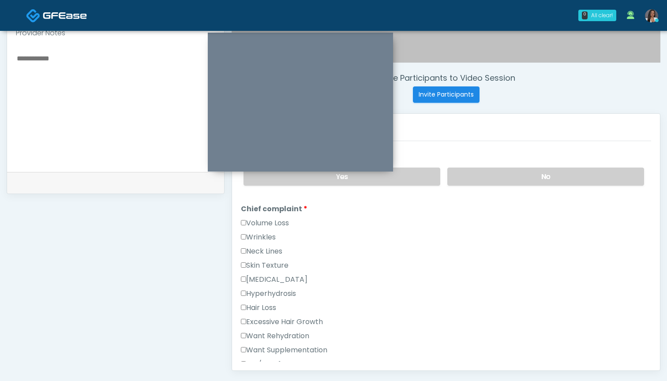
scroll to position [296, 0]
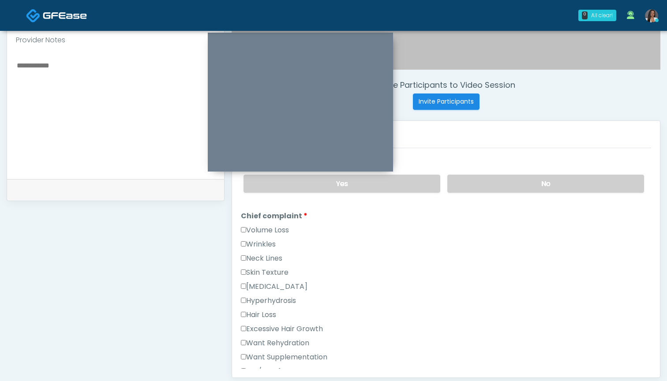
click at [258, 247] on label "Wrinkles" at bounding box center [258, 244] width 35 height 11
click at [265, 231] on label "Volume Loss" at bounding box center [265, 230] width 48 height 11
click at [275, 229] on label "Volume Loss" at bounding box center [265, 230] width 48 height 11
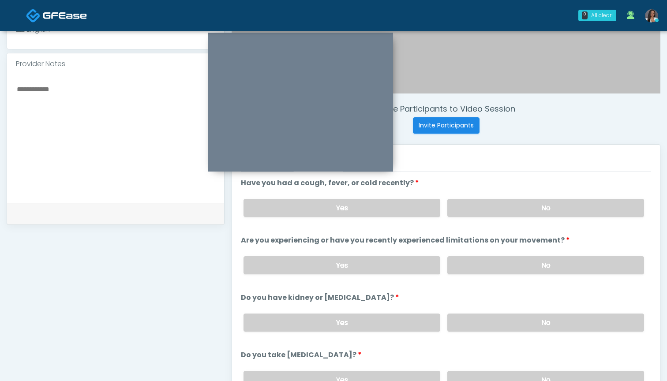
scroll to position [259, 0]
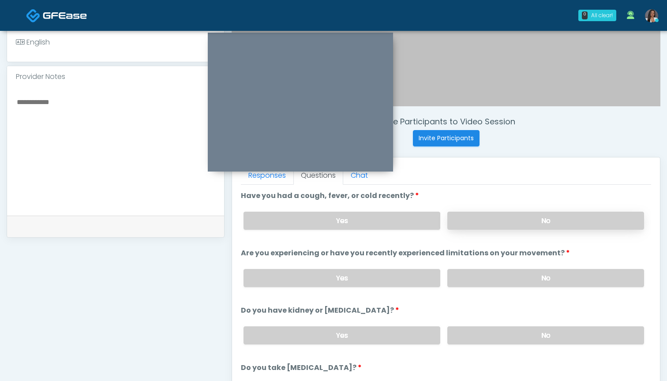
click at [484, 222] on label "No" at bounding box center [545, 221] width 197 height 18
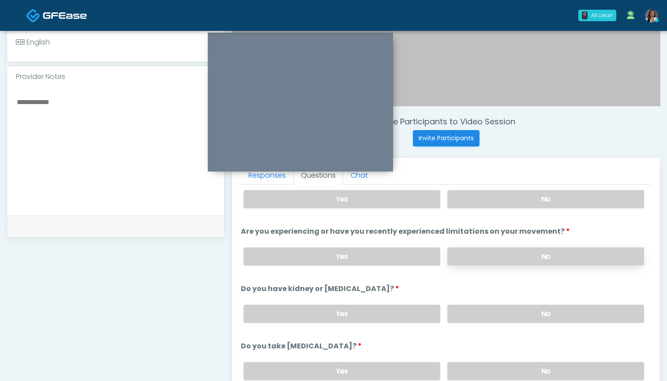
scroll to position [26, 0]
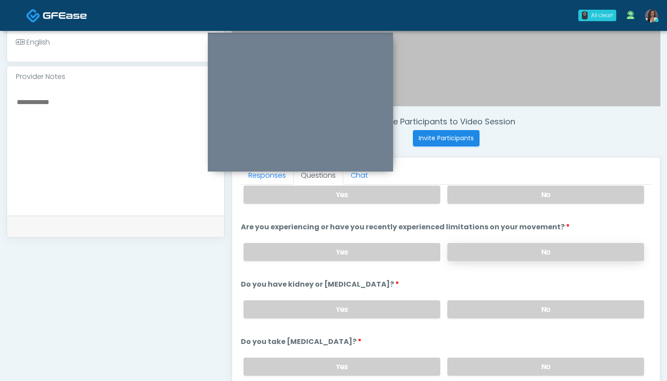
click at [515, 251] on label "No" at bounding box center [545, 252] width 197 height 18
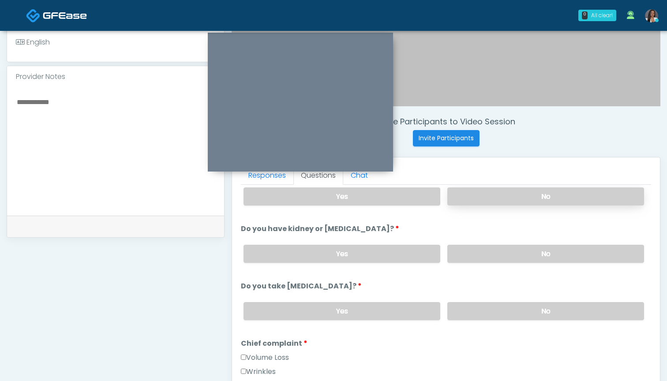
scroll to position [95, 0]
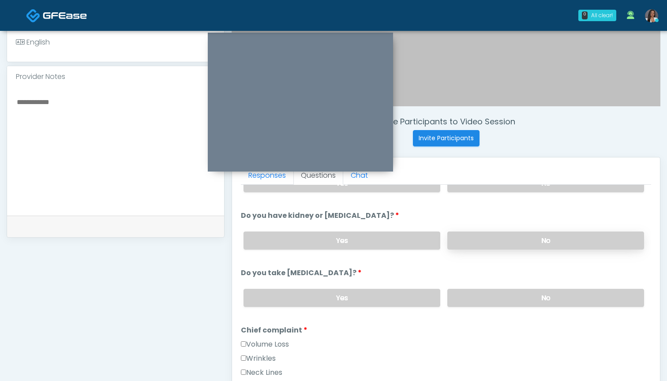
click at [509, 238] on label "No" at bounding box center [545, 241] width 197 height 18
click at [498, 299] on label "No" at bounding box center [545, 298] width 197 height 18
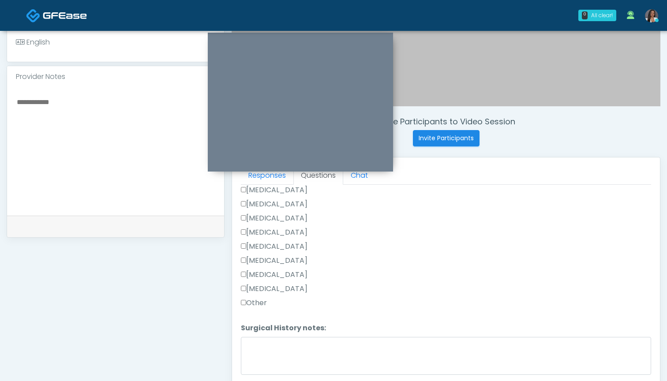
scroll to position [566, 0]
click at [265, 303] on label "Other" at bounding box center [254, 303] width 26 height 11
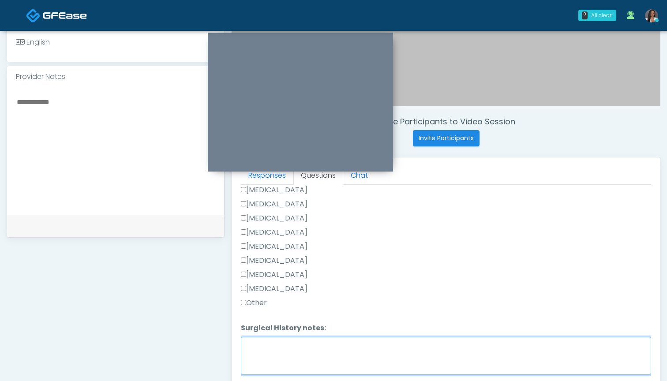
click at [265, 349] on textarea "Surgical History notes:" at bounding box center [446, 356] width 410 height 38
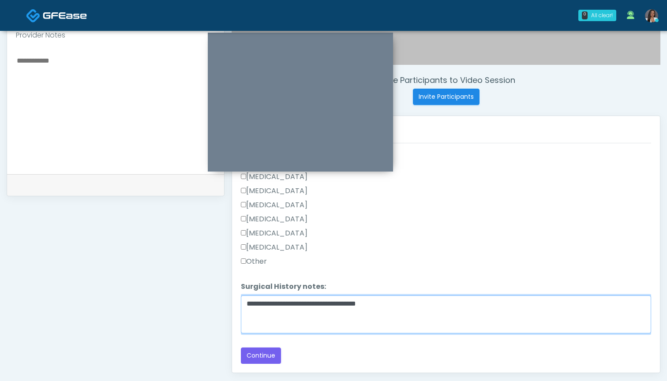
scroll to position [305, 0]
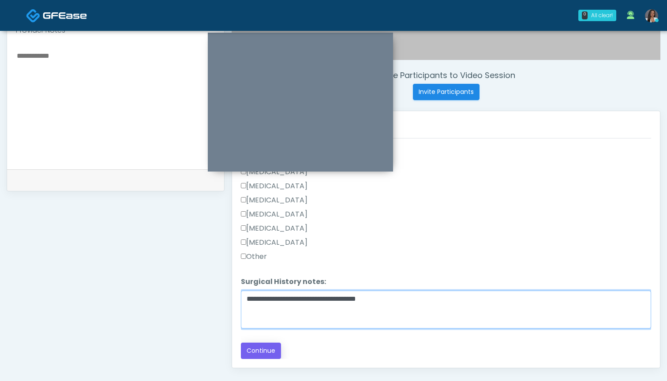
type textarea "**********"
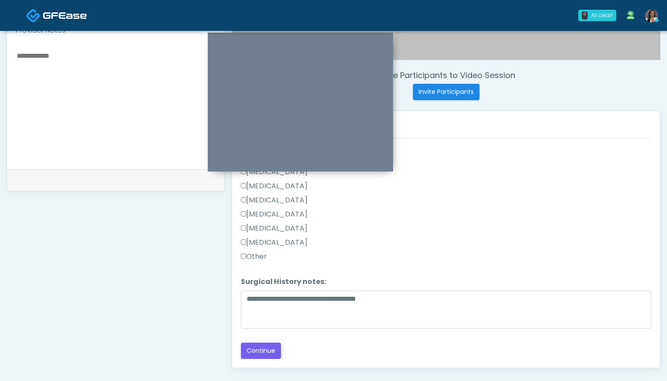
click at [258, 354] on button "Continue" at bounding box center [261, 351] width 40 height 16
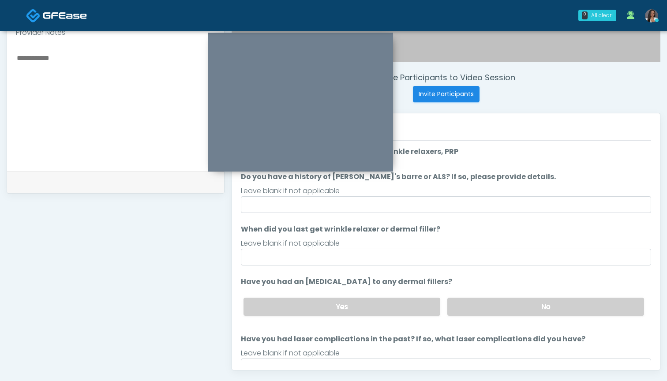
scroll to position [294, 0]
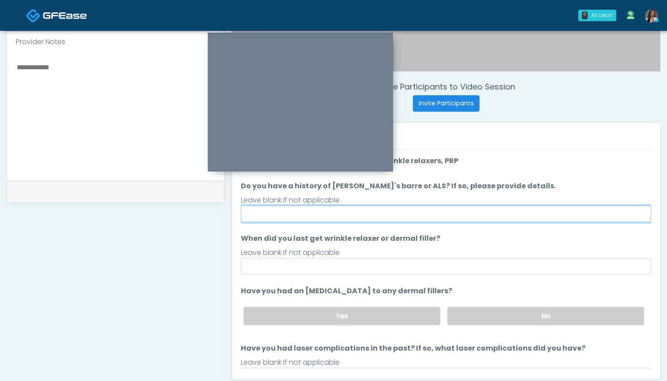
click at [443, 211] on input "Do you have a history of [PERSON_NAME]'s barre or ALS? If so, please provide de…" at bounding box center [446, 214] width 410 height 17
type input "**"
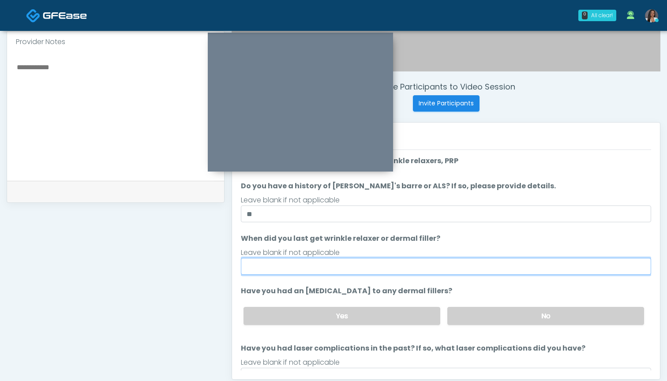
click at [418, 270] on input "When did you last get wrinkle relaxer or dermal filler?" at bounding box center [446, 266] width 410 height 17
type input "*"
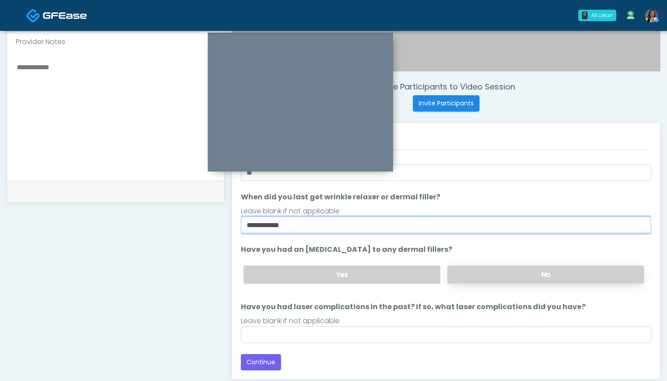
scroll to position [41, 0]
type input "**********"
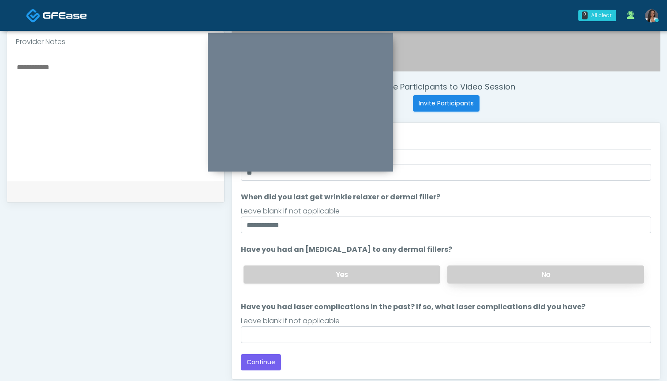
click at [493, 277] on label "No" at bounding box center [545, 275] width 197 height 18
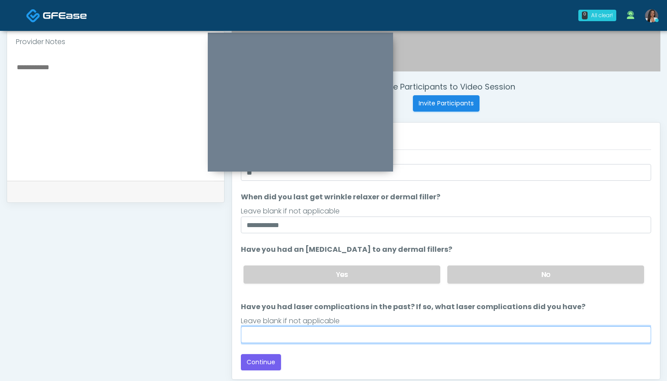
click at [450, 332] on input "Have you had laser complications in the past? If so, what laser complications d…" at bounding box center [446, 334] width 410 height 17
type input "***"
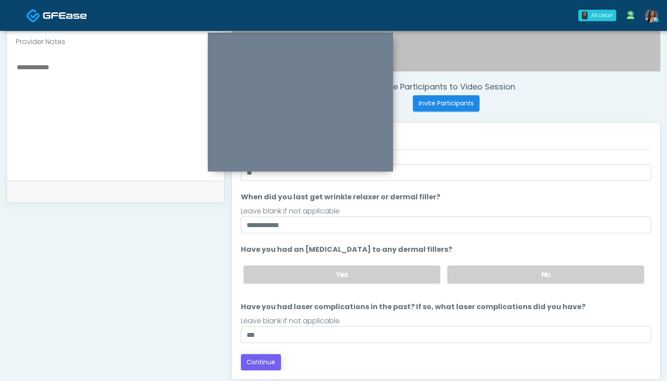
click at [270, 364] on button "Continue" at bounding box center [261, 362] width 40 height 16
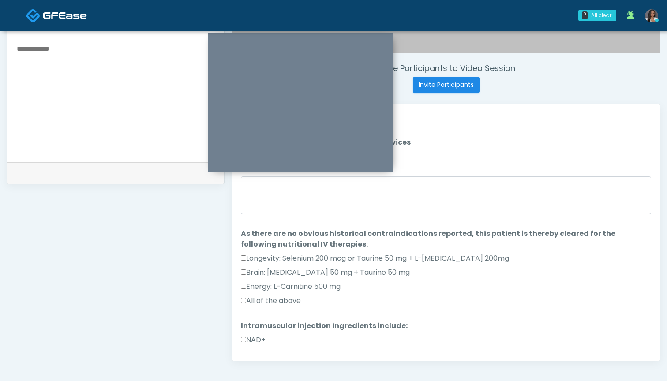
scroll to position [304, 0]
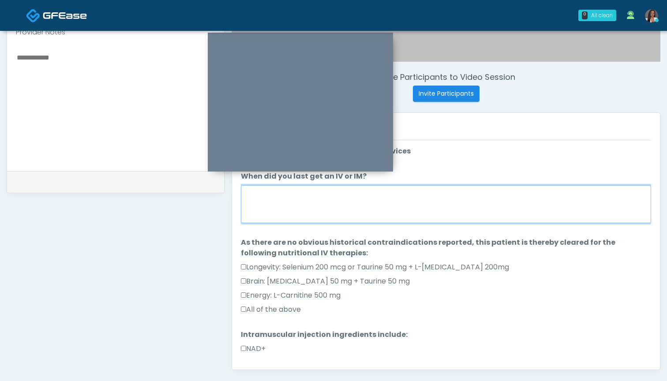
click at [454, 204] on textarea "When did you last get an IV or IM?" at bounding box center [446, 204] width 410 height 38
type textarea "*"
type textarea "******"
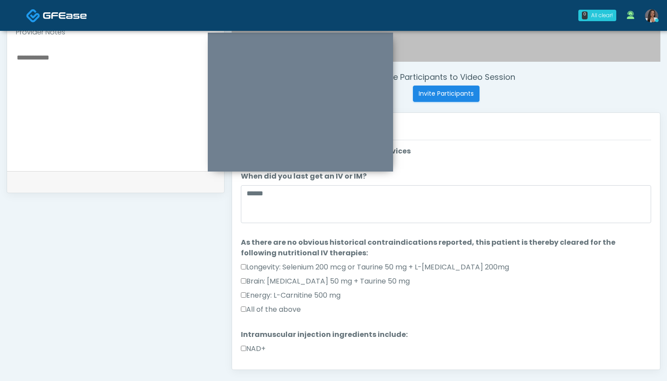
click at [282, 314] on label "All of the above" at bounding box center [271, 309] width 60 height 11
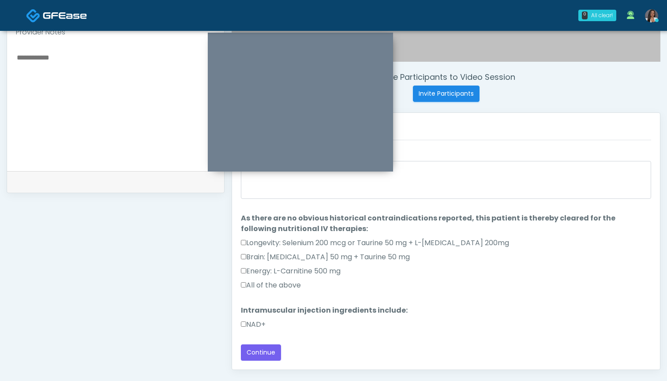
scroll to position [24, 0]
click at [256, 323] on label "NAD+" at bounding box center [253, 324] width 25 height 11
click at [266, 360] on button "Continue" at bounding box center [261, 353] width 40 height 16
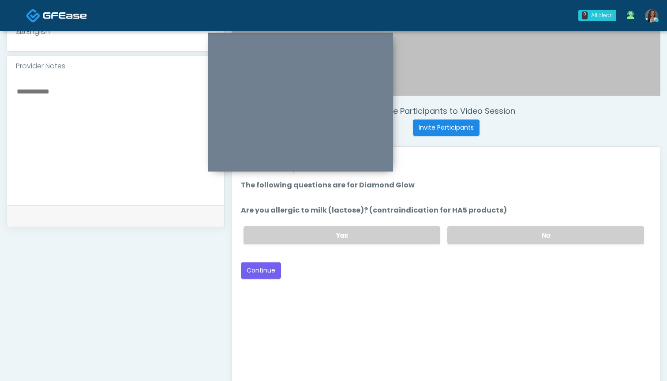
scroll to position [264, 0]
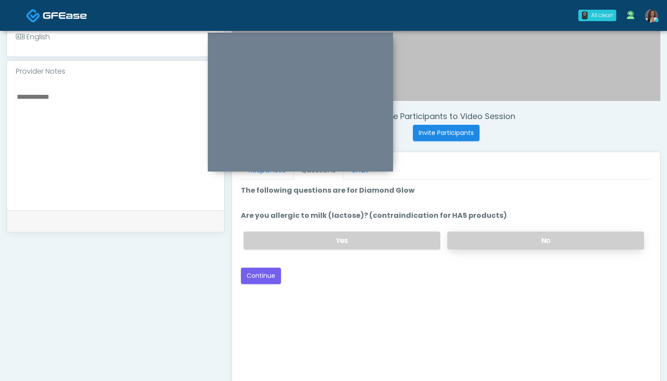
click at [489, 240] on label "No" at bounding box center [545, 241] width 197 height 18
click at [256, 277] on button "Continue" at bounding box center [261, 276] width 40 height 16
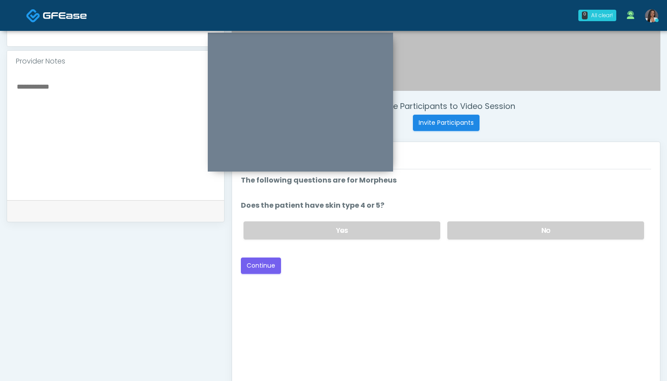
scroll to position [270, 0]
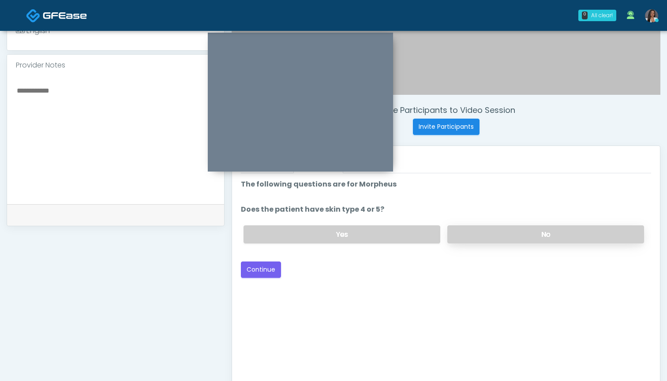
click at [480, 240] on label "No" at bounding box center [545, 234] width 197 height 18
click at [256, 272] on button "Continue" at bounding box center [261, 270] width 40 height 16
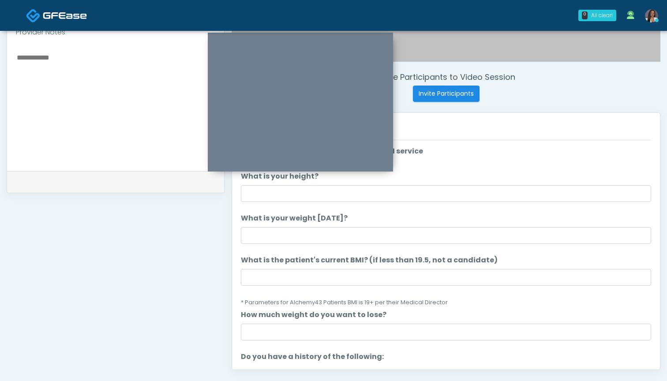
scroll to position [293, 0]
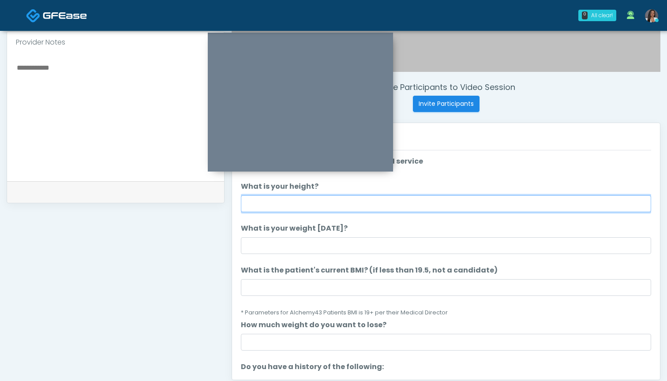
click at [309, 208] on input "What is your height?" at bounding box center [446, 203] width 410 height 17
type input "*****"
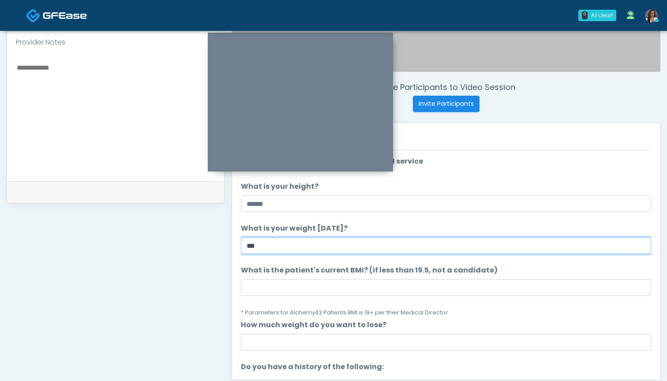
type input "***"
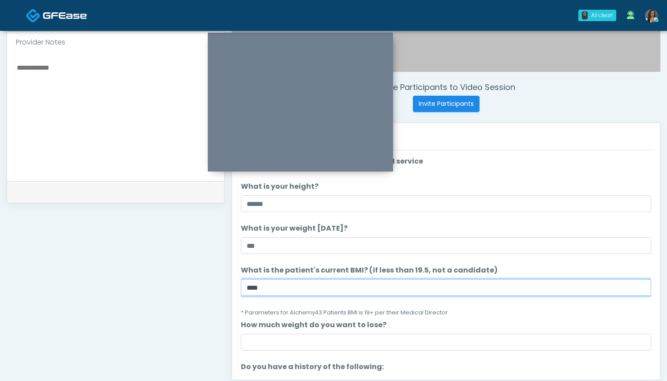
type input "****"
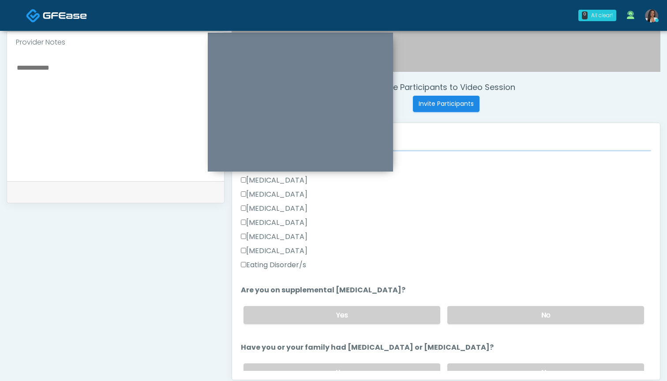
scroll to position [215, 0]
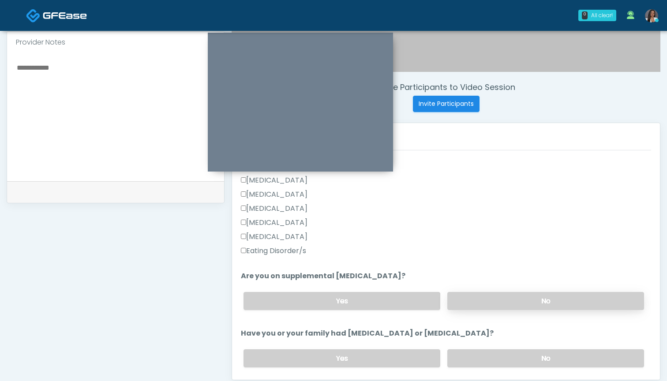
type input "*"
click at [498, 301] on label "No" at bounding box center [545, 301] width 197 height 18
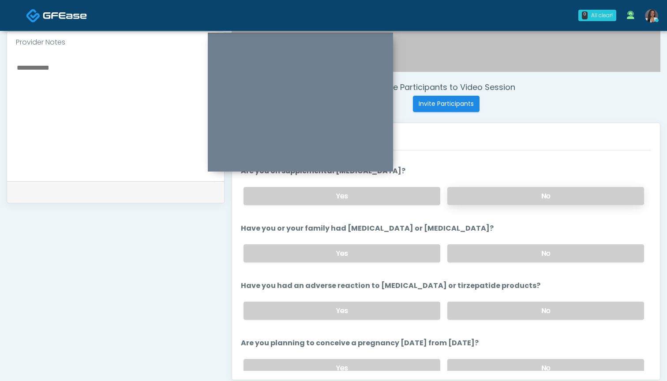
scroll to position [302, 0]
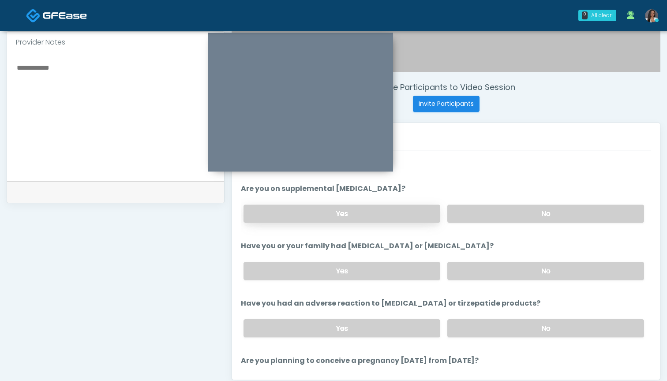
click at [391, 219] on label "Yes" at bounding box center [342, 214] width 197 height 18
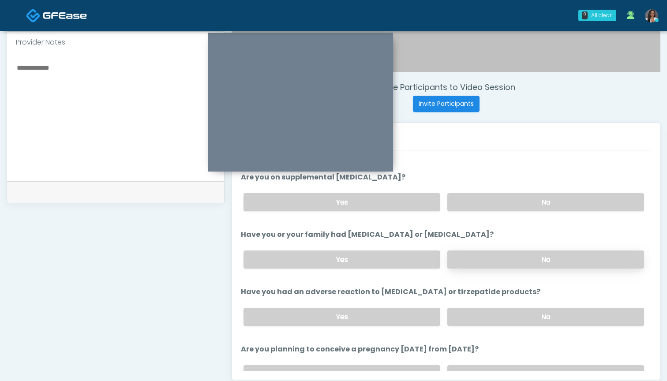
scroll to position [308, 0]
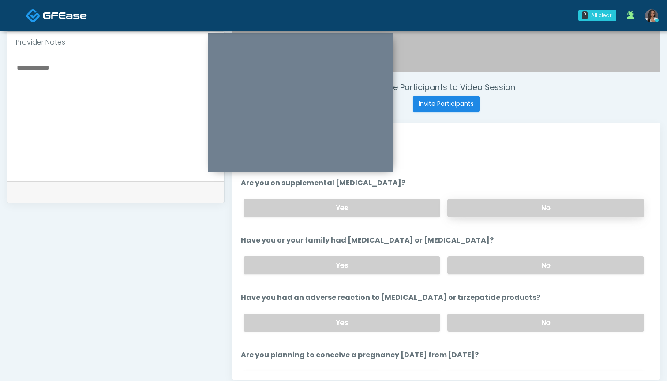
click at [470, 209] on label "No" at bounding box center [545, 208] width 197 height 18
click at [372, 212] on label "Yes" at bounding box center [342, 208] width 197 height 18
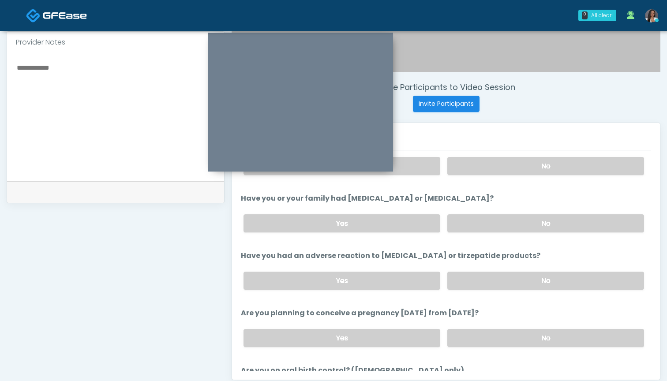
scroll to position [354, 0]
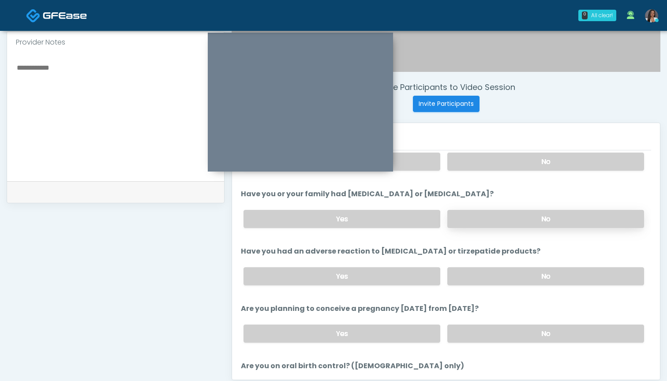
click at [492, 217] on label "No" at bounding box center [545, 219] width 197 height 18
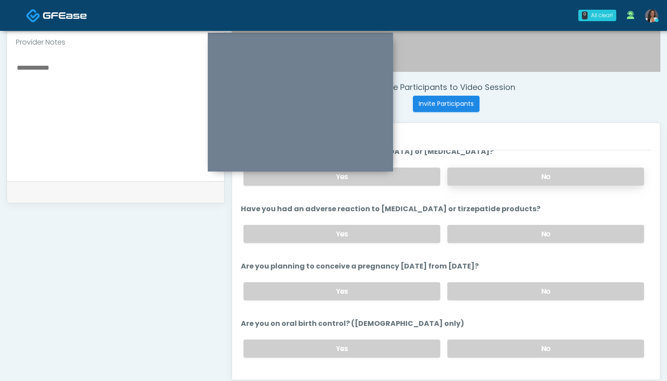
scroll to position [403, 0]
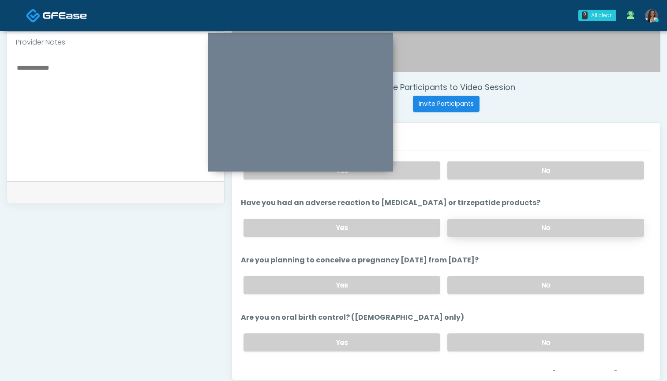
click at [517, 233] on label "No" at bounding box center [545, 228] width 197 height 18
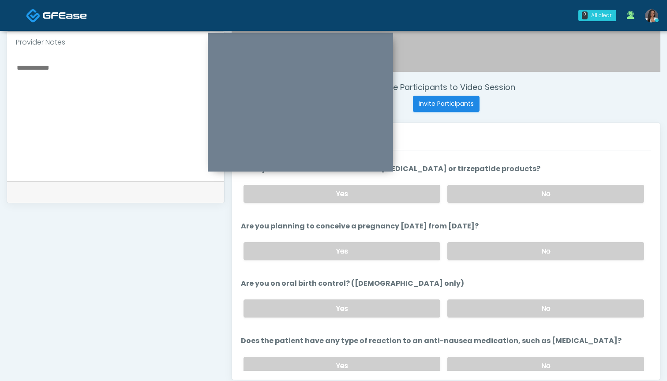
scroll to position [454, 0]
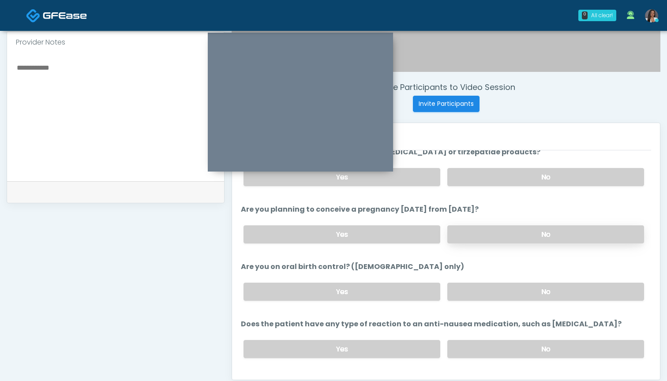
click at [486, 233] on label "No" at bounding box center [545, 234] width 197 height 18
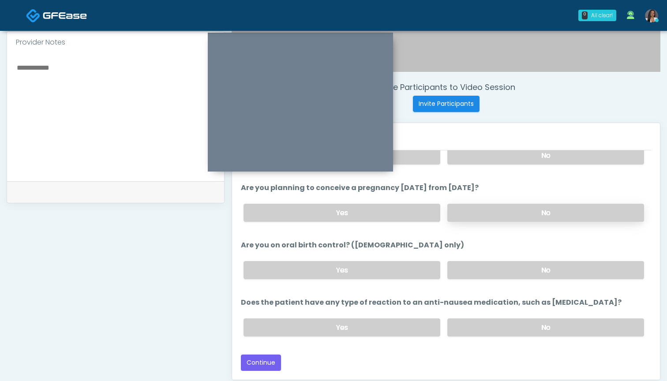
scroll to position [305, 0]
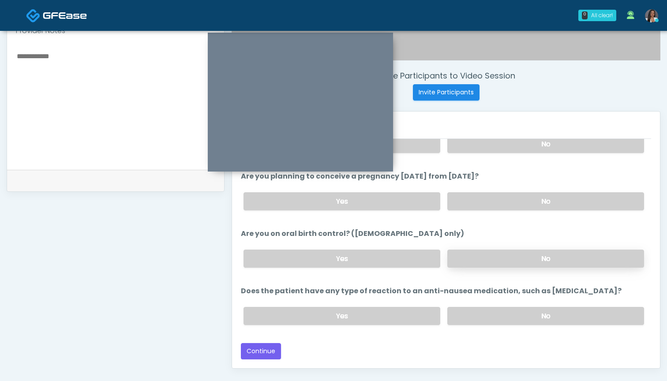
click at [466, 266] on label "No" at bounding box center [545, 259] width 197 height 18
click at [465, 315] on label "No" at bounding box center [545, 316] width 197 height 18
click at [256, 349] on button "Continue" at bounding box center [261, 351] width 40 height 16
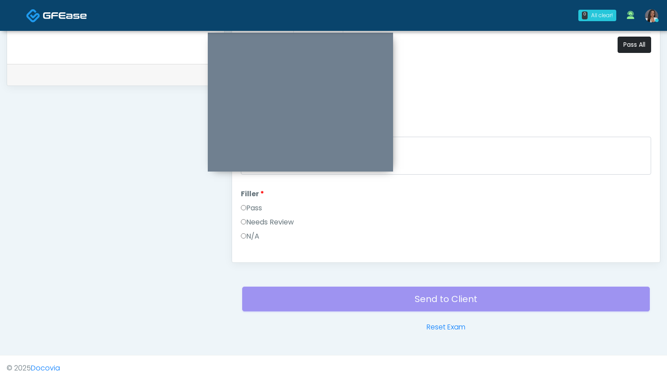
scroll to position [0, 0]
click at [627, 50] on button "Pass All" at bounding box center [635, 45] width 34 height 16
click at [264, 244] on button "Continue" at bounding box center [261, 245] width 40 height 16
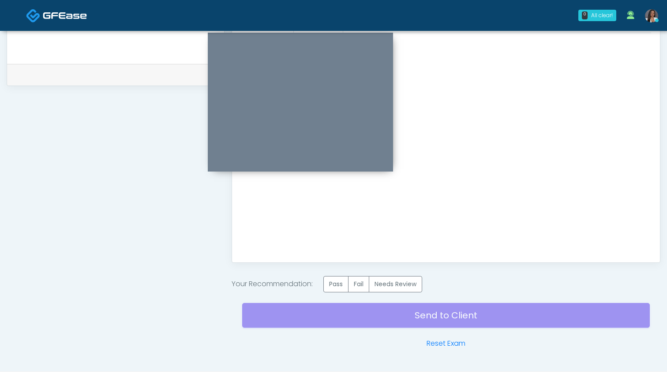
scroll to position [0, 0]
click at [339, 287] on label "Pass" at bounding box center [335, 284] width 25 height 16
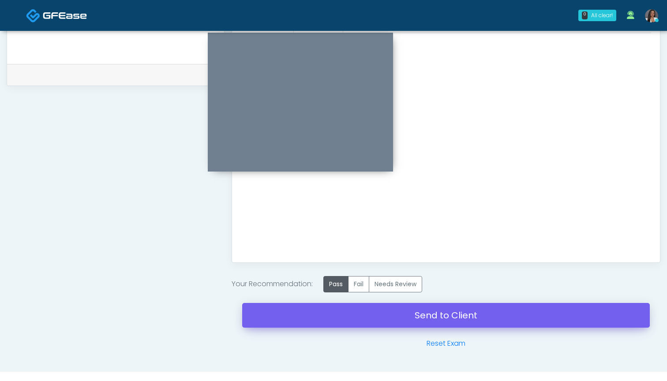
click at [433, 313] on link "Send to Client" at bounding box center [446, 315] width 408 height 25
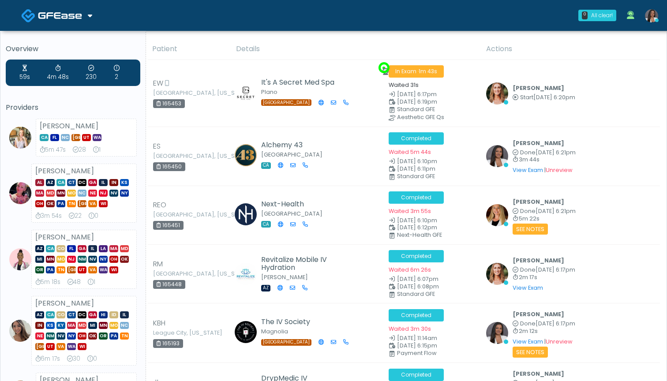
click at [407, 44] on th "Details" at bounding box center [356, 49] width 250 height 22
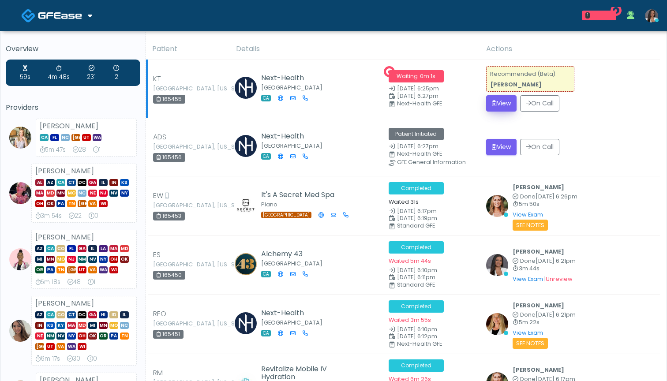
click at [504, 106] on button "View" at bounding box center [501, 103] width 30 height 16
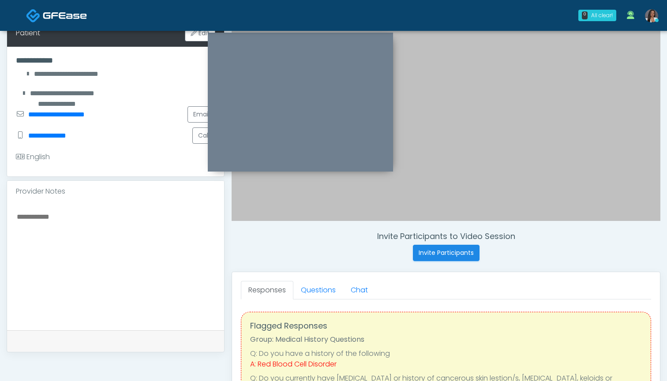
scroll to position [161, 0]
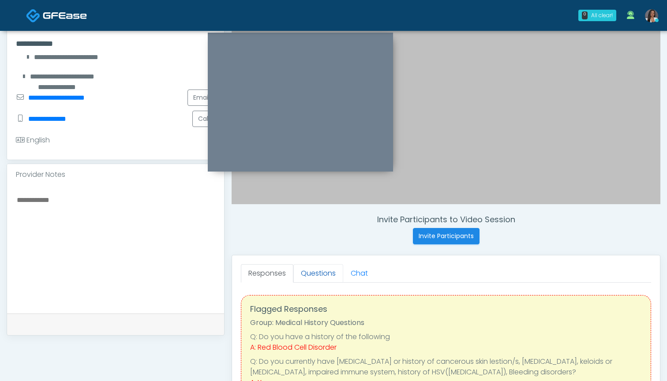
click at [311, 276] on link "Questions" at bounding box center [318, 273] width 50 height 19
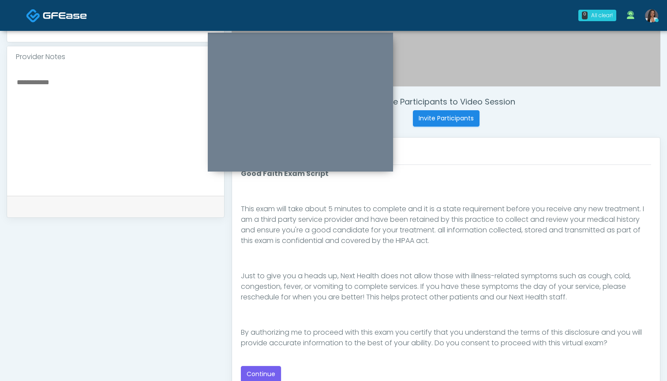
scroll to position [283, 0]
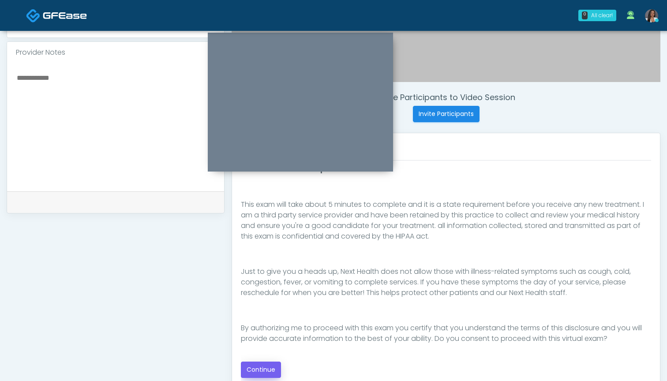
click at [264, 368] on button "Continue" at bounding box center [261, 370] width 40 height 16
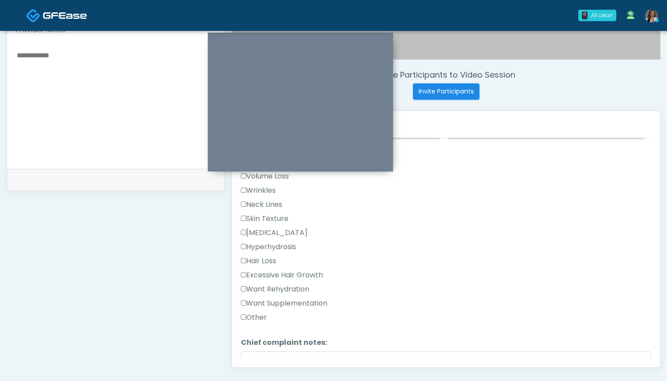
scroll to position [217, 0]
click at [278, 289] on label "Want Rehydration" at bounding box center [275, 288] width 68 height 11
click at [278, 303] on label "Want Supplementation" at bounding box center [284, 302] width 86 height 11
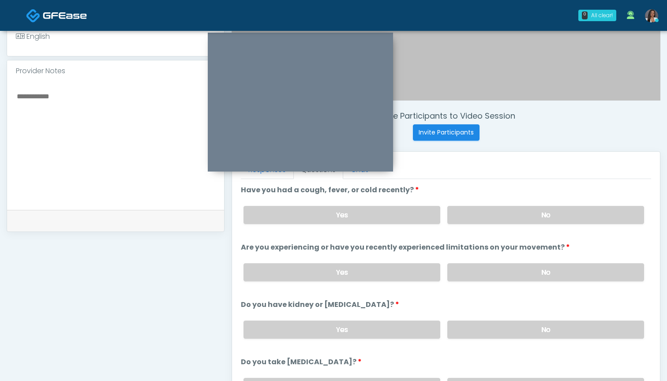
scroll to position [260, 0]
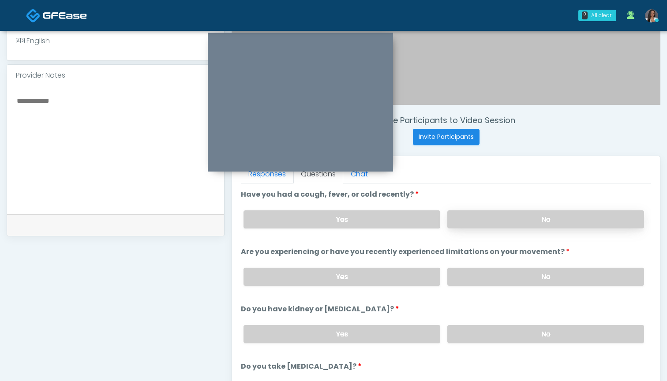
click at [495, 221] on label "No" at bounding box center [545, 219] width 197 height 18
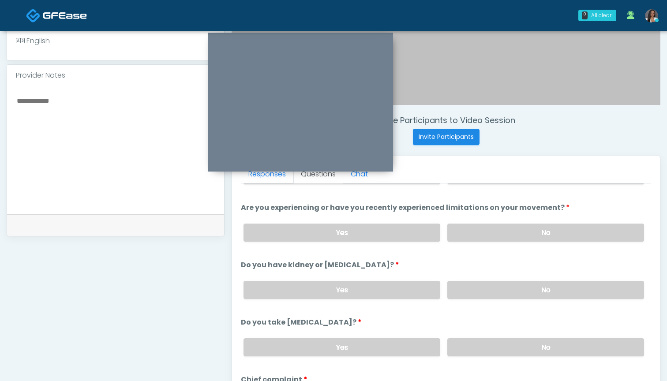
scroll to position [45, 0]
click at [495, 230] on label "No" at bounding box center [545, 232] width 197 height 18
click at [483, 287] on label "No" at bounding box center [545, 289] width 197 height 18
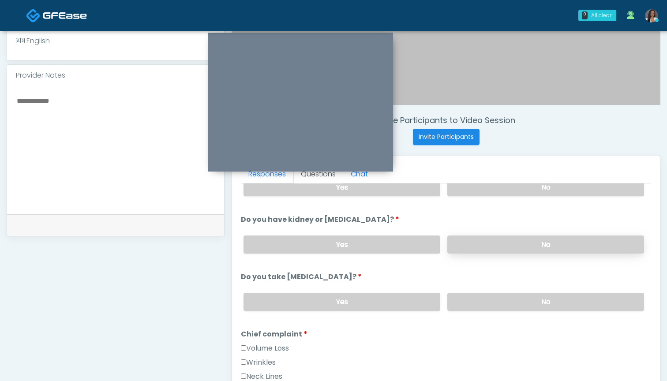
scroll to position [106, 0]
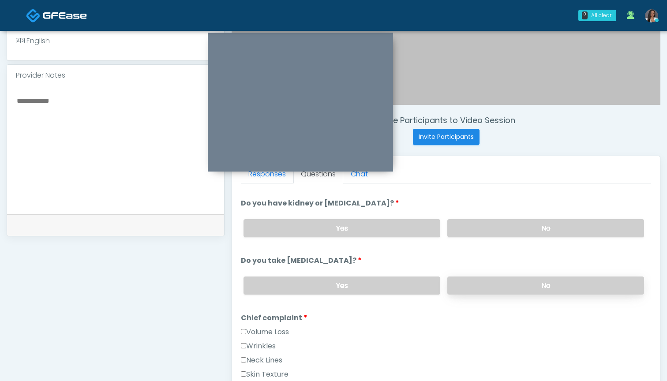
click at [490, 286] on label "No" at bounding box center [545, 286] width 197 height 18
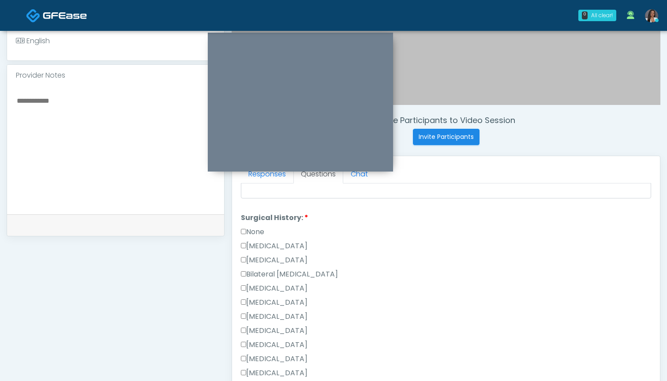
scroll to position [458, 0]
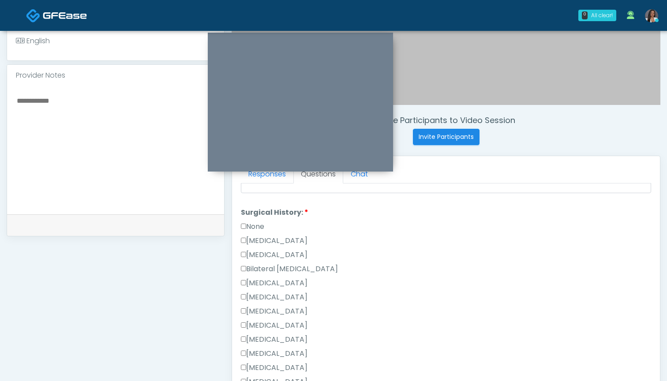
click at [253, 228] on label "None" at bounding box center [252, 226] width 23 height 11
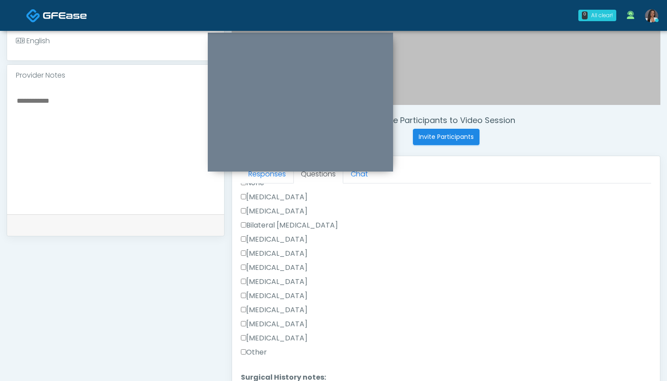
scroll to position [487, 0]
click at [249, 196] on label "None" at bounding box center [252, 197] width 23 height 11
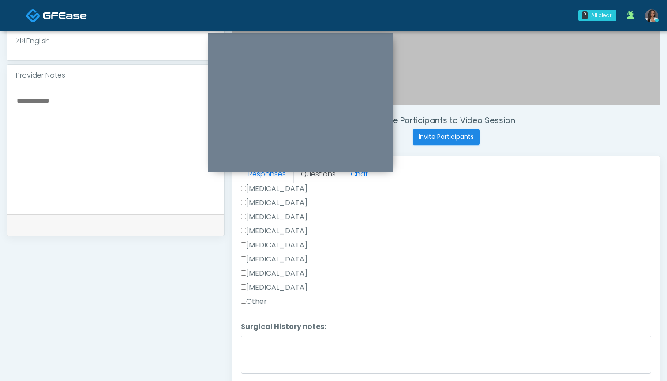
scroll to position [552, 0]
click at [257, 301] on label "Other" at bounding box center [254, 301] width 26 height 11
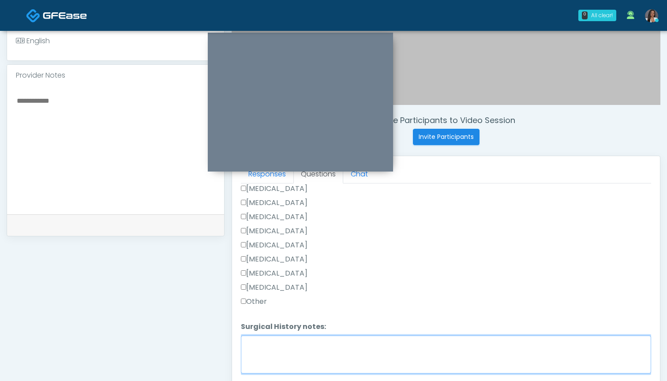
click at [274, 346] on textarea "Surgical History notes:" at bounding box center [446, 355] width 410 height 38
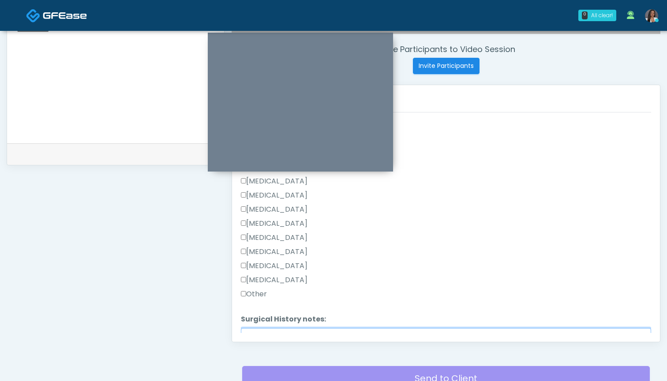
scroll to position [441, 0]
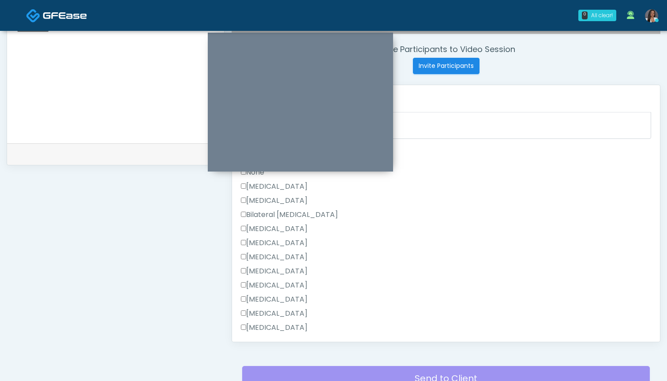
type textarea "**********"
click at [273, 262] on div "Rhinoplasty" at bounding box center [446, 259] width 410 height 14
click at [276, 255] on label "Rhinoplasty" at bounding box center [274, 257] width 67 height 11
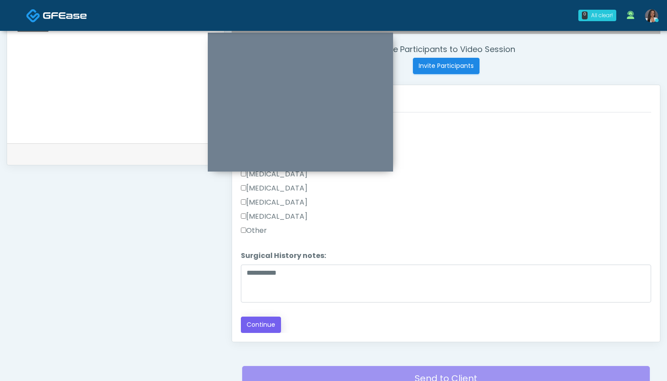
scroll to position [552, 0]
click at [264, 327] on button "Continue" at bounding box center [261, 325] width 40 height 16
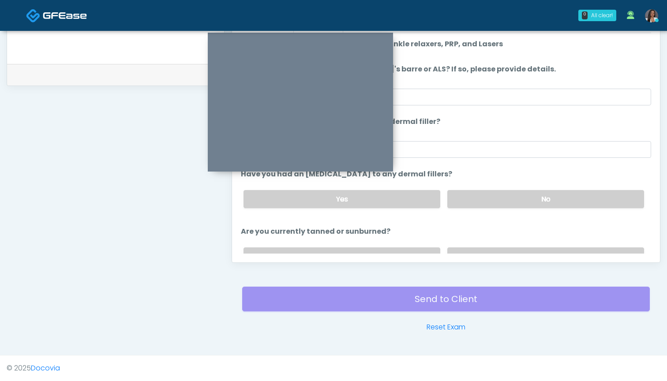
scroll to position [0, 0]
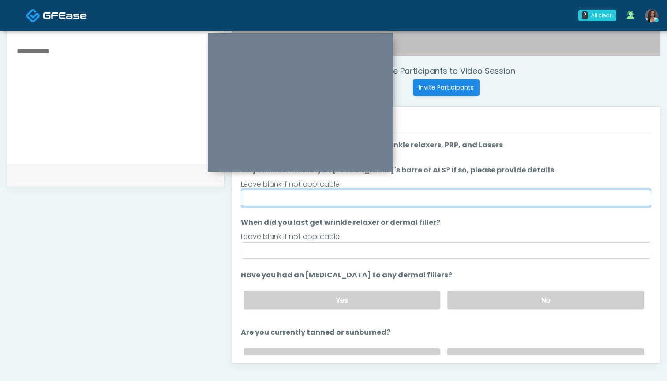
click at [476, 195] on input "Do you have a history of Guillain's barre or ALS? If so, please provide details." at bounding box center [446, 198] width 410 height 17
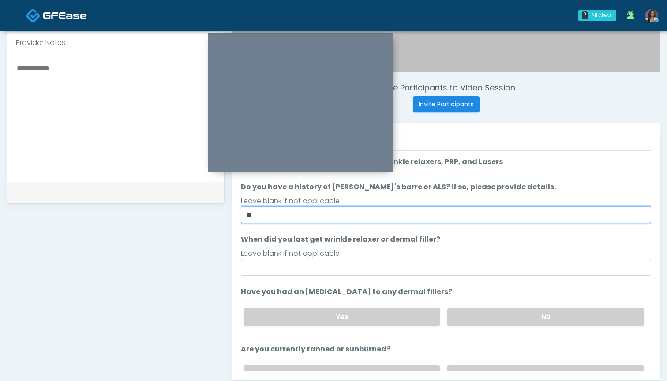
type input "**"
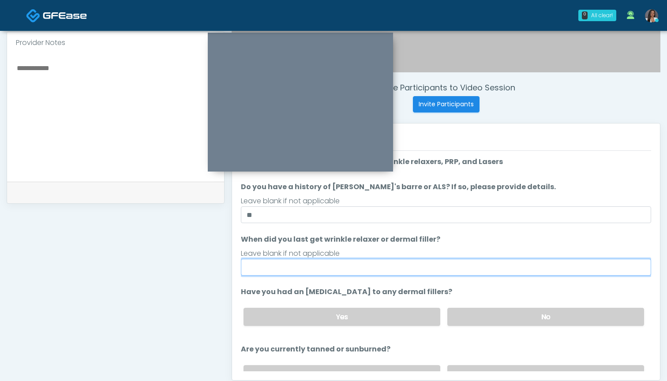
click at [458, 269] on input "When did you last get wrinkle relaxer or dermal filler?" at bounding box center [446, 267] width 410 height 17
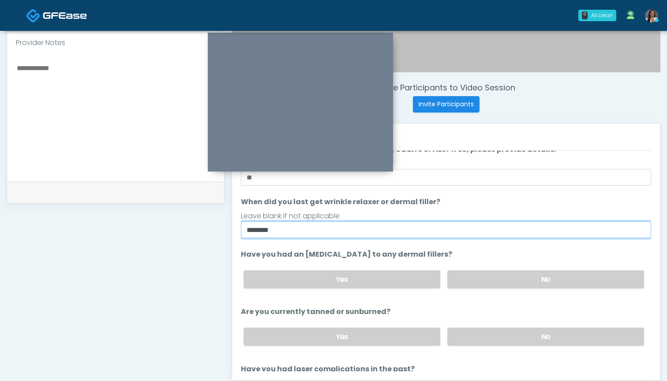
scroll to position [38, 0]
type input "********"
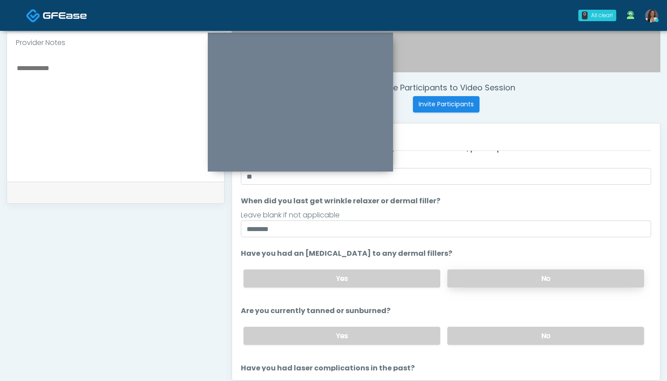
click at [513, 281] on label "No" at bounding box center [545, 279] width 197 height 18
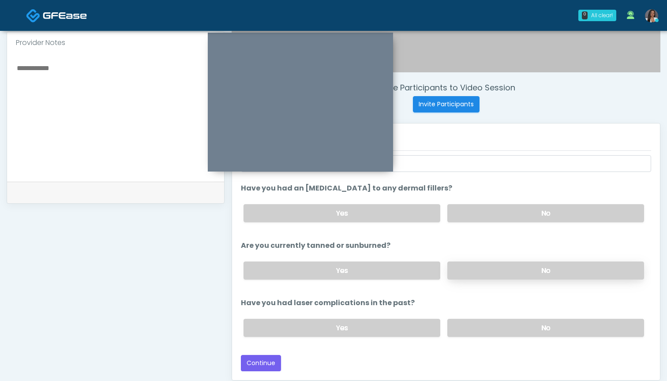
scroll to position [104, 0]
click at [504, 272] on label "No" at bounding box center [545, 271] width 197 height 18
click at [490, 329] on label "No" at bounding box center [545, 328] width 197 height 18
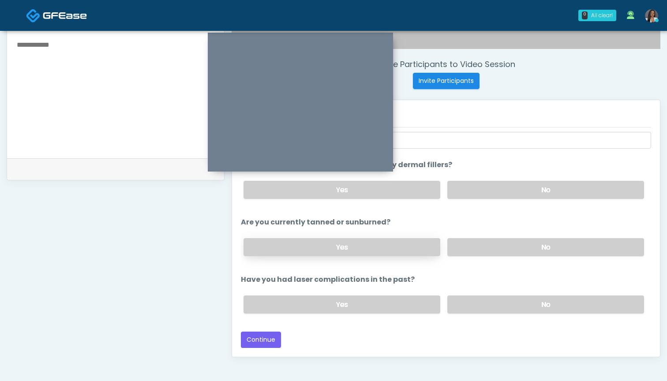
click at [319, 248] on label "Yes" at bounding box center [342, 247] width 197 height 18
click at [260, 342] on button "Continue" at bounding box center [261, 340] width 40 height 16
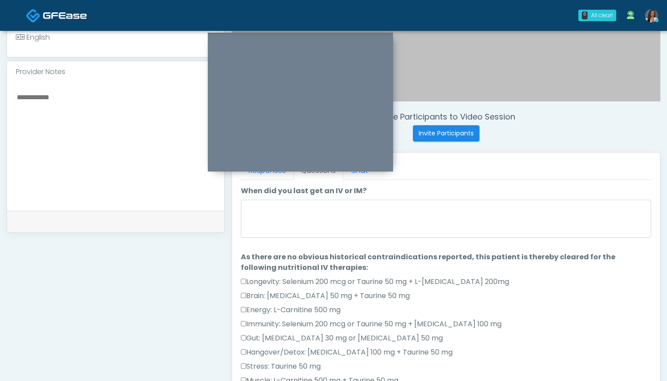
scroll to position [258, 0]
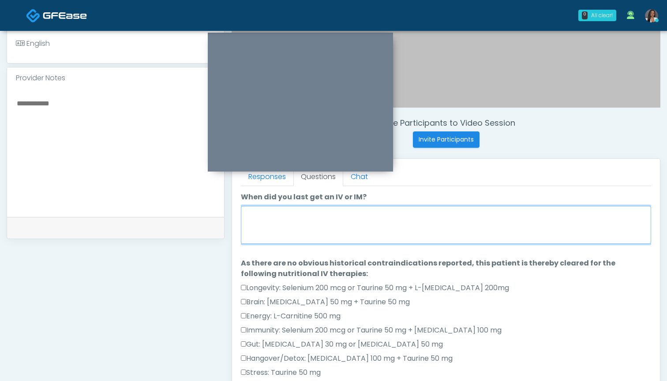
click at [425, 225] on textarea "When did you last get an IV or IM?" at bounding box center [446, 225] width 410 height 38
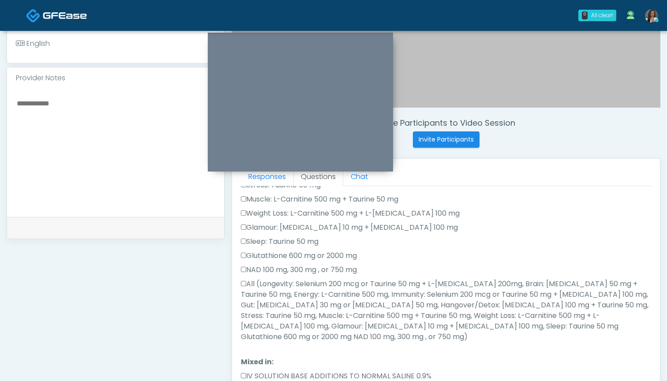
scroll to position [189, 0]
type textarea "***"
click at [334, 283] on label "All (Longevity: Selenium 200 mcg or Taurine 50 mg + L-Arginine 200mg, Brain: Gl…" at bounding box center [446, 309] width 410 height 64
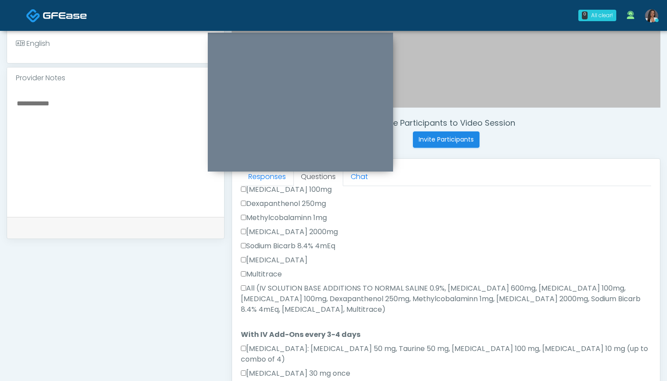
scroll to position [414, 0]
click at [300, 285] on label "All (IV SOLUTION BASE ADDITIONS TO NORMAL SALINE 0.9%, Magnesium Chloride 600mg…" at bounding box center [446, 301] width 410 height 32
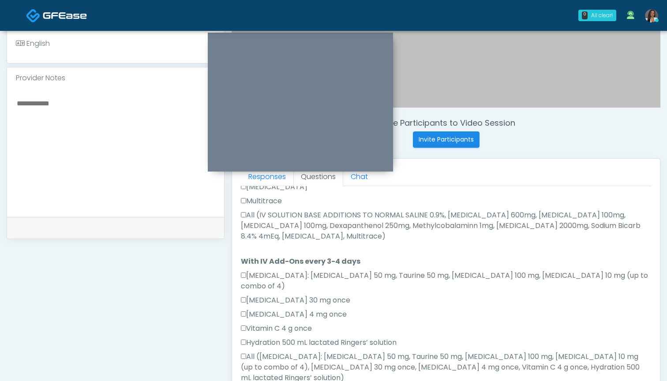
scroll to position [491, 0]
click at [99, 155] on textarea at bounding box center [115, 151] width 199 height 108
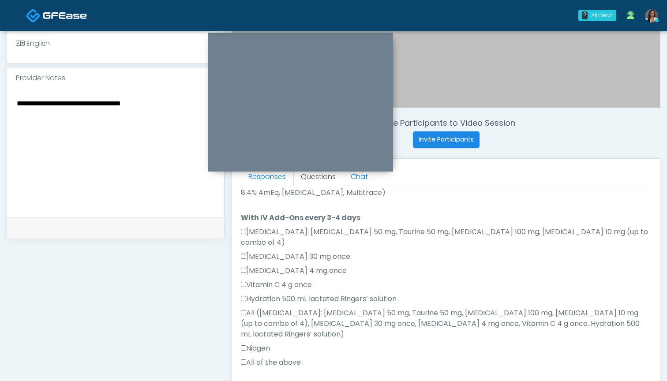
scroll to position [533, 0]
type textarea "**********"
click at [292, 358] on label "All of the above" at bounding box center [271, 363] width 60 height 11
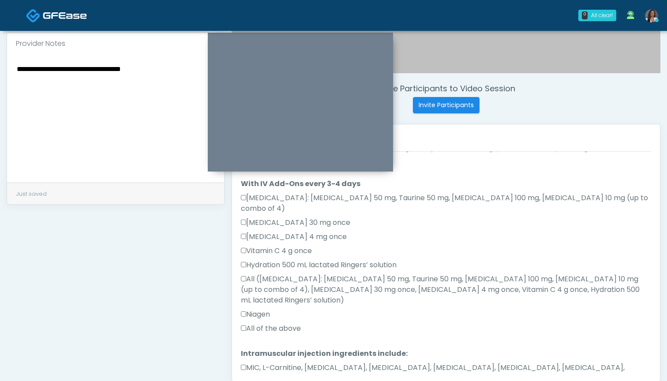
scroll to position [293, 0]
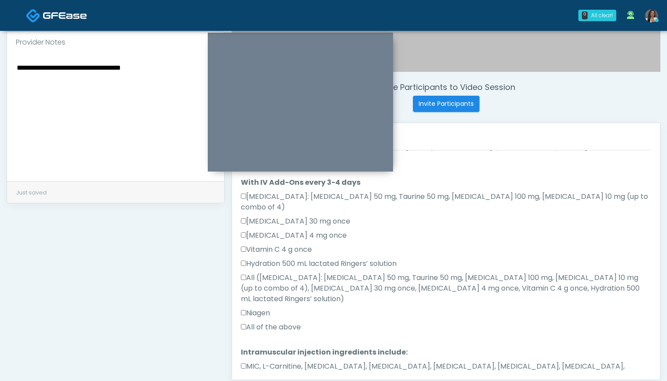
click at [311, 361] on label "MIC, L-Carnitine, Methylcobalamin, Glycine, B-Complex, Lycine, Biotin, Vitamin …" at bounding box center [446, 371] width 410 height 21
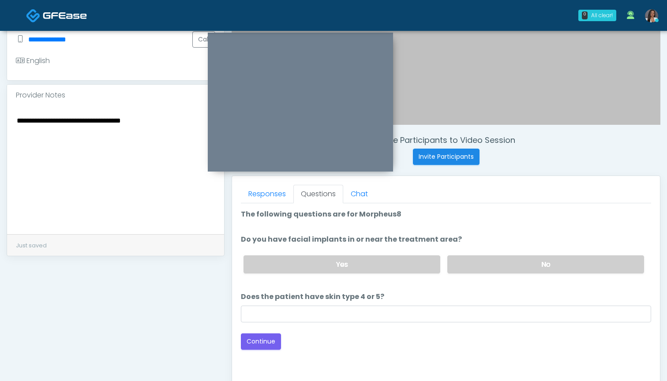
scroll to position [236, 0]
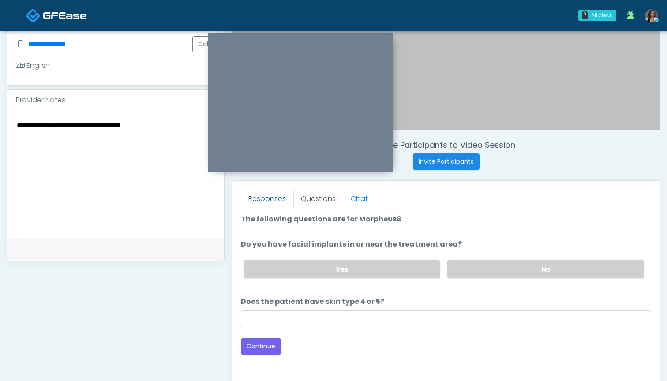
click at [279, 198] on link "Responses" at bounding box center [267, 199] width 52 height 19
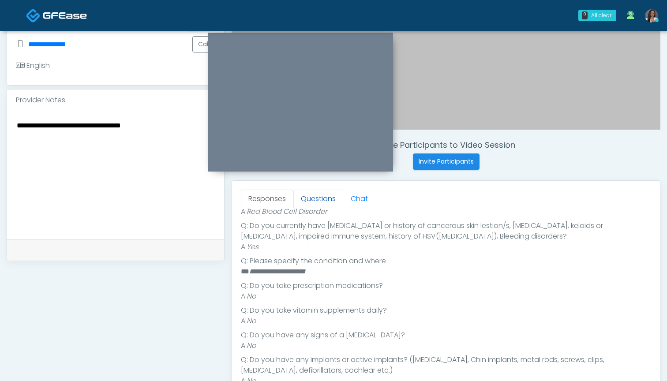
click at [306, 197] on link "Questions" at bounding box center [318, 199] width 50 height 19
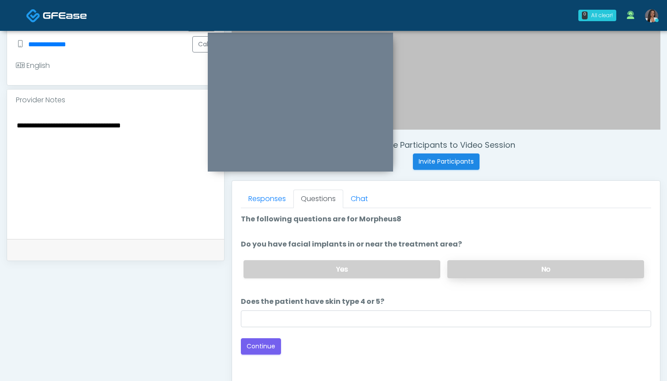
click at [489, 267] on label "No" at bounding box center [545, 269] width 197 height 18
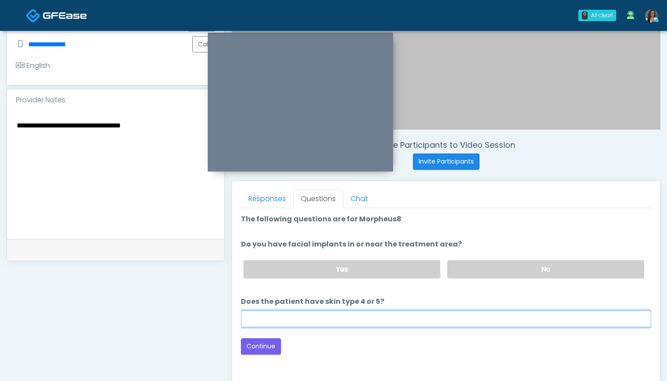
click at [437, 320] on input "Does the patient have skin type 4 or 5?" at bounding box center [446, 319] width 410 height 17
type input "*"
type input "**"
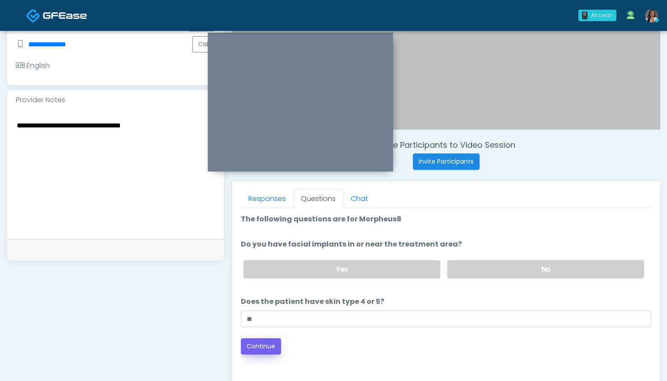
click at [266, 353] on div "Good Faith Exam Script Good Faith Exam Script INTRODUCTION Hello, my name is un…" at bounding box center [446, 318] width 410 height 221
click at [253, 345] on button "Continue" at bounding box center [261, 346] width 40 height 16
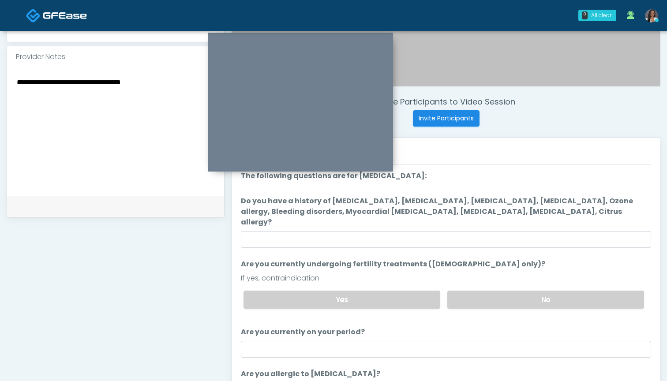
scroll to position [278, 0]
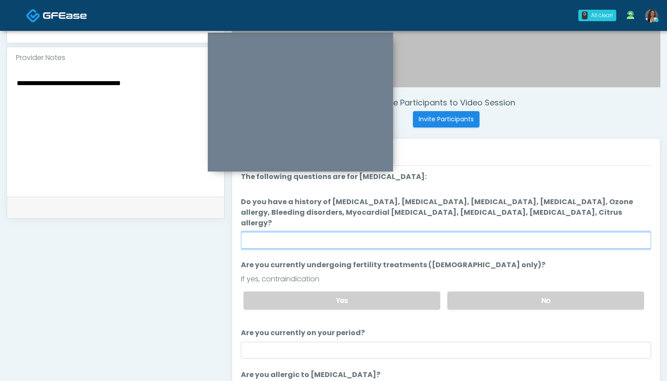
click at [425, 232] on input "Do you have a history of Hyperthyroidism, Hypotension, Hypocalcemia, Hypoglycem…" at bounding box center [446, 240] width 410 height 17
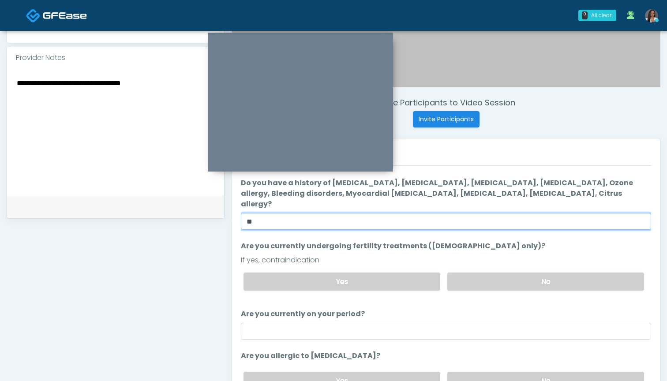
scroll to position [13, 0]
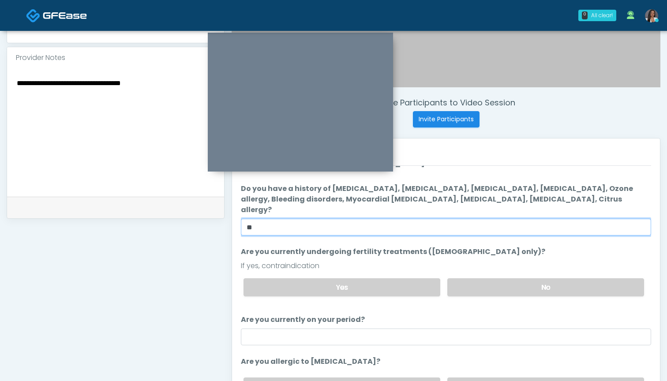
drag, startPoint x: 276, startPoint y: 217, endPoint x: 229, endPoint y: 216, distance: 46.3
click at [229, 216] on div "Invite Participants to Video Session Invite Participants Responses Questions Ch…" at bounding box center [443, 129] width 436 height 673
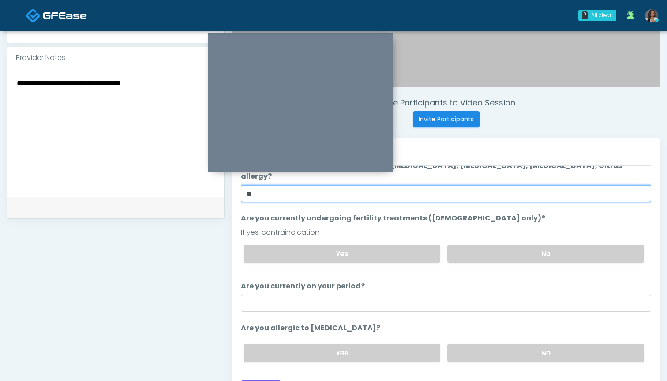
scroll to position [46, 0]
type input "**"
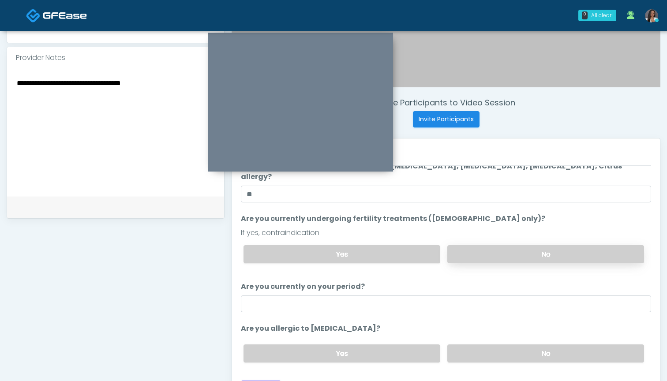
click at [496, 245] on label "No" at bounding box center [545, 254] width 197 height 18
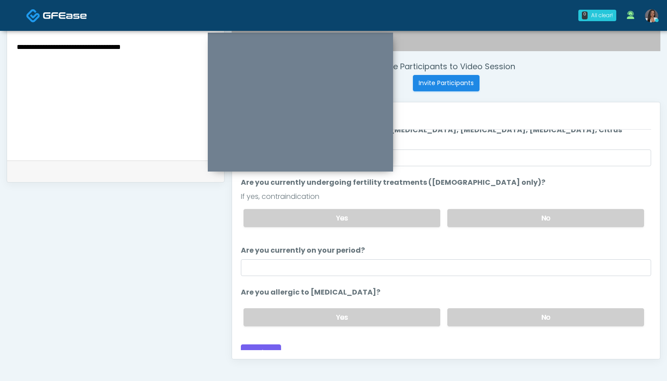
scroll to position [319, 0]
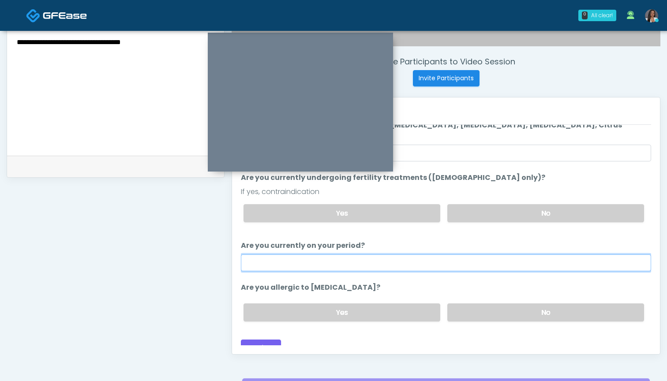
click at [453, 255] on input "Are you currently on your period?" at bounding box center [446, 263] width 410 height 17
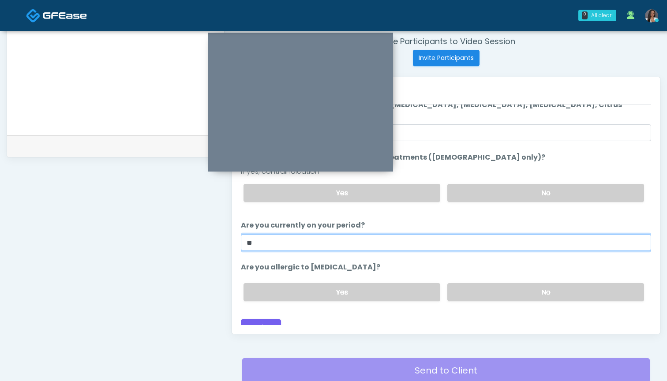
scroll to position [341, 0]
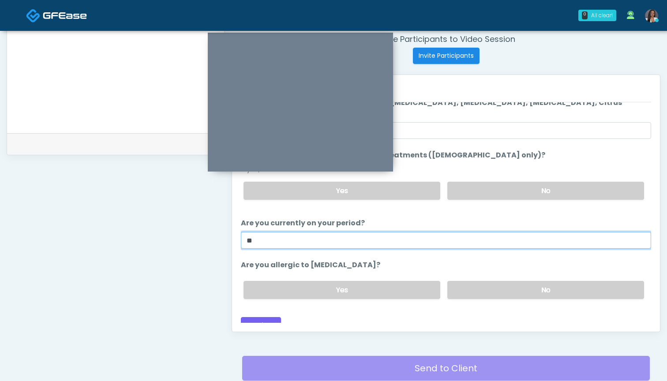
type input "**"
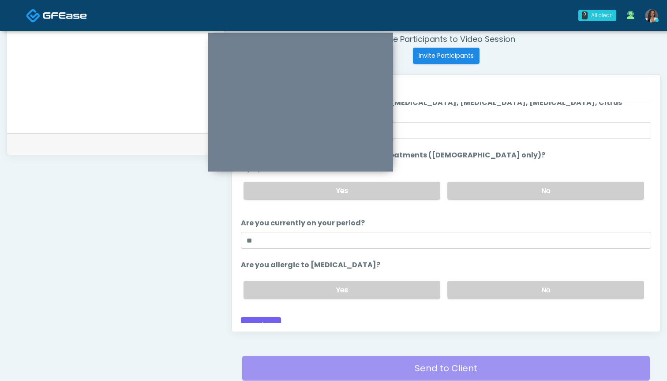
click at [497, 274] on div "Yes No" at bounding box center [443, 290] width 415 height 32
click at [488, 281] on label "No" at bounding box center [545, 290] width 197 height 18
click at [266, 317] on button "Continue" at bounding box center [261, 325] width 40 height 16
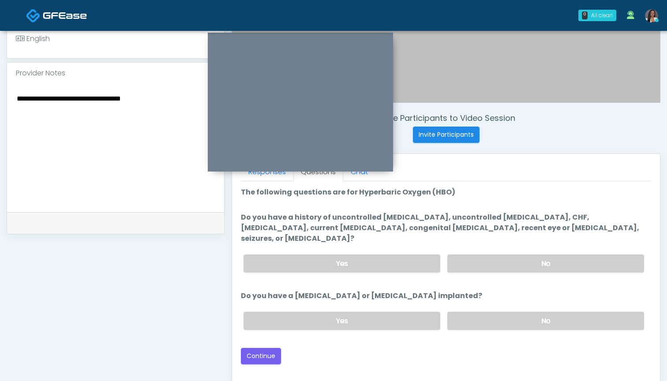
scroll to position [250, 0]
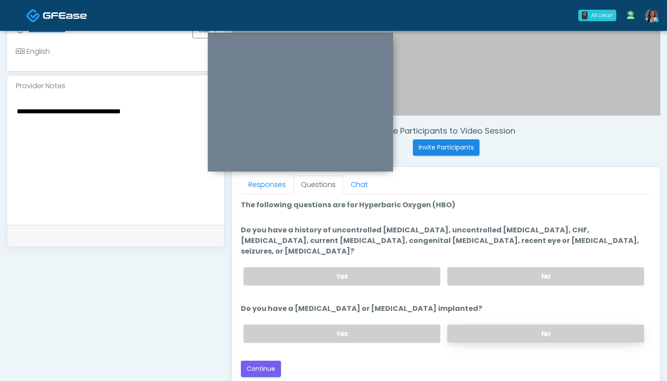
click at [481, 325] on label "No" at bounding box center [545, 334] width 197 height 18
click at [480, 267] on label "No" at bounding box center [545, 276] width 197 height 18
click at [336, 267] on label "Yes" at bounding box center [342, 276] width 197 height 18
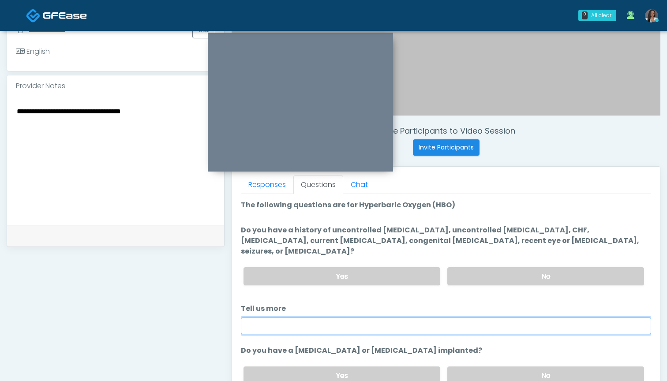
click at [315, 318] on input "Tell us more" at bounding box center [446, 326] width 410 height 17
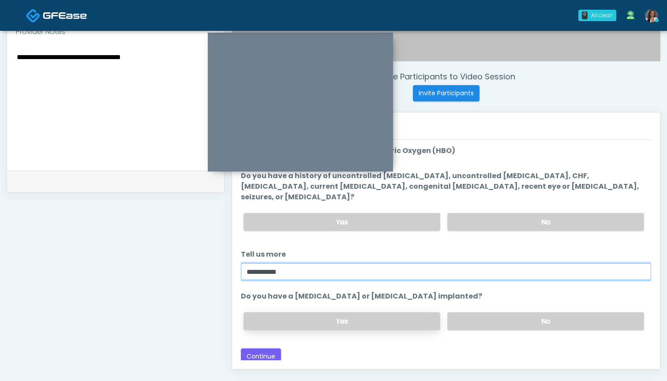
scroll to position [305, 0]
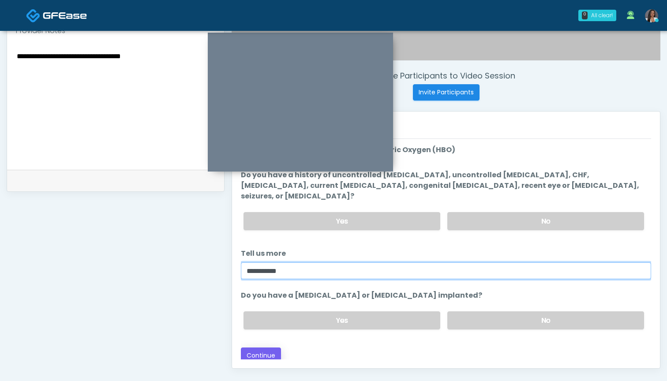
type input "**********"
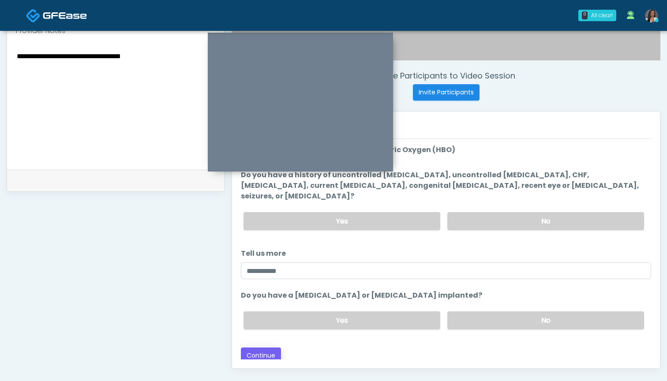
click at [262, 348] on button "Continue" at bounding box center [261, 356] width 40 height 16
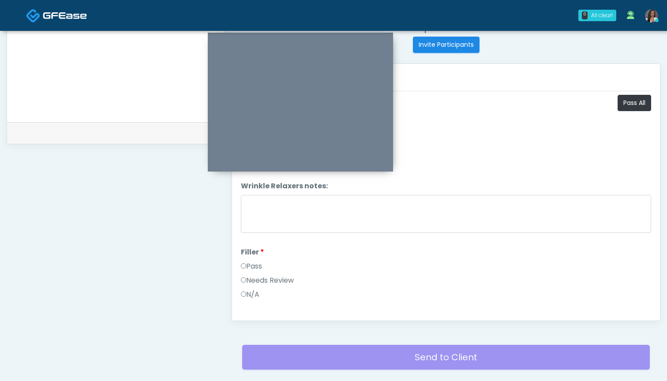
scroll to position [328, 0]
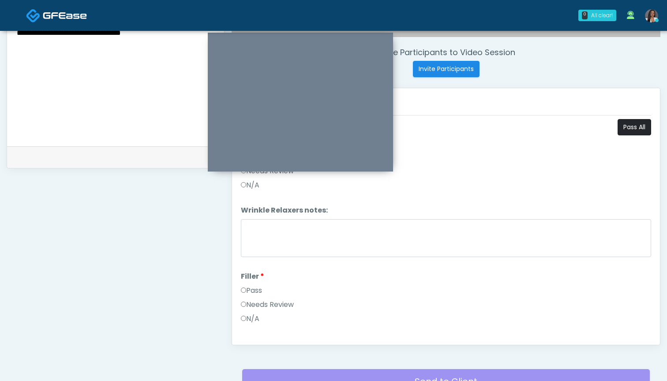
click at [626, 125] on button "Pass All" at bounding box center [635, 127] width 34 height 16
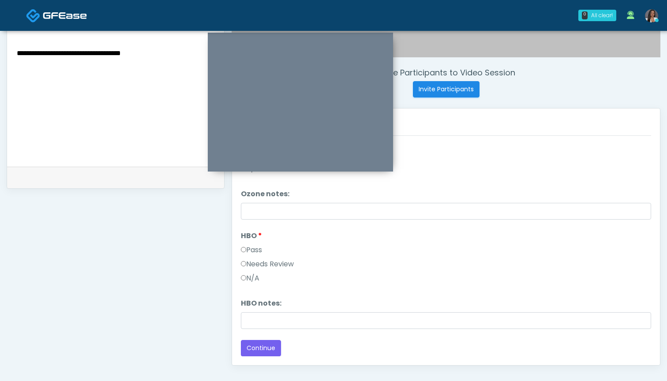
scroll to position [314, 0]
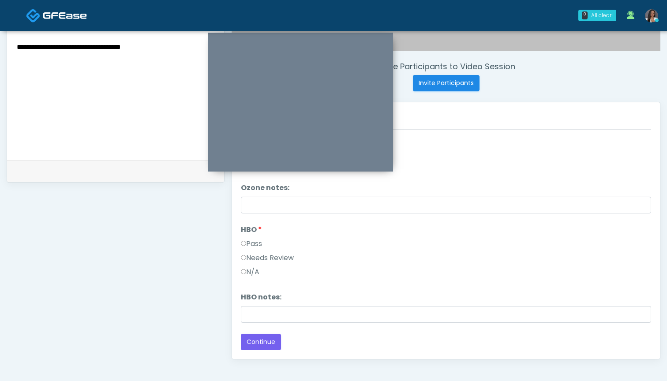
click at [269, 255] on label "Needs Review" at bounding box center [267, 258] width 53 height 11
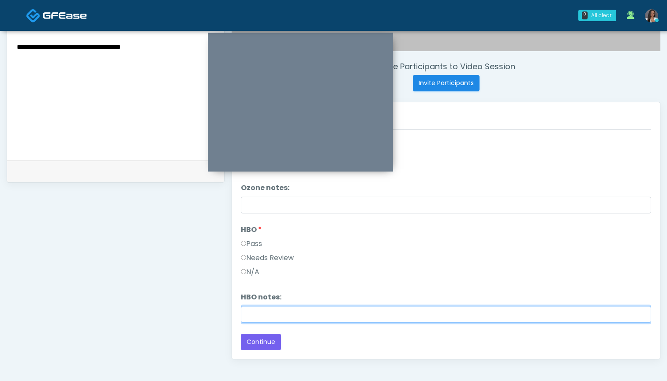
click at [276, 313] on input "HBO notes:" at bounding box center [446, 314] width 410 height 17
type input "**********"
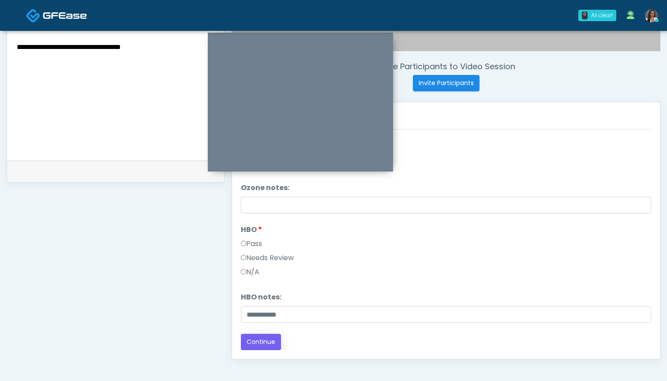
click at [259, 339] on button "Continue" at bounding box center [261, 342] width 40 height 16
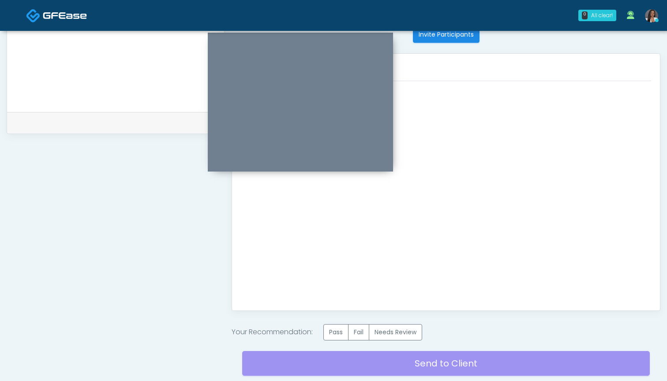
scroll to position [401, 0]
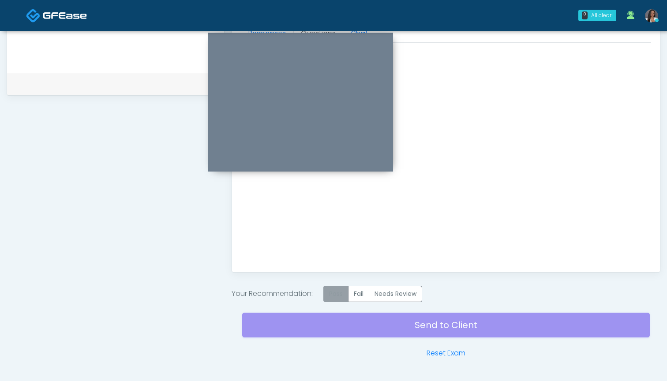
click at [342, 297] on label "Pass" at bounding box center [335, 294] width 25 height 16
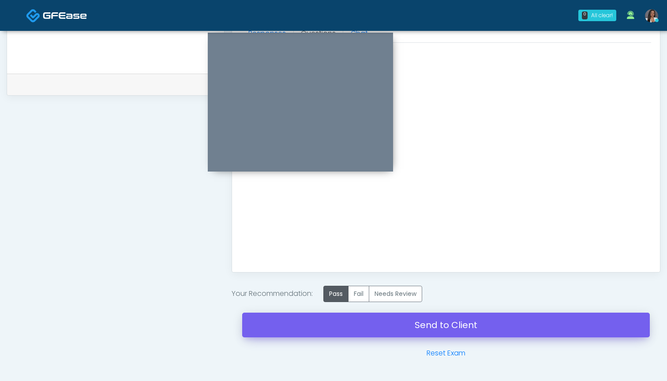
click at [462, 325] on link "Send to Client" at bounding box center [446, 325] width 408 height 25
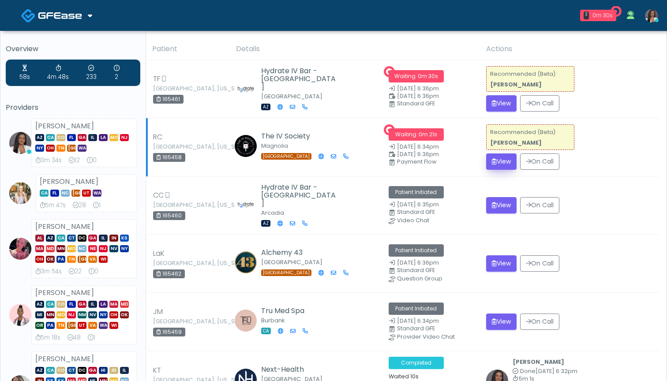
click at [503, 162] on button "View" at bounding box center [501, 162] width 30 height 16
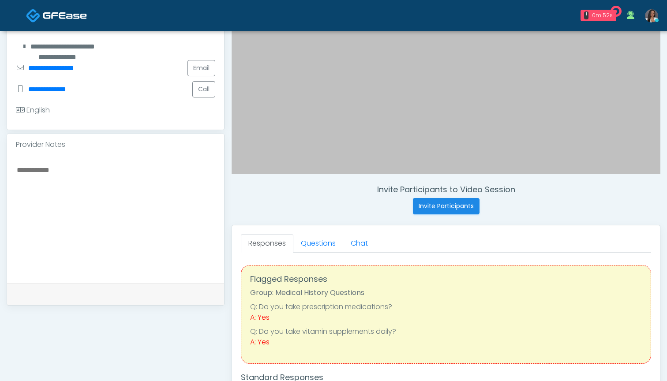
scroll to position [231, 0]
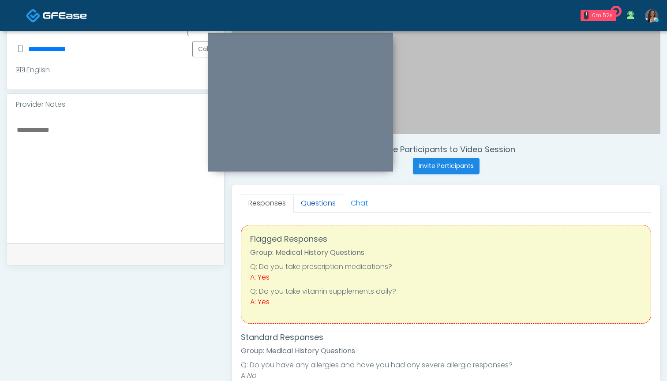
click at [315, 205] on link "Questions" at bounding box center [318, 203] width 50 height 19
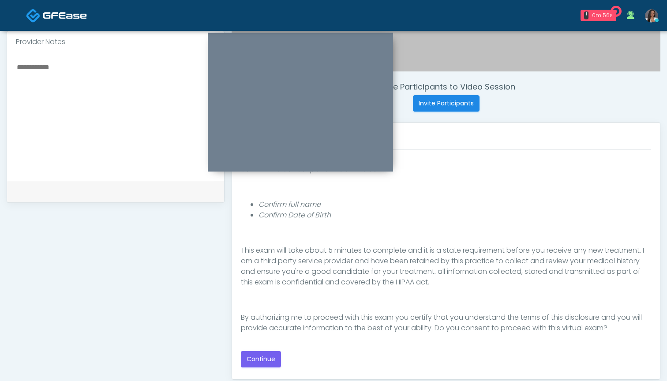
scroll to position [292, 0]
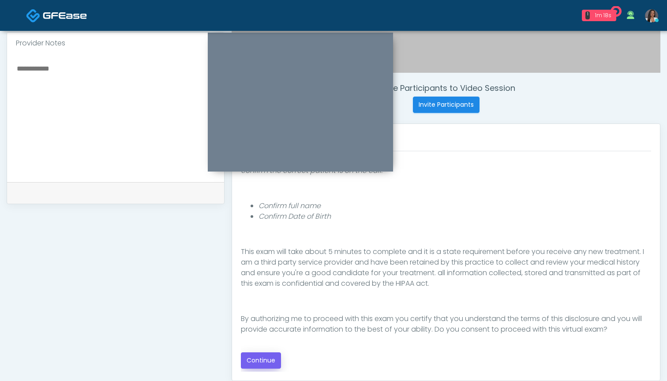
click at [261, 361] on button "Continue" at bounding box center [261, 360] width 40 height 16
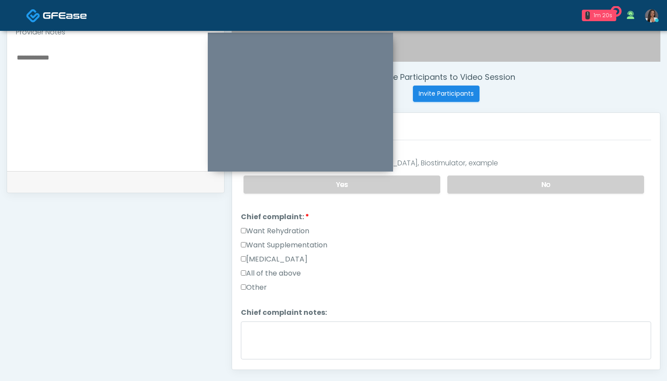
scroll to position [283, 0]
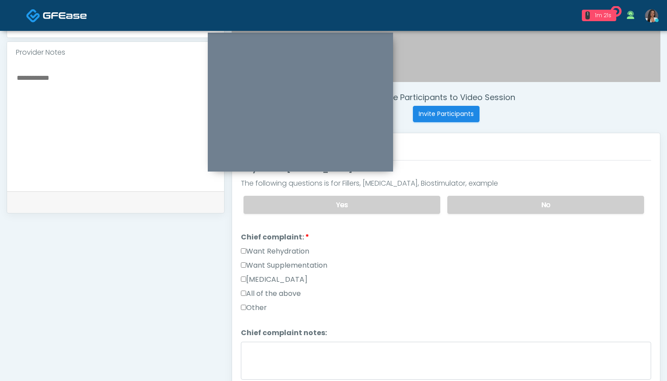
click at [298, 251] on label "Want Rehydration" at bounding box center [275, 251] width 68 height 11
click at [298, 270] on label "Want Supplementation" at bounding box center [284, 265] width 86 height 11
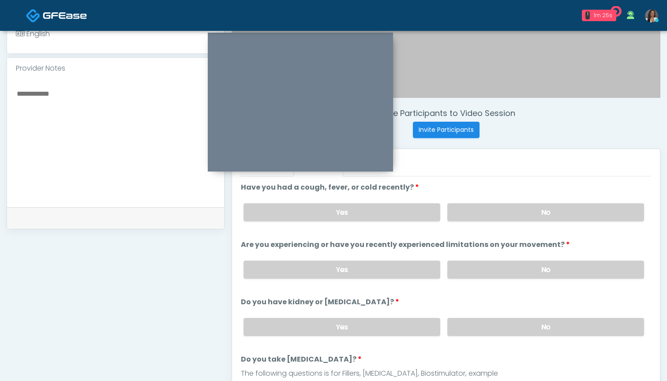
scroll to position [259, 0]
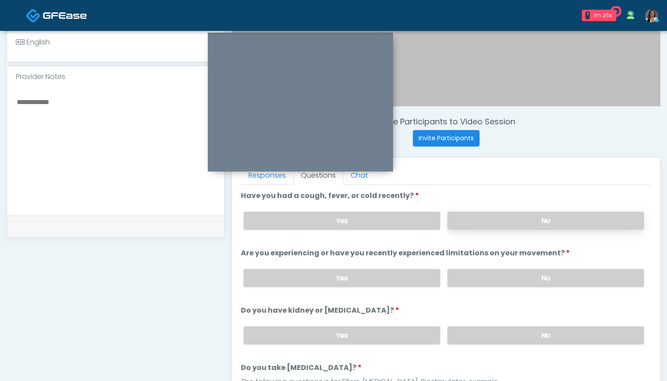
click at [483, 221] on label "No" at bounding box center [545, 221] width 197 height 18
click at [146, 160] on textarea at bounding box center [115, 150] width 199 height 108
type textarea "*"
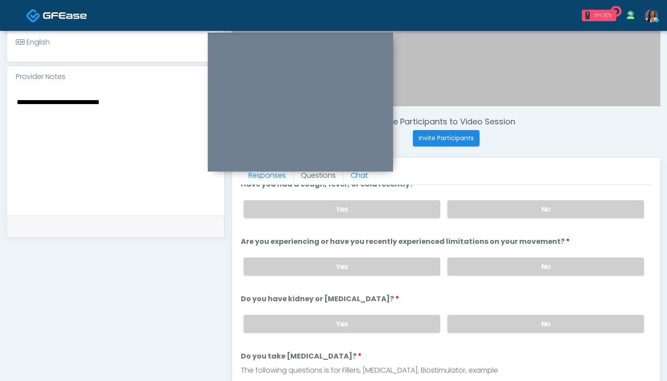
scroll to position [12, 0]
type textarea "**********"
click at [401, 208] on label "Yes" at bounding box center [342, 208] width 197 height 18
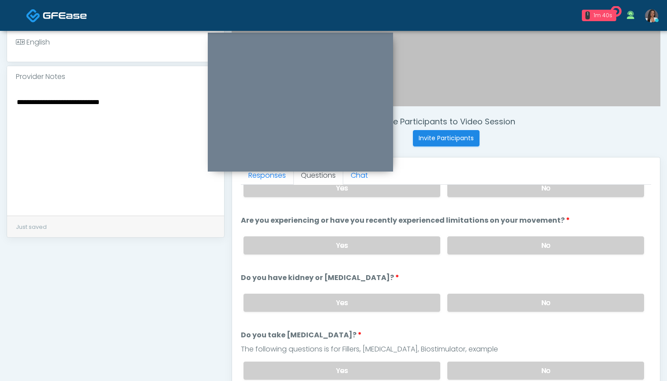
scroll to position [34, 0]
click at [507, 243] on label "No" at bounding box center [545, 244] width 197 height 18
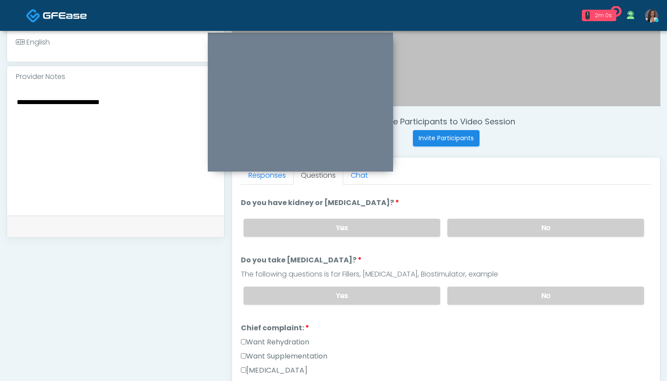
scroll to position [128, 0]
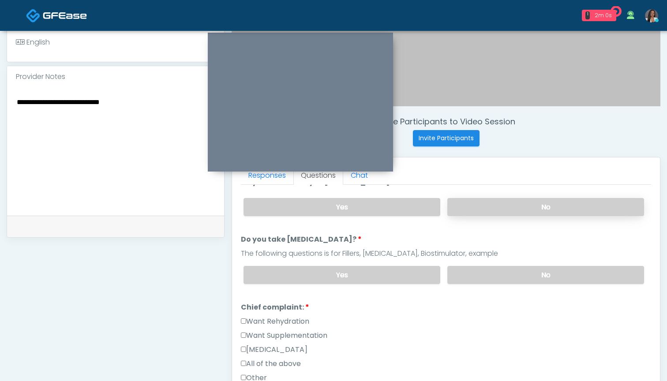
click at [486, 206] on label "No" at bounding box center [545, 207] width 197 height 18
click at [485, 271] on label "No" at bounding box center [545, 275] width 197 height 18
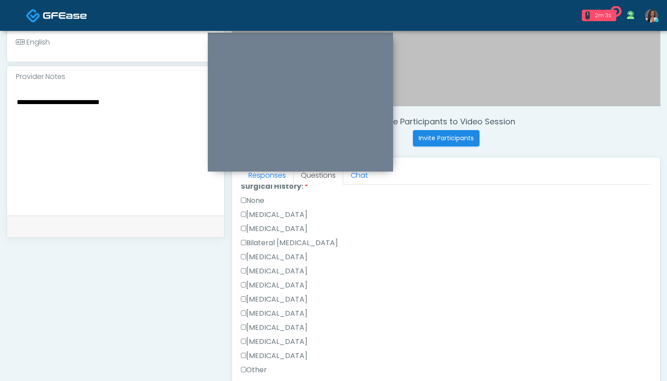
scroll to position [412, 0]
click at [291, 340] on label "[MEDICAL_DATA]" at bounding box center [274, 341] width 67 height 11
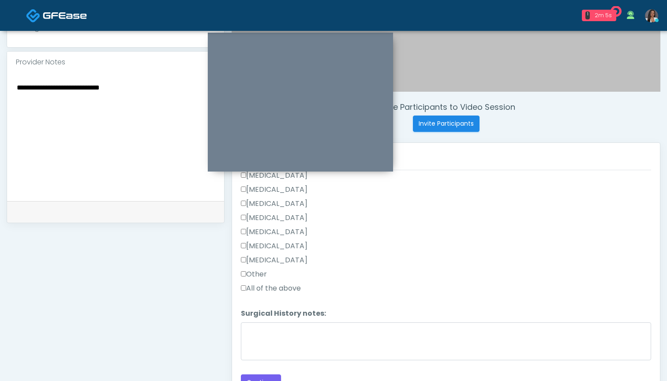
scroll to position [292, 0]
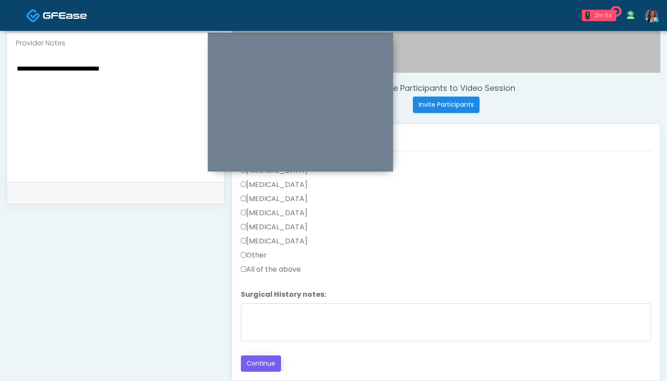
click at [260, 368] on button "Continue" at bounding box center [261, 364] width 40 height 16
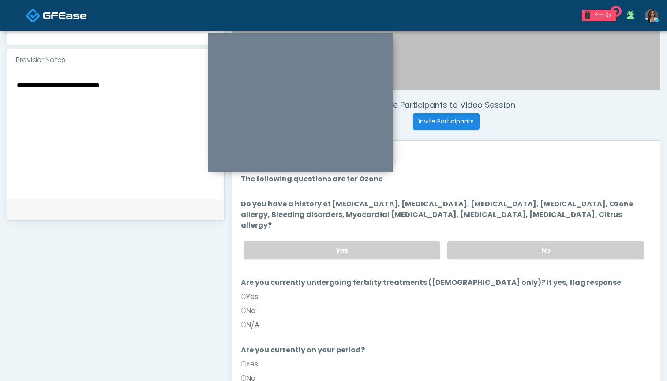
scroll to position [266, 0]
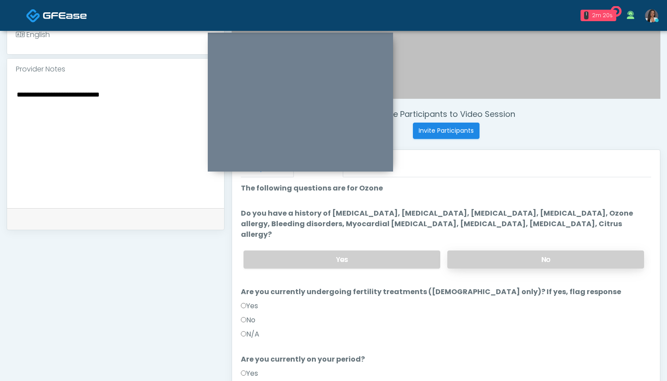
click at [517, 251] on label "No" at bounding box center [545, 260] width 197 height 18
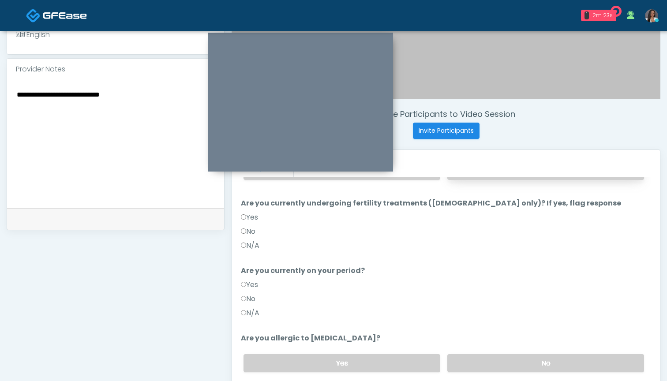
scroll to position [293, 0]
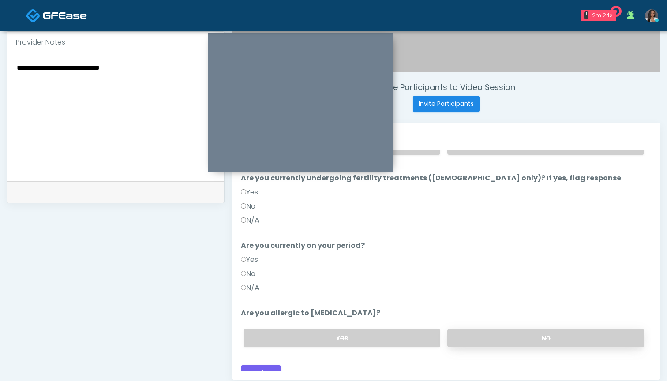
click at [476, 329] on label "No" at bounding box center [545, 338] width 197 height 18
click at [267, 365] on button "Continue" at bounding box center [261, 373] width 40 height 16
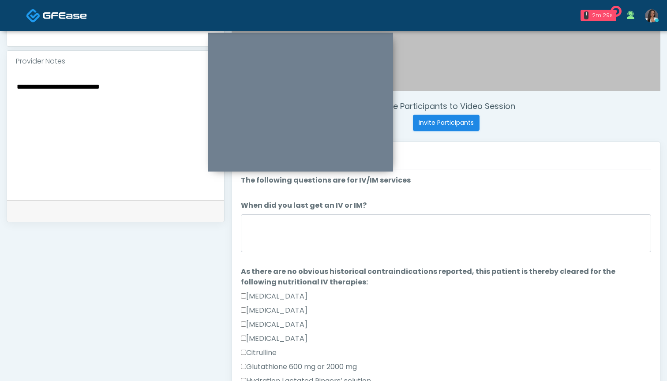
scroll to position [273, 0]
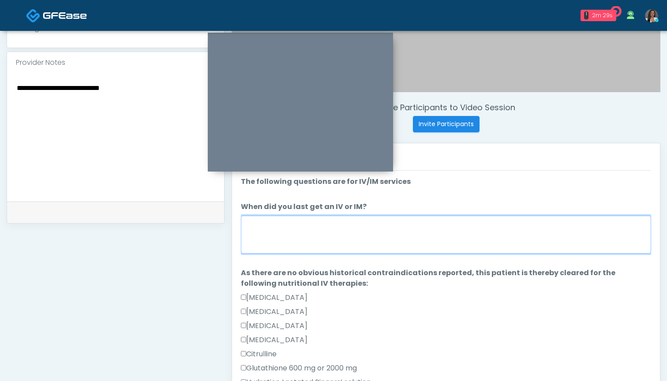
click at [443, 236] on textarea "When did you last get an IV or IM?" at bounding box center [446, 235] width 410 height 38
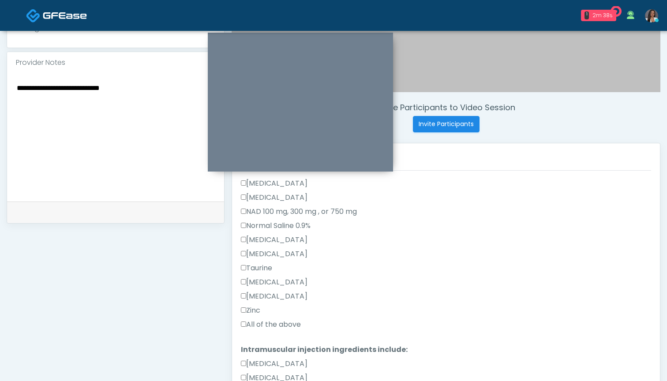
scroll to position [274, 0]
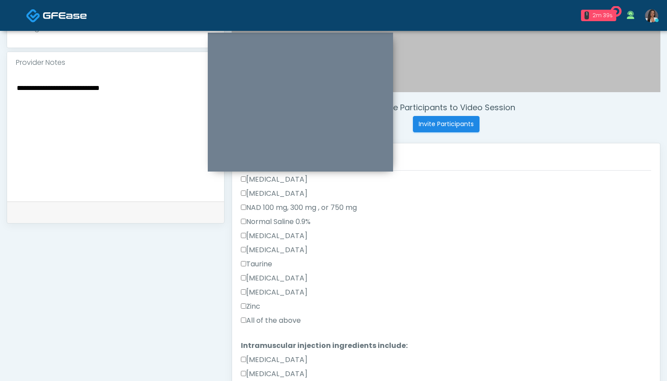
type textarea "********"
click at [265, 318] on label "All of the above" at bounding box center [271, 320] width 60 height 11
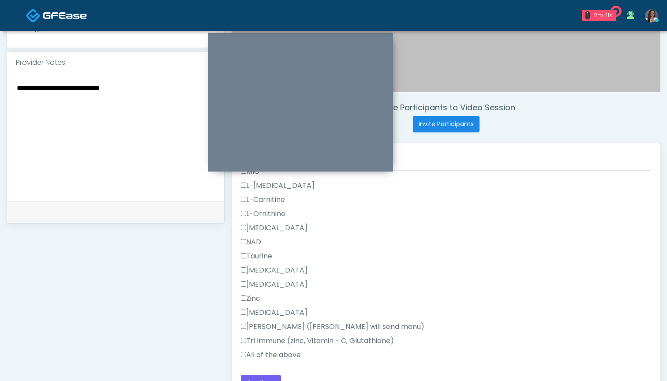
scroll to position [561, 0]
click at [258, 352] on label "All of the above" at bounding box center [271, 355] width 60 height 11
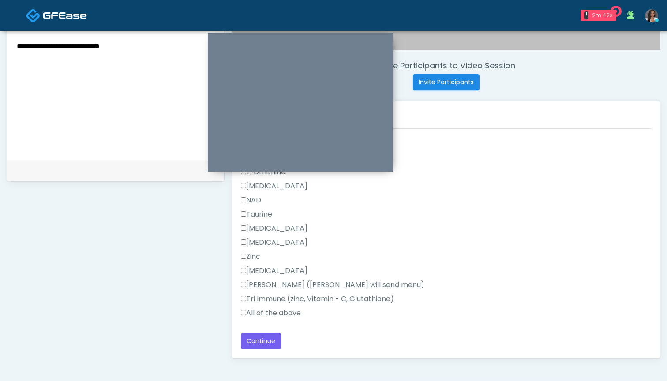
scroll to position [322, 0]
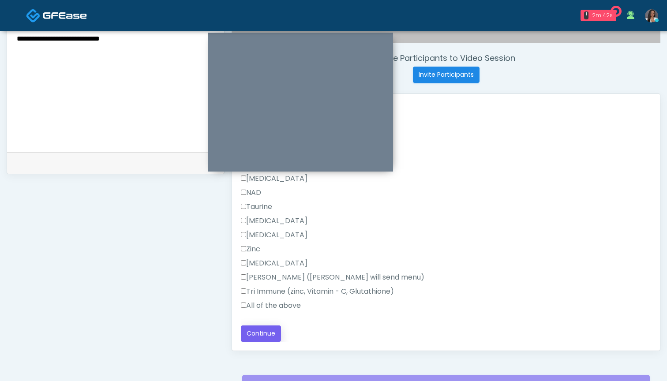
click at [263, 337] on button "Continue" at bounding box center [261, 334] width 40 height 16
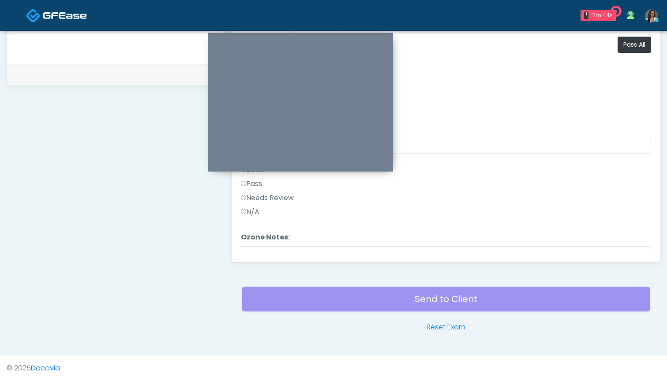
scroll to position [0, 0]
click at [633, 45] on button "Pass All" at bounding box center [635, 45] width 34 height 16
click at [251, 245] on button "Continue" at bounding box center [261, 245] width 40 height 16
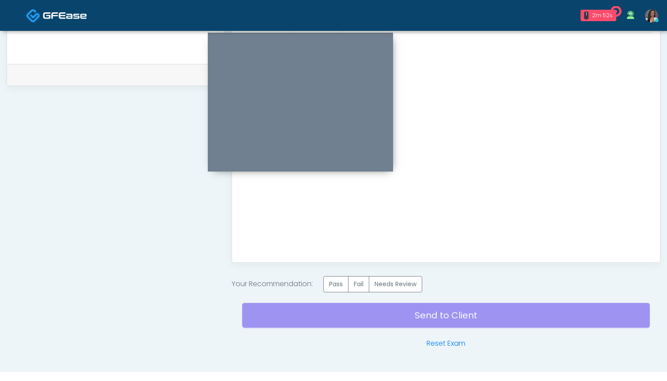
scroll to position [0, 0]
click at [405, 283] on label "Needs Review" at bounding box center [395, 284] width 53 height 16
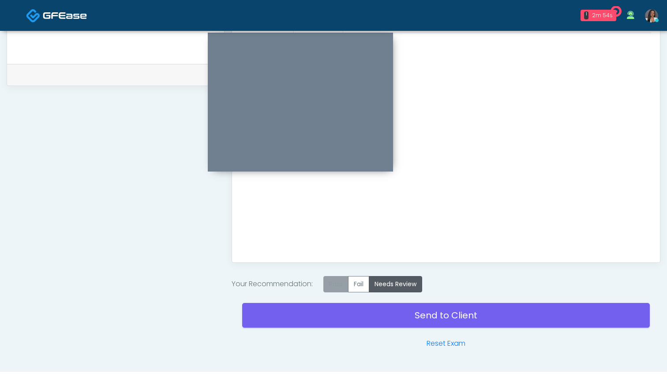
click at [336, 281] on label "Pass" at bounding box center [335, 284] width 25 height 16
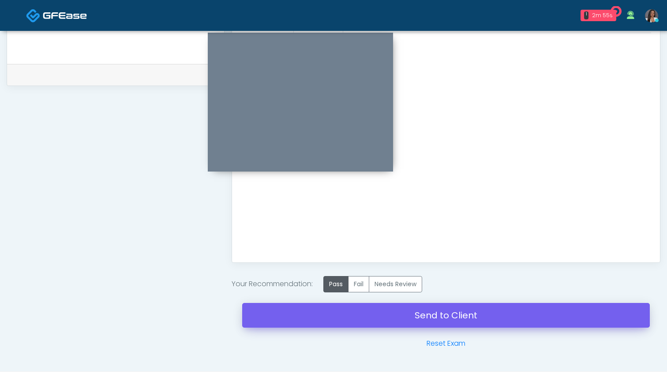
click at [432, 314] on link "Send to Client" at bounding box center [446, 315] width 408 height 25
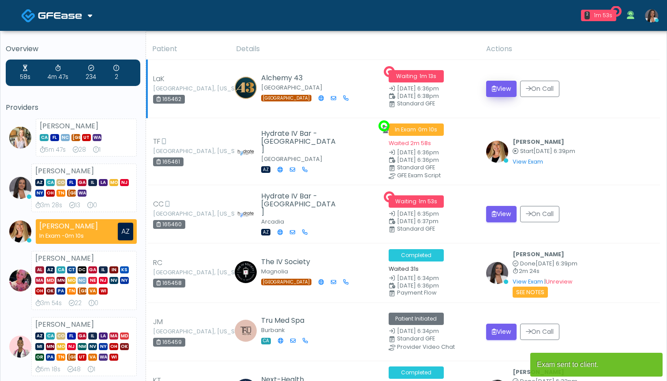
click at [499, 89] on button "View" at bounding box center [501, 89] width 30 height 16
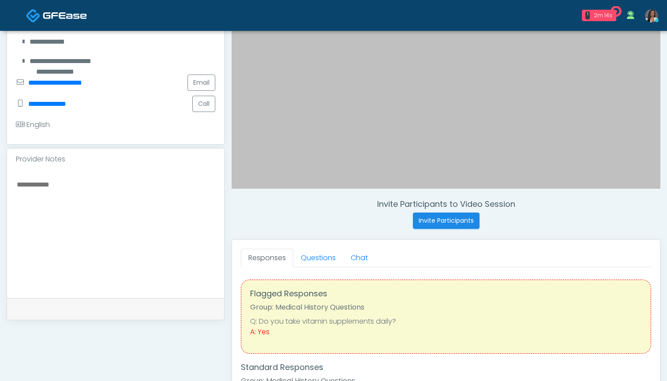
scroll to position [182, 0]
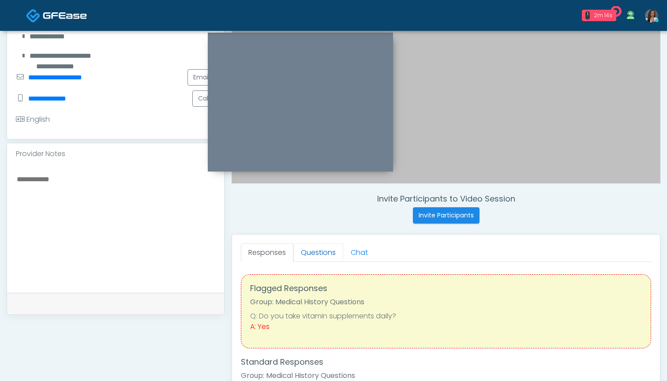
click at [314, 254] on link "Questions" at bounding box center [318, 253] width 50 height 19
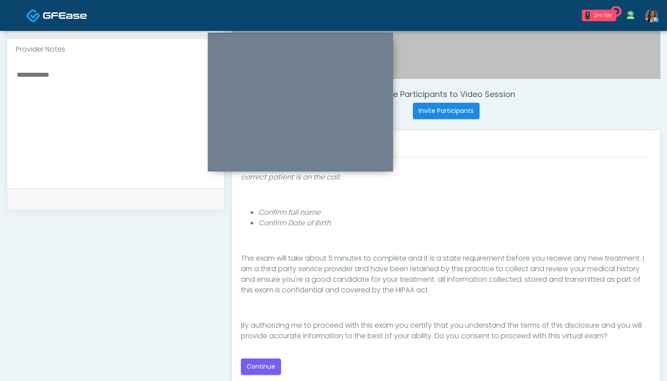
scroll to position [286, 0]
click at [257, 366] on button "Continue" at bounding box center [261, 367] width 40 height 16
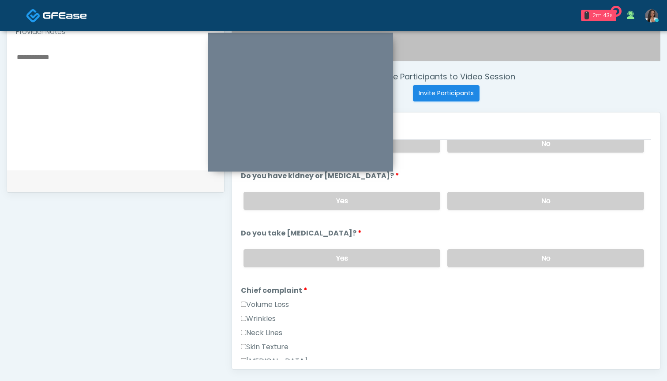
scroll to position [302, 0]
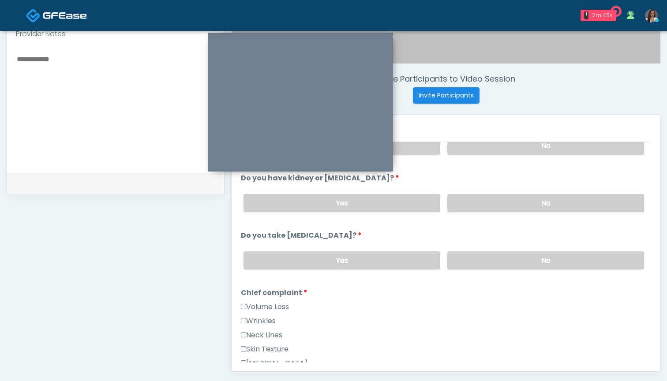
click at [268, 305] on label "Volume Loss" at bounding box center [265, 307] width 48 height 11
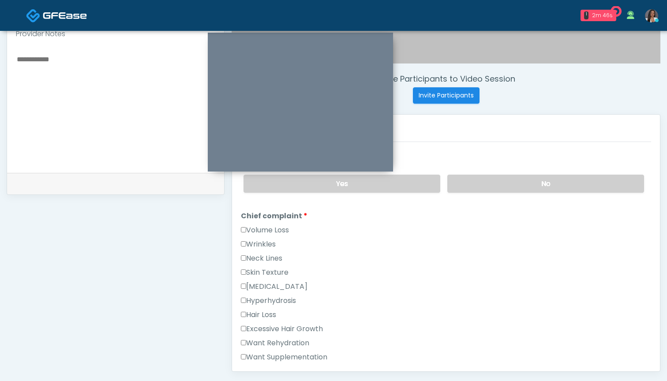
scroll to position [223, 0]
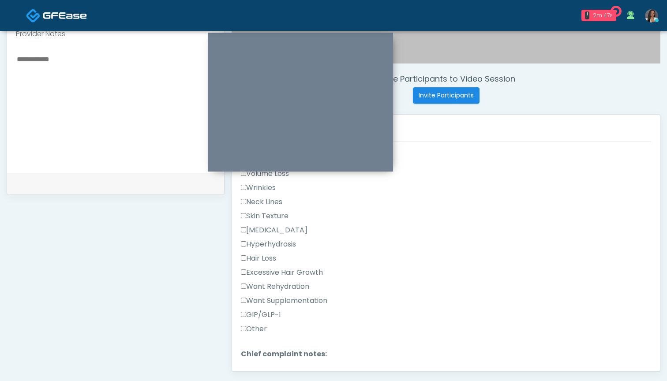
click at [284, 303] on label "Want Supplementation" at bounding box center [284, 301] width 86 height 11
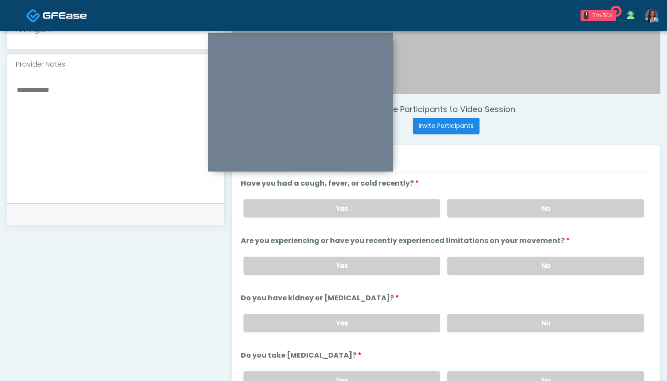
scroll to position [259, 0]
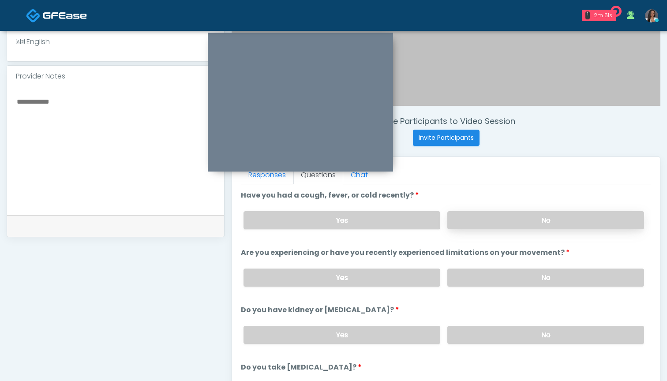
click at [490, 221] on label "No" at bounding box center [545, 220] width 197 height 18
click at [488, 276] on label "No" at bounding box center [545, 278] width 197 height 18
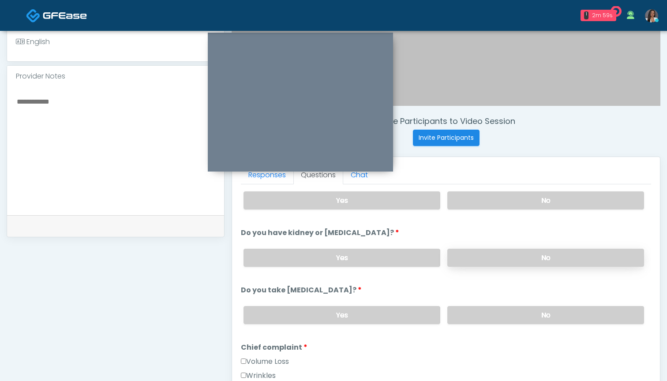
scroll to position [81, 0]
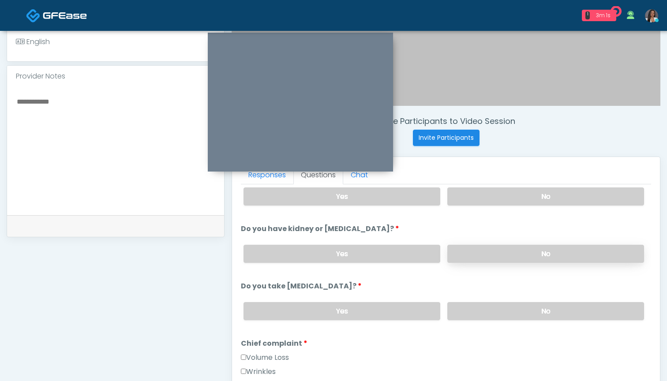
click at [487, 255] on label "No" at bounding box center [545, 254] width 197 height 18
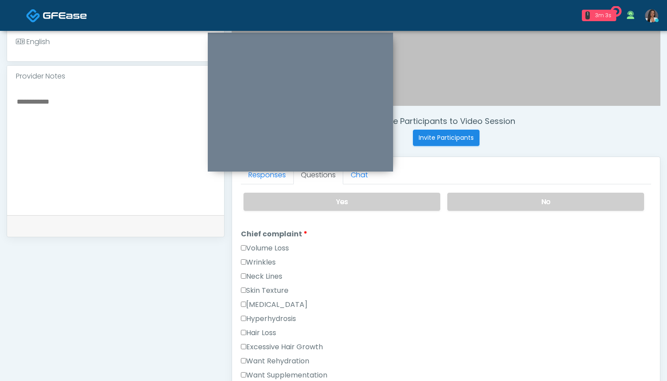
scroll to position [175, 0]
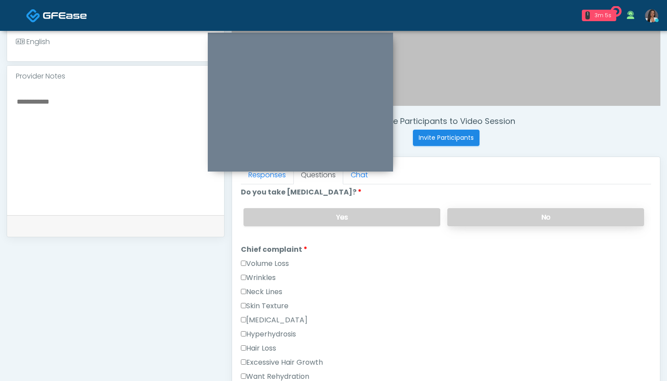
click at [468, 218] on label "No" at bounding box center [545, 217] width 197 height 18
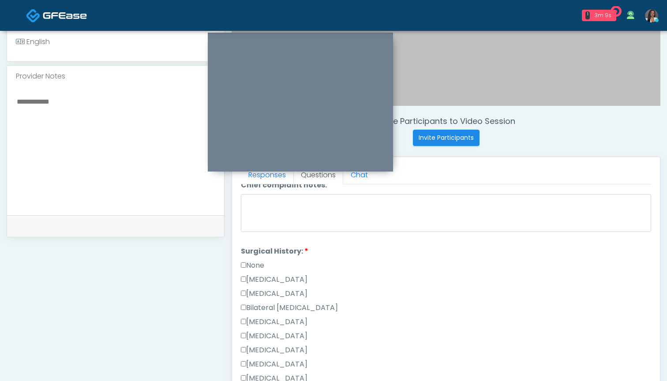
scroll to position [446, 0]
click at [254, 248] on li "Surgical History: Surgical History: None [MEDICAL_DATA] [MEDICAL_DATA] Bilatera…" at bounding box center [446, 334] width 410 height 198
click at [254, 257] on label "None" at bounding box center [252, 254] width 23 height 11
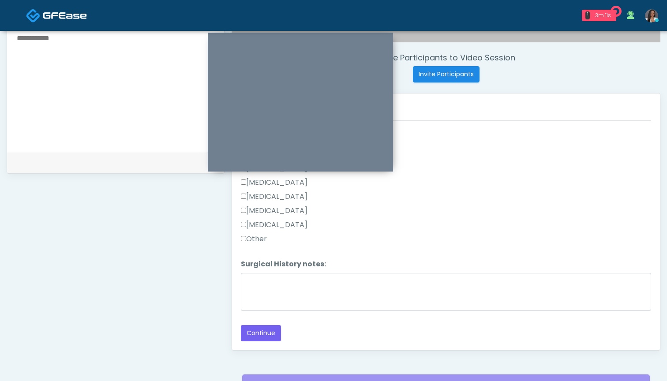
scroll to position [0, 0]
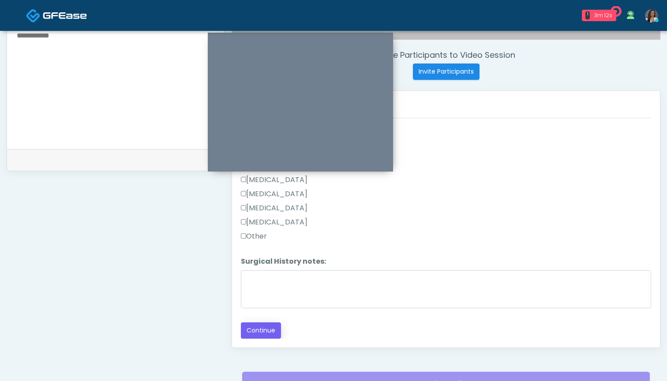
click at [275, 331] on button "Continue" at bounding box center [261, 330] width 40 height 16
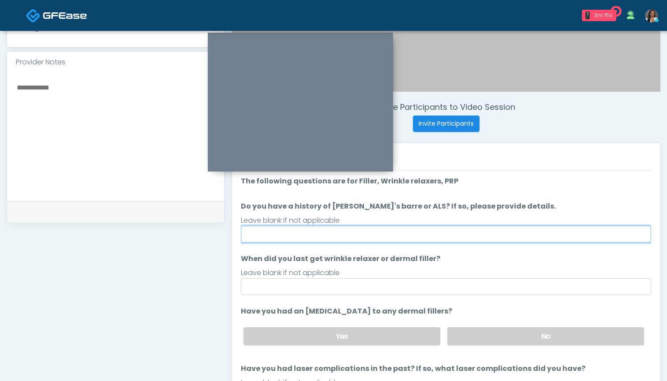
click at [434, 229] on input "Do you have a history of [PERSON_NAME]'s barre or ALS? If so, please provide de…" at bounding box center [446, 234] width 410 height 17
type input "**"
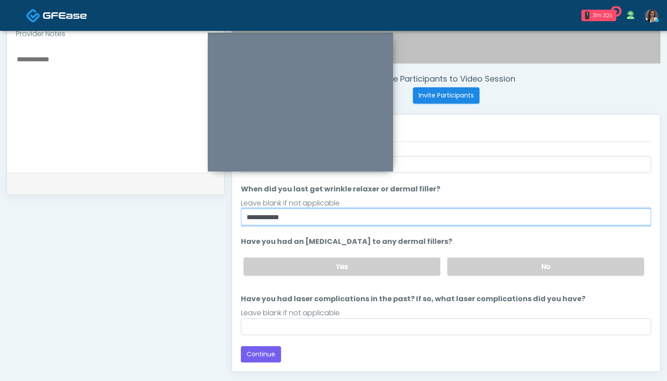
scroll to position [302, 0]
type input "**********"
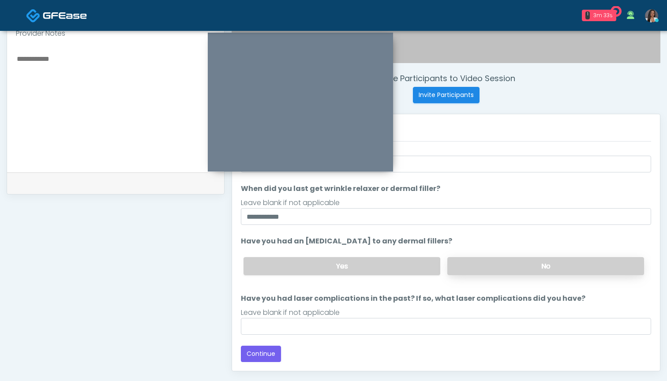
click at [500, 268] on label "No" at bounding box center [545, 266] width 197 height 18
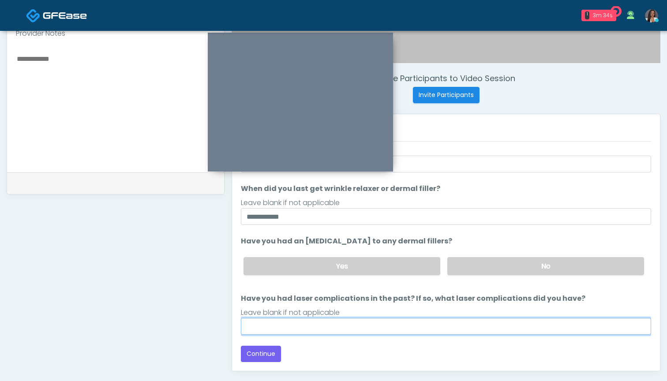
click at [448, 325] on input "Have you had laser complications in the past? If so, what laser complications d…" at bounding box center [446, 326] width 410 height 17
type input "**********"
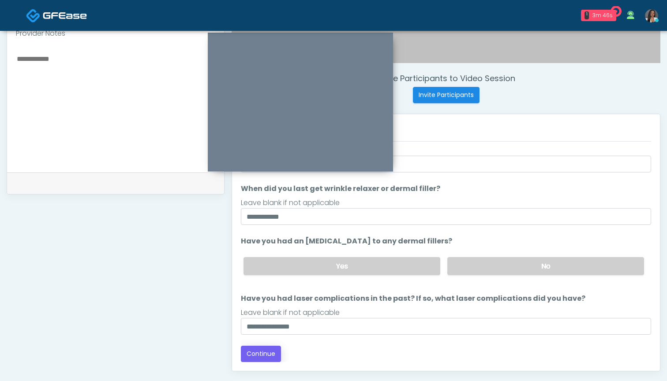
click at [268, 359] on button "Continue" at bounding box center [261, 354] width 40 height 16
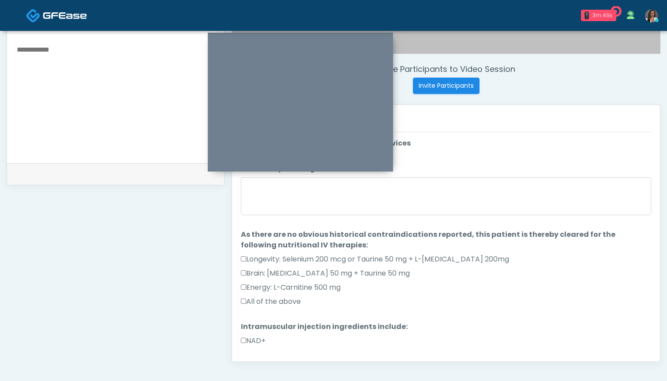
scroll to position [302, 0]
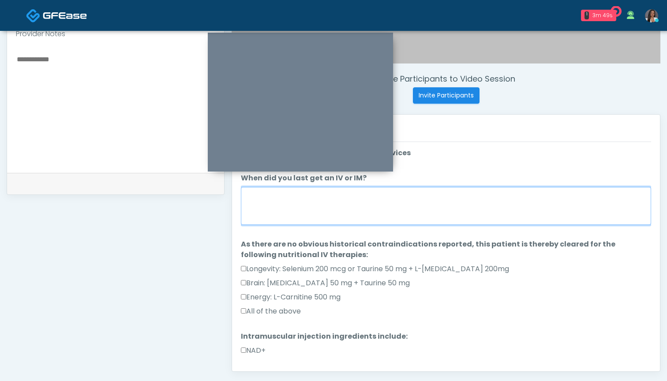
click at [479, 214] on textarea "When did you last get an IV or IM?" at bounding box center [446, 206] width 410 height 38
type textarea "***"
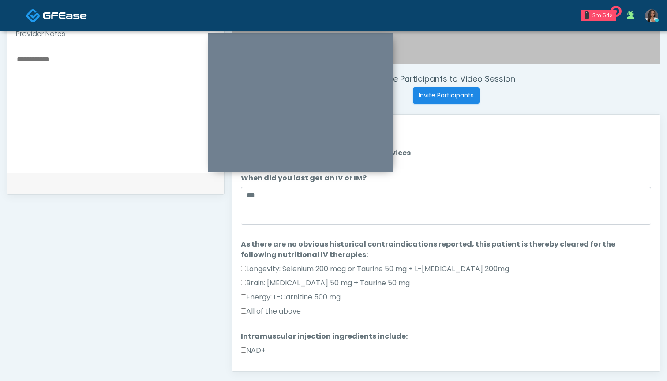
click at [261, 311] on label "All of the above" at bounding box center [271, 311] width 60 height 11
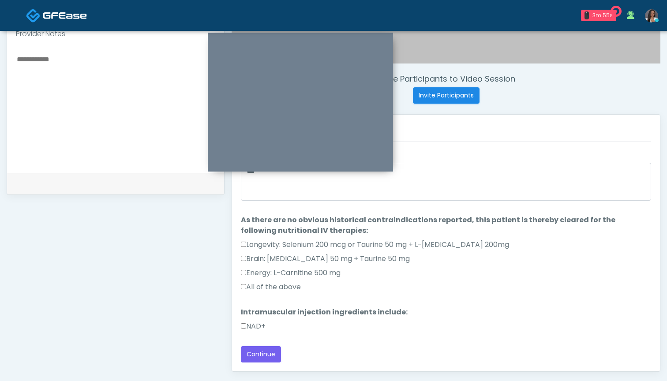
scroll to position [24, 0]
click at [255, 323] on label "NAD+" at bounding box center [253, 326] width 25 height 11
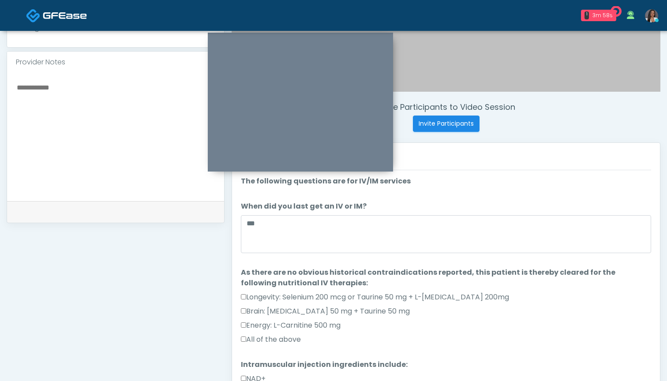
scroll to position [268, 0]
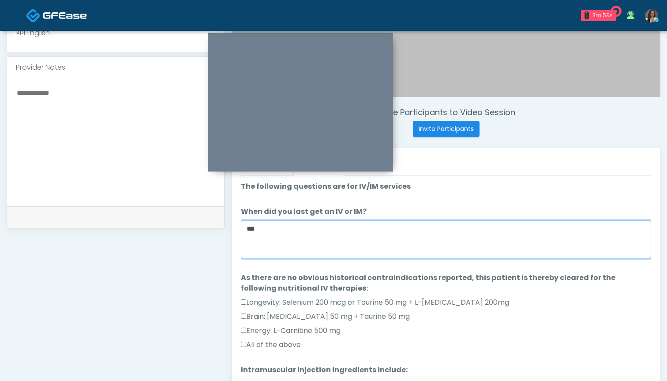
drag, startPoint x: 271, startPoint y: 232, endPoint x: 223, endPoint y: 221, distance: 48.9
click at [223, 221] on div "**********" at bounding box center [334, 138] width 654 height 673
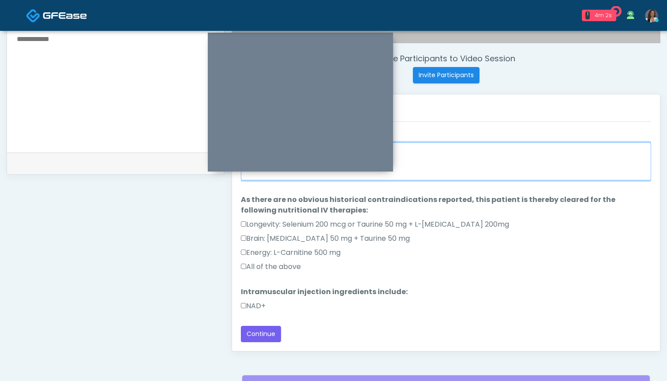
scroll to position [332, 0]
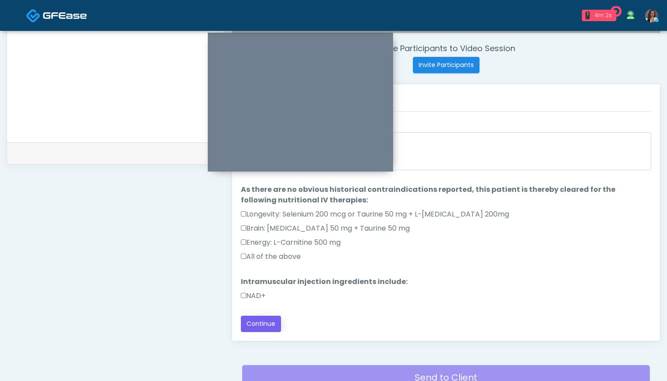
click at [252, 325] on button "Continue" at bounding box center [261, 324] width 40 height 16
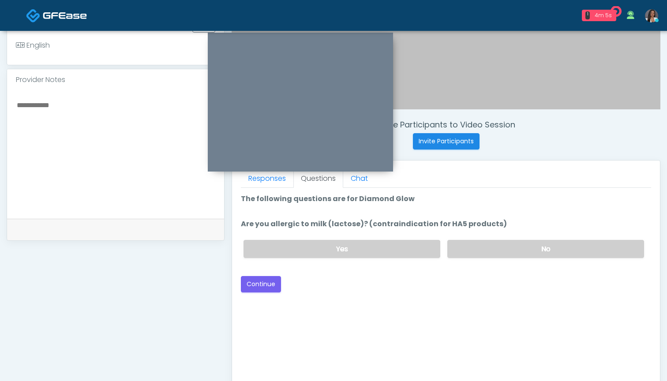
scroll to position [0, 0]
click at [476, 253] on label "No" at bounding box center [545, 249] width 197 height 18
click at [258, 283] on button "Continue" at bounding box center [261, 284] width 40 height 16
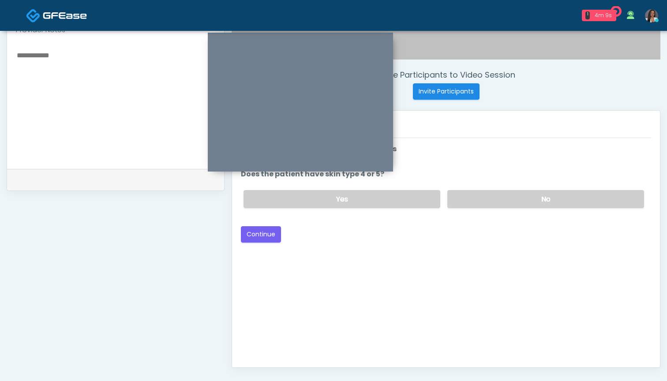
scroll to position [265, 0]
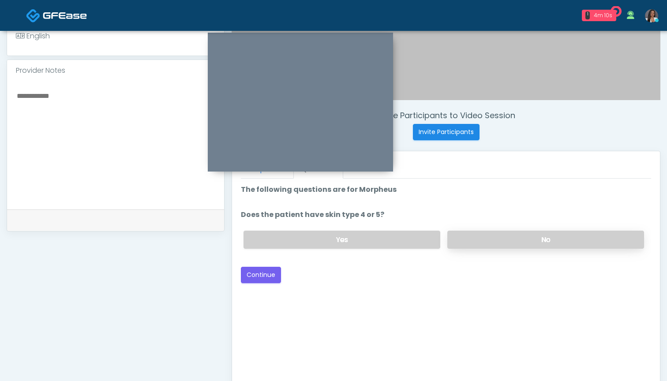
click at [472, 234] on label "No" at bounding box center [545, 240] width 197 height 18
click at [363, 241] on label "Yes" at bounding box center [342, 240] width 197 height 18
click at [250, 277] on button "Continue" at bounding box center [261, 275] width 40 height 16
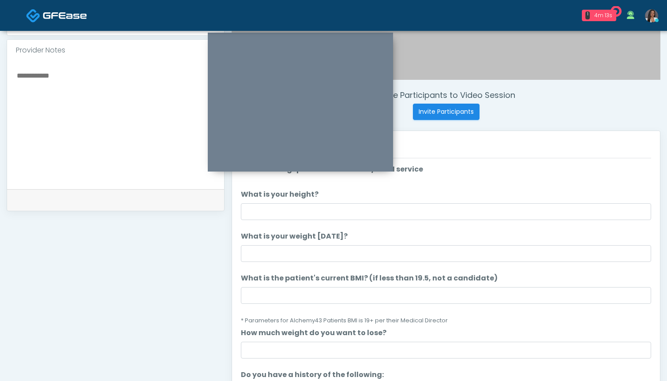
scroll to position [282, 0]
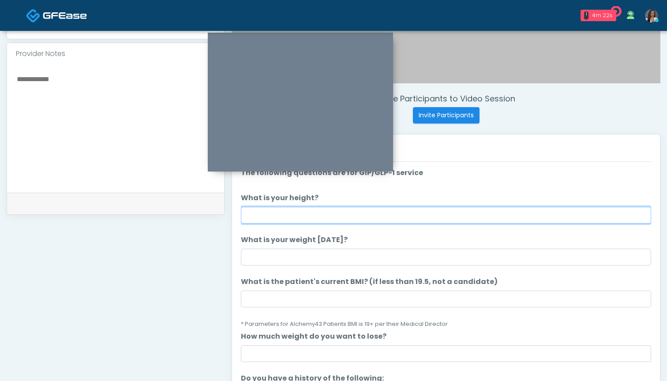
click at [307, 213] on input "What is your height?" at bounding box center [446, 215] width 410 height 17
type input "*****"
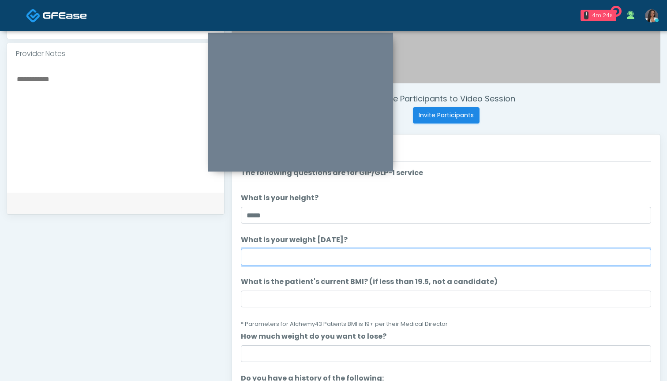
type input "*"
type input "***"
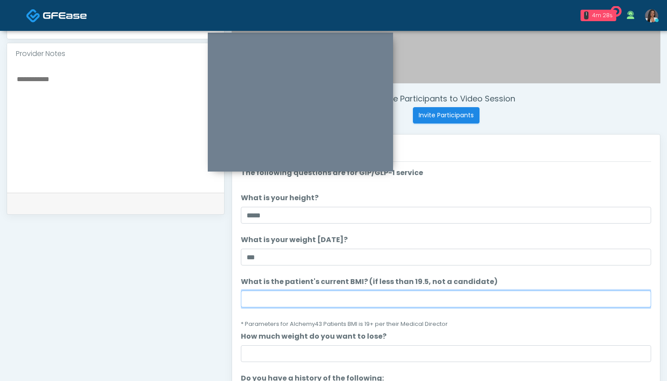
click at [268, 296] on input "What is the patient's current BMI? (if less than 19.5, not a candidate)" at bounding box center [446, 299] width 410 height 17
type input "****"
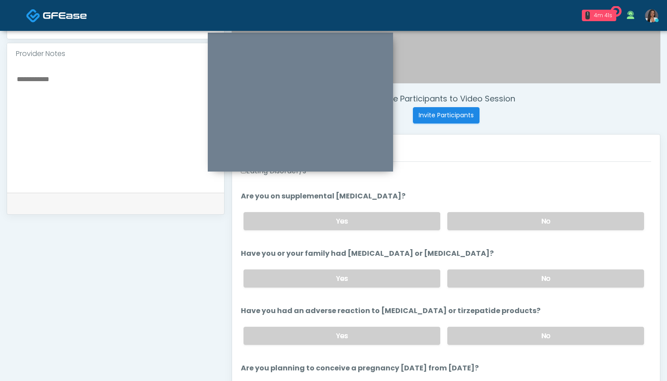
scroll to position [315, 0]
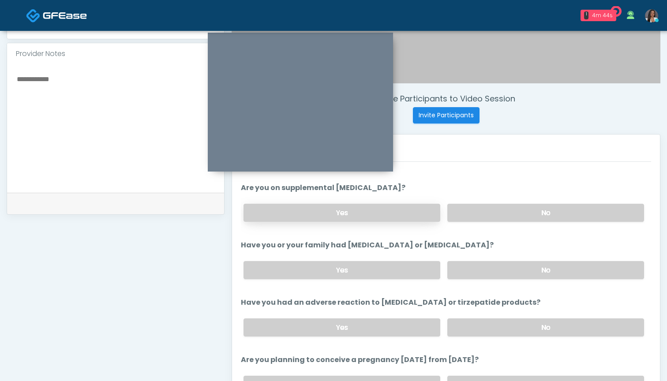
type input "*"
click at [406, 212] on label "Yes" at bounding box center [342, 213] width 197 height 18
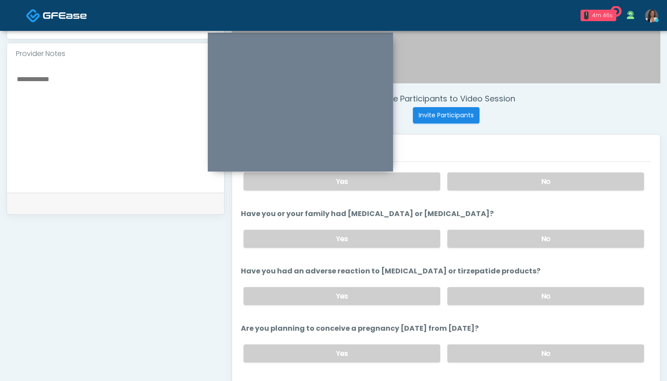
scroll to position [347, 0]
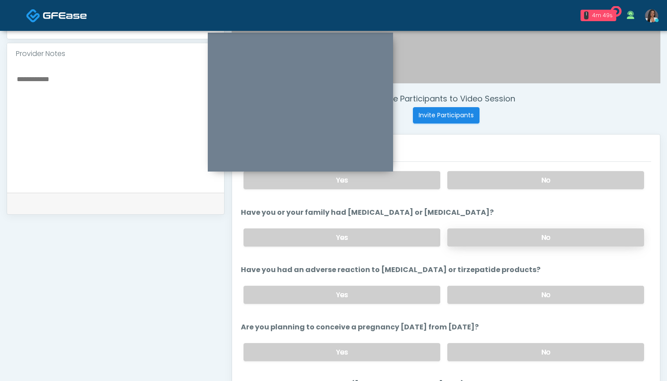
click at [488, 235] on label "No" at bounding box center [545, 238] width 197 height 18
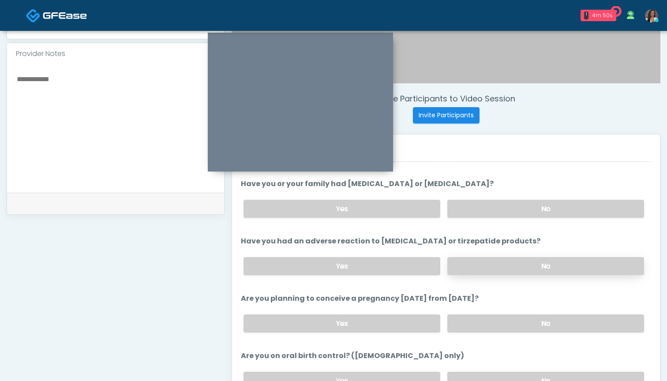
scroll to position [384, 0]
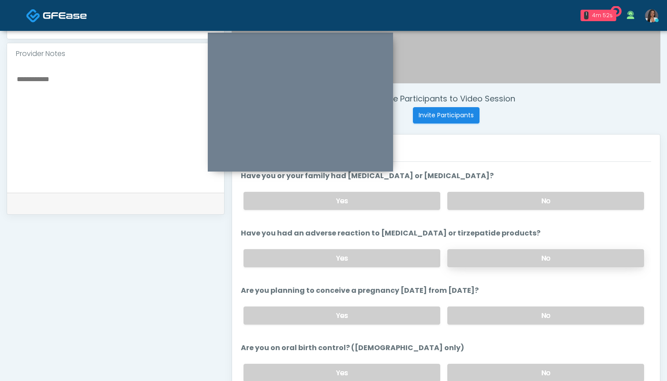
click at [491, 254] on label "No" at bounding box center [545, 258] width 197 height 18
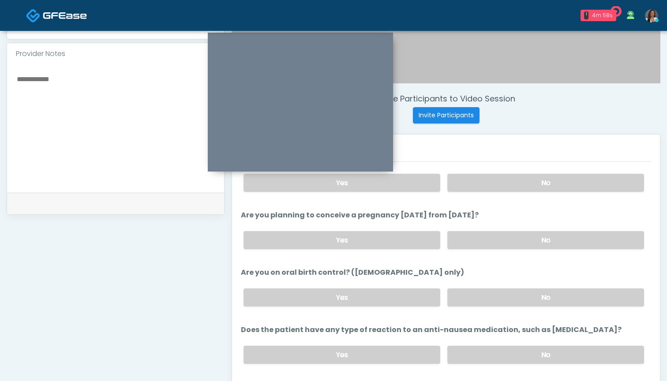
scroll to position [455, 0]
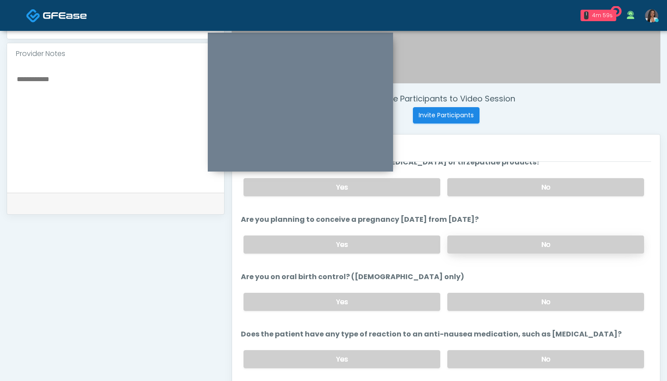
click at [479, 243] on label "No" at bounding box center [545, 245] width 197 height 18
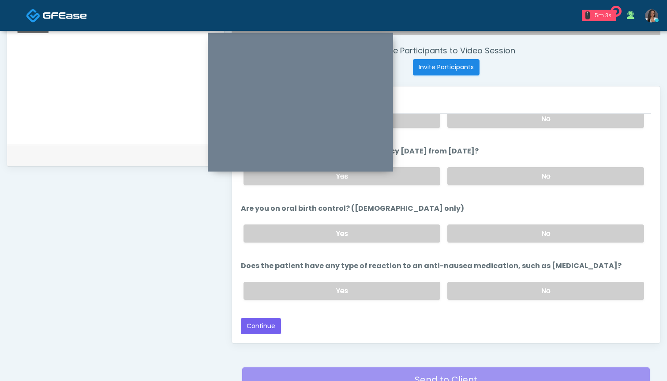
scroll to position [332, 0]
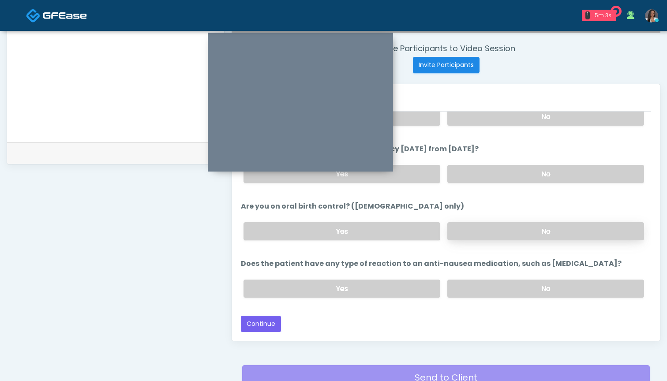
click at [470, 231] on label "No" at bounding box center [545, 231] width 197 height 18
click at [487, 290] on label "No" at bounding box center [545, 289] width 197 height 18
click at [271, 325] on button "Continue" at bounding box center [261, 324] width 40 height 16
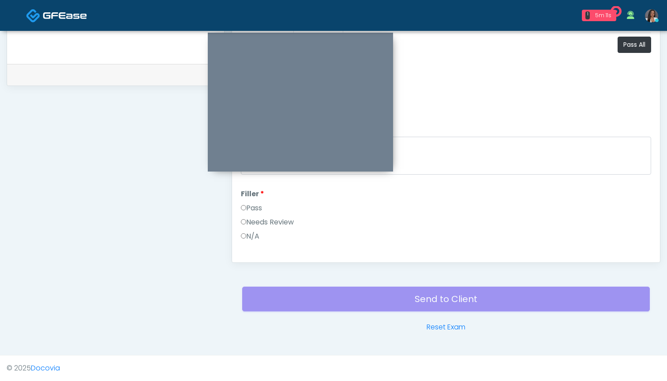
scroll to position [0, 0]
click at [633, 45] on button "Pass All" at bounding box center [635, 45] width 34 height 16
click at [258, 245] on button "Continue" at bounding box center [261, 245] width 40 height 16
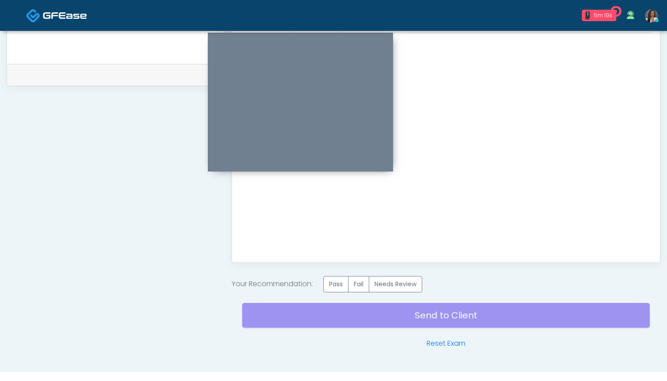
scroll to position [0, 0]
click at [331, 284] on label "Pass" at bounding box center [335, 284] width 25 height 16
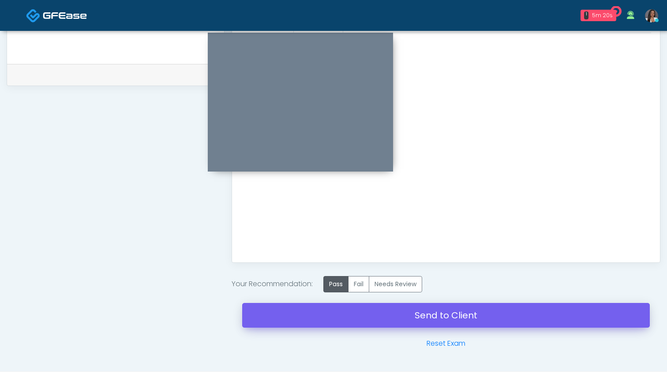
click at [430, 315] on link "Send to Client" at bounding box center [446, 315] width 408 height 25
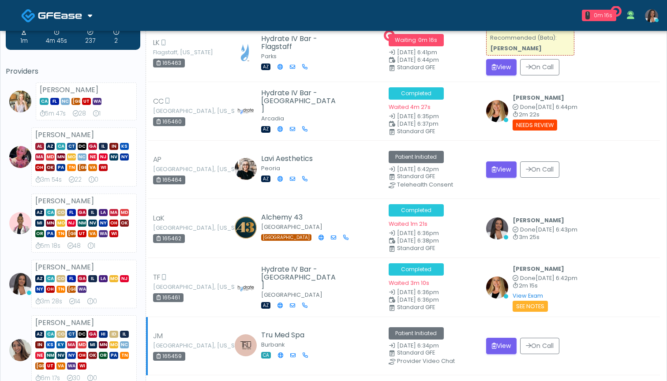
scroll to position [36, 0]
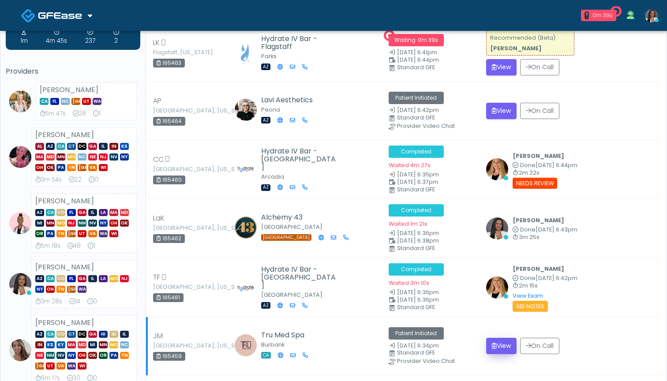
click at [492, 345] on button "View" at bounding box center [501, 346] width 30 height 16
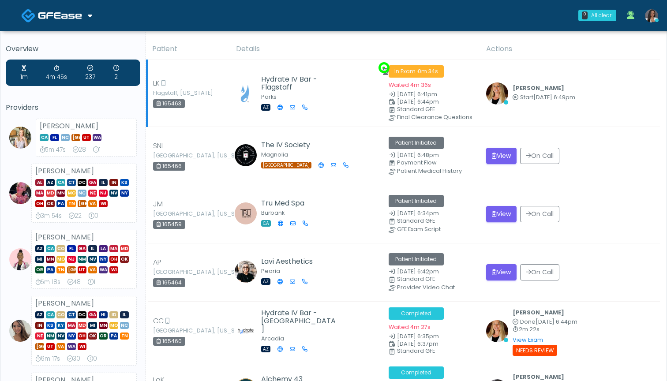
scroll to position [0, 0]
click at [332, 39] on th "Details" at bounding box center [356, 49] width 250 height 22
click at [337, 39] on th "Details" at bounding box center [356, 49] width 250 height 22
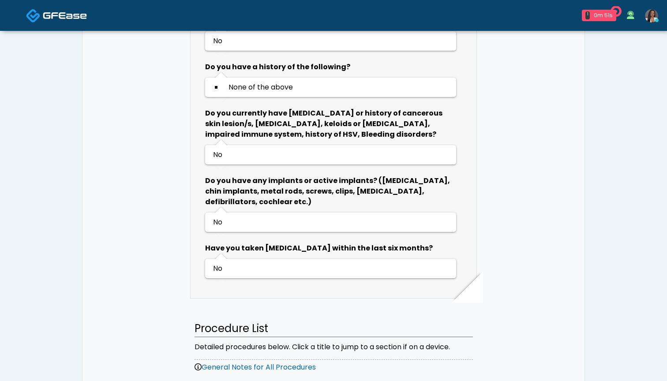
scroll to position [558, 0]
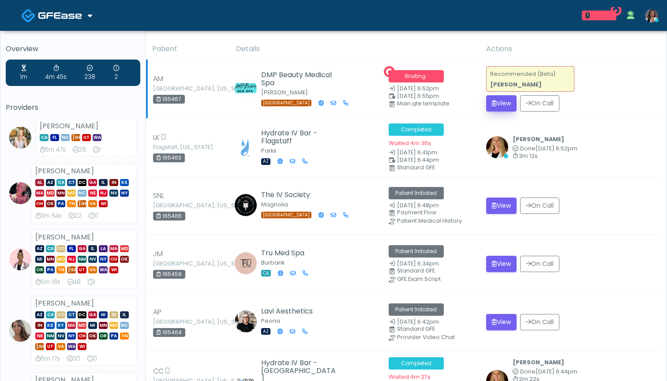
click at [500, 103] on button "View" at bounding box center [501, 103] width 30 height 16
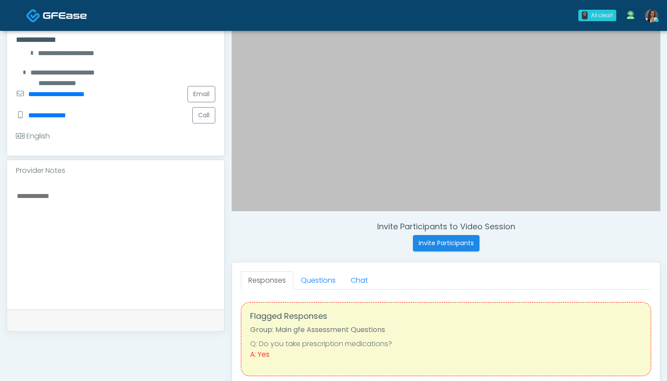
scroll to position [169, 0]
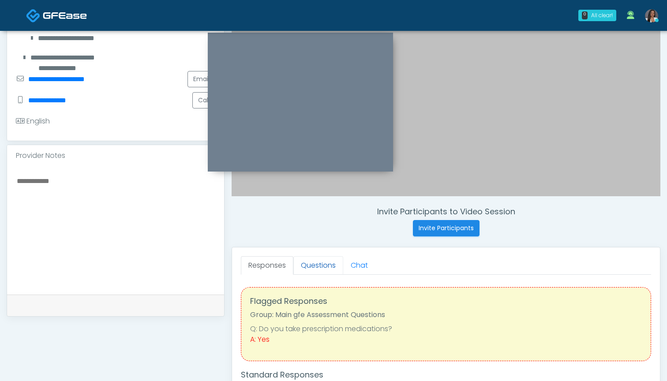
click at [313, 264] on link "Questions" at bounding box center [318, 265] width 50 height 19
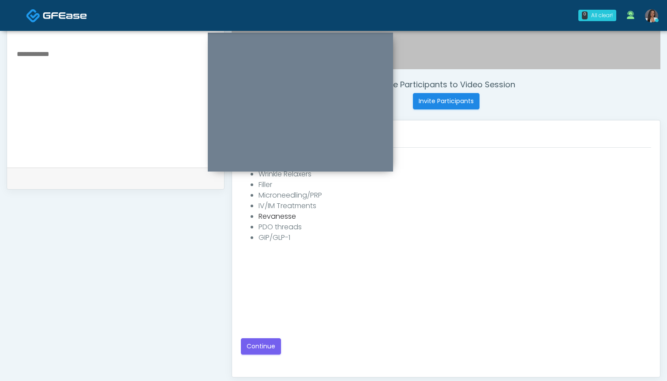
scroll to position [313, 0]
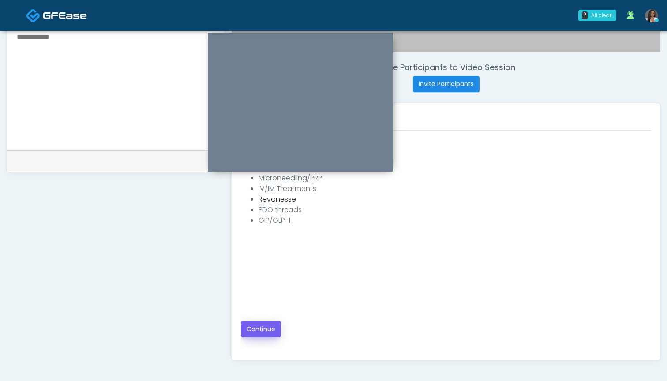
click at [251, 330] on button "Continue" at bounding box center [261, 329] width 40 height 16
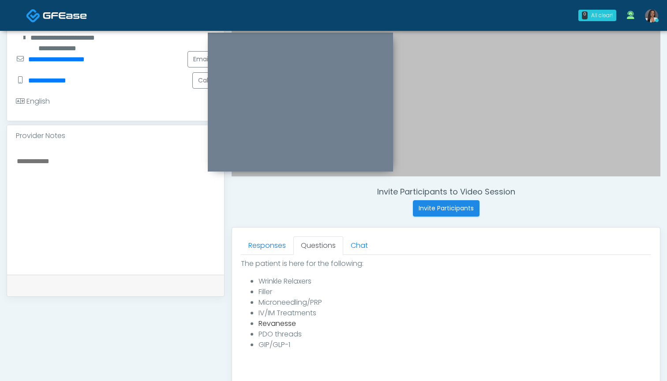
scroll to position [180, 0]
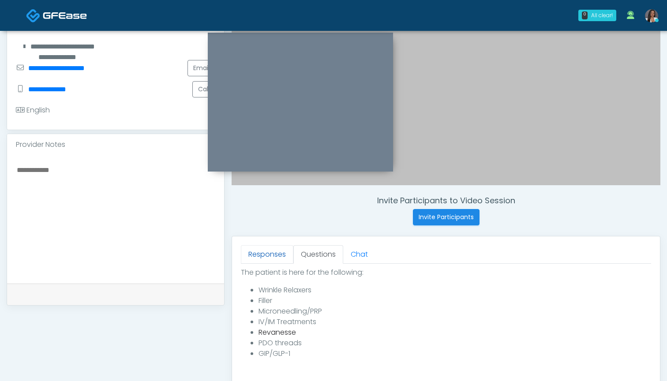
click at [273, 255] on link "Responses" at bounding box center [267, 254] width 52 height 19
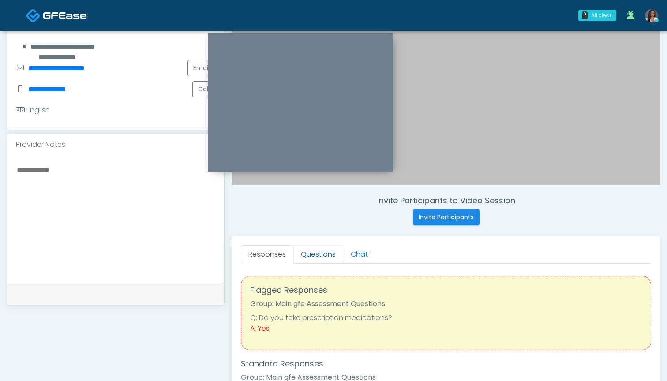
click at [319, 253] on link "Questions" at bounding box center [318, 254] width 50 height 19
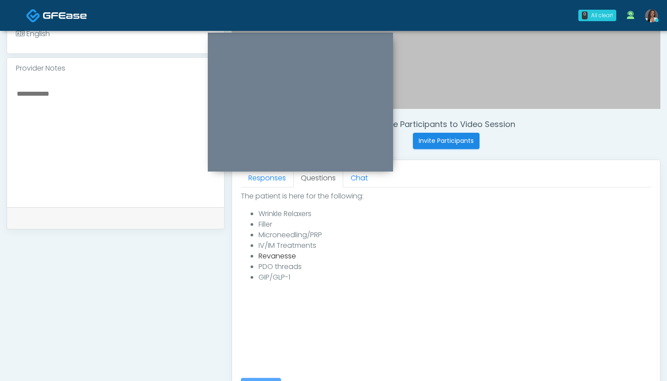
scroll to position [247, 0]
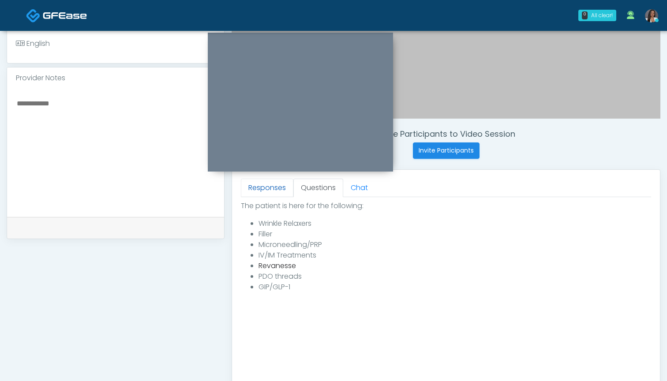
click at [269, 187] on link "Responses" at bounding box center [267, 188] width 52 height 19
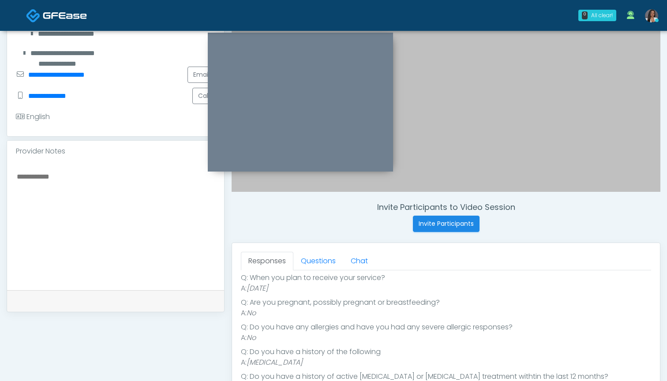
scroll to position [167, 0]
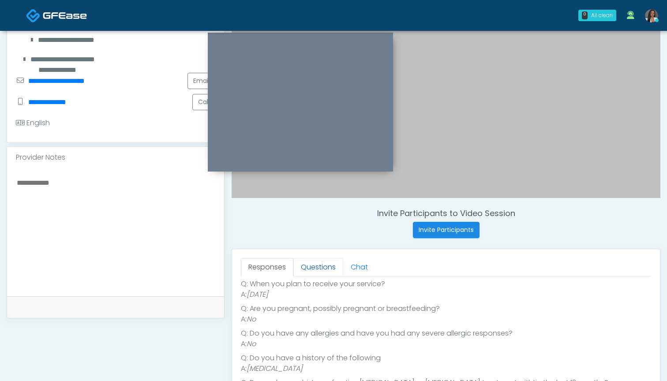
click at [317, 273] on link "Questions" at bounding box center [318, 267] width 50 height 19
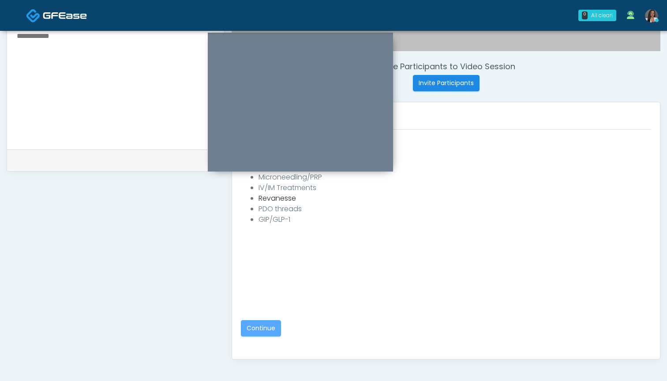
scroll to position [345, 0]
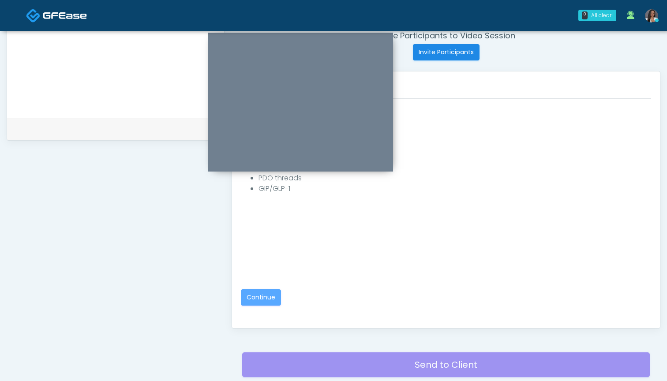
click at [187, 255] on div "**********" at bounding box center [116, 62] width 218 height 673
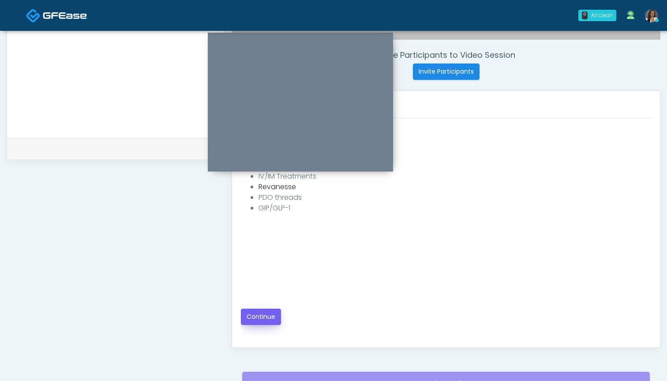
click at [259, 319] on button "Continue" at bounding box center [261, 317] width 40 height 16
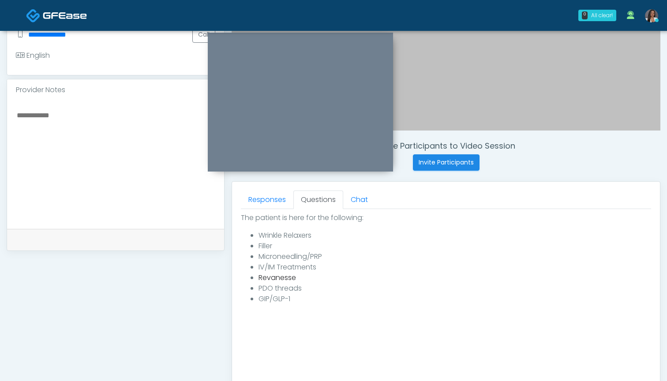
scroll to position [240, 0]
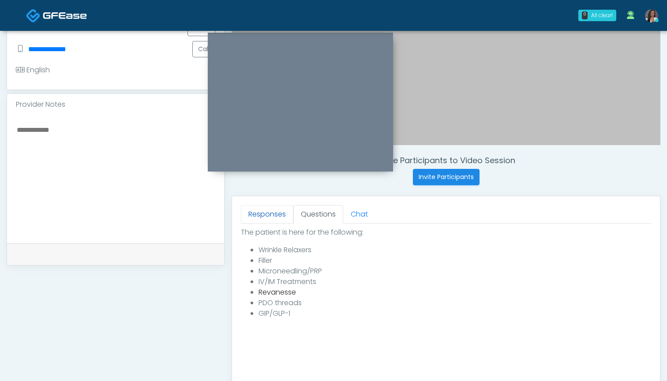
click at [262, 218] on link "Responses" at bounding box center [267, 214] width 52 height 19
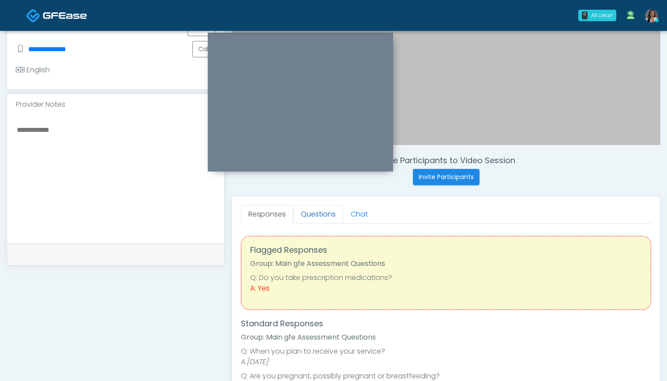
click at [324, 211] on link "Questions" at bounding box center [318, 214] width 50 height 19
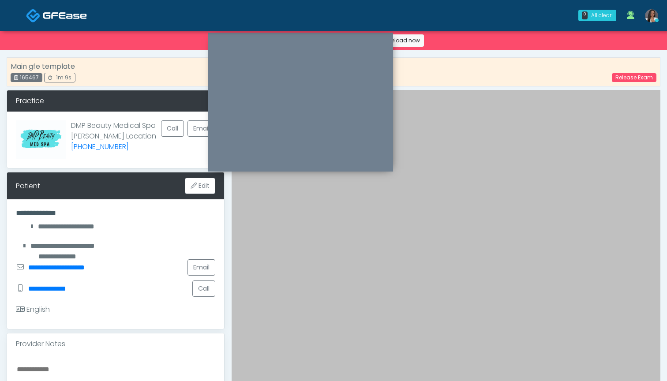
scroll to position [0, 0]
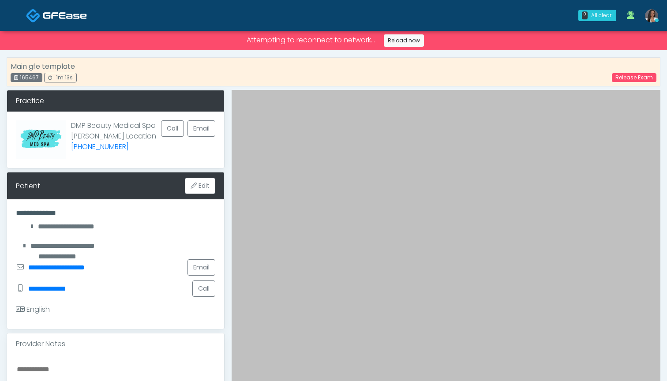
drag, startPoint x: 38, startPoint y: 79, endPoint x: 22, endPoint y: 80, distance: 16.3
click at [22, 80] on div "165467" at bounding box center [27, 77] width 32 height 9
copy div "165467"
click at [137, 186] on div "Patient Edit" at bounding box center [115, 185] width 217 height 27
click at [401, 42] on link "Reload now" at bounding box center [404, 40] width 40 height 12
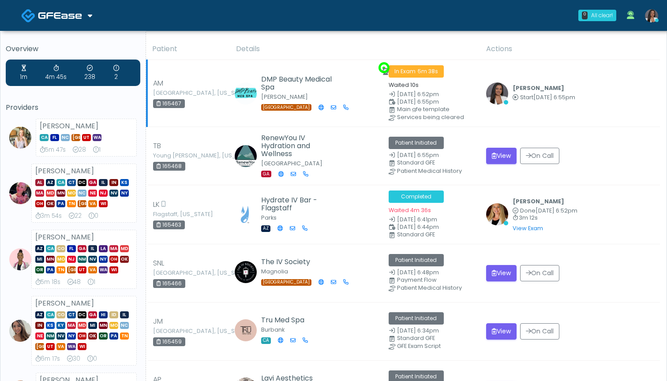
click at [420, 100] on span "[DATE] 6:55pm" at bounding box center [418, 101] width 42 height 7
click at [426, 70] on span "5m 39s" at bounding box center [428, 70] width 20 height 7
click at [510, 96] on span at bounding box center [499, 93] width 26 height 22
click at [518, 97] on icon at bounding box center [516, 98] width 6 height 6
click at [419, 94] on span "[DATE] 6:52pm" at bounding box center [418, 93] width 42 height 7
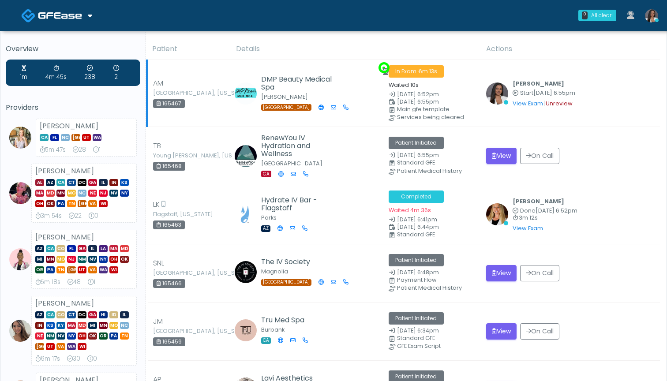
click at [560, 103] on link "Unreview" at bounding box center [559, 103] width 27 height 7
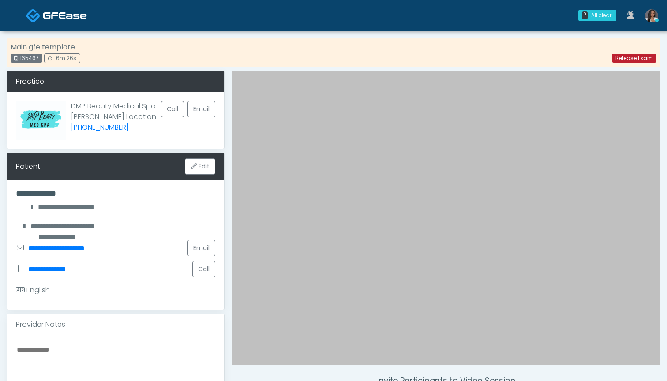
click at [636, 57] on link "Release Exam" at bounding box center [634, 58] width 45 height 9
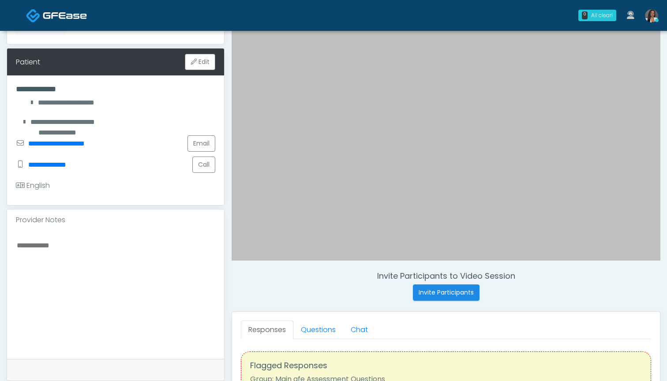
scroll to position [105, 0]
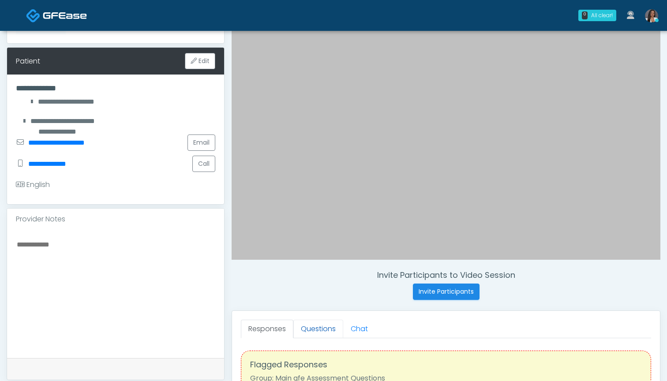
click at [323, 329] on link "Questions" at bounding box center [318, 329] width 50 height 19
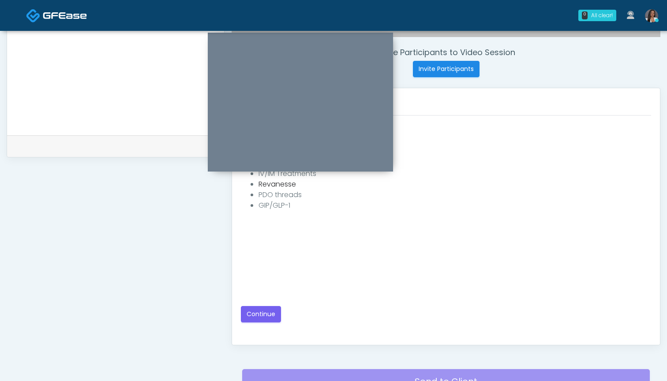
scroll to position [336, 0]
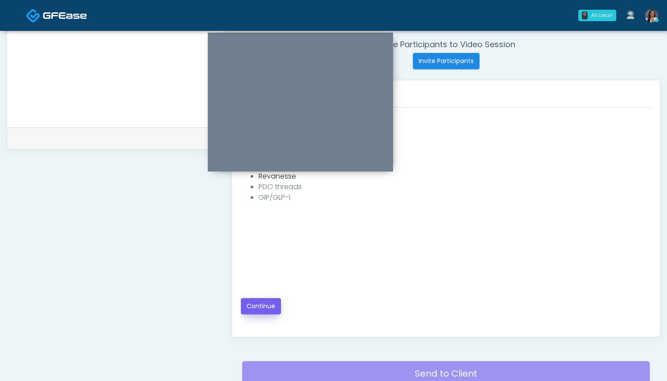
click at [255, 305] on button "Continue" at bounding box center [261, 306] width 40 height 16
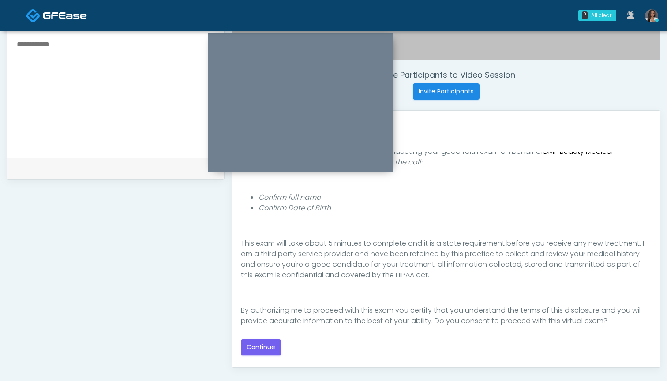
scroll to position [306, 0]
click at [263, 347] on button "Continue" at bounding box center [261, 347] width 40 height 16
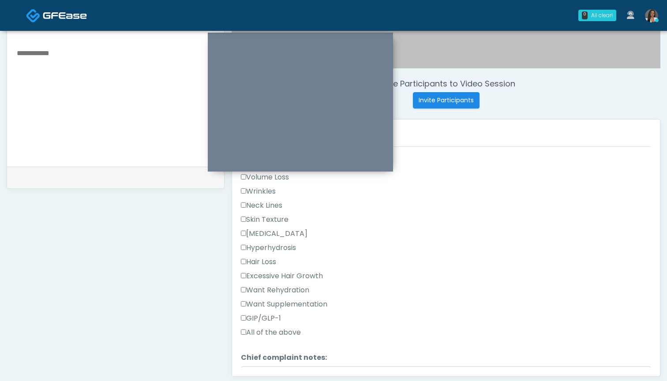
scroll to position [228, 0]
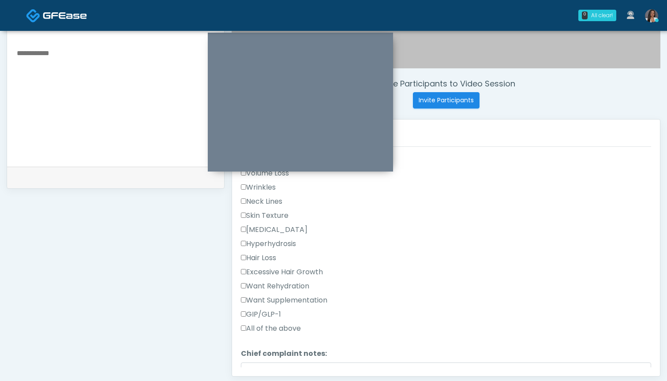
click at [271, 313] on label "GIP/GLP-1" at bounding box center [261, 314] width 40 height 11
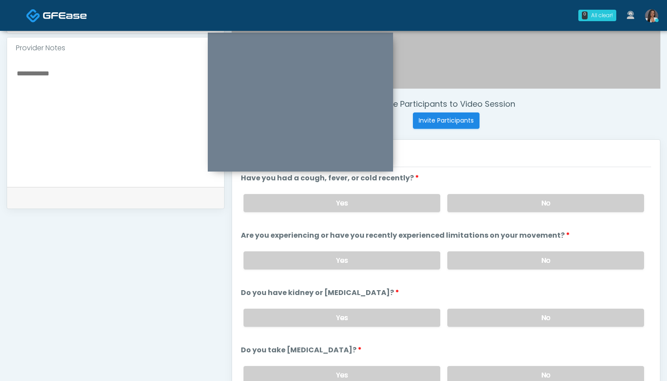
scroll to position [249, 0]
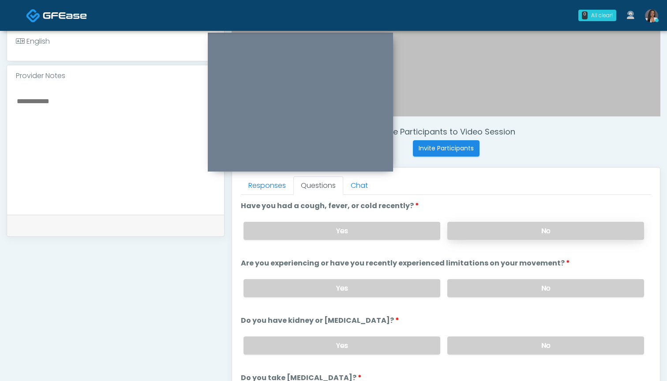
click at [499, 227] on label "No" at bounding box center [545, 231] width 197 height 18
click at [482, 289] on label "No" at bounding box center [545, 288] width 197 height 18
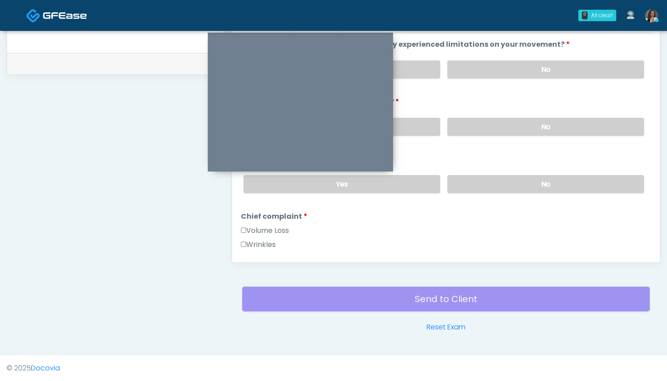
scroll to position [54, 0]
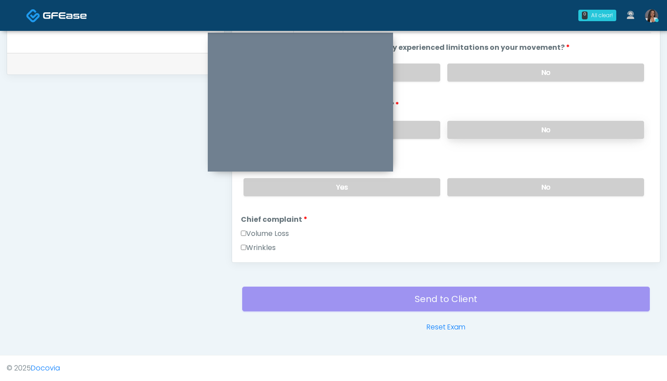
click at [481, 128] on label "No" at bounding box center [545, 130] width 197 height 18
click at [481, 185] on label "No" at bounding box center [545, 187] width 197 height 18
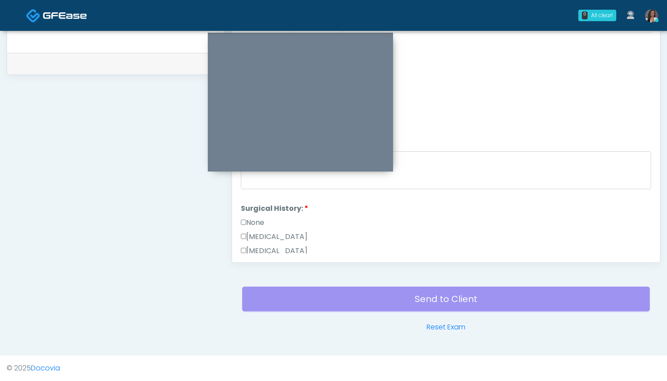
scroll to position [362, 0]
click at [292, 211] on label "Hysterectomy" at bounding box center [274, 214] width 67 height 11
click at [291, 213] on label "Hysterectomy" at bounding box center [274, 214] width 67 height 11
click at [291, 231] on label "Bilateral Tubal Ligation" at bounding box center [289, 228] width 97 height 11
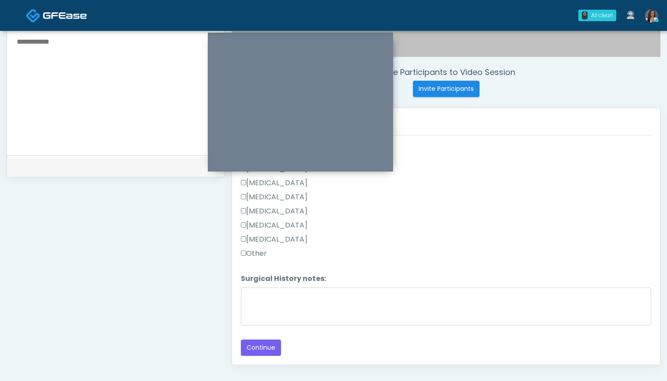
scroll to position [307, 0]
click at [264, 351] on button "Continue" at bounding box center [261, 349] width 40 height 16
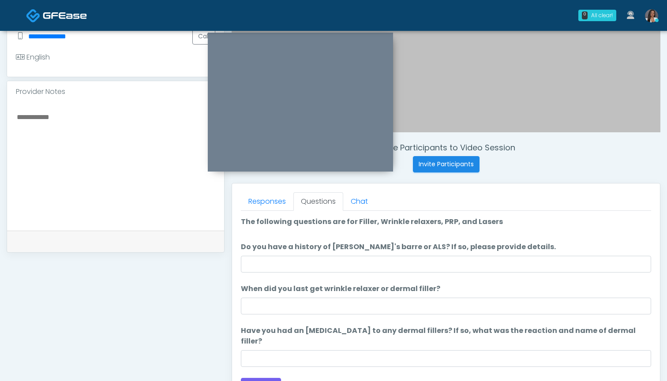
scroll to position [226, 0]
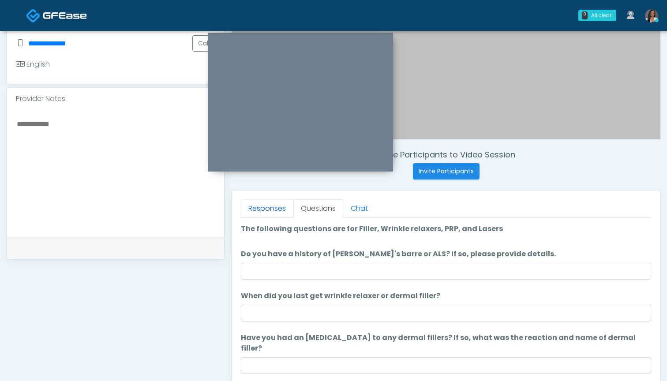
click at [274, 209] on link "Responses" at bounding box center [267, 208] width 52 height 19
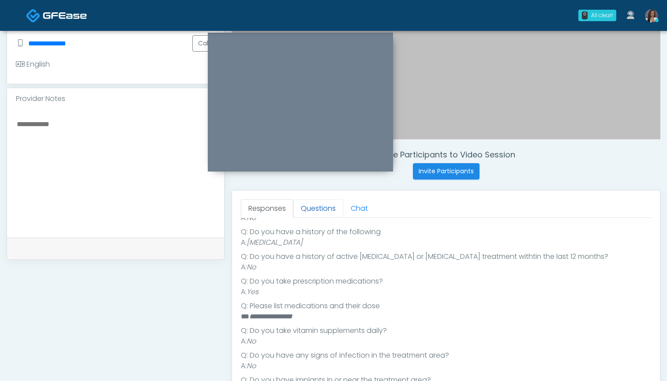
click at [305, 208] on link "Questions" at bounding box center [318, 208] width 50 height 19
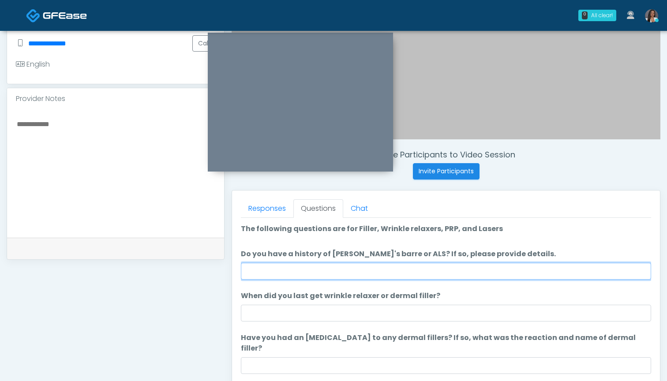
click at [299, 272] on input "Do you have a history of Guillain's barre or ALS? If so, please provide details." at bounding box center [446, 271] width 410 height 17
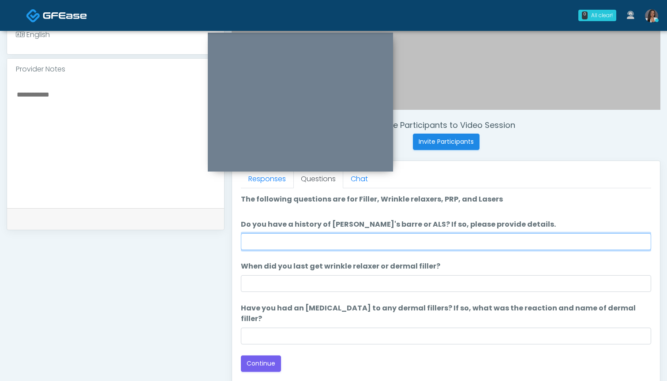
scroll to position [255, 0]
type input "**"
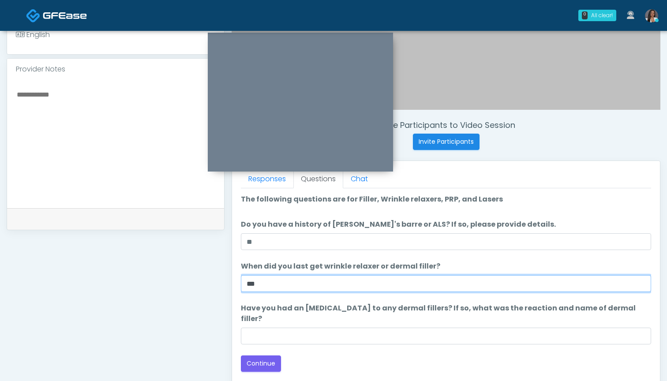
type input "***"
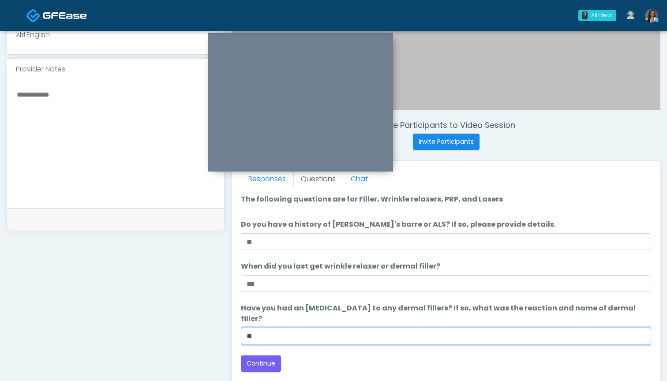
type input "*"
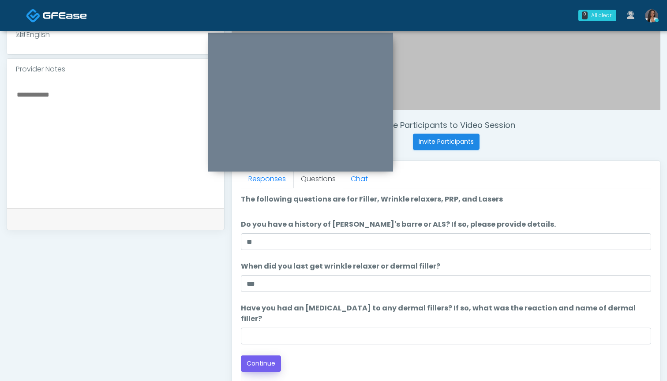
click at [260, 356] on button "Continue" at bounding box center [261, 364] width 40 height 16
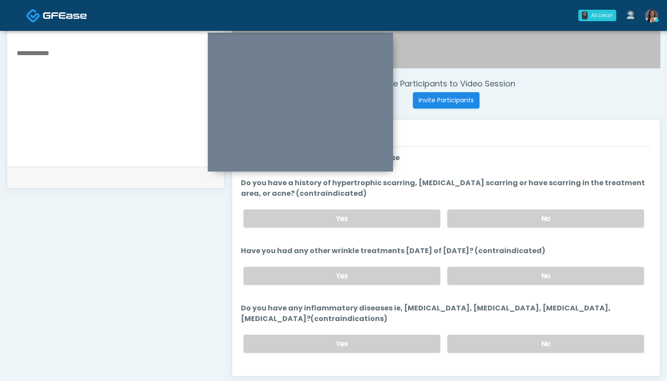
scroll to position [292, 0]
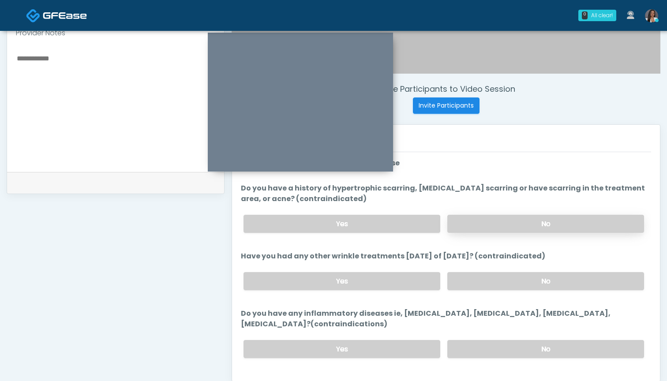
click at [474, 218] on label "No" at bounding box center [545, 224] width 197 height 18
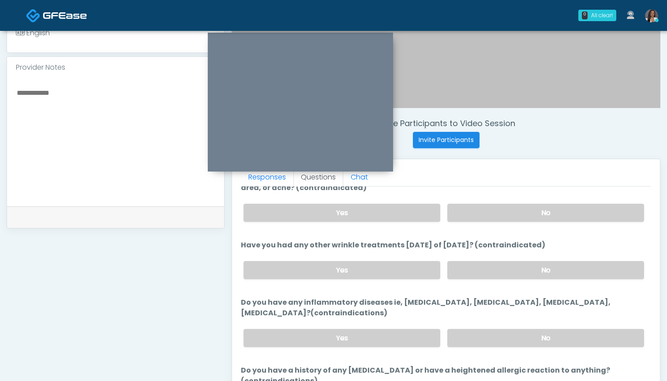
scroll to position [69, 0]
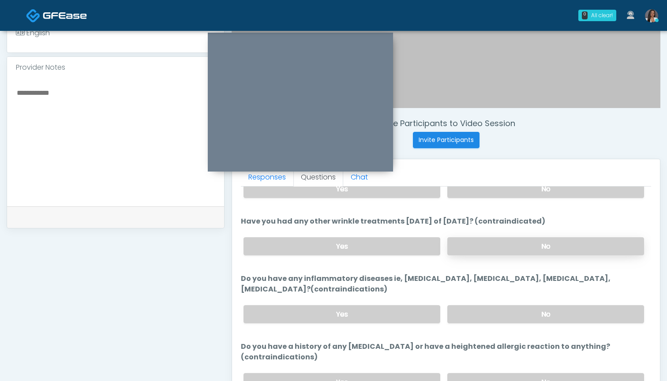
click at [472, 249] on label "No" at bounding box center [545, 246] width 197 height 18
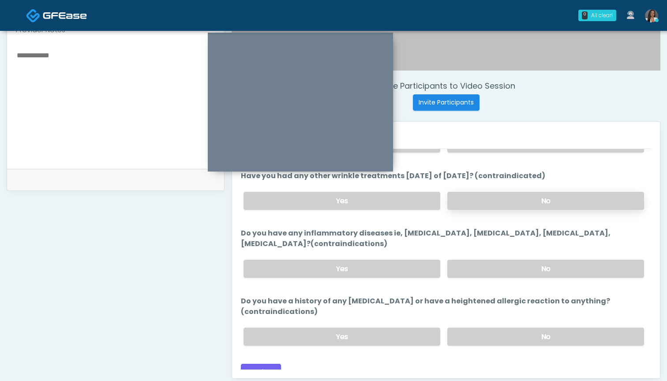
scroll to position [299, 0]
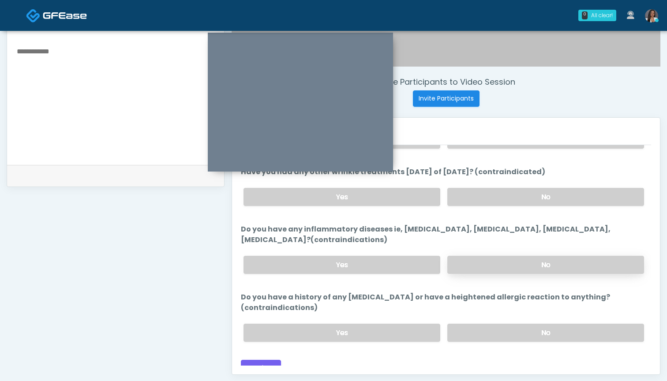
click at [470, 268] on label "No" at bounding box center [545, 265] width 197 height 18
click at [501, 324] on label "No" at bounding box center [545, 333] width 197 height 18
click at [261, 360] on button "Continue" at bounding box center [261, 368] width 40 height 16
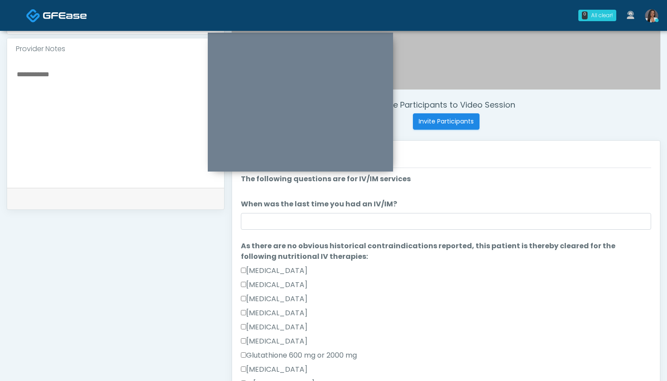
scroll to position [258, 0]
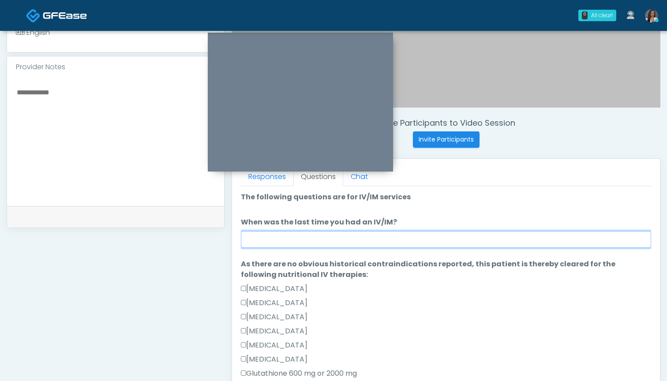
click at [426, 240] on input "When was the last time you had an IV/IM?" at bounding box center [446, 239] width 410 height 17
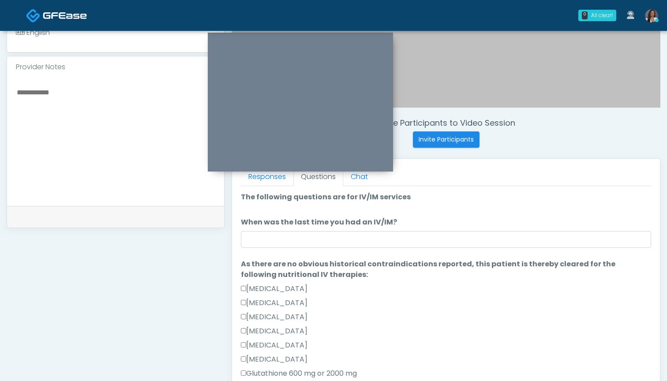
click at [128, 130] on textarea at bounding box center [115, 140] width 199 height 108
type textarea "**********"
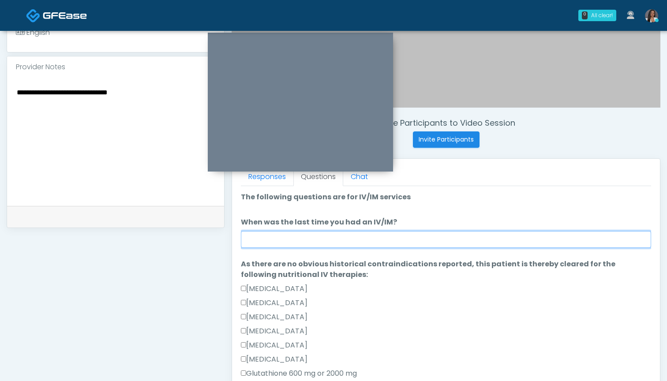
click at [300, 237] on input "When was the last time you had an IV/IM?" at bounding box center [446, 239] width 410 height 17
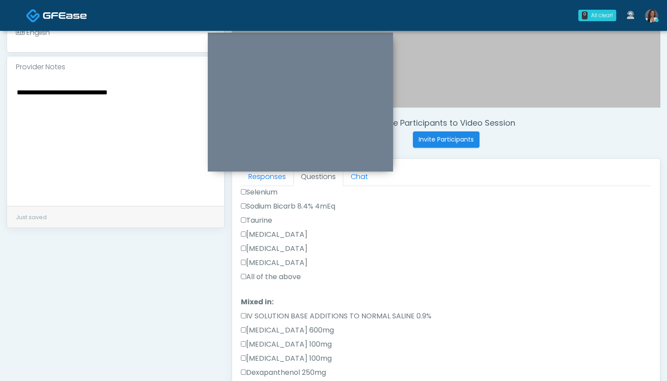
type input "***"
click at [281, 276] on label "All of the above" at bounding box center [271, 277] width 60 height 11
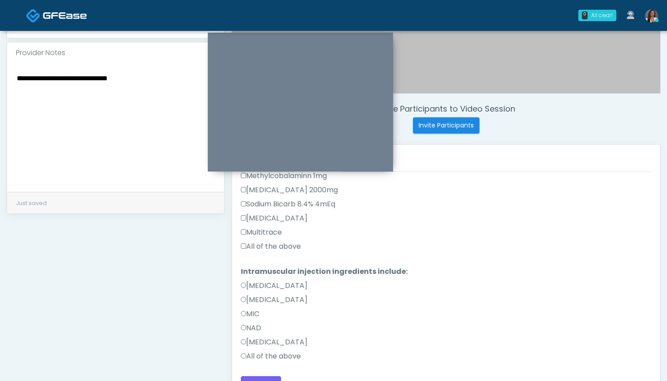
scroll to position [275, 0]
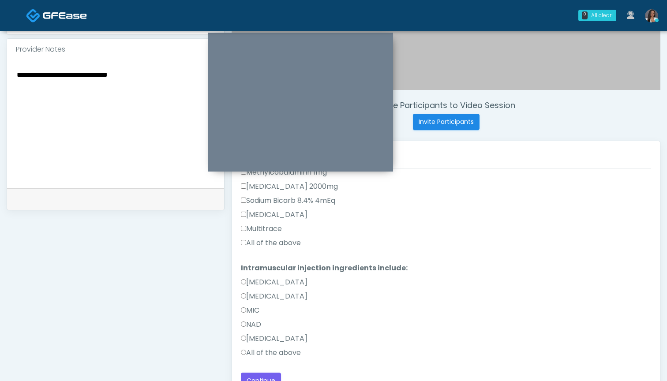
click at [277, 237] on div "Multitrace" at bounding box center [446, 231] width 410 height 14
click at [277, 245] on label "All of the above" at bounding box center [271, 243] width 60 height 11
click at [266, 352] on label "All of the above" at bounding box center [271, 353] width 60 height 11
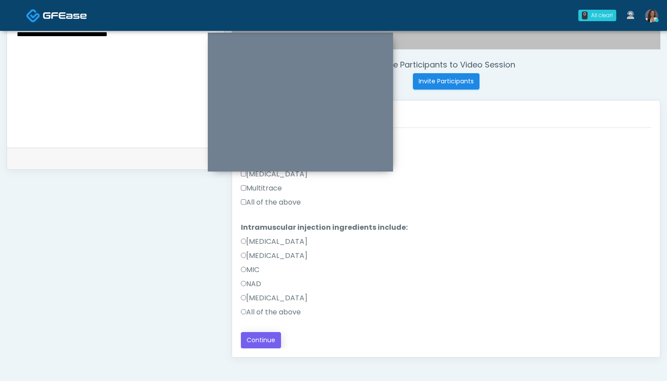
click at [260, 345] on button "Continue" at bounding box center [261, 340] width 40 height 16
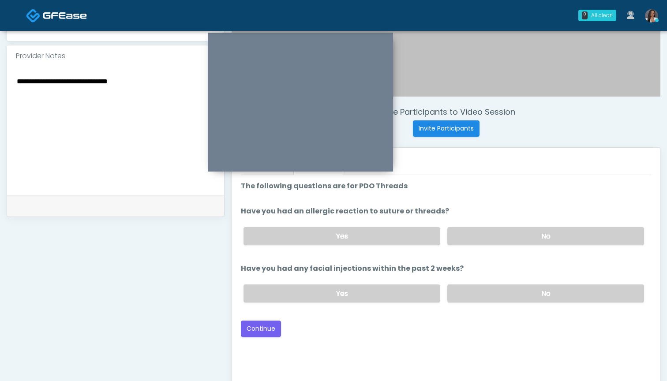
scroll to position [250, 0]
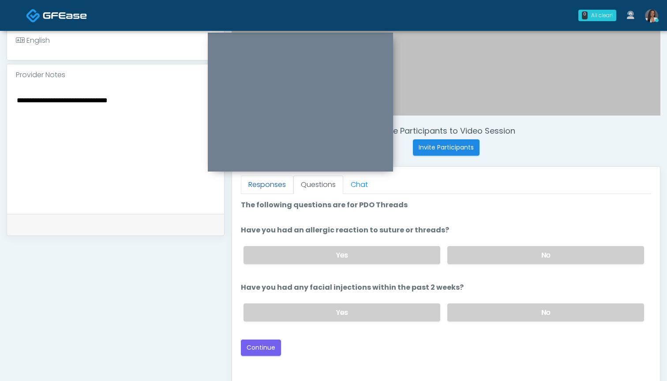
click at [277, 187] on link "Responses" at bounding box center [267, 185] width 52 height 19
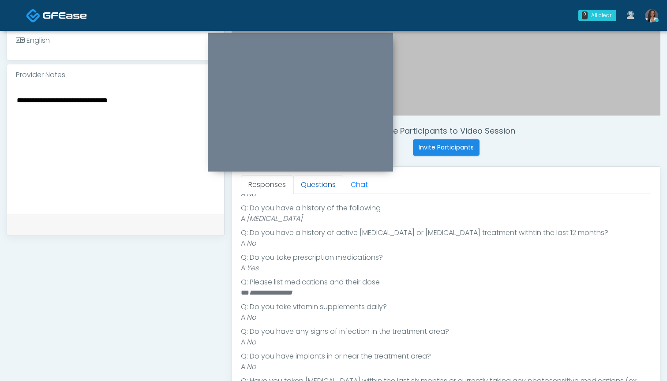
click at [314, 185] on link "Questions" at bounding box center [318, 185] width 50 height 19
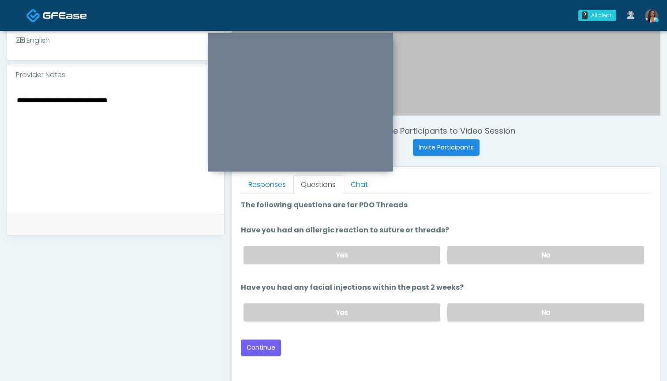
scroll to position [0, 0]
click at [505, 256] on label "No" at bounding box center [545, 255] width 197 height 18
click at [503, 309] on label "No" at bounding box center [545, 313] width 197 height 18
click at [259, 347] on button "Continue" at bounding box center [261, 348] width 40 height 16
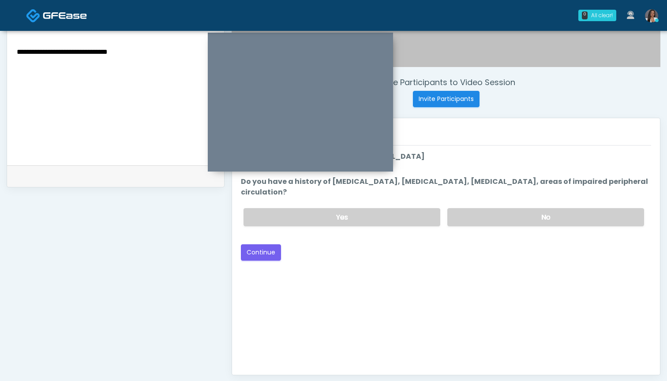
scroll to position [280, 0]
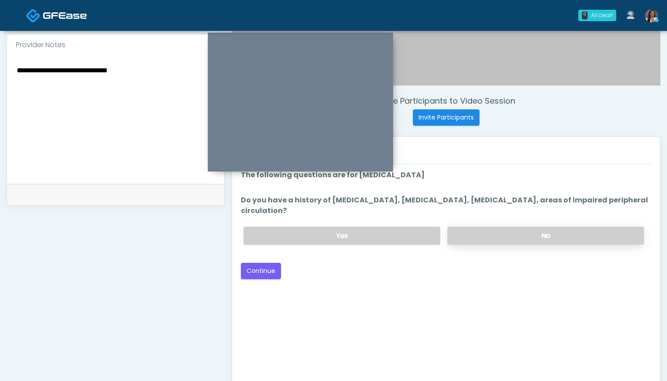
click at [487, 229] on label "No" at bounding box center [545, 236] width 197 height 18
click at [254, 270] on button "Continue" at bounding box center [261, 271] width 40 height 16
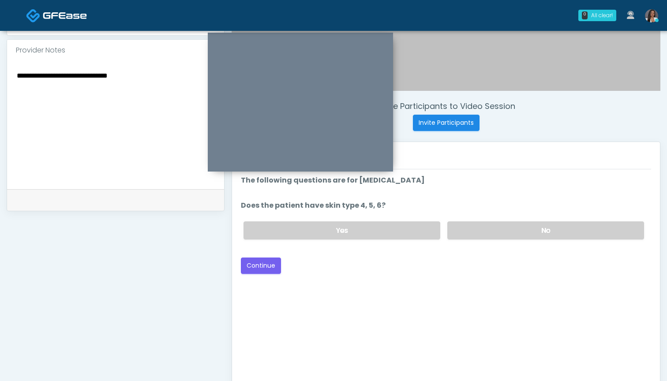
scroll to position [271, 0]
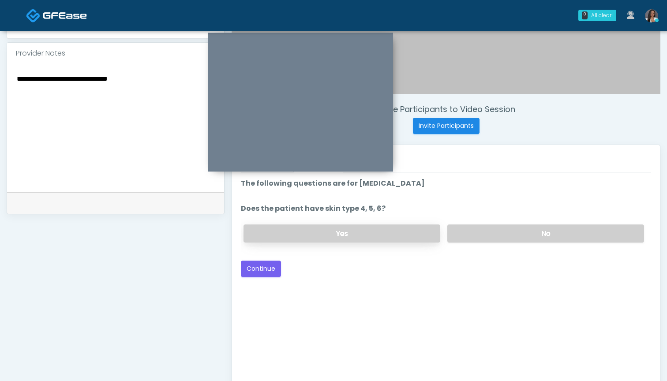
click at [393, 235] on label "Yes" at bounding box center [342, 234] width 197 height 18
click at [259, 268] on button "Continue" at bounding box center [261, 269] width 40 height 16
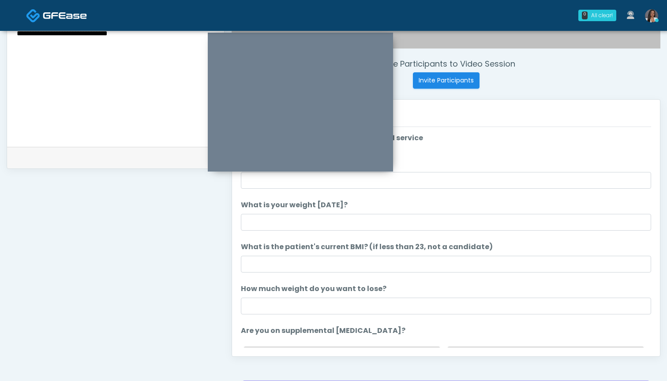
scroll to position [296, 0]
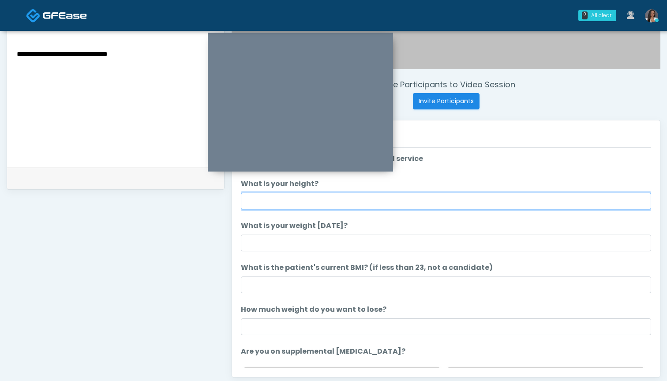
click at [328, 201] on input "What is your height?" at bounding box center [446, 201] width 410 height 17
type input "*****"
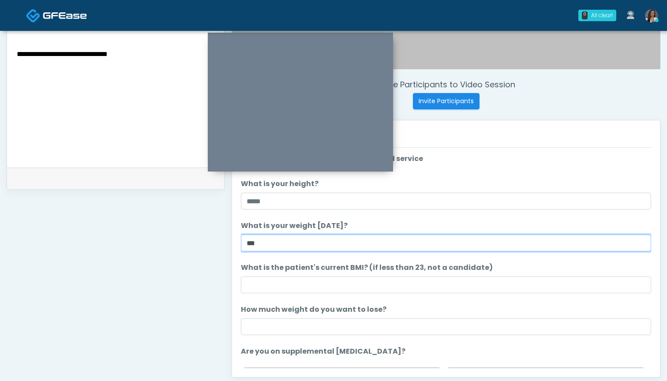
type input "***"
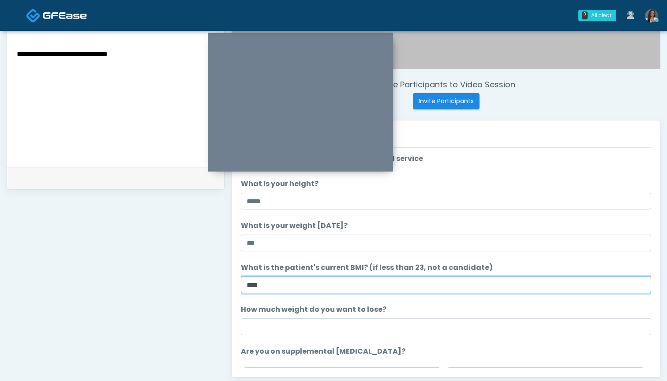
type input "****"
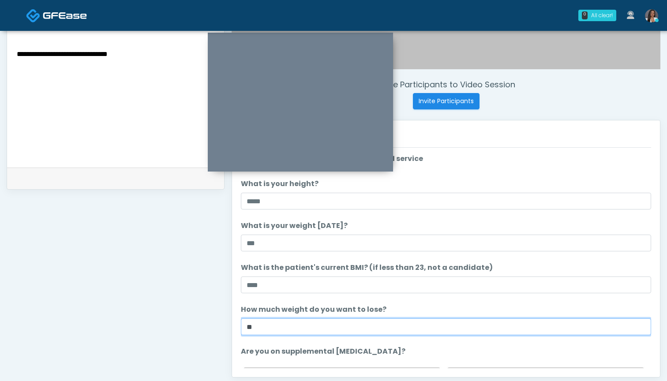
type input "*"
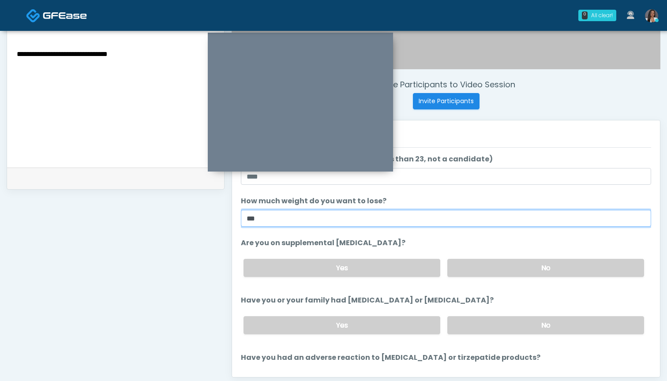
scroll to position [109, 0]
type input "***"
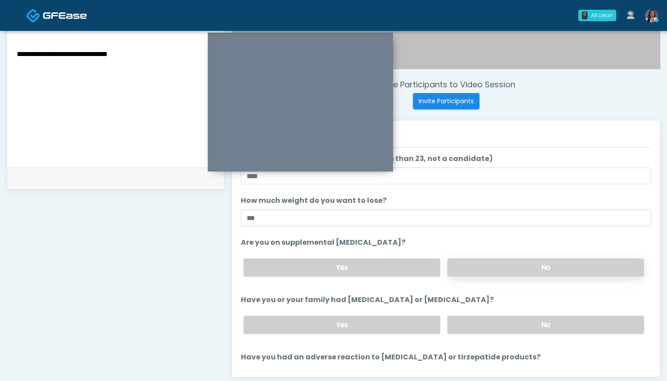
click at [490, 266] on label "No" at bounding box center [545, 268] width 197 height 18
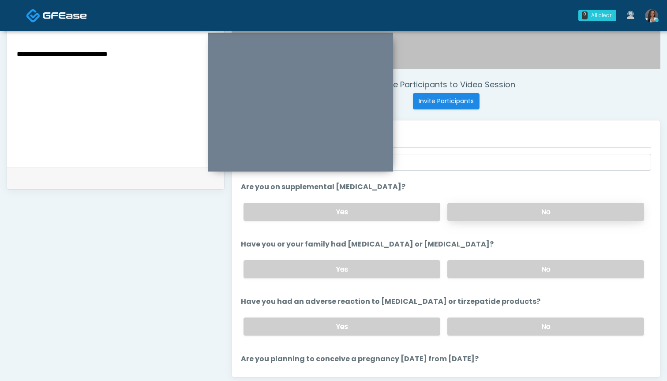
scroll to position [171, 0]
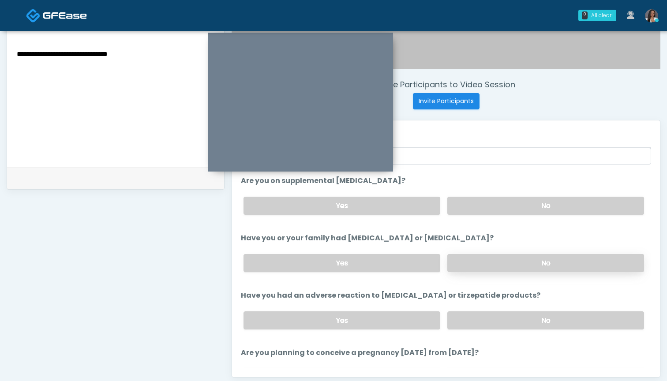
click at [492, 259] on label "No" at bounding box center [545, 263] width 197 height 18
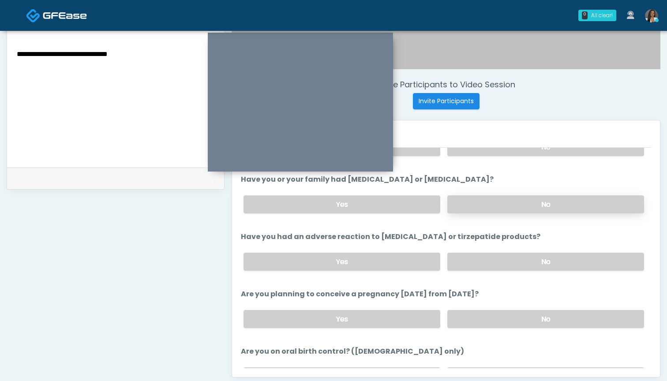
scroll to position [231, 0]
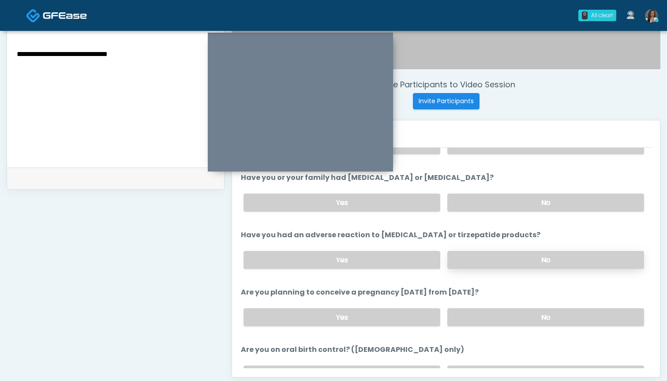
click at [486, 259] on label "No" at bounding box center [545, 260] width 197 height 18
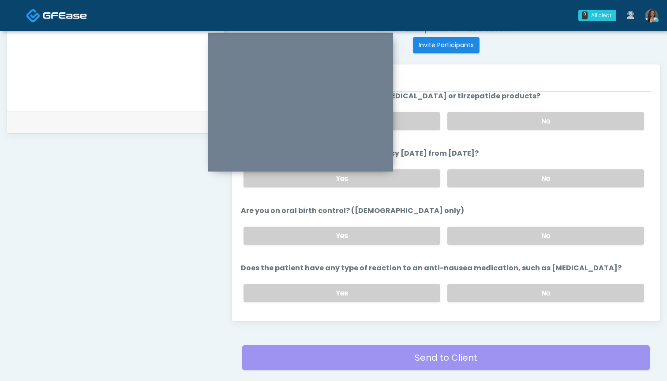
scroll to position [315, 0]
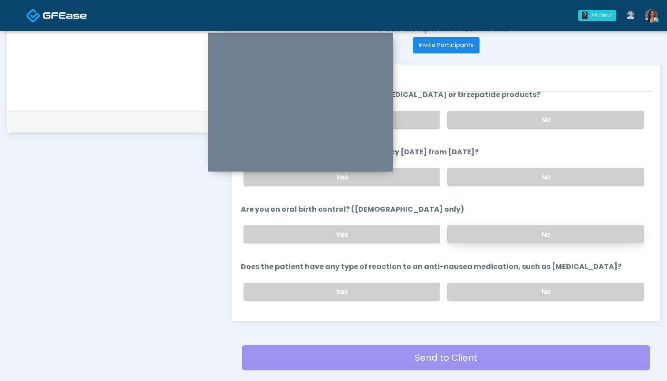
click at [491, 236] on label "No" at bounding box center [545, 234] width 197 height 18
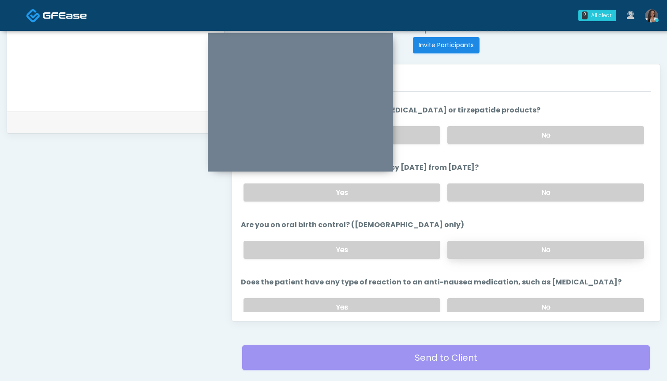
scroll to position [292, 0]
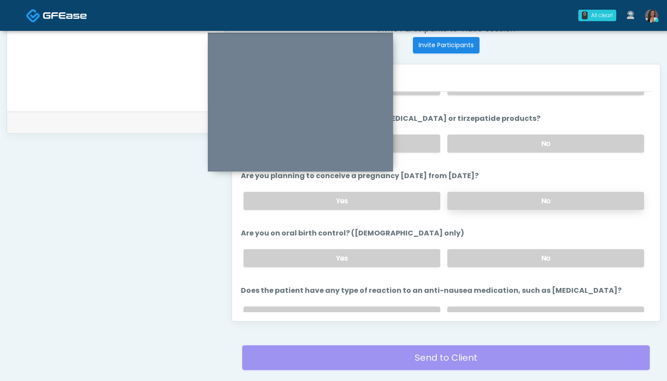
click at [480, 208] on label "No" at bounding box center [545, 201] width 197 height 18
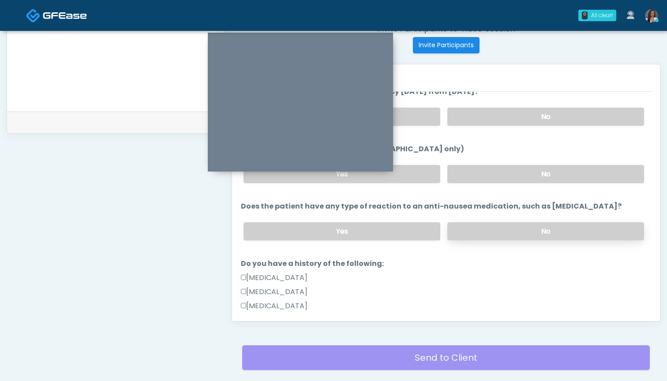
scroll to position [375, 0]
click at [472, 230] on label "No" at bounding box center [545, 232] width 197 height 18
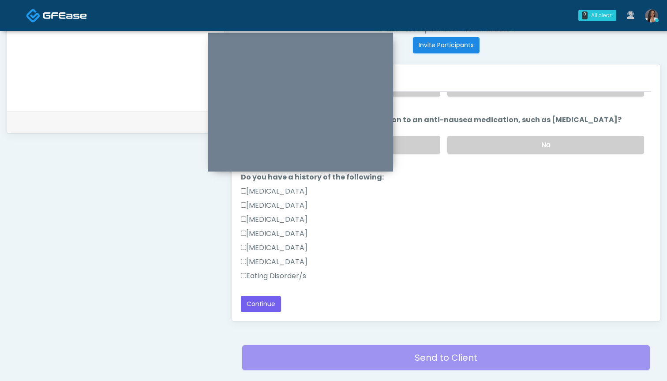
scroll to position [462, 0]
click at [259, 301] on button "Continue" at bounding box center [261, 304] width 40 height 16
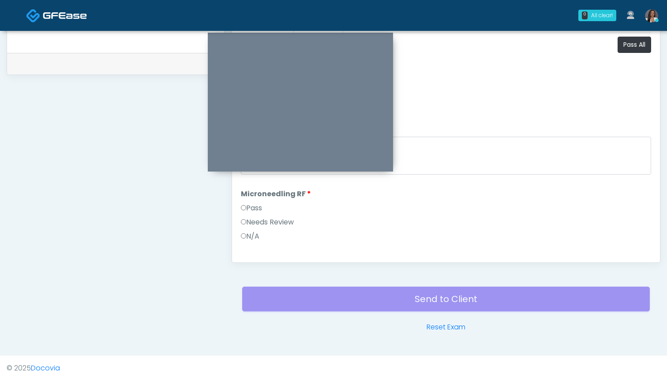
scroll to position [0, 0]
click at [627, 44] on button "Pass All" at bounding box center [635, 45] width 34 height 16
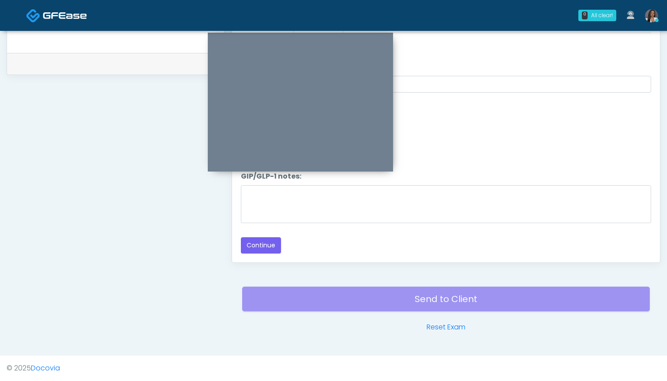
scroll to position [1386, 0]
click at [259, 244] on button "Continue" at bounding box center [261, 245] width 40 height 16
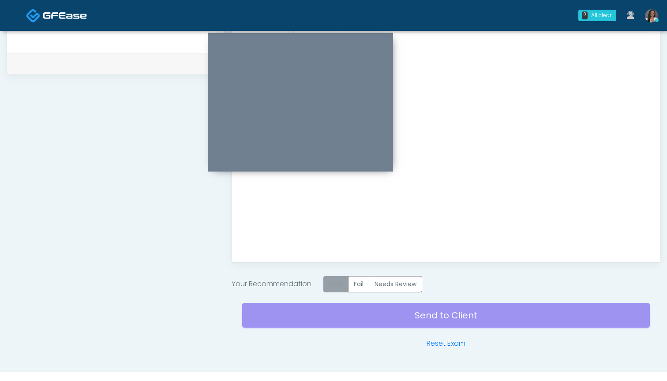
click at [339, 280] on label "Pass" at bounding box center [335, 284] width 25 height 16
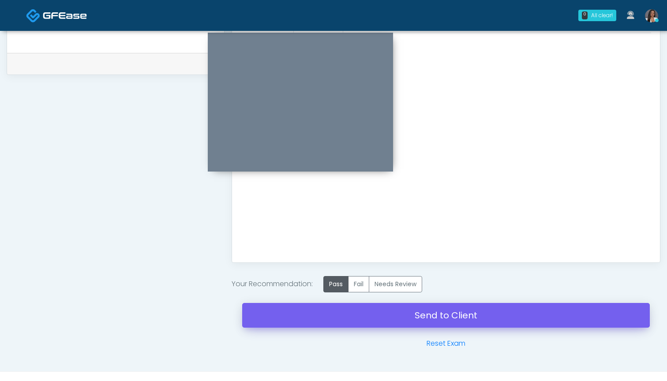
click at [430, 316] on link "Send to Client" at bounding box center [446, 315] width 408 height 25
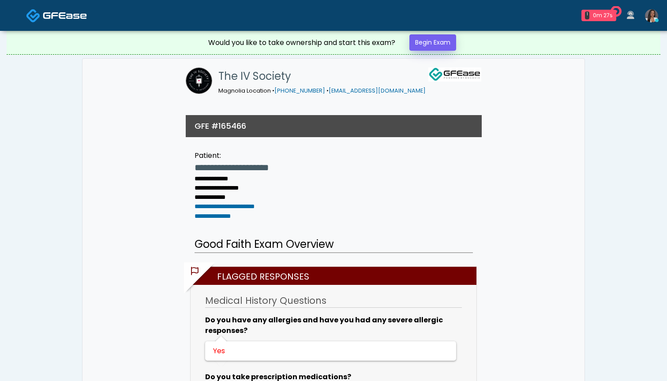
click at [421, 43] on link "Begin Exam" at bounding box center [432, 42] width 47 height 16
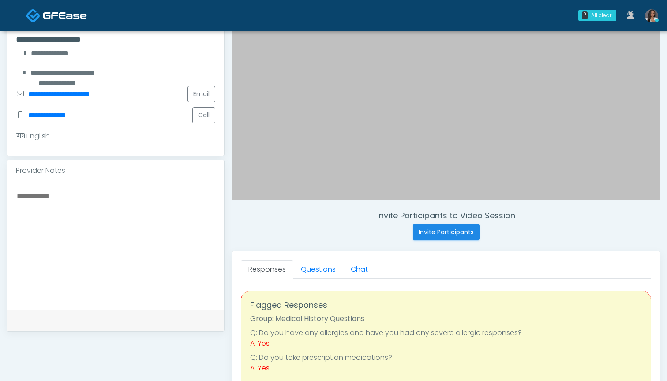
scroll to position [171, 0]
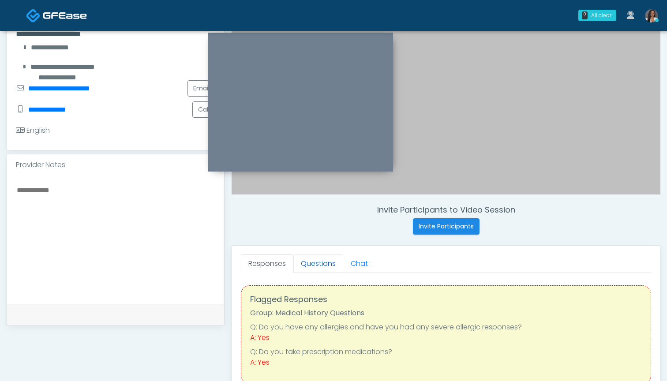
click at [316, 262] on link "Questions" at bounding box center [318, 264] width 50 height 19
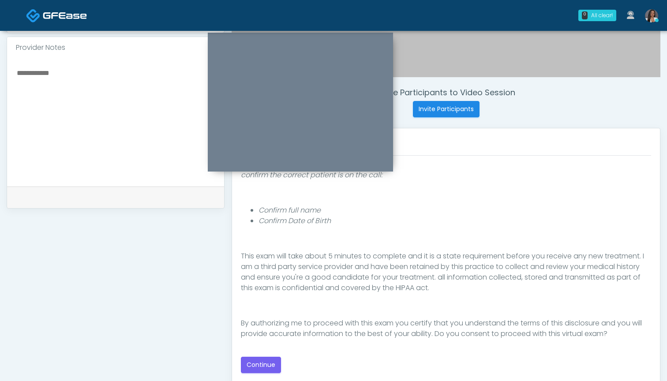
scroll to position [290, 0]
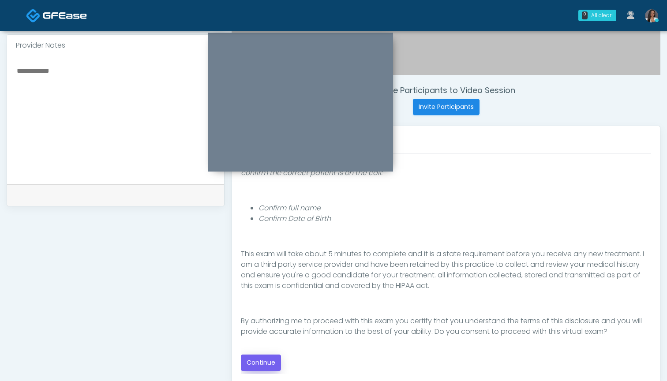
click at [265, 364] on button "Continue" at bounding box center [261, 363] width 40 height 16
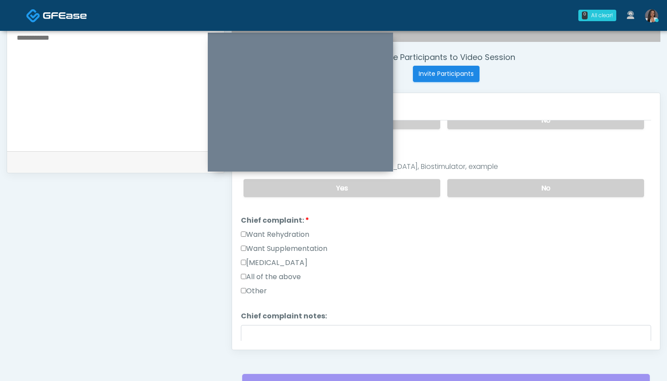
scroll to position [320, 0]
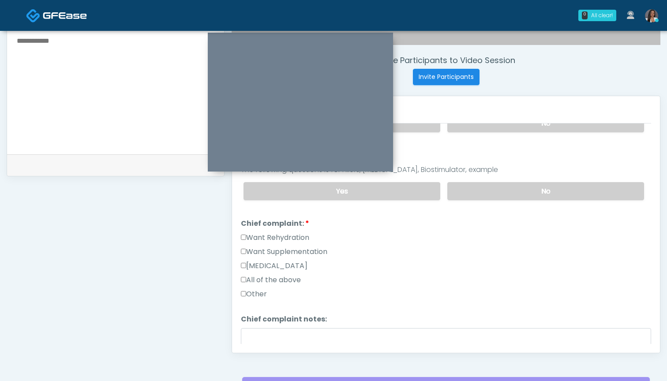
click at [281, 240] on label "Want Rehydration" at bounding box center [275, 237] width 68 height 11
click at [281, 247] on label "Want Supplementation" at bounding box center [284, 252] width 86 height 11
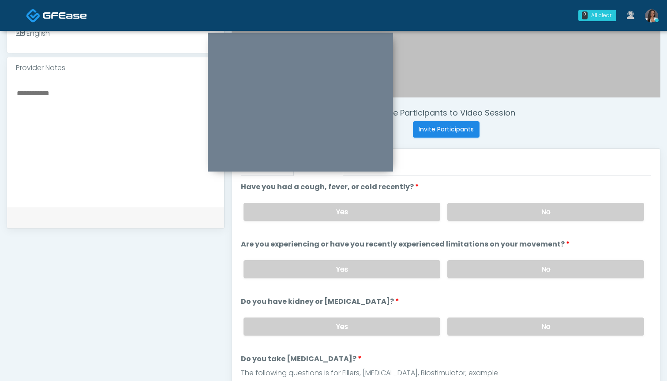
scroll to position [267, 0]
click at [51, 102] on textarea at bounding box center [115, 142] width 199 height 108
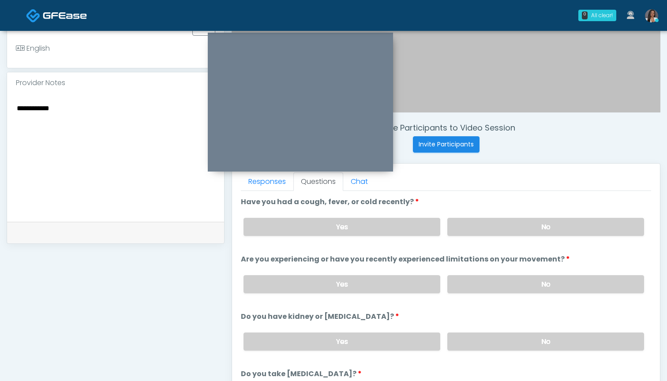
scroll to position [253, 0]
type textarea "**********"
click at [474, 225] on label "No" at bounding box center [545, 227] width 197 height 18
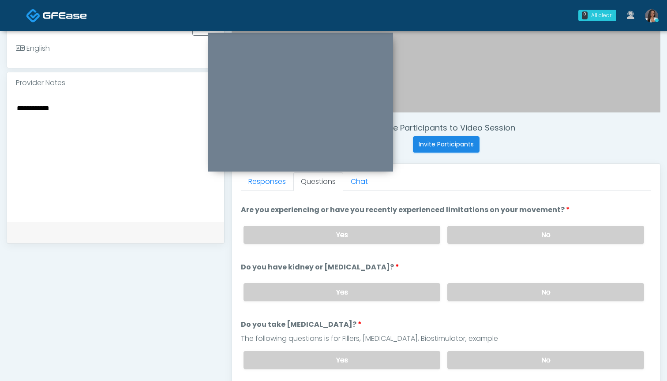
scroll to position [58, 0]
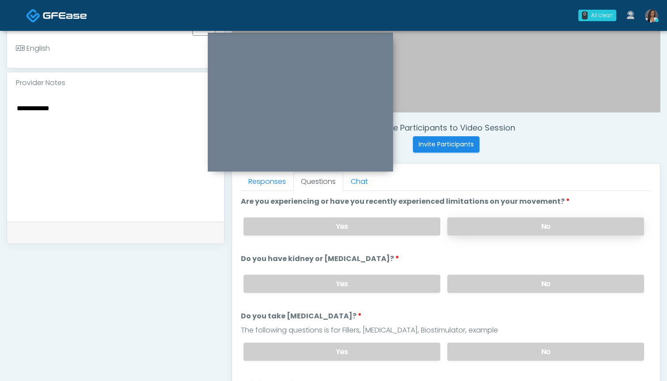
click at [495, 226] on label "No" at bounding box center [545, 226] width 197 height 18
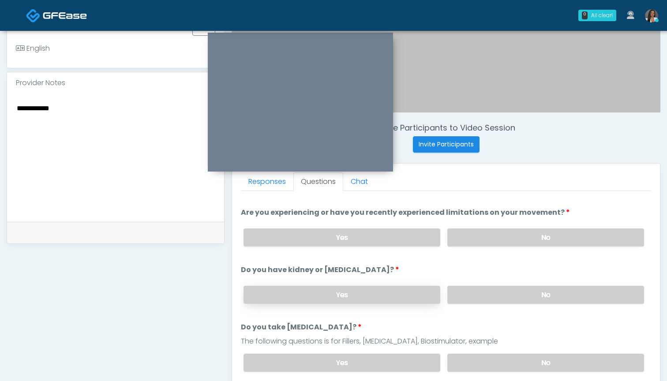
scroll to position [45, 0]
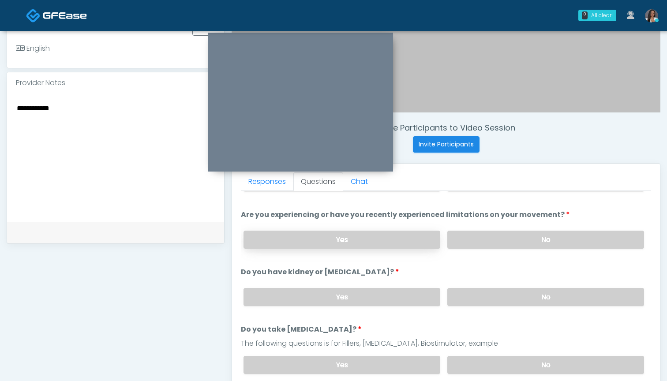
click at [384, 236] on label "Yes" at bounding box center [342, 240] width 197 height 18
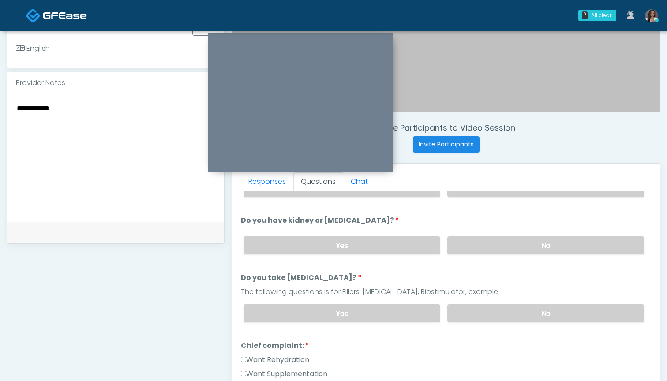
scroll to position [112, 0]
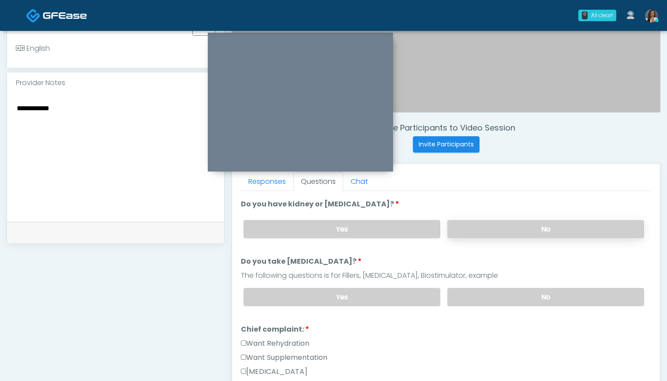
click at [478, 229] on label "No" at bounding box center [545, 229] width 197 height 18
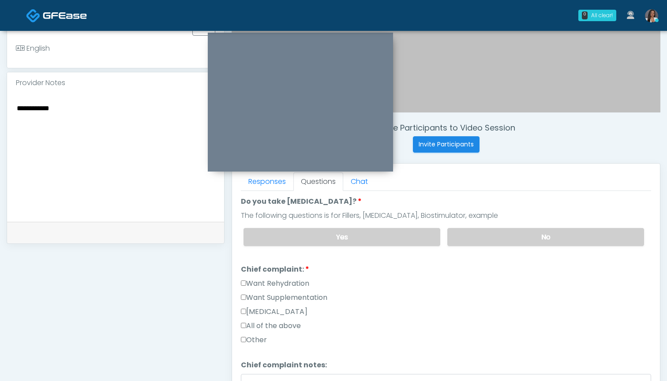
scroll to position [171, 0]
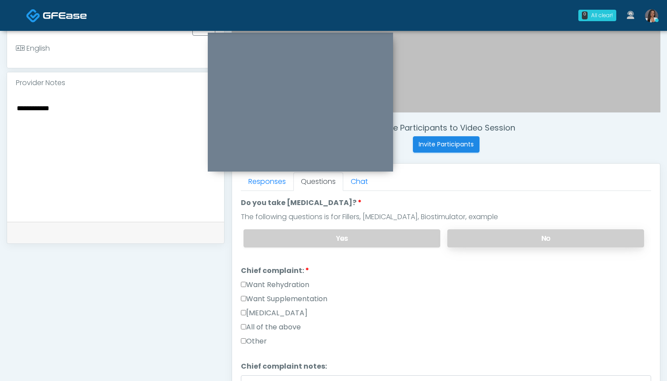
click at [474, 240] on label "No" at bounding box center [545, 238] width 197 height 18
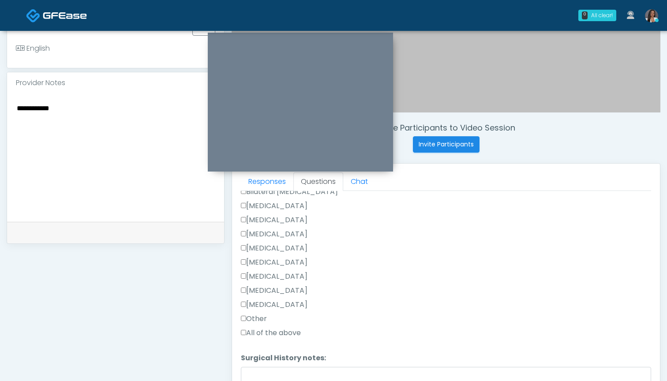
scroll to position [471, 0]
click at [255, 315] on label "Other" at bounding box center [254, 316] width 26 height 11
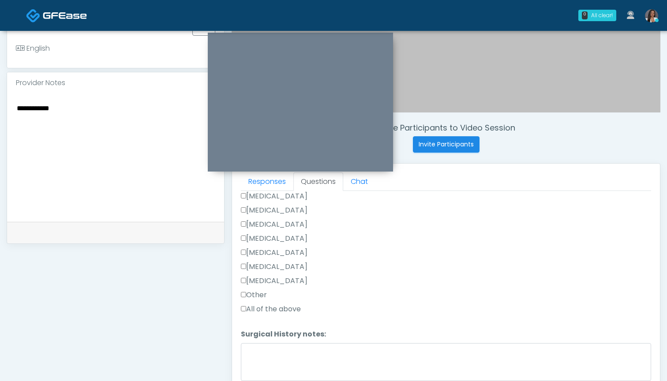
scroll to position [492, 0]
click at [277, 365] on textarea "Surgical History notes:" at bounding box center [446, 362] width 410 height 38
click at [274, 273] on div "Appendectomy" at bounding box center [446, 269] width 410 height 14
click at [277, 359] on textarea "Surgical History notes:" at bounding box center [446, 362] width 410 height 38
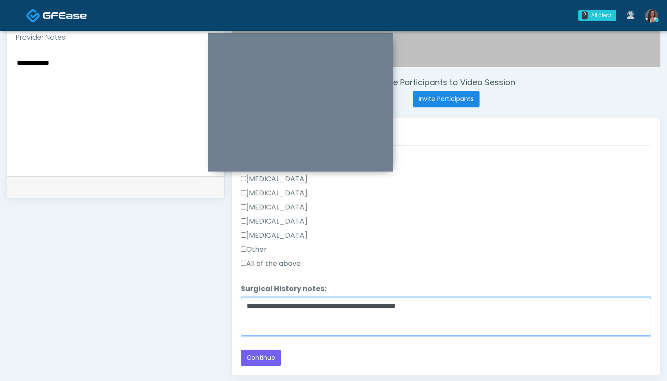
scroll to position [299, 0]
type textarea "**********"
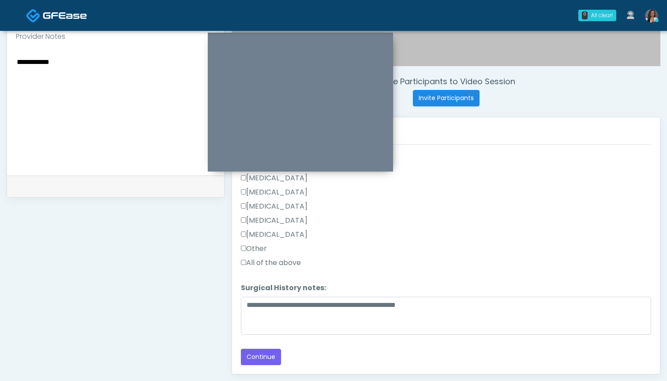
drag, startPoint x: 265, startPoint y: 357, endPoint x: 376, endPoint y: 276, distance: 137.8
click at [376, 276] on div "Loading... Connecting to your agent... Please wait while we prepare your person…" at bounding box center [446, 11] width 410 height 707
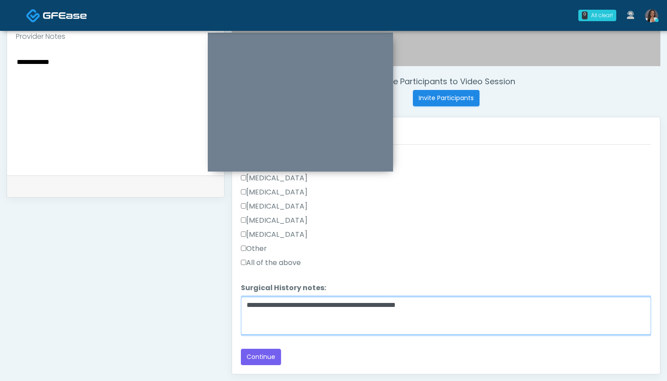
click at [475, 306] on textarea "**********" at bounding box center [446, 316] width 410 height 38
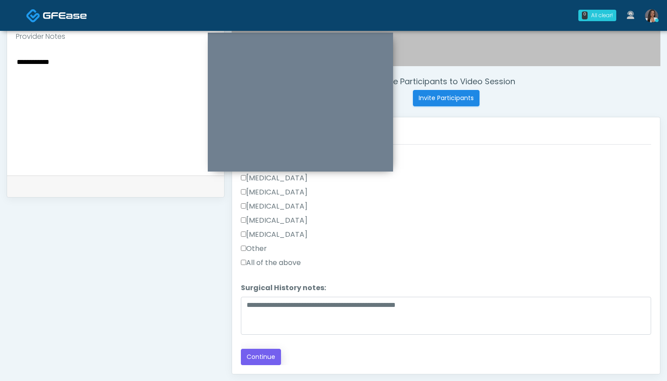
click at [253, 357] on button "Continue" at bounding box center [261, 357] width 40 height 16
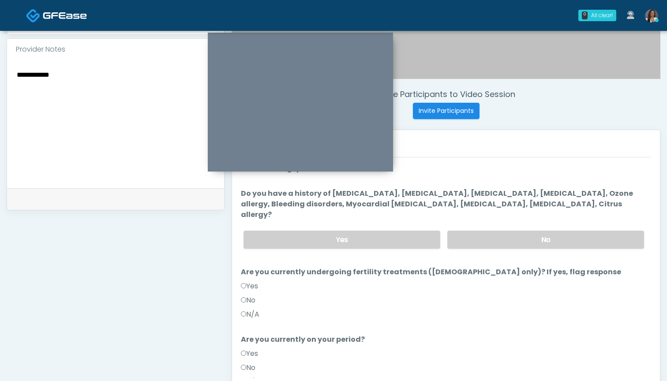
scroll to position [291, 0]
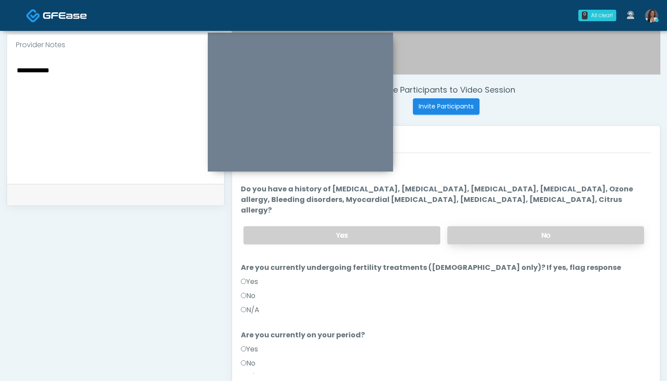
click at [478, 231] on label "No" at bounding box center [545, 235] width 197 height 18
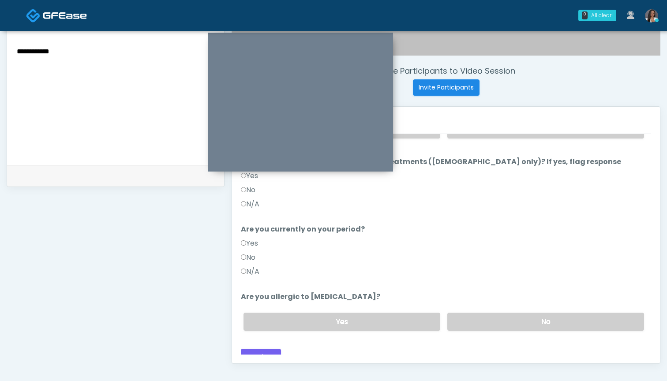
scroll to position [310, 0]
click at [468, 312] on label "No" at bounding box center [545, 321] width 197 height 18
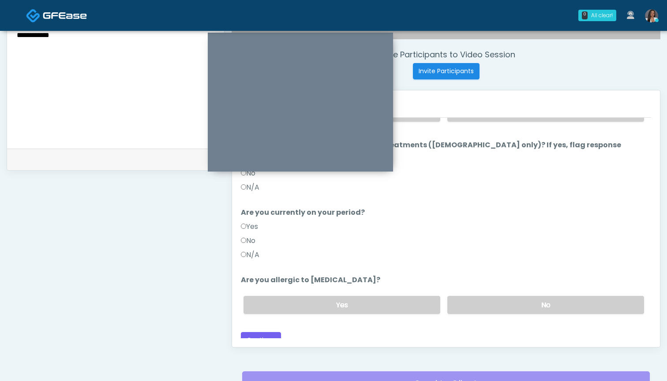
scroll to position [87, 0]
click at [261, 334] on button "Continue" at bounding box center [261, 341] width 40 height 16
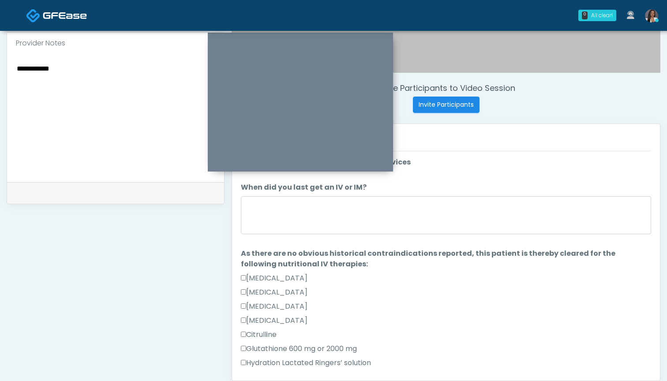
scroll to position [292, 0]
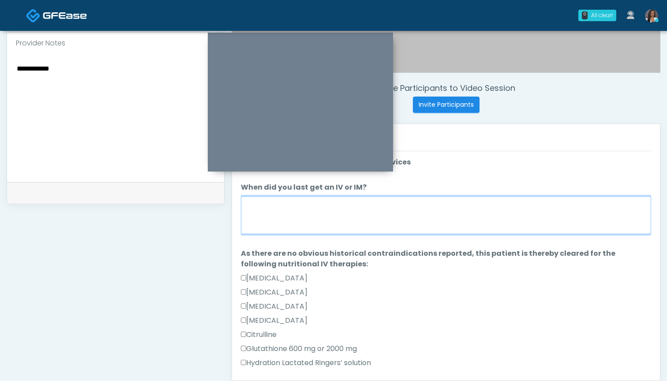
click at [442, 218] on textarea "When did you last get an IV or IM?" at bounding box center [446, 215] width 410 height 38
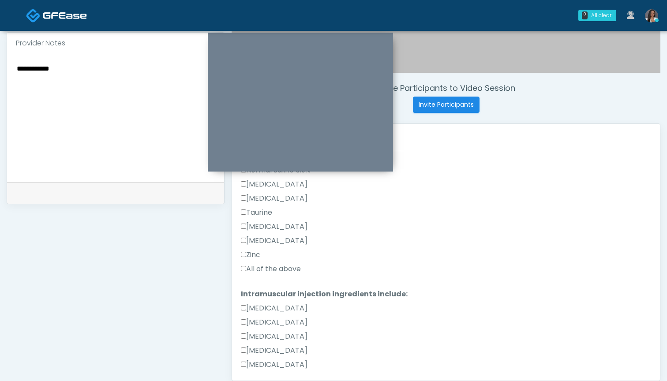
scroll to position [311, 0]
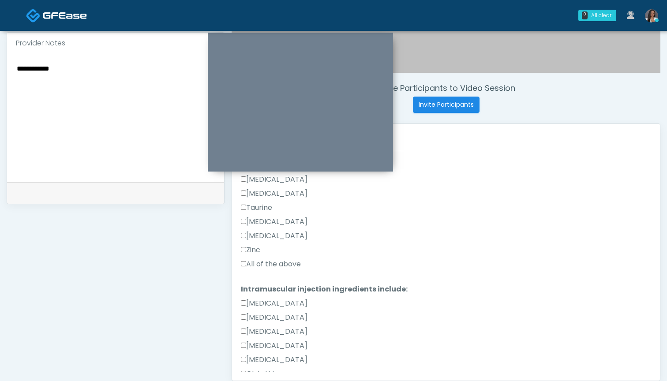
type textarea "**********"
click at [267, 266] on label "All of the above" at bounding box center [271, 264] width 60 height 11
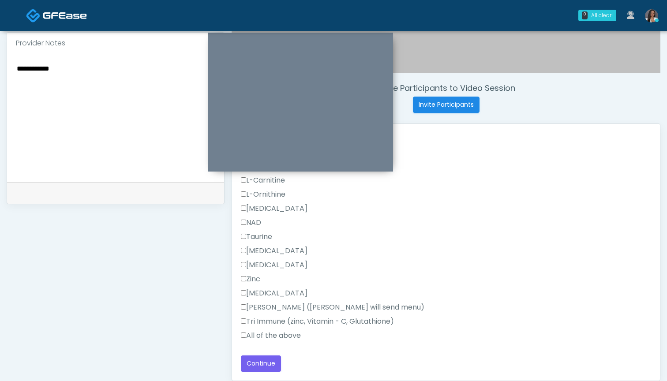
scroll to position [561, 0]
click at [259, 332] on label "All of the above" at bounding box center [271, 335] width 60 height 11
click at [123, 124] on textarea "**********" at bounding box center [115, 117] width 199 height 108
type textarea "**********"
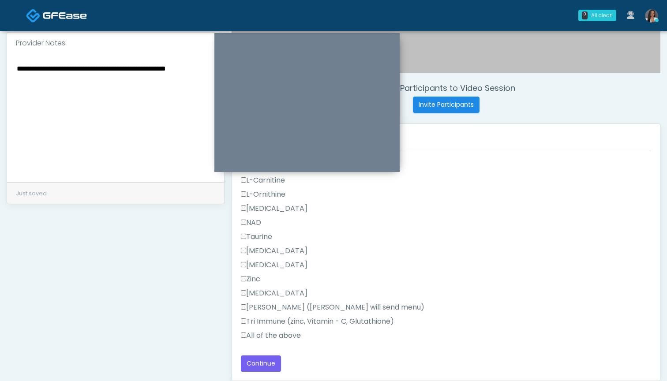
drag, startPoint x: 271, startPoint y: 36, endPoint x: 277, endPoint y: 37, distance: 6.6
click at [277, 37] on div at bounding box center [306, 102] width 185 height 139
click at [176, 78] on textarea "**********" at bounding box center [115, 117] width 199 height 108
click at [259, 360] on button "Continue" at bounding box center [261, 364] width 40 height 16
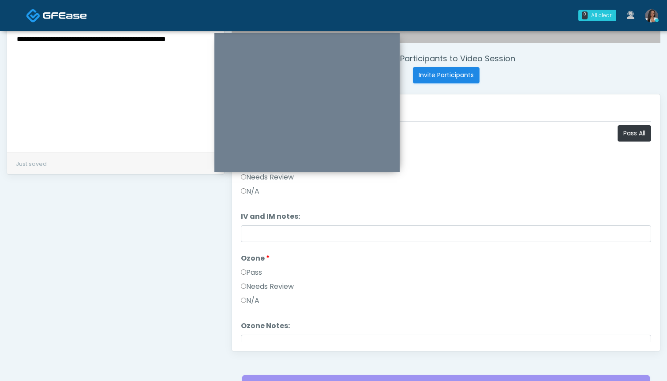
scroll to position [304, 0]
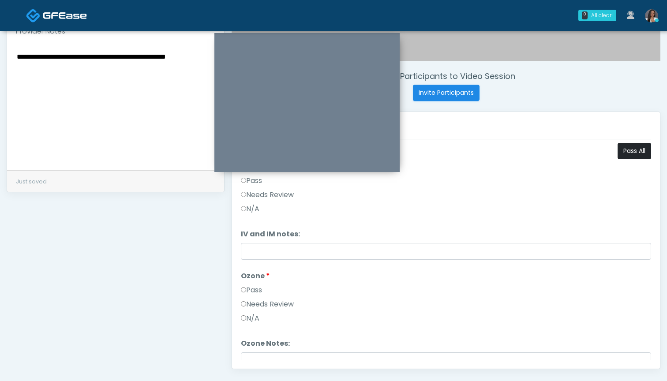
click at [625, 151] on button "Pass All" at bounding box center [635, 151] width 34 height 16
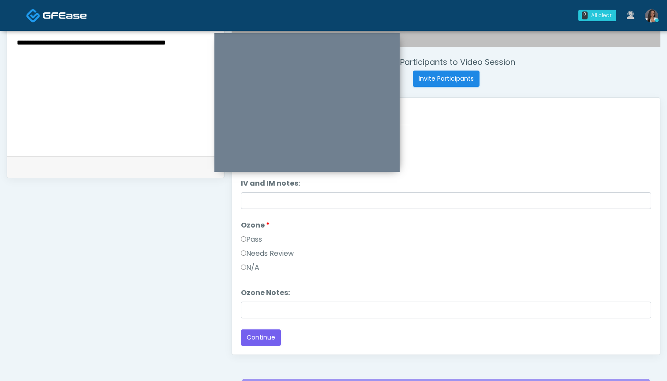
scroll to position [328, 0]
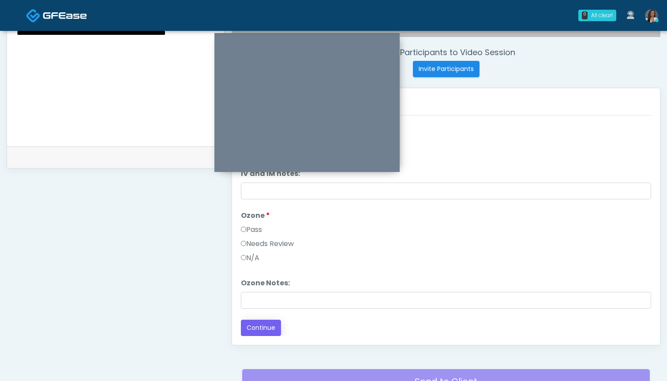
click at [269, 326] on button "Continue" at bounding box center [261, 328] width 40 height 16
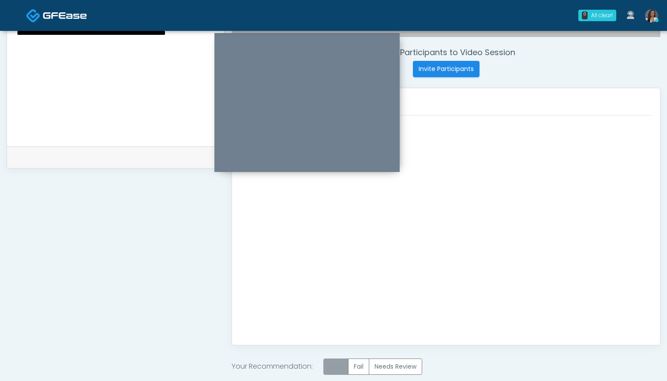
click at [341, 366] on label "Pass" at bounding box center [335, 367] width 25 height 16
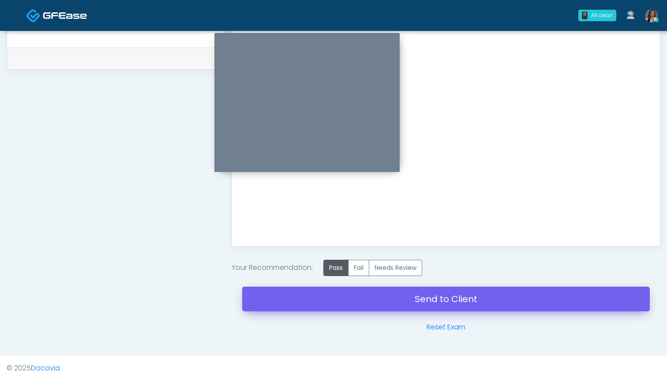
scroll to position [427, 0]
click at [373, 294] on link "Send to Client" at bounding box center [446, 299] width 408 height 25
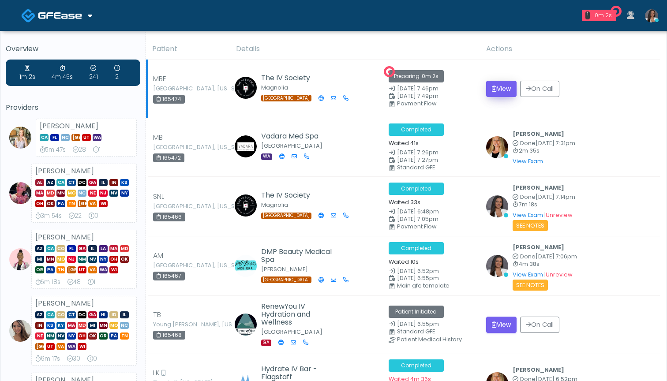
click at [502, 90] on button "View" at bounding box center [501, 89] width 30 height 16
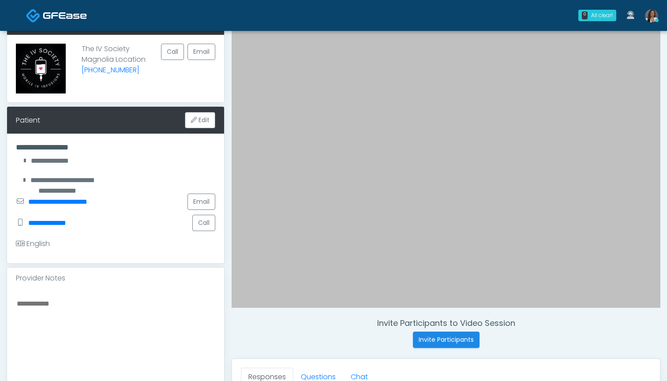
scroll to position [63, 0]
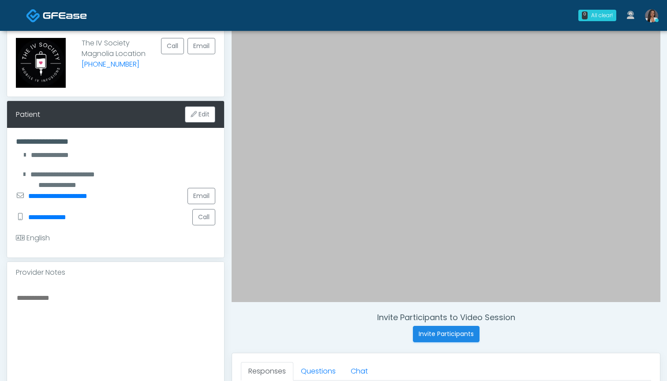
click at [159, 315] on textarea at bounding box center [115, 346] width 199 height 108
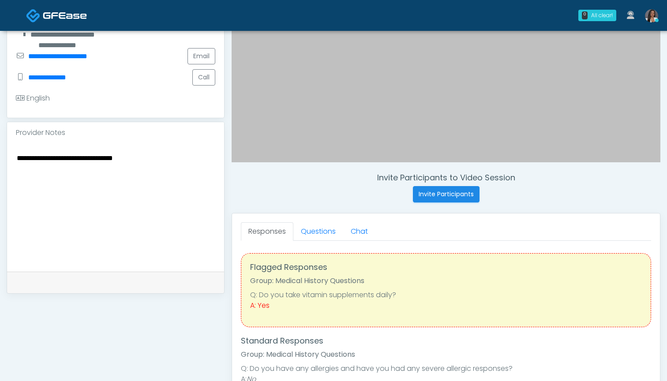
scroll to position [216, 0]
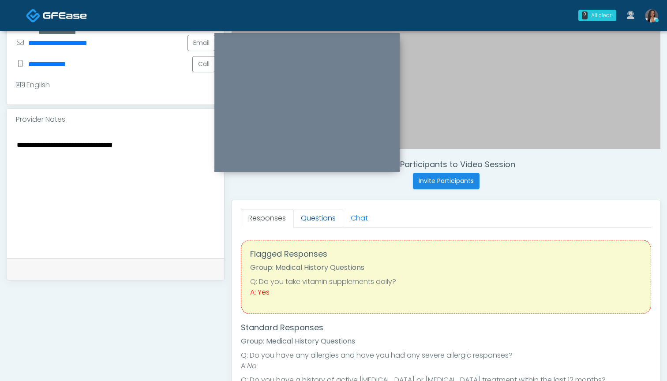
type textarea "**********"
click at [304, 220] on link "Questions" at bounding box center [318, 218] width 50 height 19
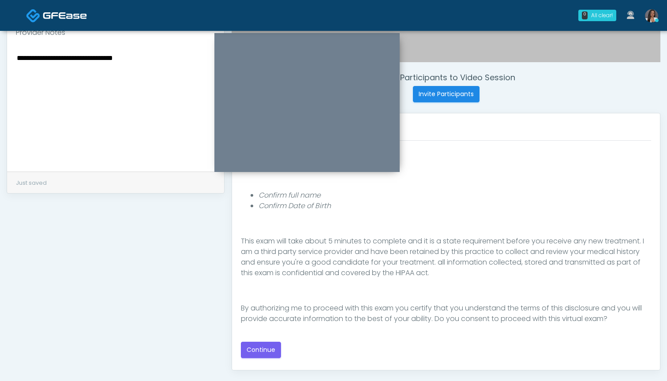
scroll to position [299, 0]
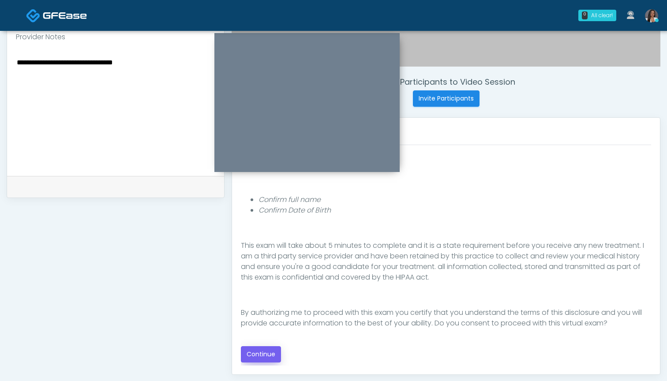
click at [264, 350] on button "Continue" at bounding box center [261, 354] width 40 height 16
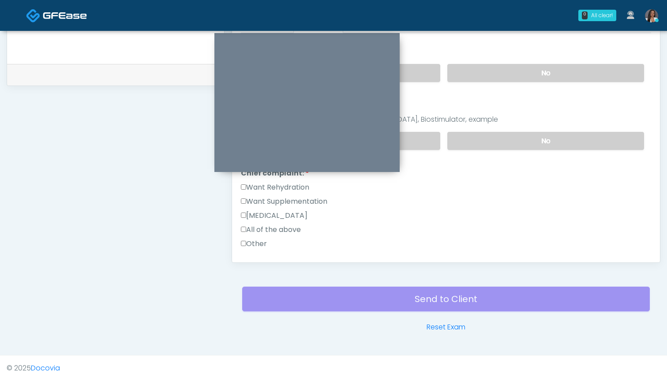
scroll to position [96, 0]
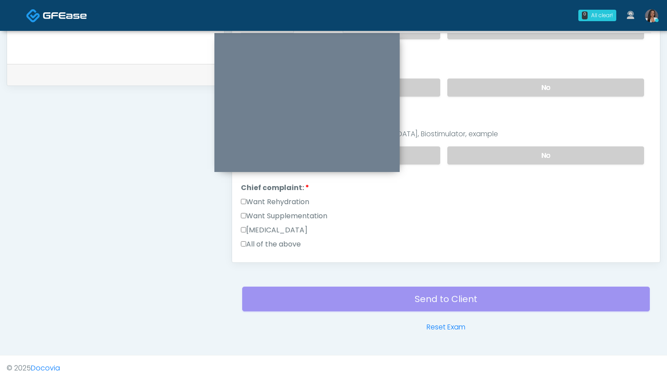
drag, startPoint x: 297, startPoint y: 202, endPoint x: 298, endPoint y: 209, distance: 7.1
click at [297, 202] on label "Want Rehydration" at bounding box center [275, 202] width 68 height 11
click at [298, 213] on label "Want Supplementation" at bounding box center [284, 216] width 86 height 11
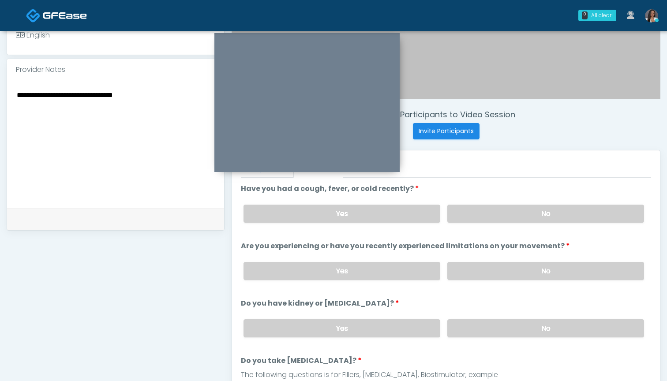
scroll to position [263, 0]
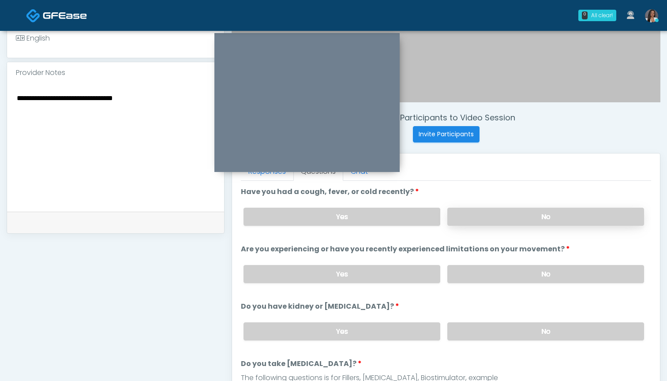
click at [480, 220] on label "No" at bounding box center [545, 217] width 197 height 18
click at [486, 272] on label "No" at bounding box center [545, 274] width 197 height 18
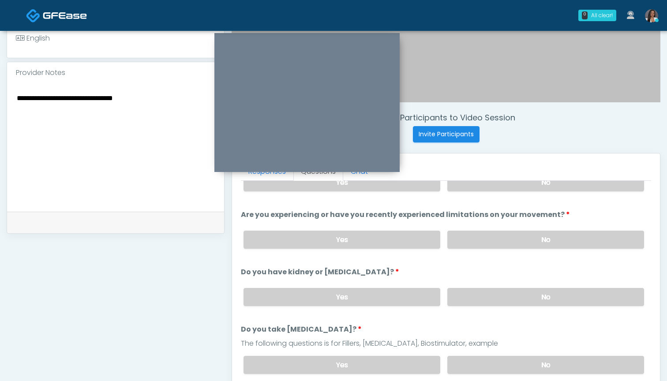
scroll to position [35, 0]
click at [393, 240] on label "Yes" at bounding box center [342, 239] width 197 height 18
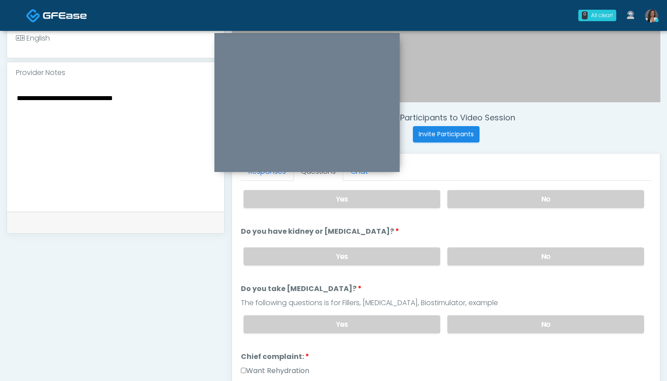
scroll to position [83, 0]
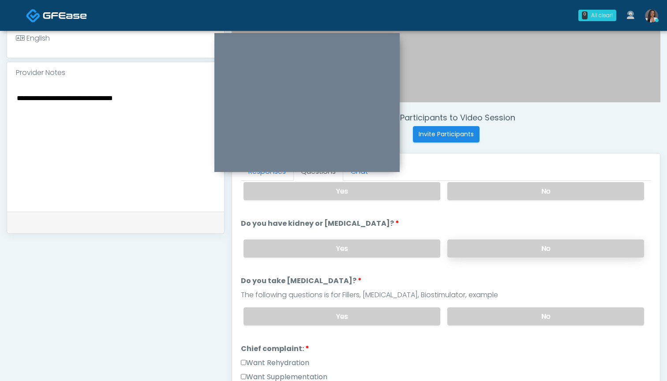
click at [484, 248] on label "No" at bounding box center [545, 249] width 197 height 18
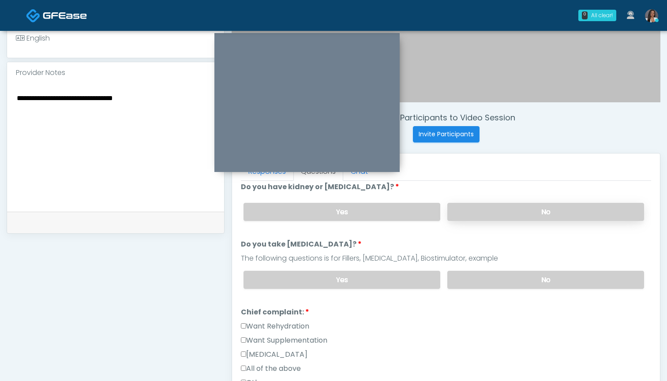
scroll to position [120, 0]
click at [476, 278] on label "No" at bounding box center [545, 279] width 197 height 18
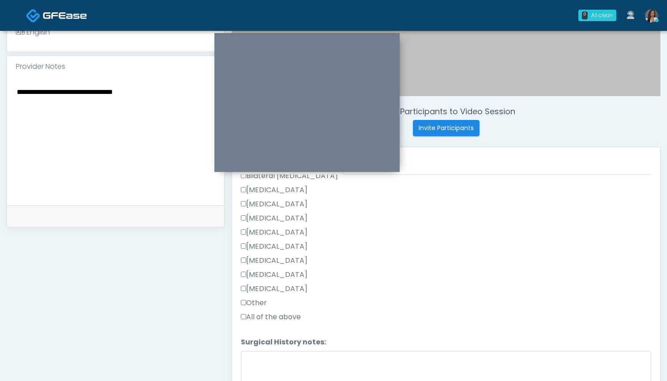
scroll to position [463, 0]
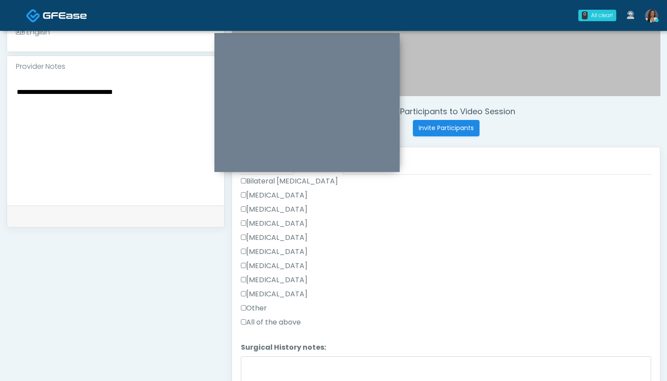
click at [263, 311] on label "Other" at bounding box center [254, 308] width 26 height 11
click at [267, 354] on li "Surgical History notes: Surgical History notes:" at bounding box center [446, 369] width 410 height 55
click at [267, 368] on textarea "Surgical History notes:" at bounding box center [446, 375] width 410 height 38
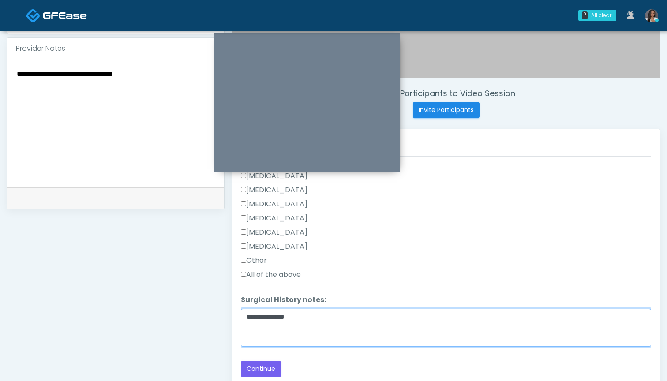
scroll to position [286, 0]
type textarea "**********"
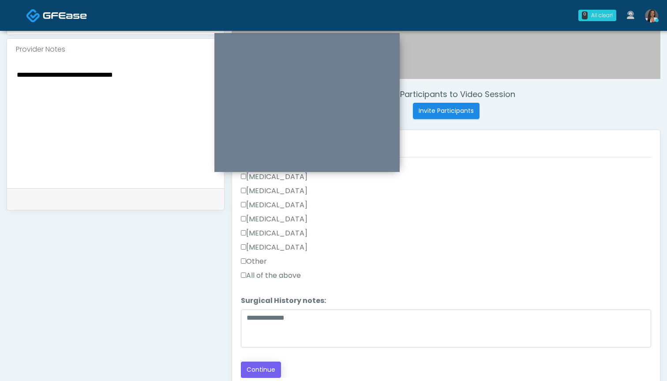
click at [262, 370] on button "Continue" at bounding box center [261, 370] width 40 height 16
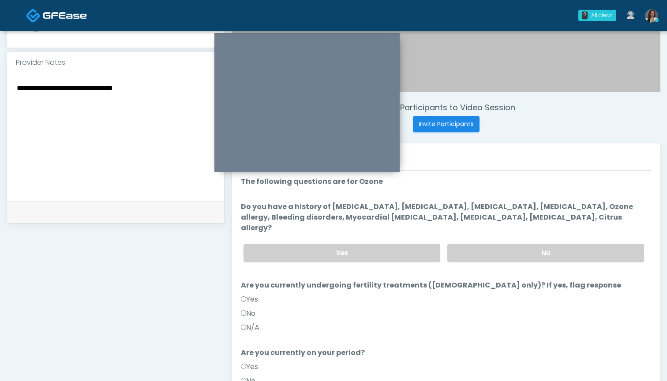
scroll to position [264, 0]
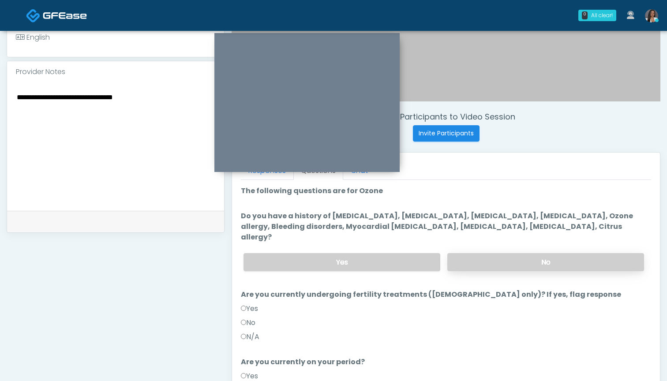
click at [494, 253] on label "No" at bounding box center [545, 262] width 197 height 18
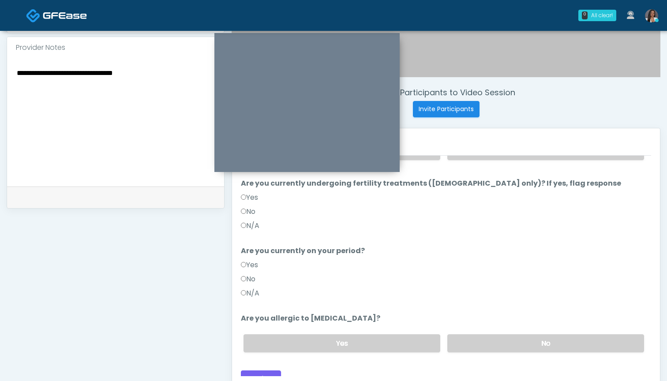
scroll to position [294, 0]
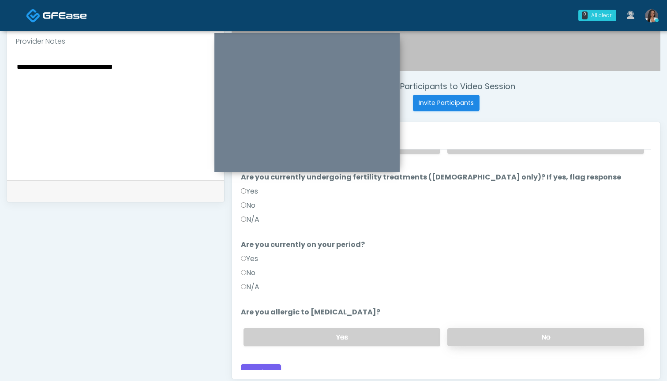
click at [488, 328] on label "No" at bounding box center [545, 337] width 197 height 18
click at [257, 364] on button "Continue" at bounding box center [261, 372] width 40 height 16
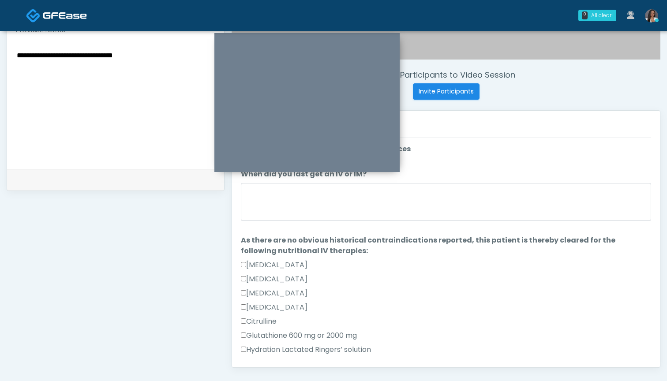
scroll to position [306, 0]
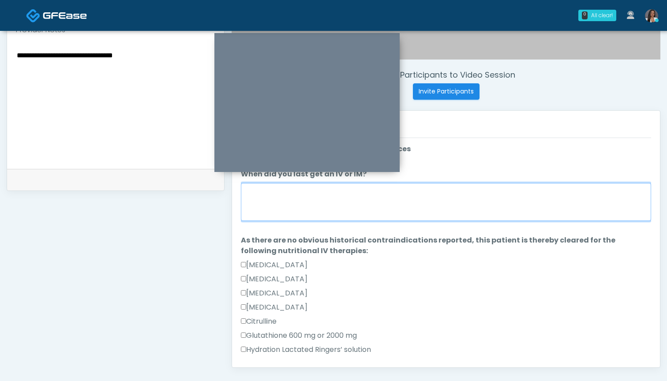
click at [415, 206] on textarea "When did you last get an IV or IM?" at bounding box center [446, 202] width 410 height 38
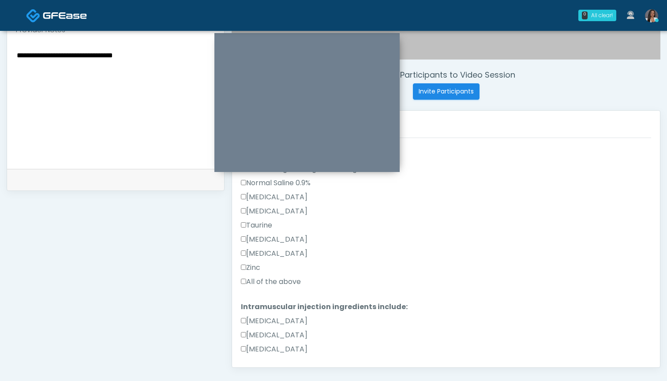
scroll to position [290, 0]
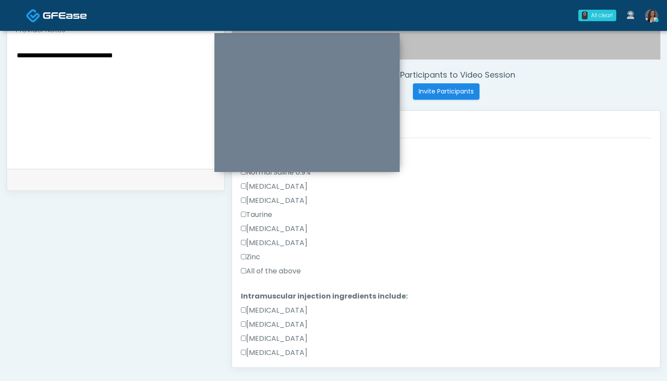
type textarea "***"
click at [285, 273] on label "All of the above" at bounding box center [271, 271] width 60 height 11
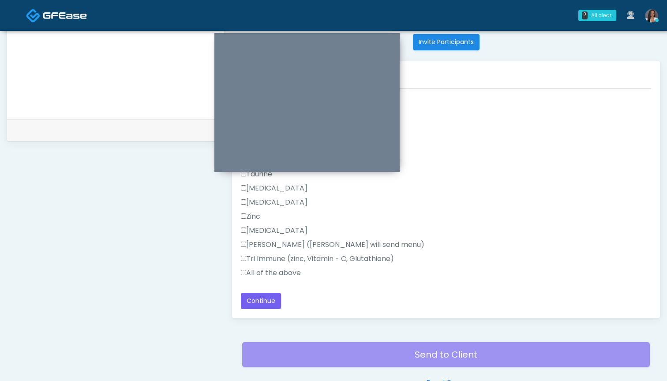
scroll to position [360, 0]
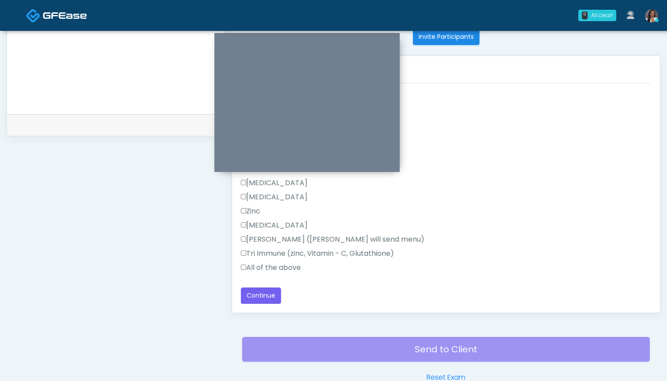
click at [275, 264] on label "All of the above" at bounding box center [271, 267] width 60 height 11
click at [268, 303] on button "Continue" at bounding box center [261, 296] width 40 height 16
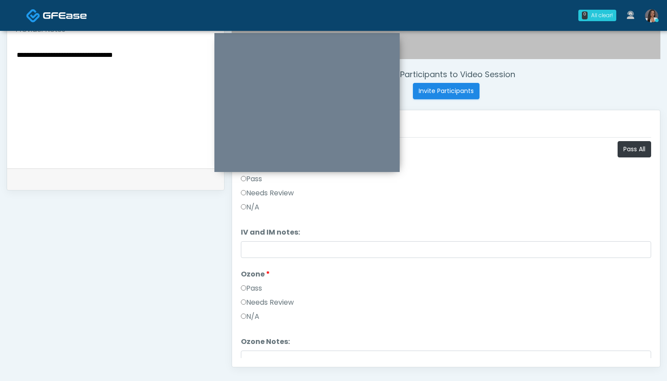
scroll to position [292, 0]
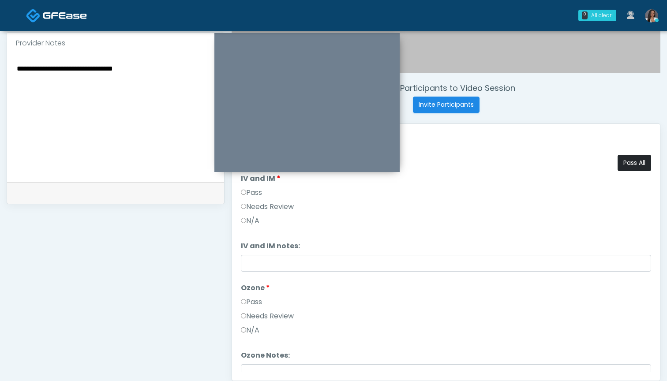
click at [631, 164] on button "Pass All" at bounding box center [635, 163] width 34 height 16
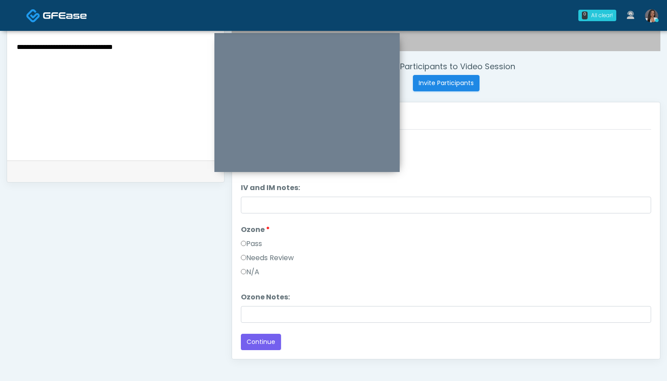
scroll to position [317, 0]
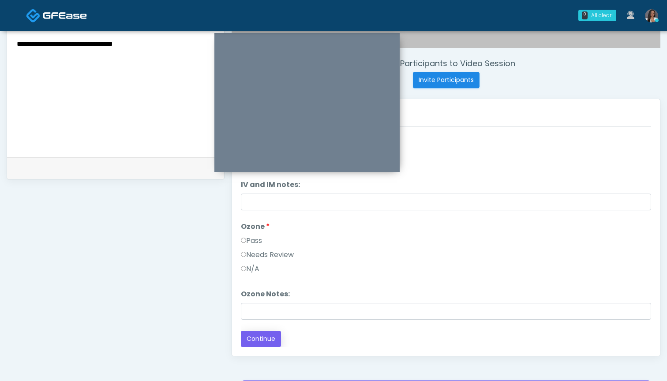
click at [277, 334] on button "Continue" at bounding box center [261, 339] width 40 height 16
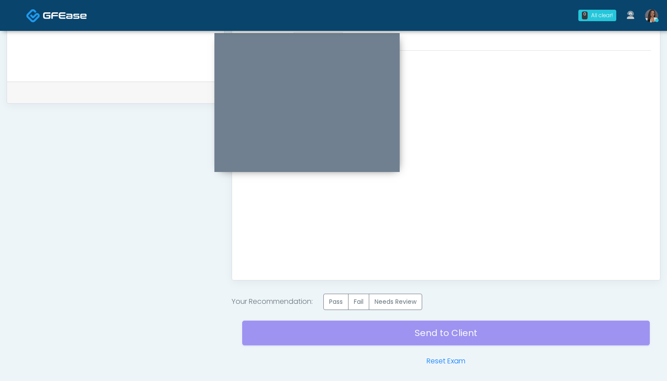
scroll to position [420, 0]
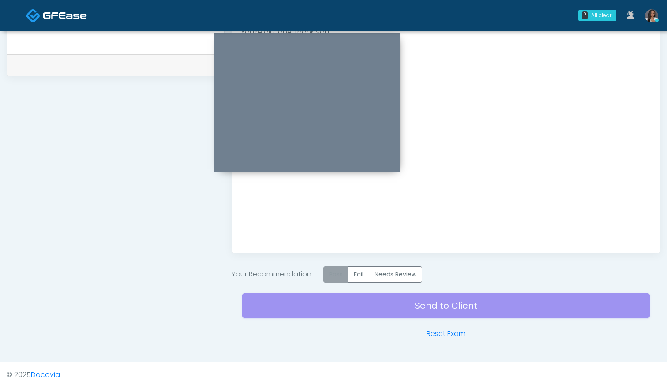
click at [341, 275] on label "Pass" at bounding box center [335, 274] width 25 height 16
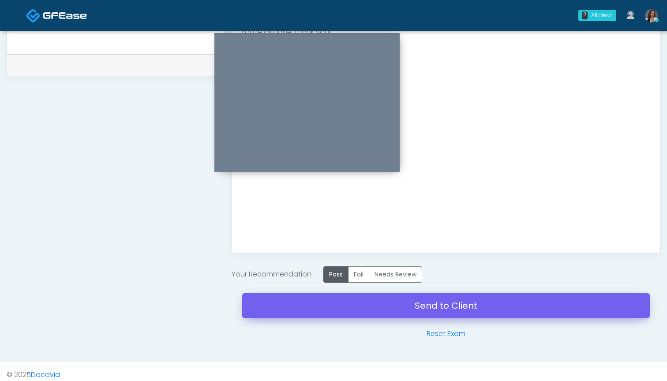
click at [449, 306] on link "Send to Client" at bounding box center [446, 305] width 408 height 25
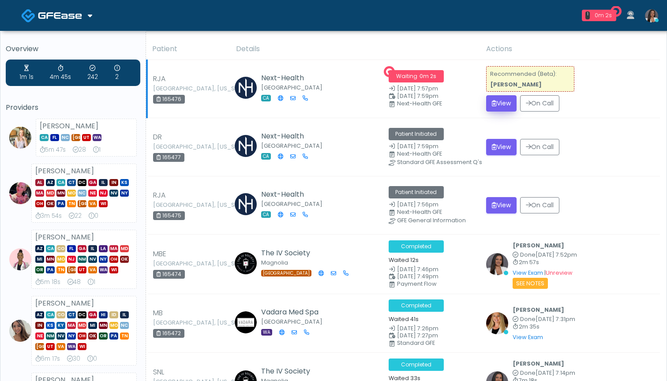
click at [502, 105] on button "View" at bounding box center [501, 103] width 30 height 16
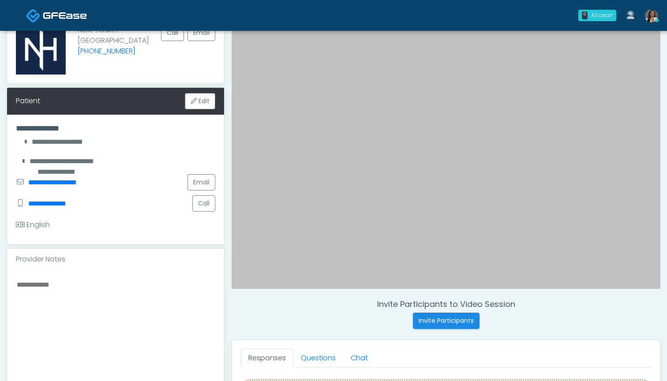
scroll to position [133, 0]
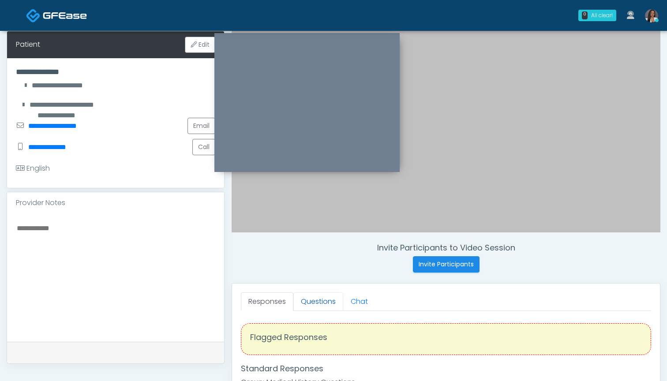
click at [313, 304] on link "Questions" at bounding box center [318, 301] width 50 height 19
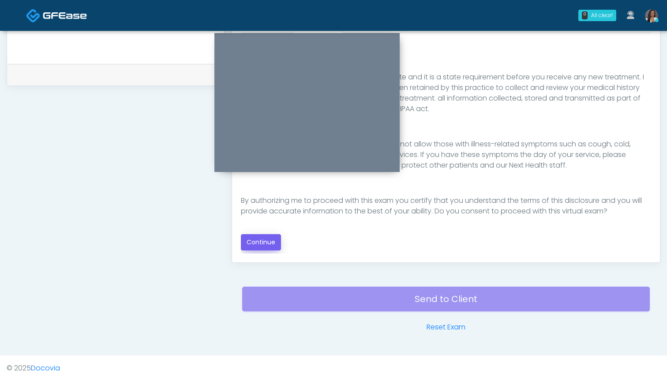
scroll to position [411, 0]
click at [274, 244] on button "Continue" at bounding box center [261, 242] width 40 height 16
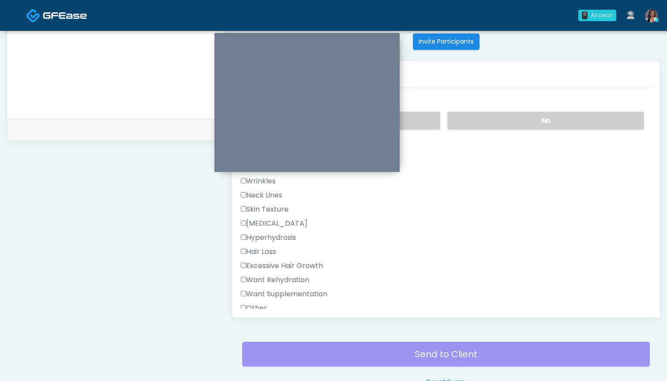
scroll to position [176, 0]
click at [290, 282] on label "Want Rehydration" at bounding box center [275, 280] width 68 height 11
click at [289, 280] on label "Want Rehydration" at bounding box center [275, 280] width 68 height 11
click at [270, 197] on label "Neck Lines" at bounding box center [261, 195] width 41 height 11
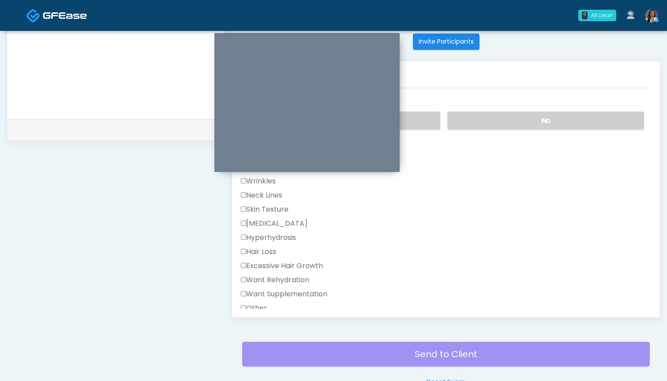
click at [266, 179] on label "Wrinkles" at bounding box center [258, 181] width 35 height 11
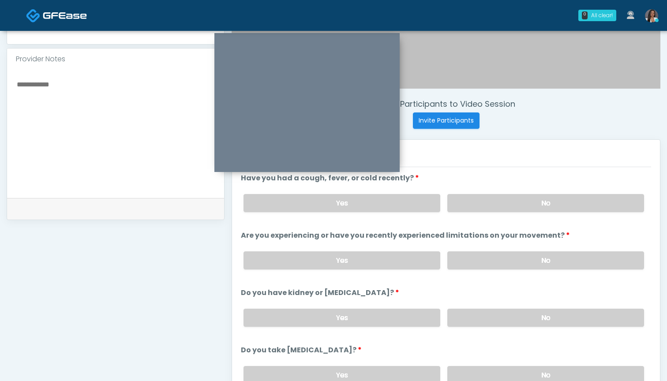
scroll to position [272, 0]
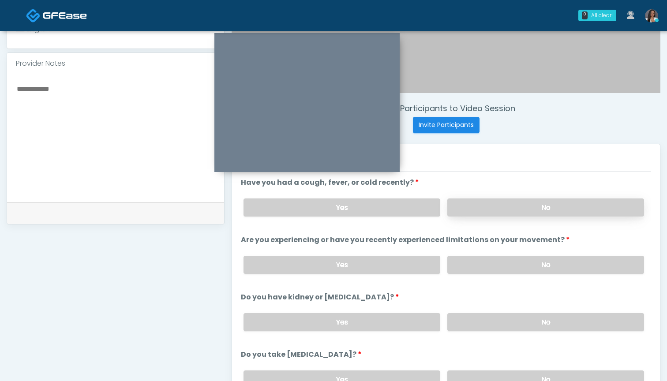
click at [491, 203] on label "No" at bounding box center [545, 208] width 197 height 18
click at [530, 265] on label "No" at bounding box center [545, 265] width 197 height 18
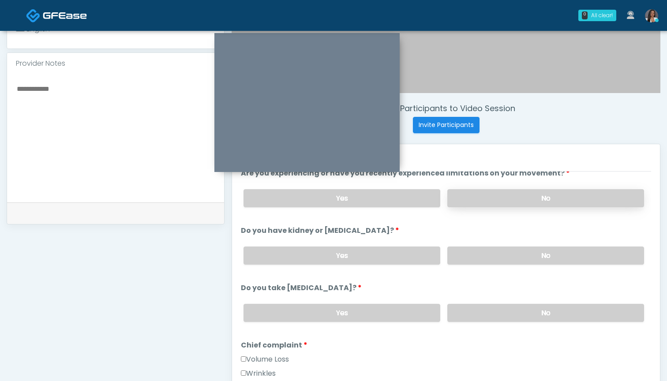
scroll to position [75, 0]
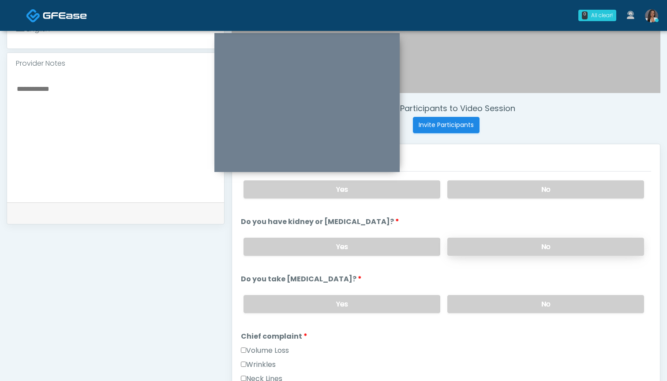
click at [522, 245] on label "No" at bounding box center [545, 247] width 197 height 18
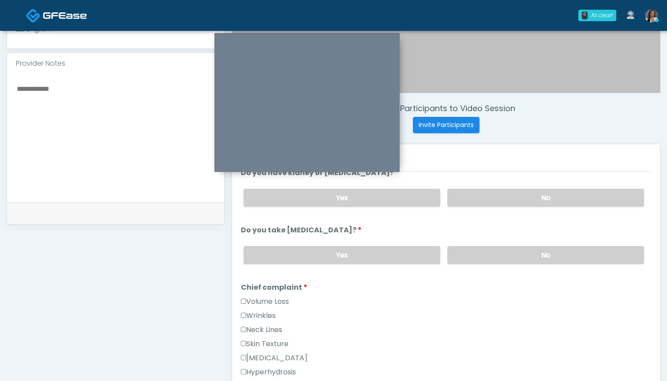
scroll to position [129, 0]
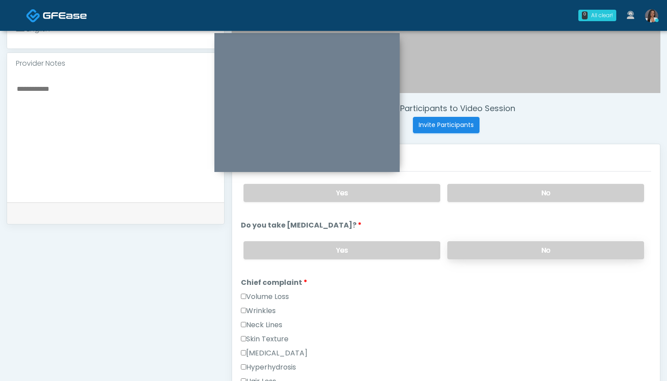
click at [494, 250] on label "No" at bounding box center [545, 250] width 197 height 18
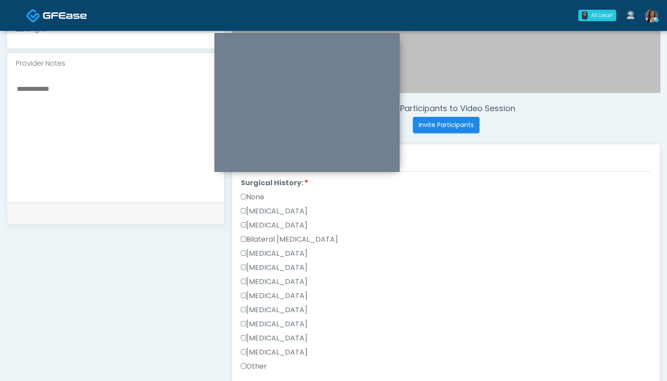
scroll to position [475, 0]
click at [253, 197] on label "None" at bounding box center [252, 198] width 23 height 11
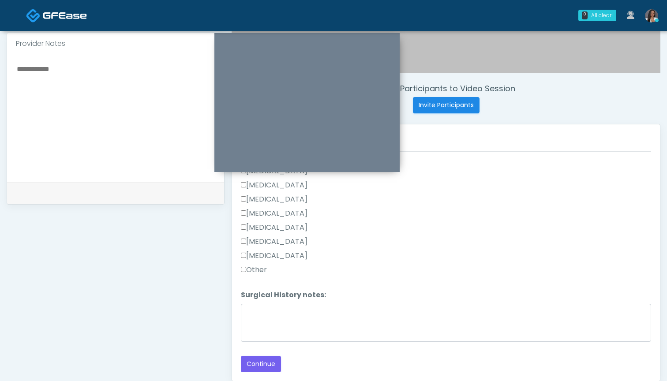
scroll to position [311, 0]
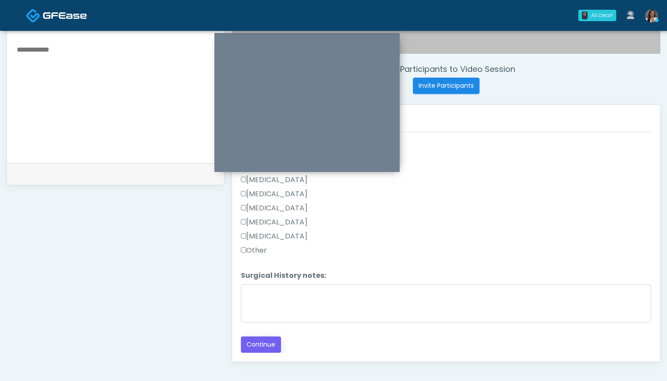
click at [255, 346] on button "Continue" at bounding box center [261, 345] width 40 height 16
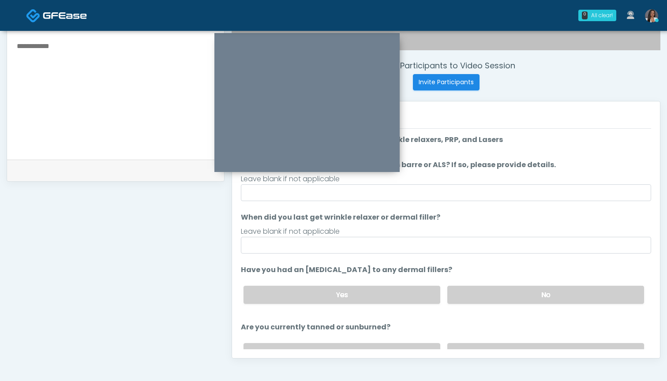
scroll to position [307, 0]
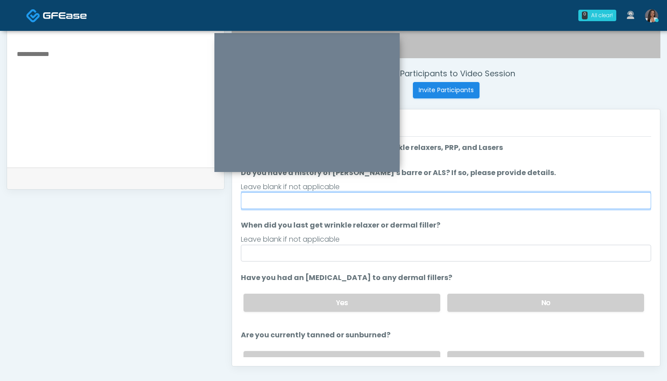
click at [481, 196] on input "Do you have a history of [PERSON_NAME]'s barre or ALS? If so, please provide de…" at bounding box center [446, 200] width 410 height 17
type input "**"
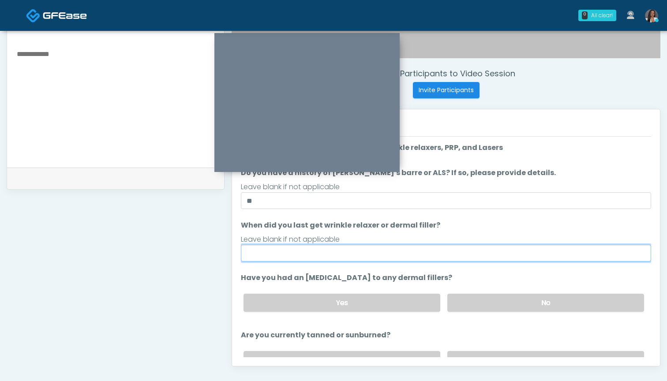
click at [471, 256] on input "When did you last get wrinkle relaxer or dermal filler?" at bounding box center [446, 253] width 410 height 17
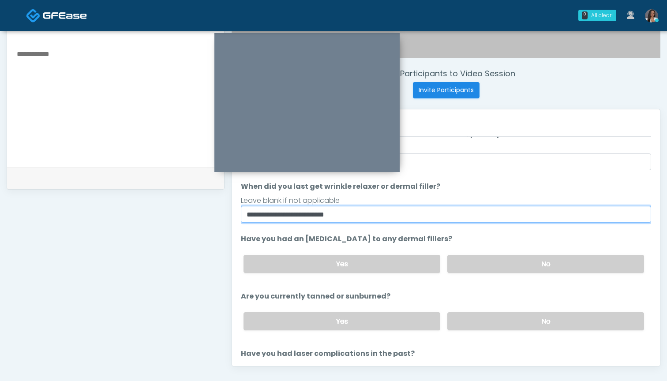
scroll to position [41, 0]
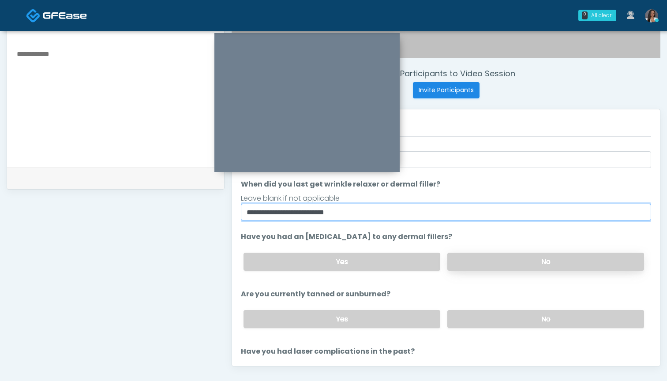
type input "**********"
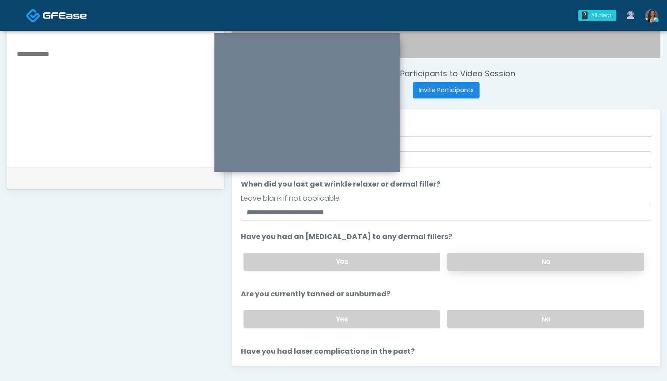
click at [529, 264] on label "No" at bounding box center [545, 262] width 197 height 18
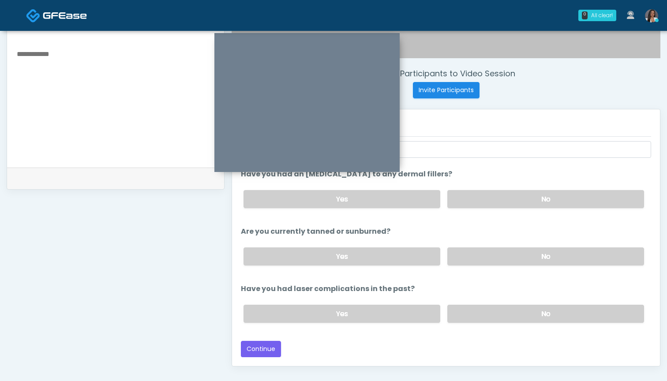
scroll to position [104, 0]
click at [481, 259] on label "No" at bounding box center [545, 256] width 197 height 18
click at [476, 317] on label "No" at bounding box center [545, 314] width 197 height 18
click at [254, 348] on button "Continue" at bounding box center [261, 349] width 40 height 16
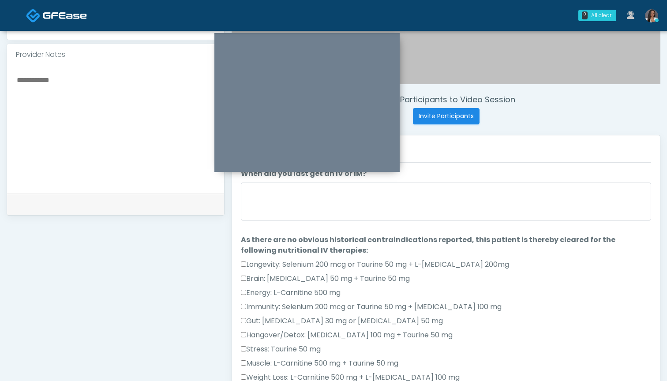
scroll to position [270, 0]
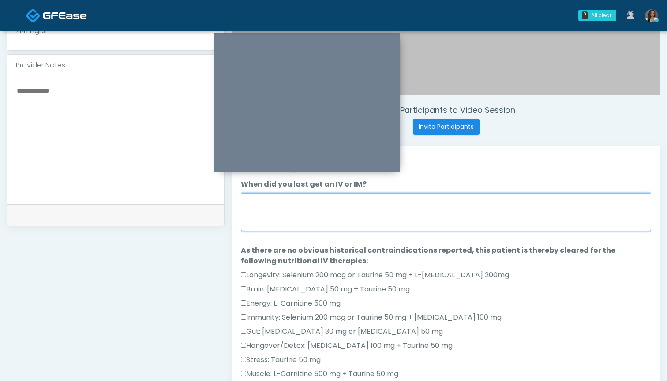
click at [405, 210] on textarea "When did you last get an IV or IM?" at bounding box center [446, 212] width 410 height 38
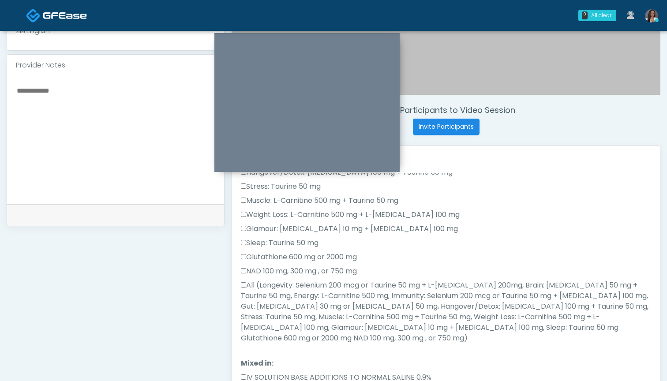
scroll to position [180, 0]
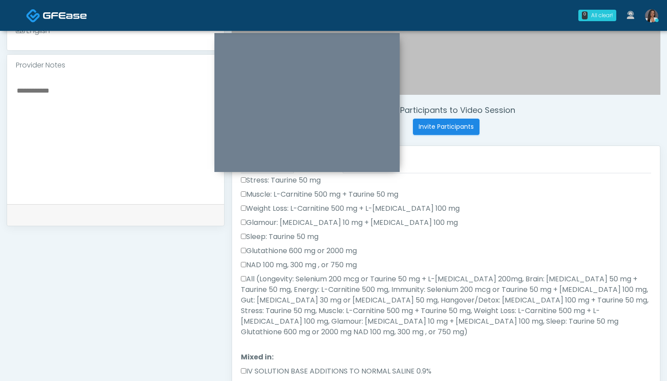
type textarea "******"
click at [383, 282] on label "All (Longevity: Selenium 200 mcg or Taurine 50 mg + L-Arginine 200mg, Brain: Gl…" at bounding box center [446, 306] width 410 height 64
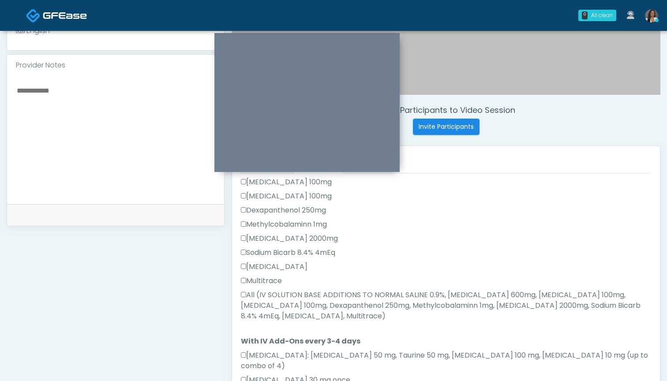
click at [284, 290] on label "All (IV SOLUTION BASE ADDITIONS TO NORMAL SALINE 0.9%, Magnesium Chloride 600mg…" at bounding box center [446, 306] width 410 height 32
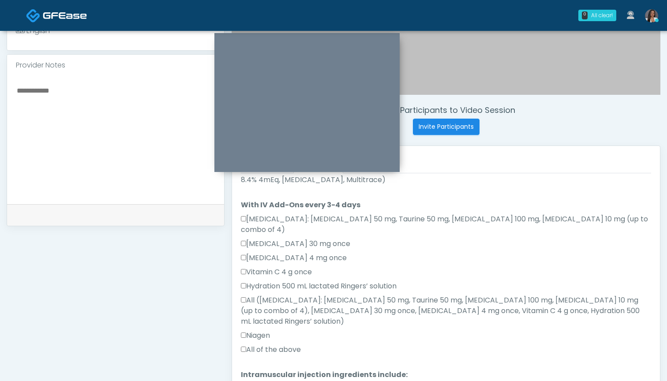
scroll to position [533, 0]
click at [268, 345] on label "All of the above" at bounding box center [271, 350] width 60 height 11
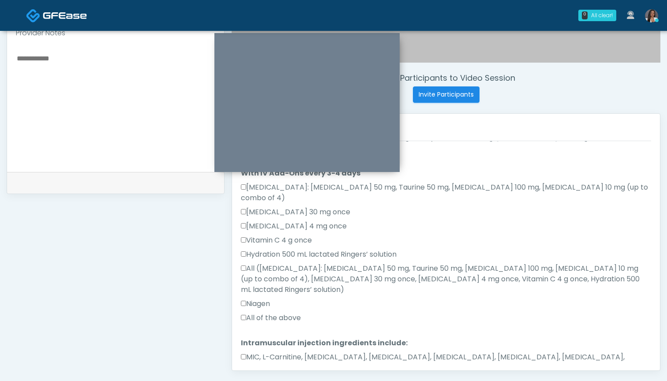
scroll to position [308, 0]
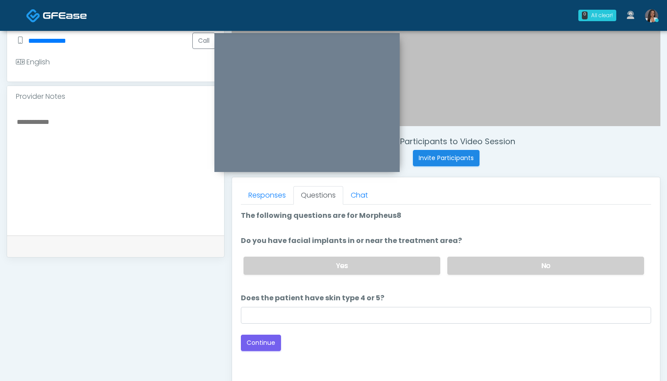
scroll to position [237, 0]
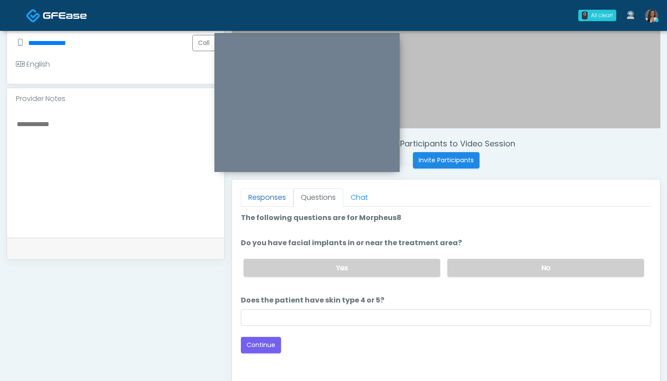
click at [255, 195] on link "Responses" at bounding box center [267, 197] width 52 height 19
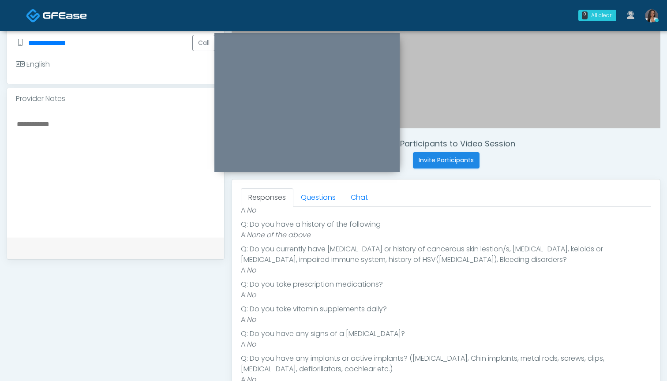
scroll to position [142, 0]
click at [310, 195] on link "Questions" at bounding box center [318, 197] width 50 height 19
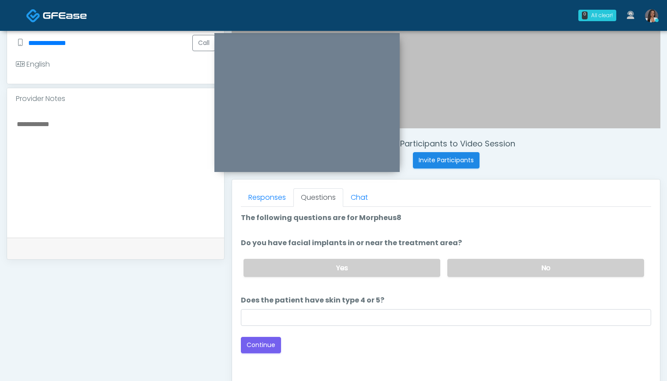
scroll to position [0, 0]
click at [497, 266] on label "No" at bounding box center [545, 268] width 197 height 18
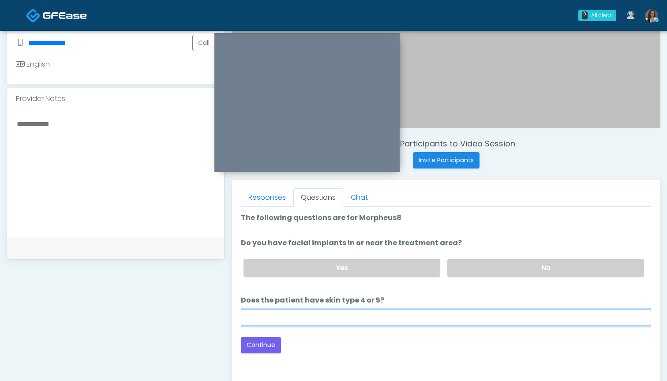
click at [454, 322] on input "Does the patient have skin type 4 or 5?" at bounding box center [446, 317] width 410 height 17
type input "***"
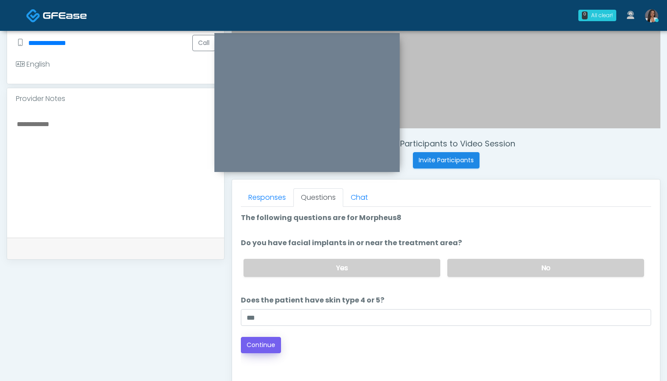
click at [259, 347] on button "Continue" at bounding box center [261, 345] width 40 height 16
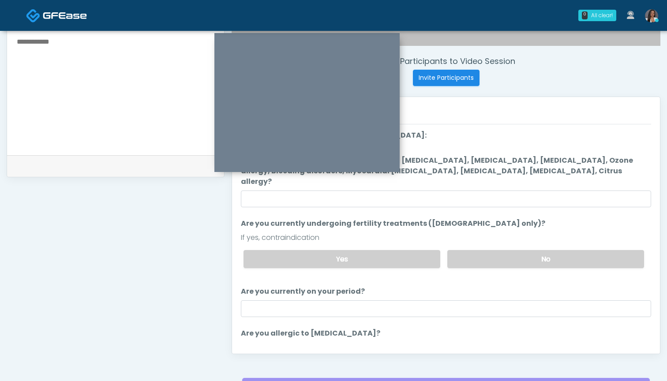
scroll to position [292, 0]
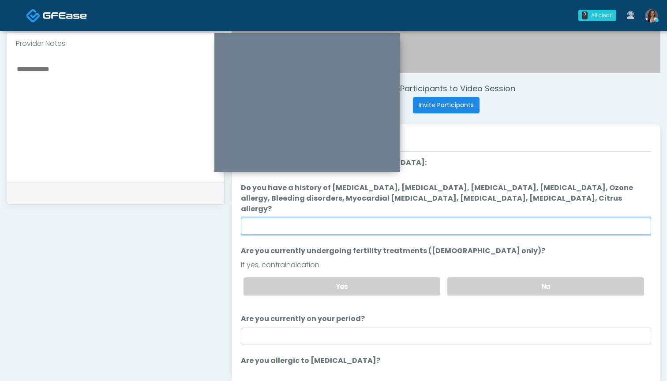
click at [431, 218] on input "Do you have a history of Hyperthyroidism, Hypotension, Hypocalcemia, Hypoglycem…" at bounding box center [446, 226] width 410 height 17
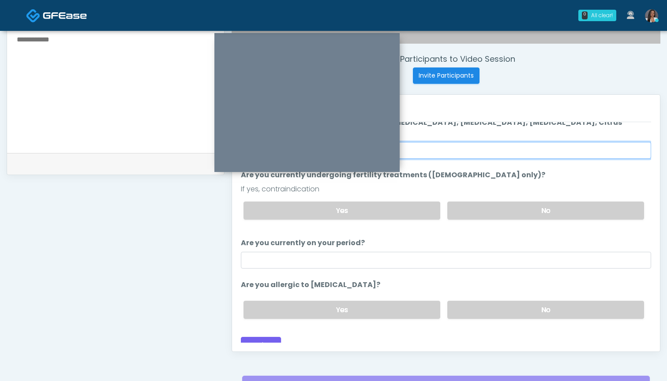
scroll to position [327, 0]
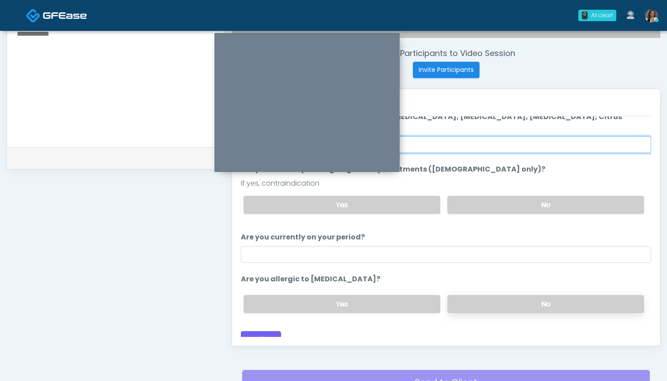
type input "**"
click at [487, 295] on label "No" at bounding box center [545, 304] width 197 height 18
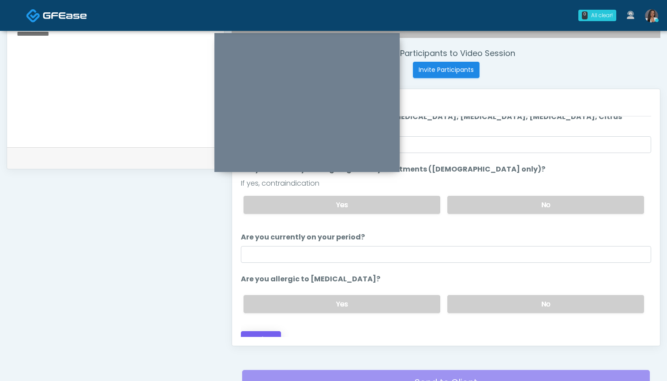
click at [251, 333] on button "Continue" at bounding box center [261, 339] width 40 height 16
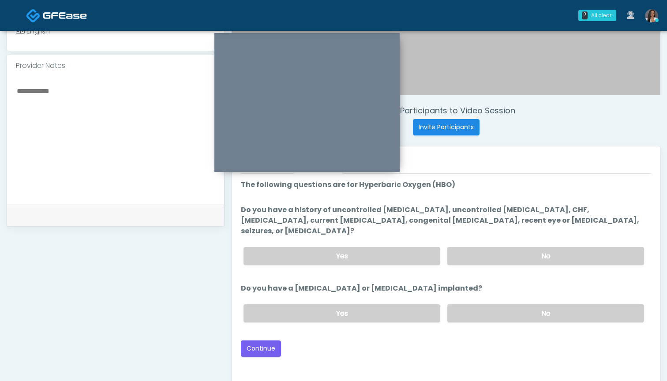
scroll to position [0, 0]
click at [484, 304] on label "No" at bounding box center [545, 313] width 197 height 18
click at [494, 248] on label "No" at bounding box center [545, 256] width 197 height 18
click at [263, 341] on button "Continue" at bounding box center [261, 349] width 40 height 16
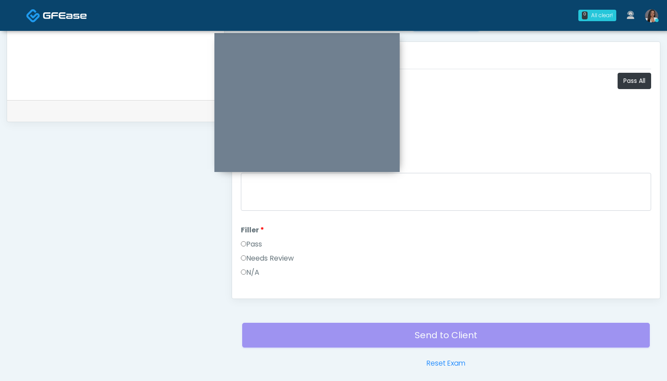
scroll to position [368, 0]
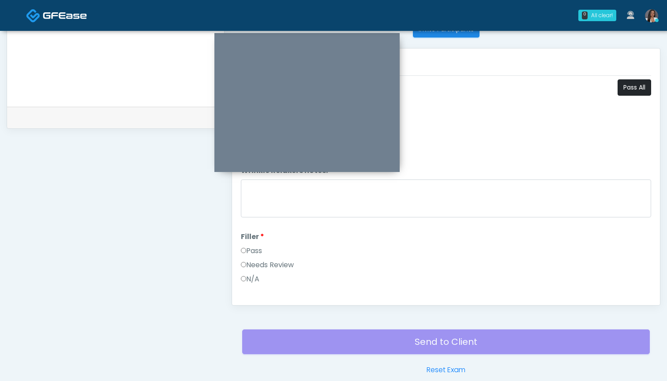
click at [622, 86] on button "Pass All" at bounding box center [635, 87] width 34 height 16
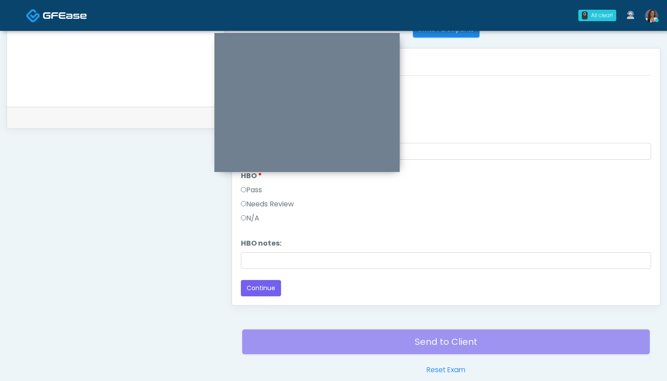
scroll to position [1106, 0]
click at [256, 289] on button "Continue" at bounding box center [261, 288] width 40 height 16
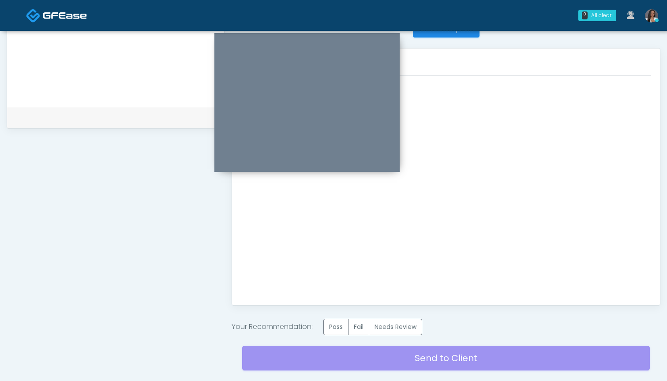
scroll to position [0, 0]
click at [339, 327] on label "Pass" at bounding box center [335, 327] width 25 height 16
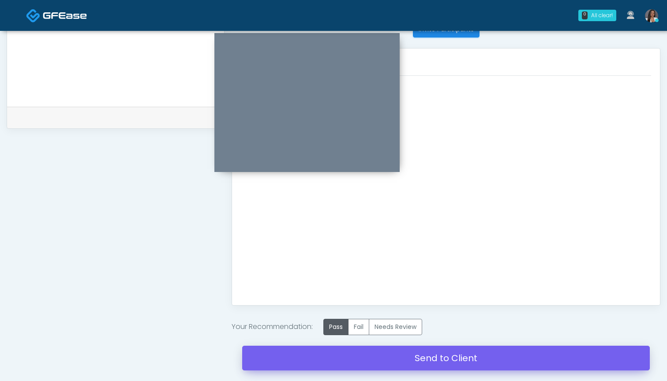
click at [459, 360] on link "Send to Client" at bounding box center [446, 358] width 408 height 25
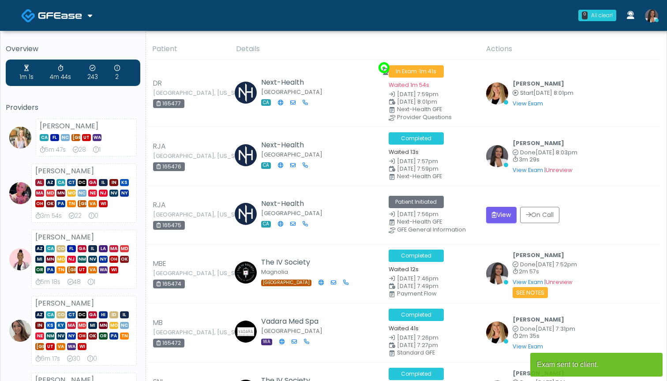
click at [653, 15] on img at bounding box center [651, 15] width 13 height 13
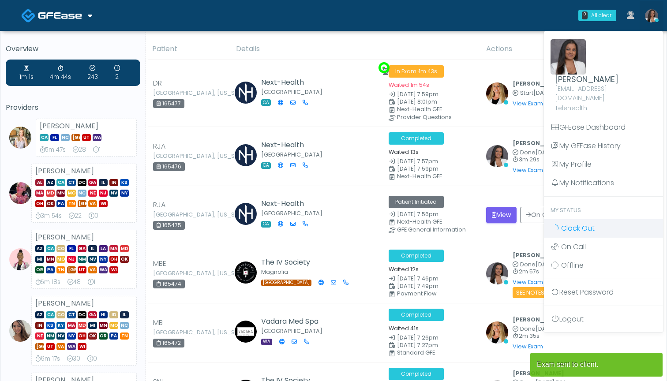
click at [576, 223] on span "Clock Out" at bounding box center [578, 228] width 34 height 10
